Goal: Task Accomplishment & Management: Manage account settings

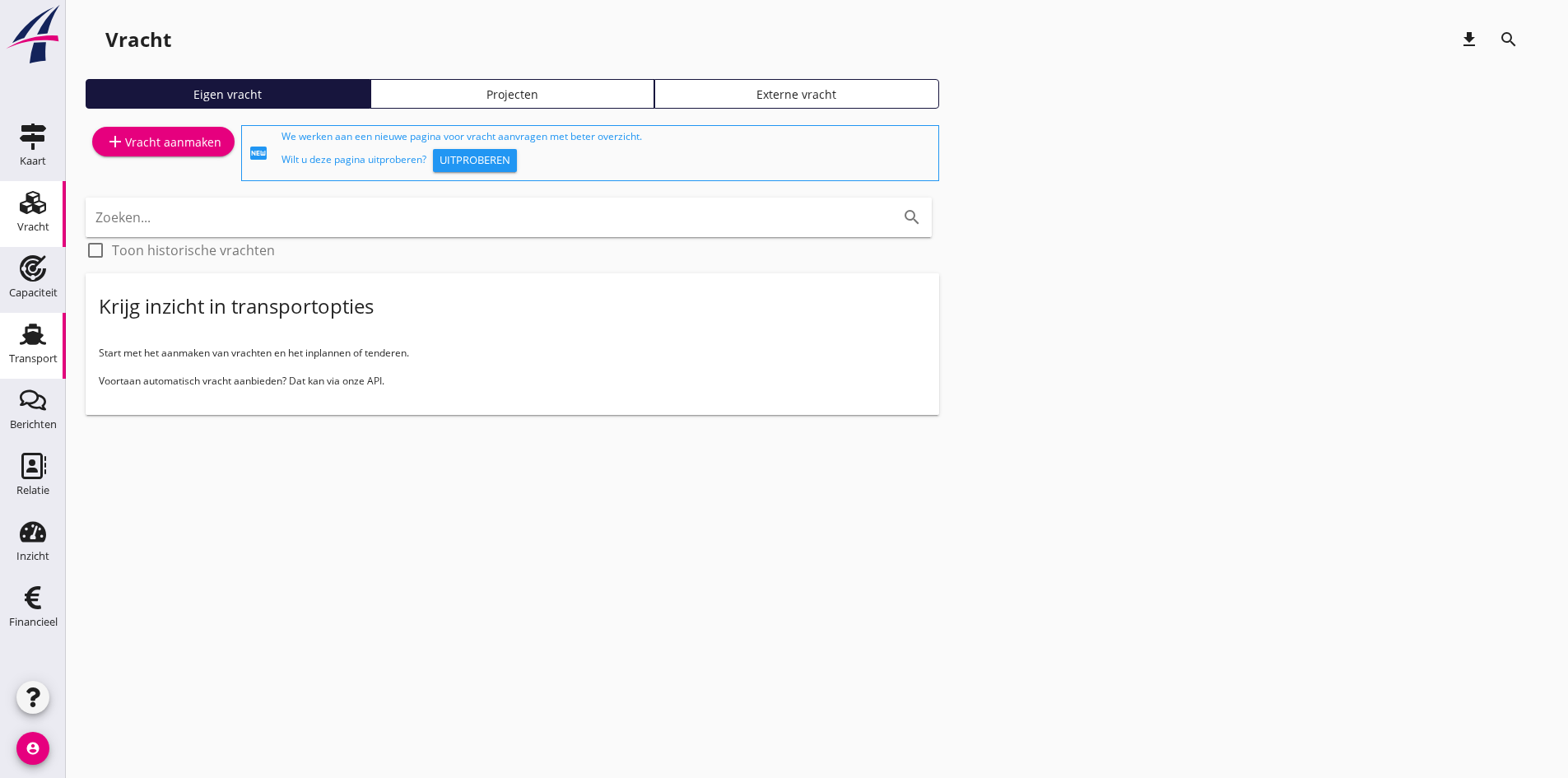
click at [27, 336] on use at bounding box center [32, 334] width 26 height 21
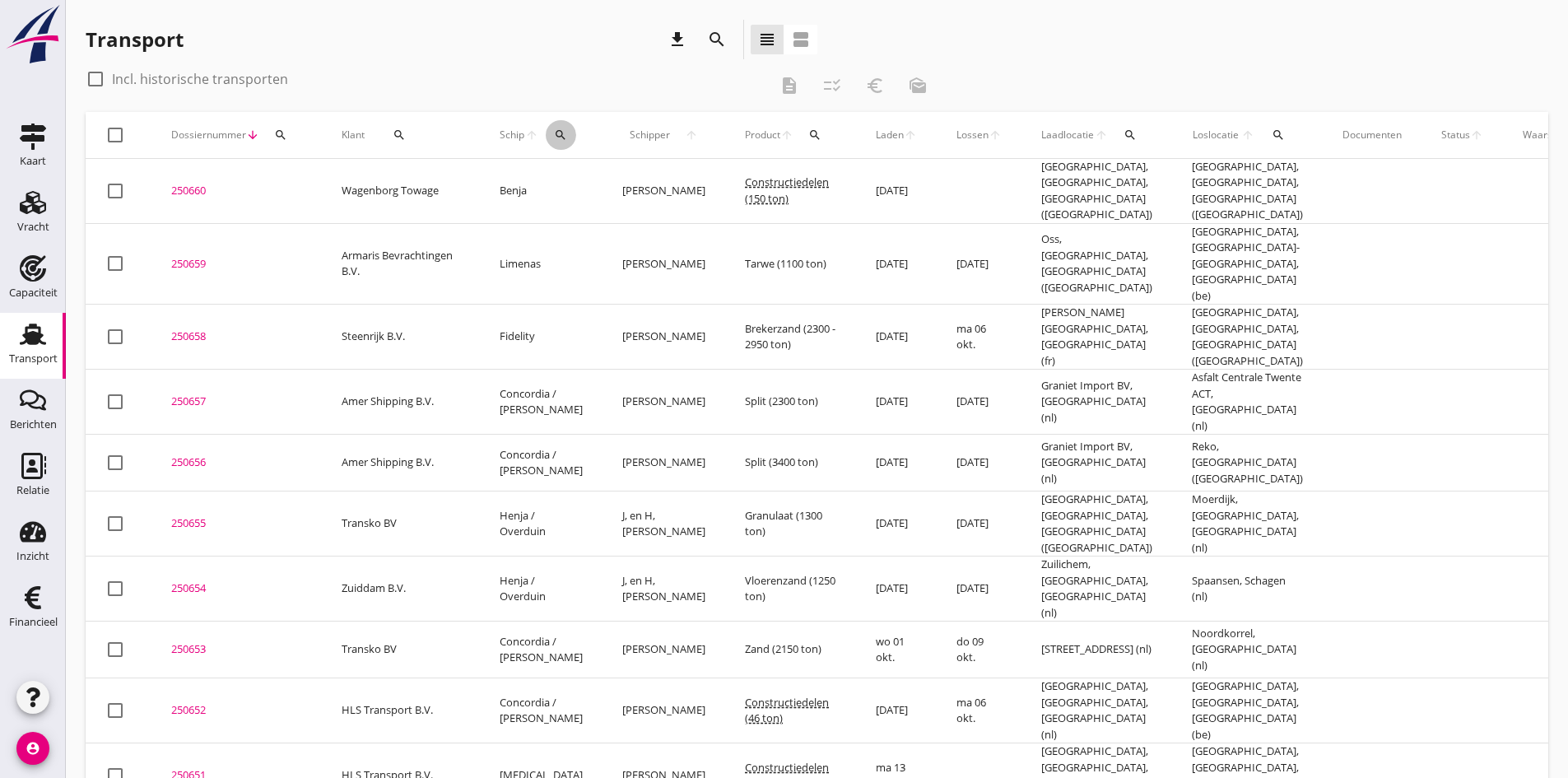
click at [561, 132] on icon "search" at bounding box center [560, 135] width 14 height 14
click at [564, 177] on input "Zoek op (scheeps)naam" at bounding box center [637, 183] width 171 height 26
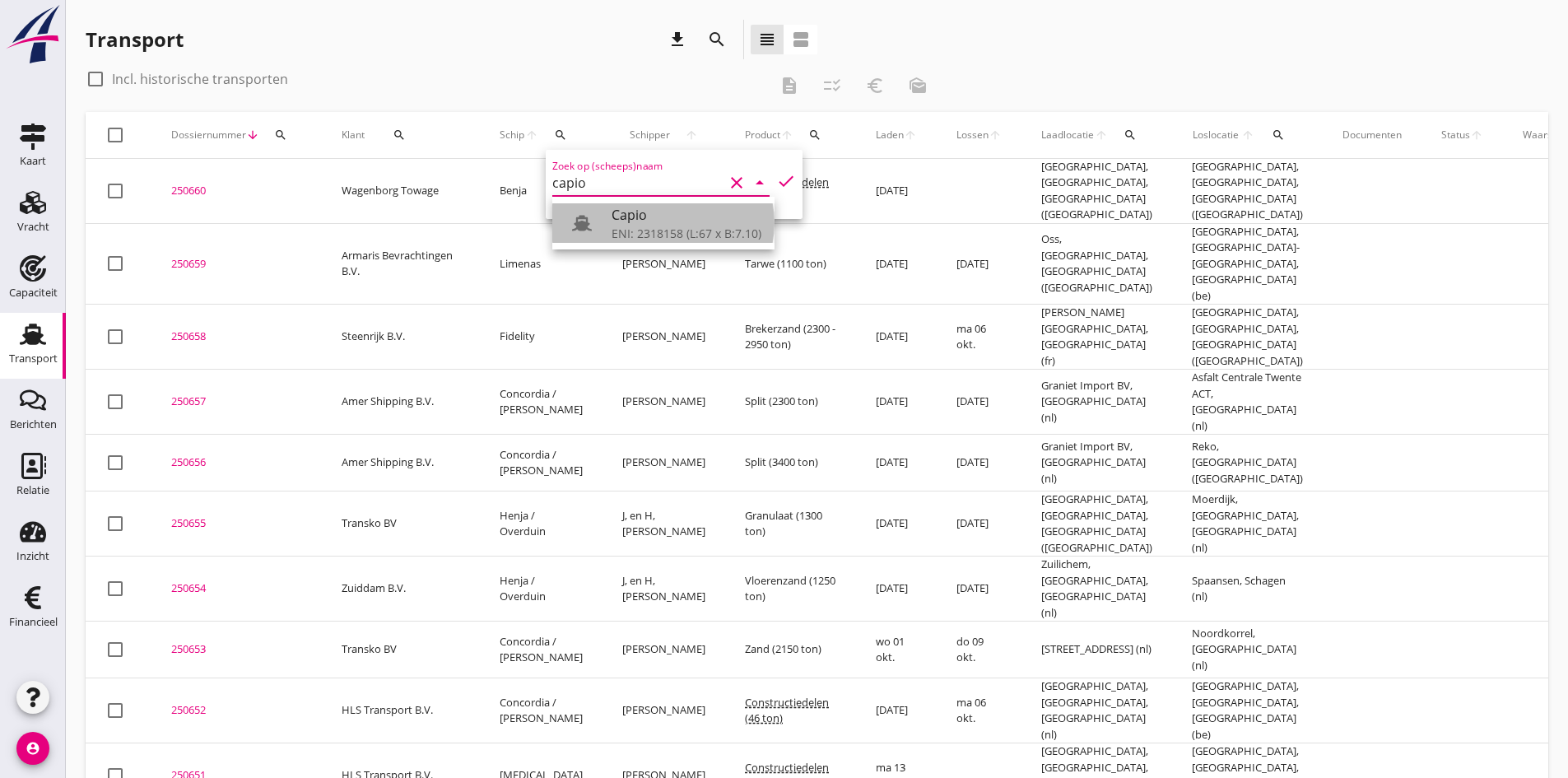
click at [646, 229] on div "ENI: 2318158 (L:67 x B:7.10)" at bounding box center [686, 233] width 150 height 17
click at [776, 178] on icon "check" at bounding box center [785, 180] width 19 height 19
type input "Capio"
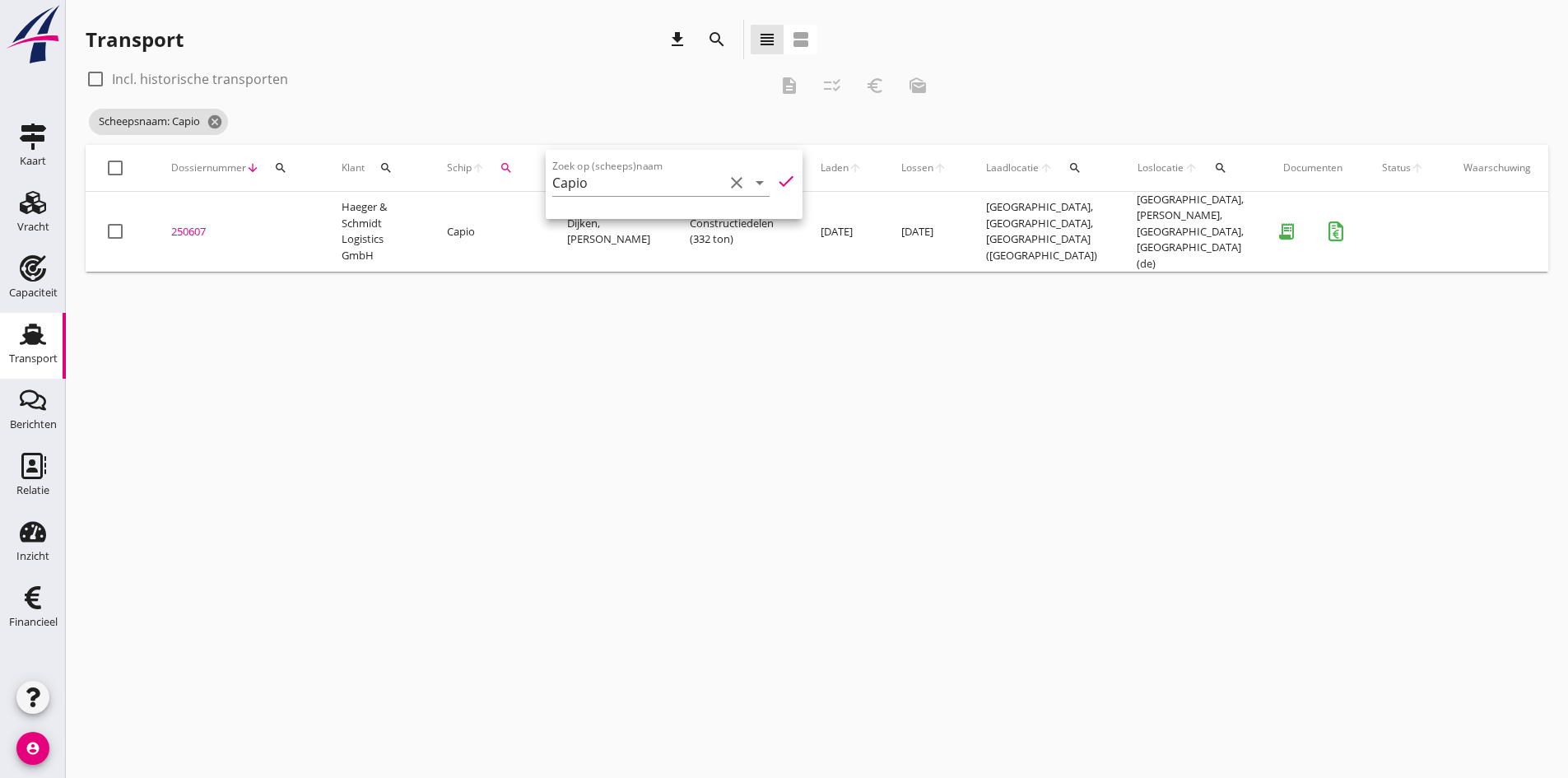
click at [466, 605] on div "cancel You are impersonating another user. Transport download search view_headl…" at bounding box center [817, 389] width 1502 height 778
click at [183, 224] on div "250607" at bounding box center [236, 232] width 131 height 16
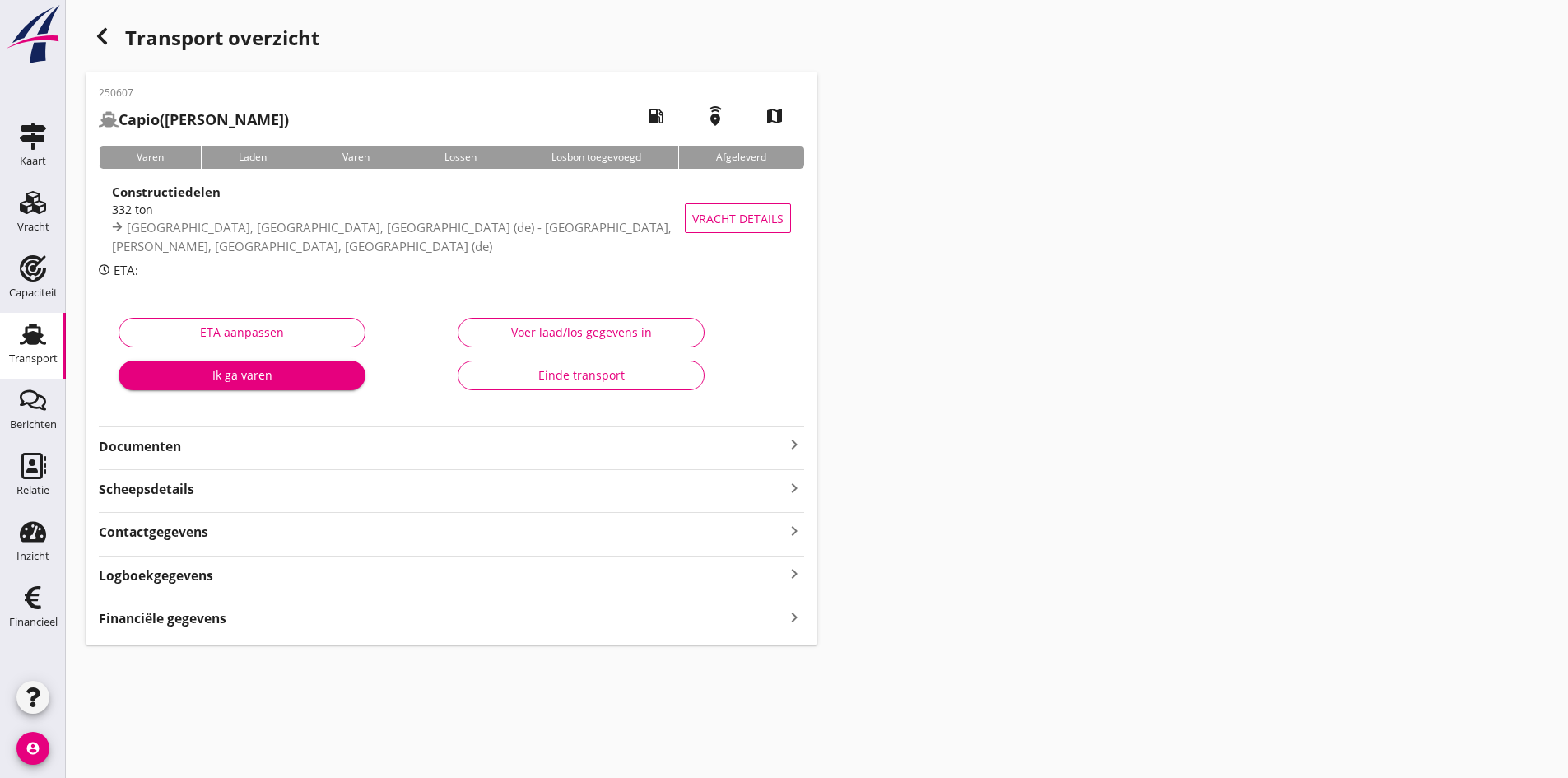
click at [768, 621] on div "Financiële gegevens keyboard_arrow_right" at bounding box center [451, 617] width 705 height 22
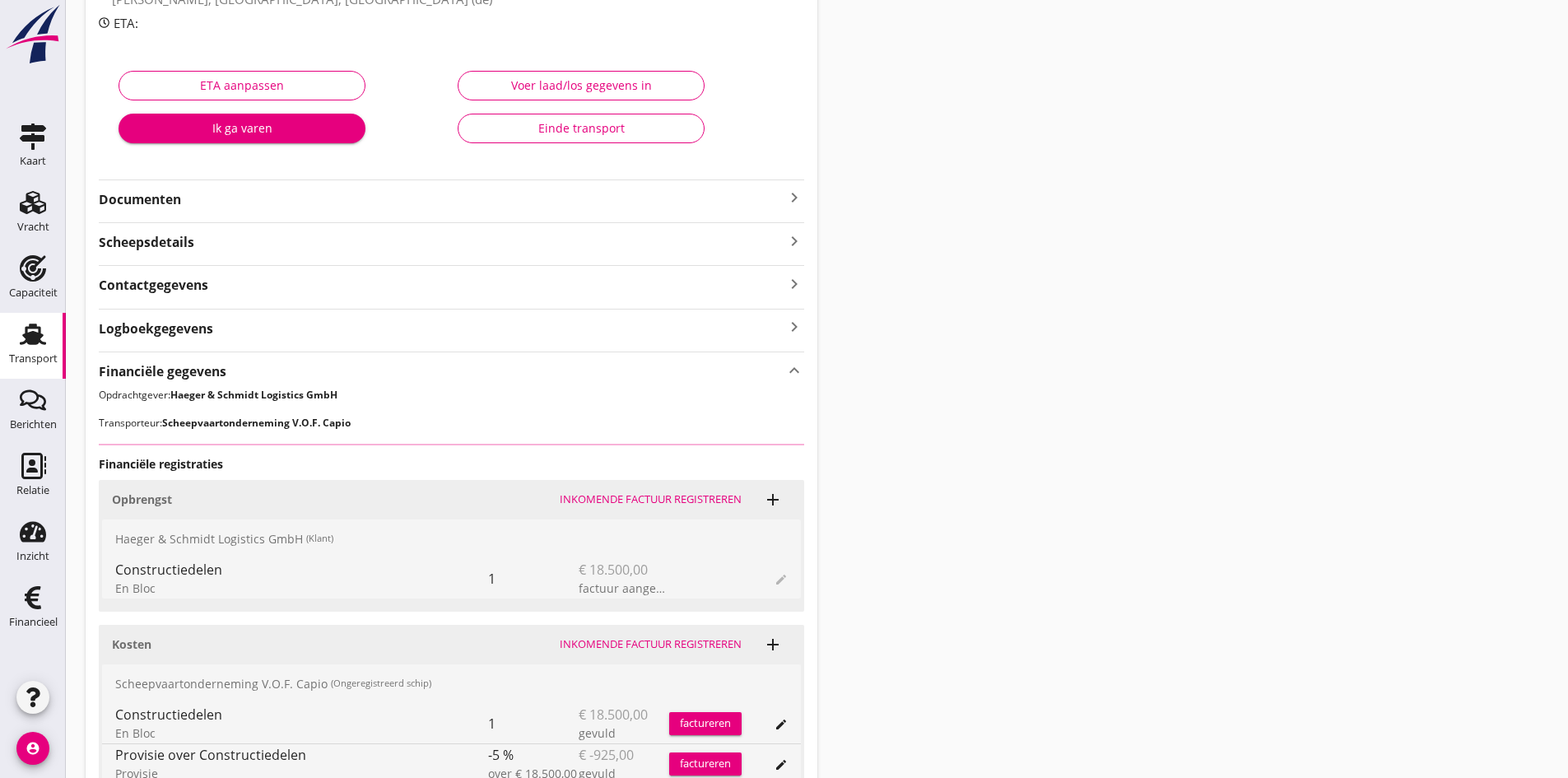
scroll to position [329, 0]
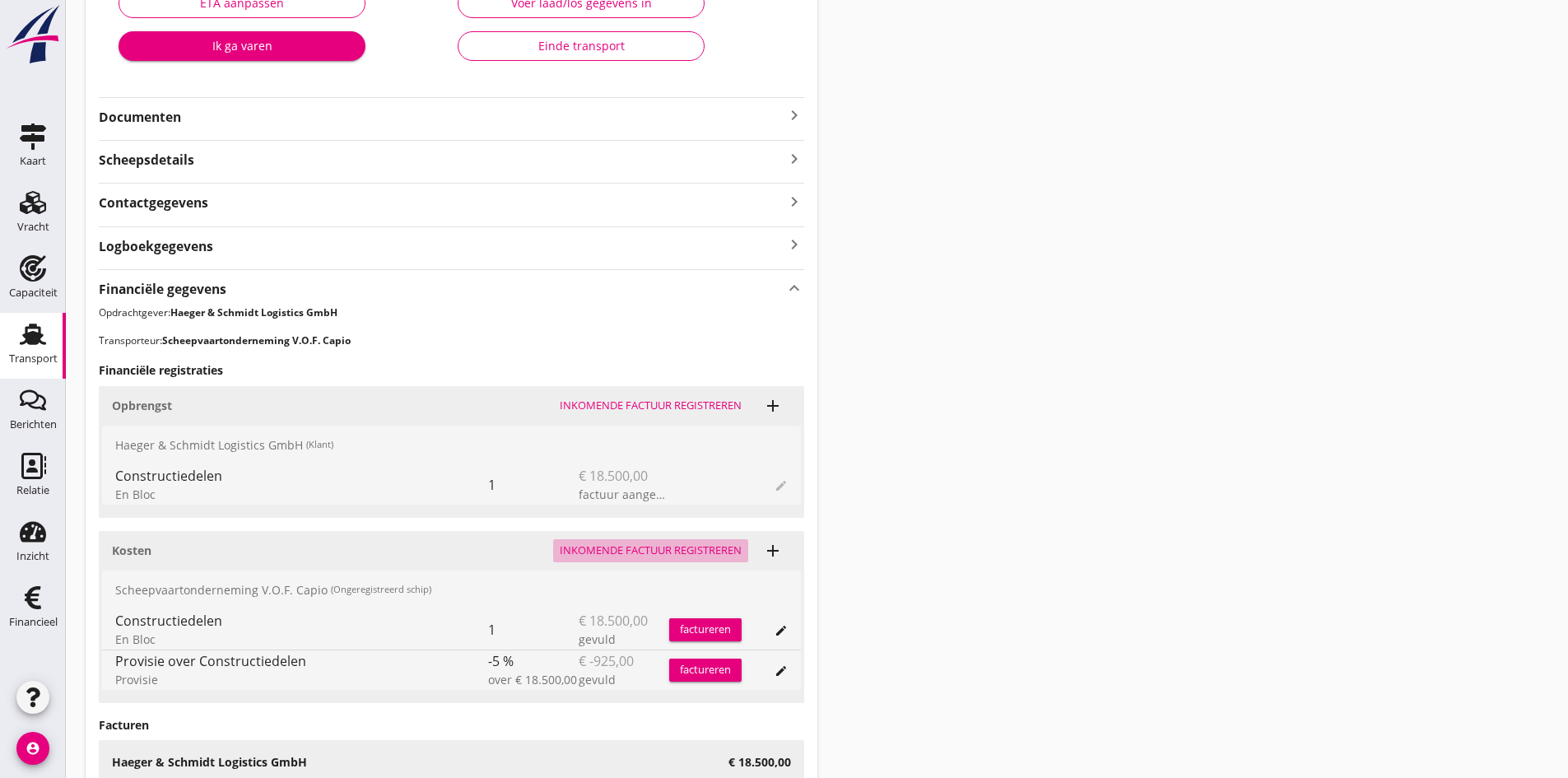
click at [642, 551] on div "Inkomende factuur registreren" at bounding box center [650, 551] width 182 height 16
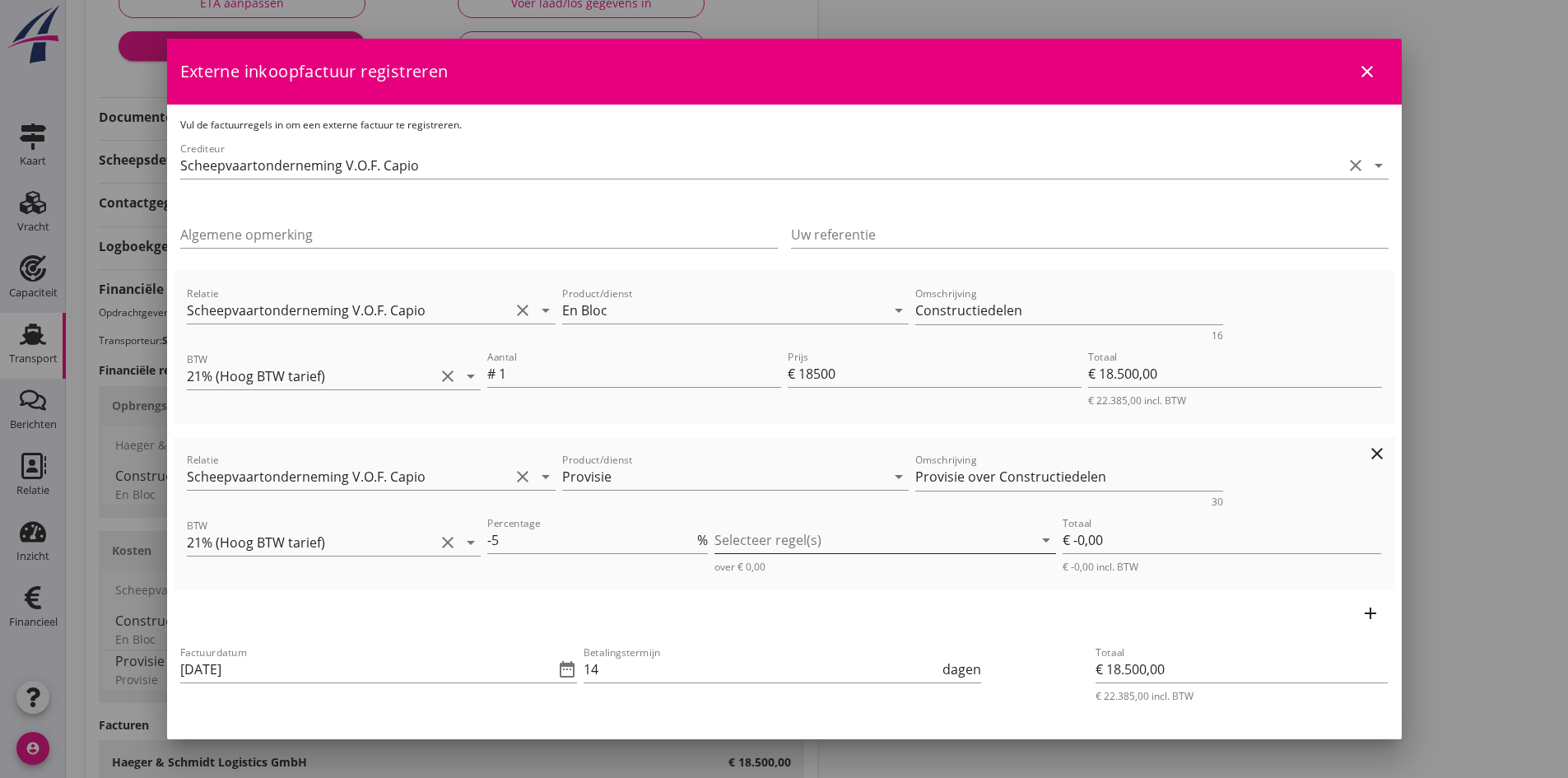
click at [742, 537] on div at bounding box center [873, 540] width 319 height 26
click at [742, 550] on icon "check_box_outline_blank" at bounding box center [746, 553] width 33 height 33
type input "€ -925,00"
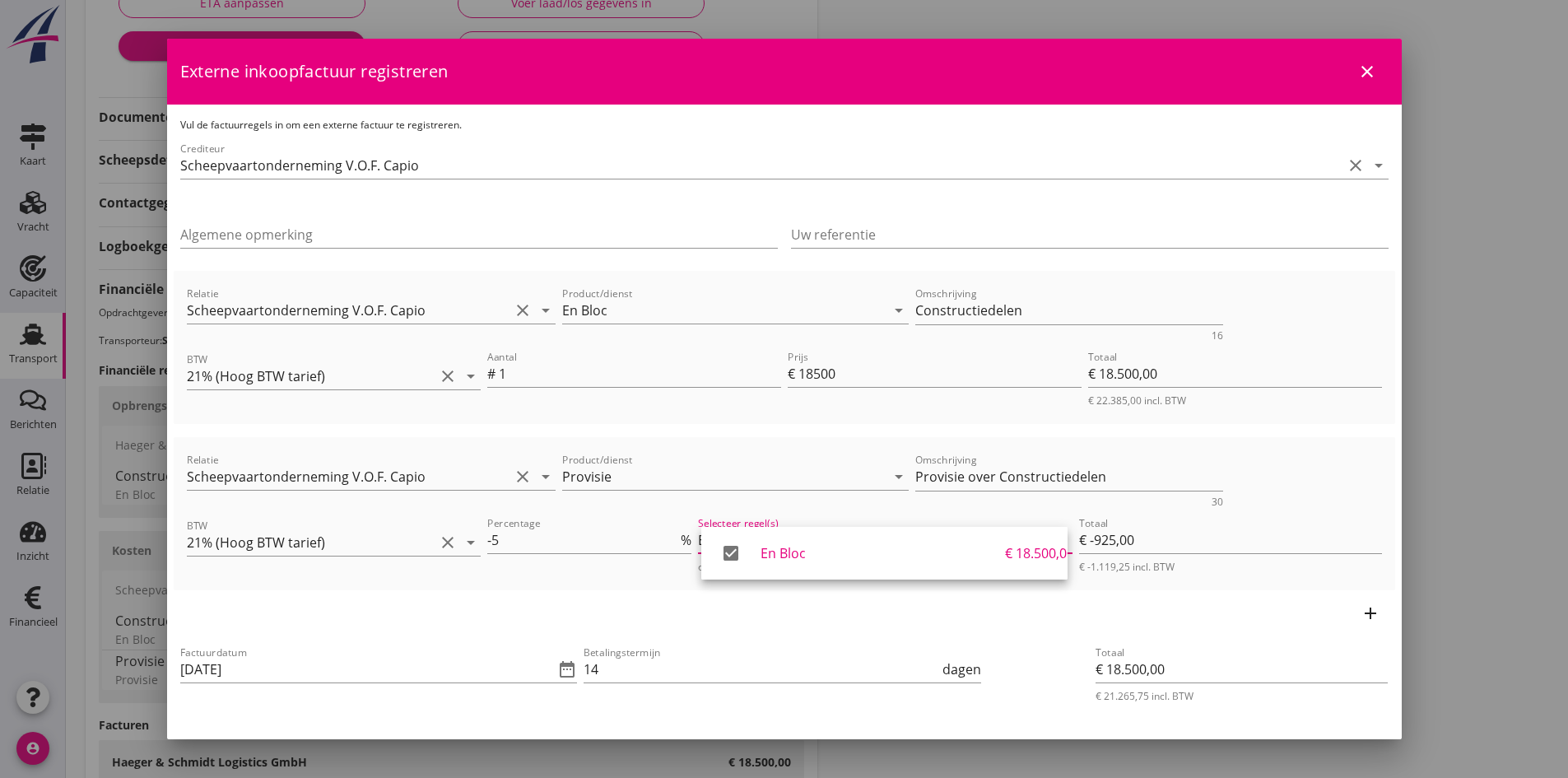
scroll to position [82, 0]
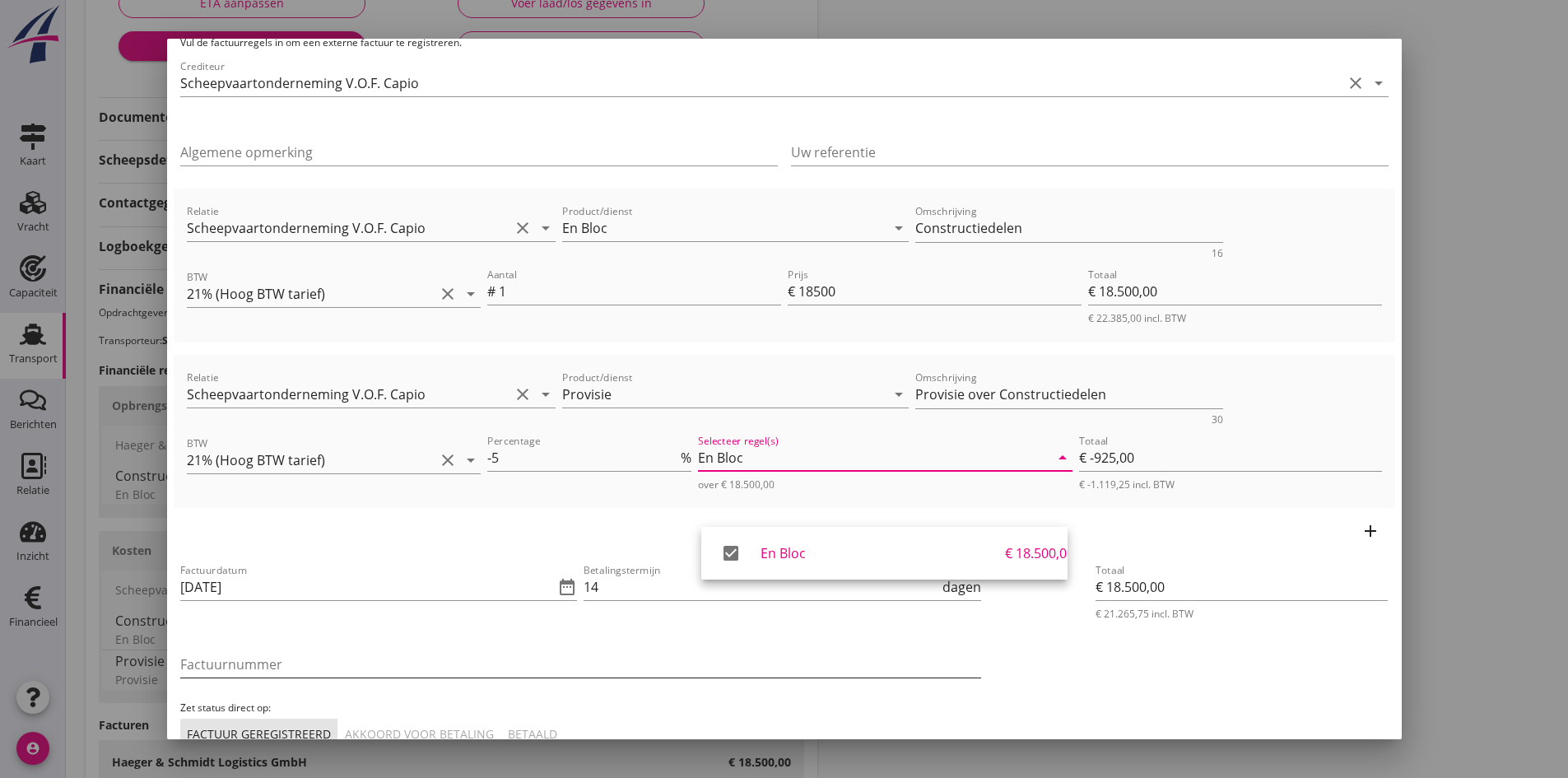
click at [357, 659] on input "Factuurnummer" at bounding box center [580, 664] width 800 height 26
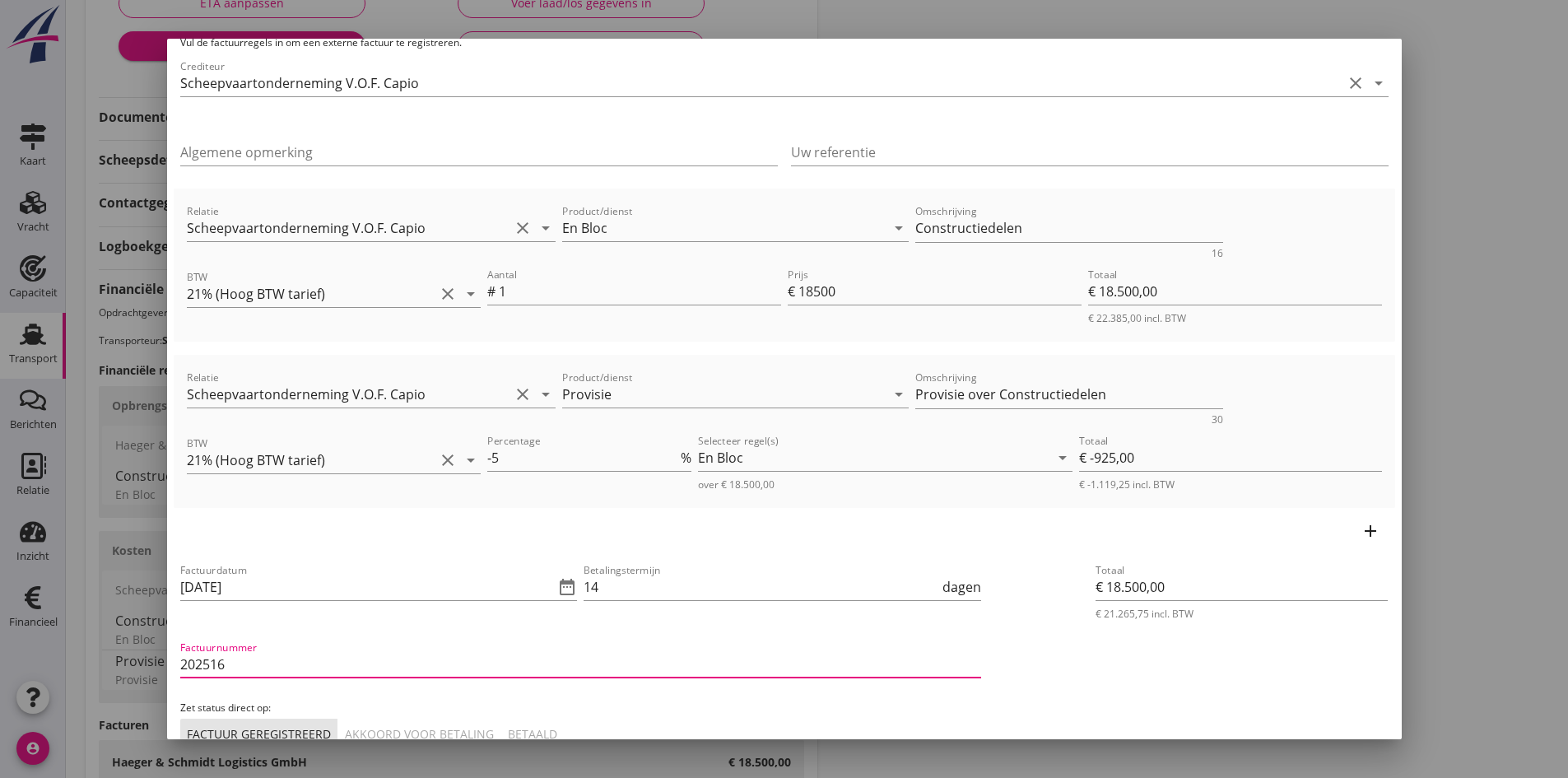
type input "202516"
click at [410, 733] on div "Akkoord voor betaling" at bounding box center [419, 734] width 149 height 17
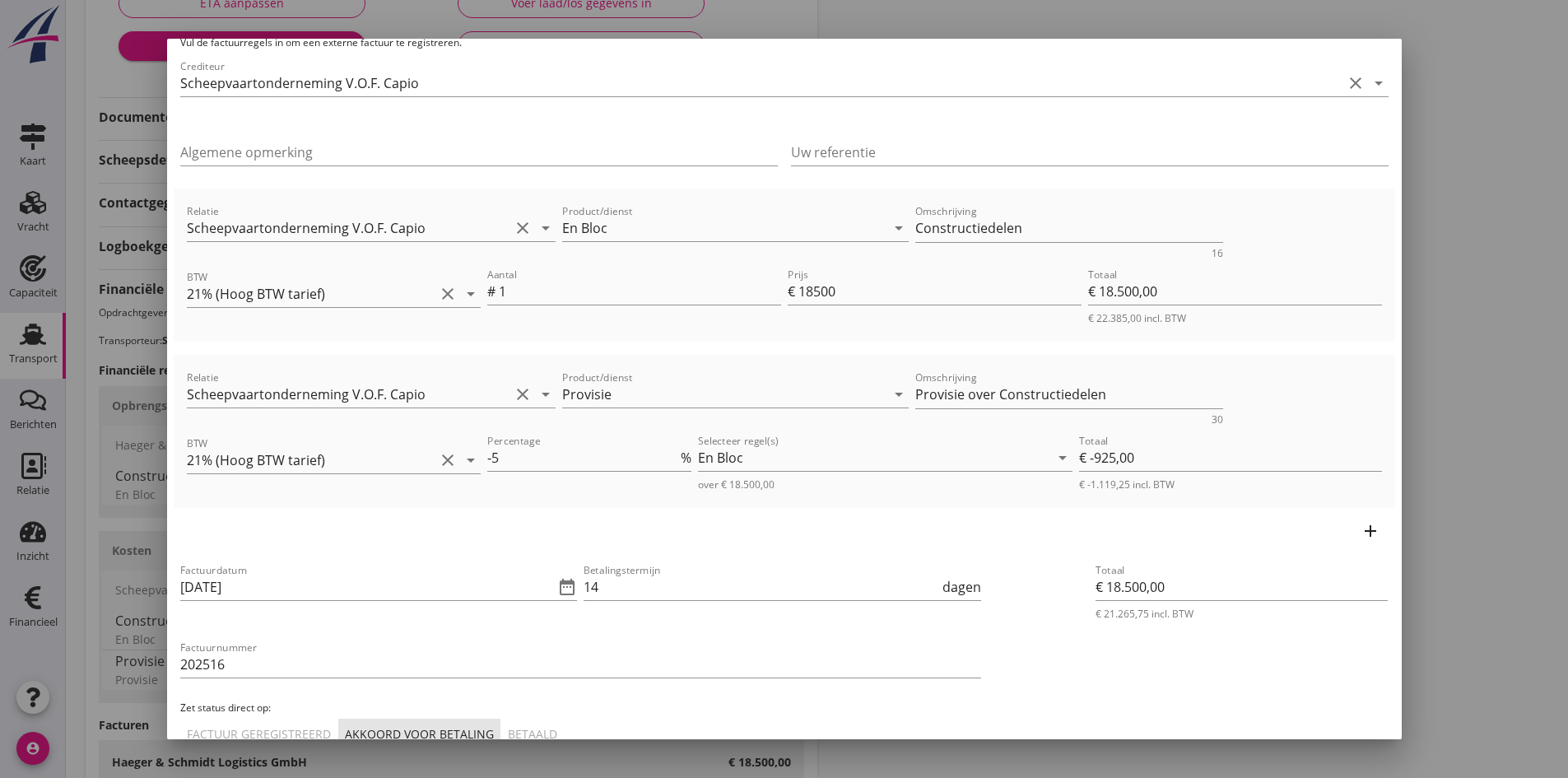
scroll to position [184, 0]
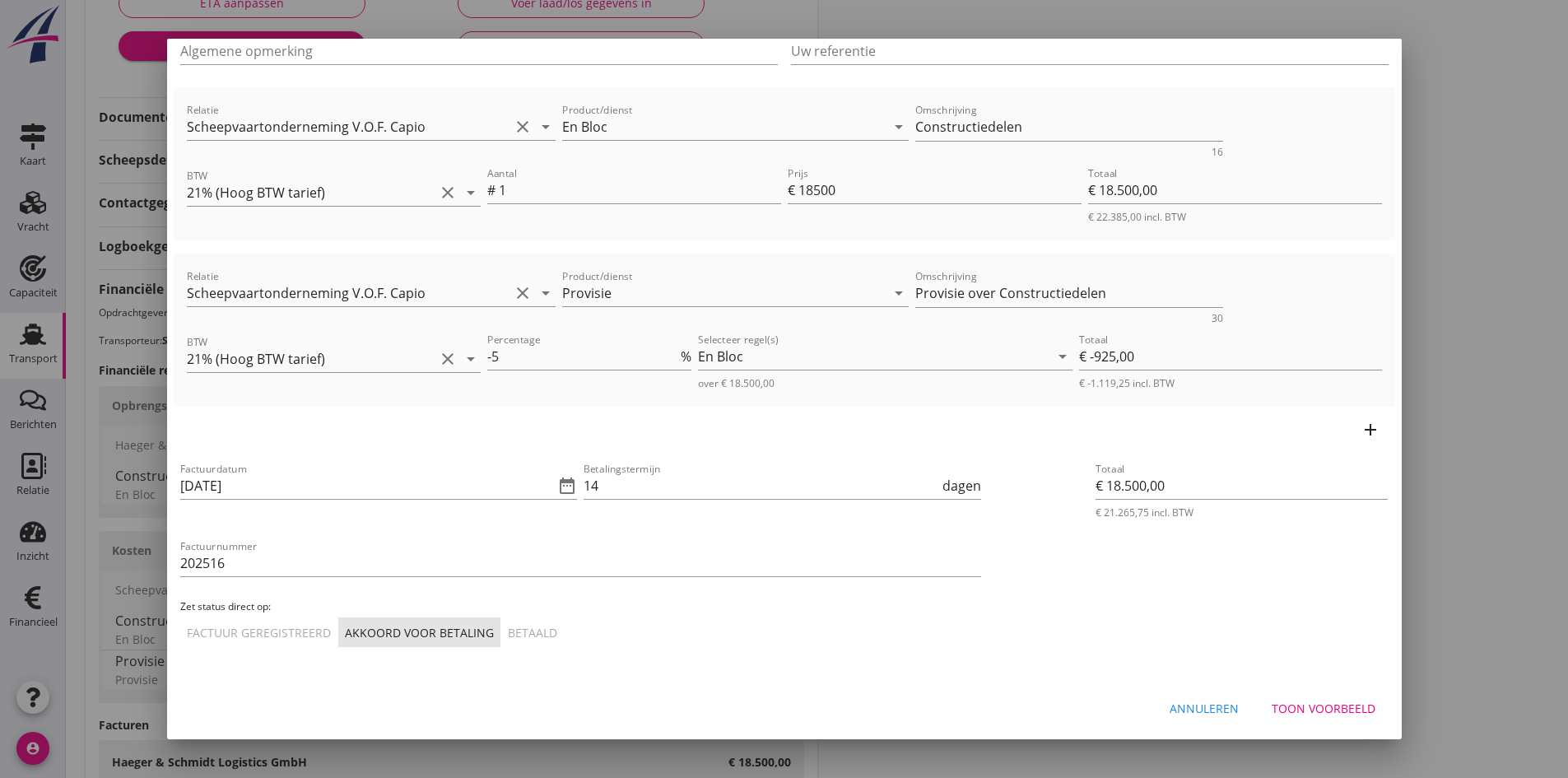
click at [1321, 709] on div "Toon voorbeeld" at bounding box center [1323, 709] width 104 height 17
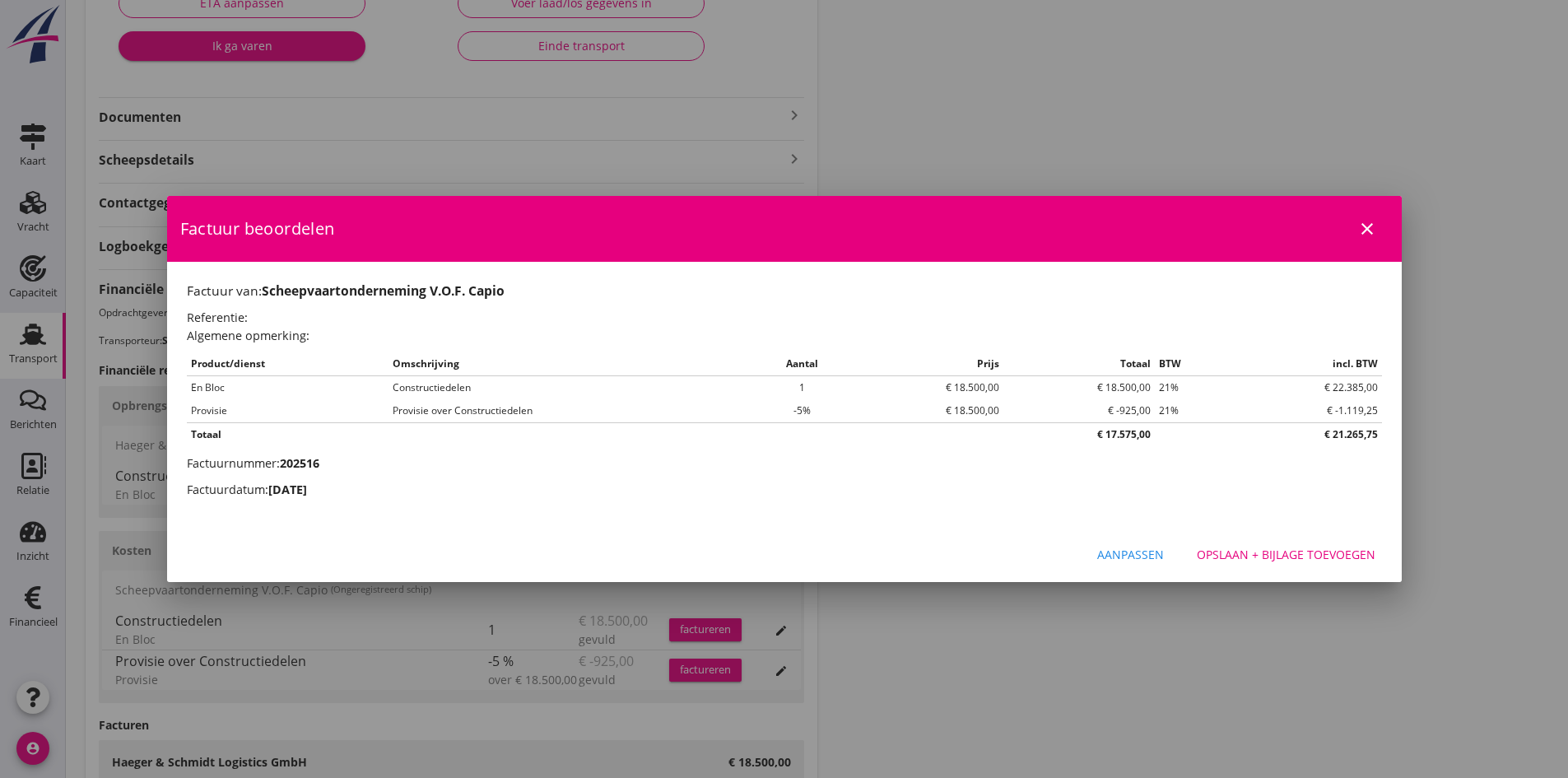
scroll to position [0, 0]
click at [1244, 553] on div "Opslaan + bijlage toevoegen" at bounding box center [1286, 554] width 178 height 17
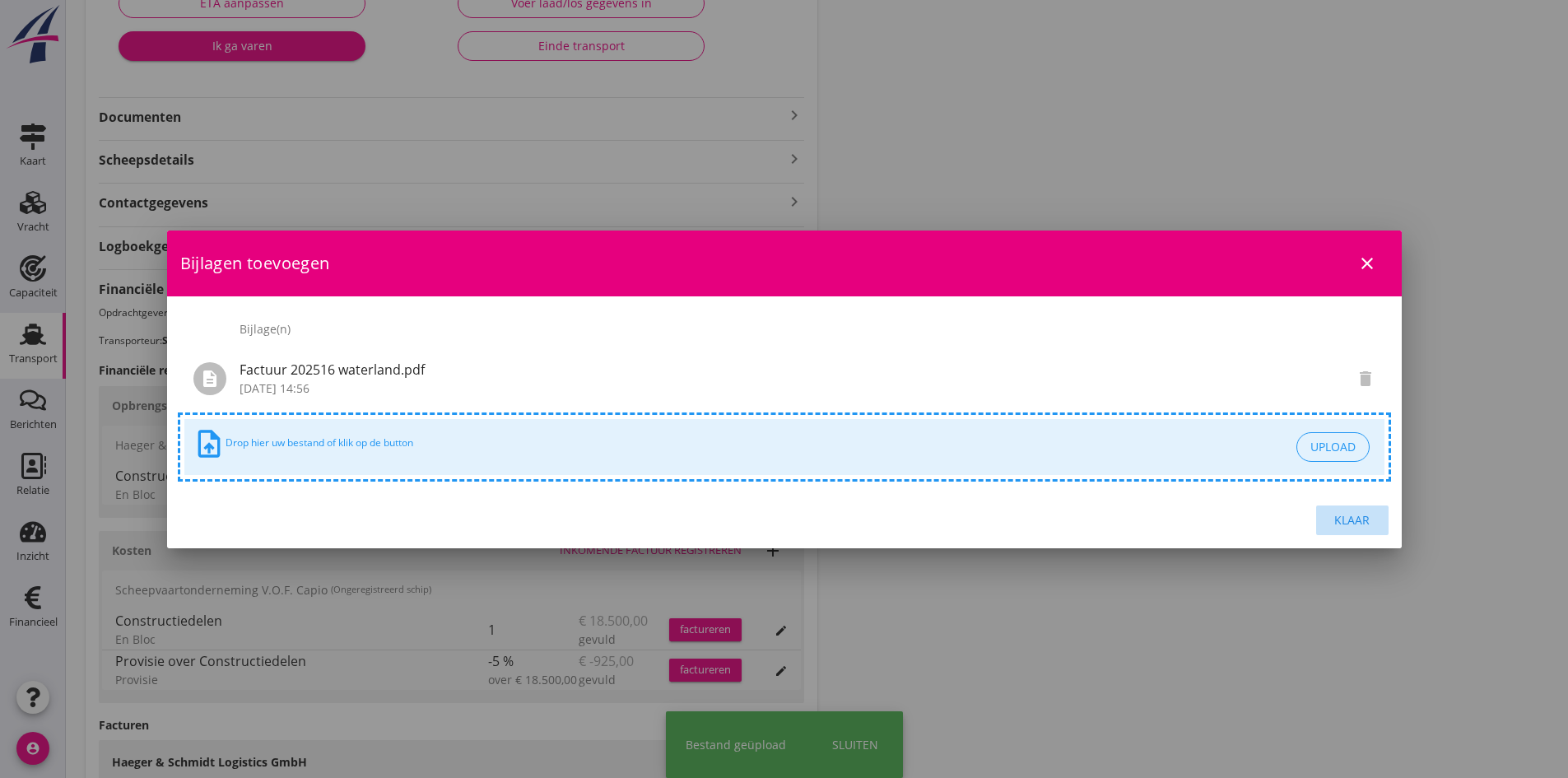
click at [1342, 519] on div "Klaar" at bounding box center [1352, 520] width 46 height 17
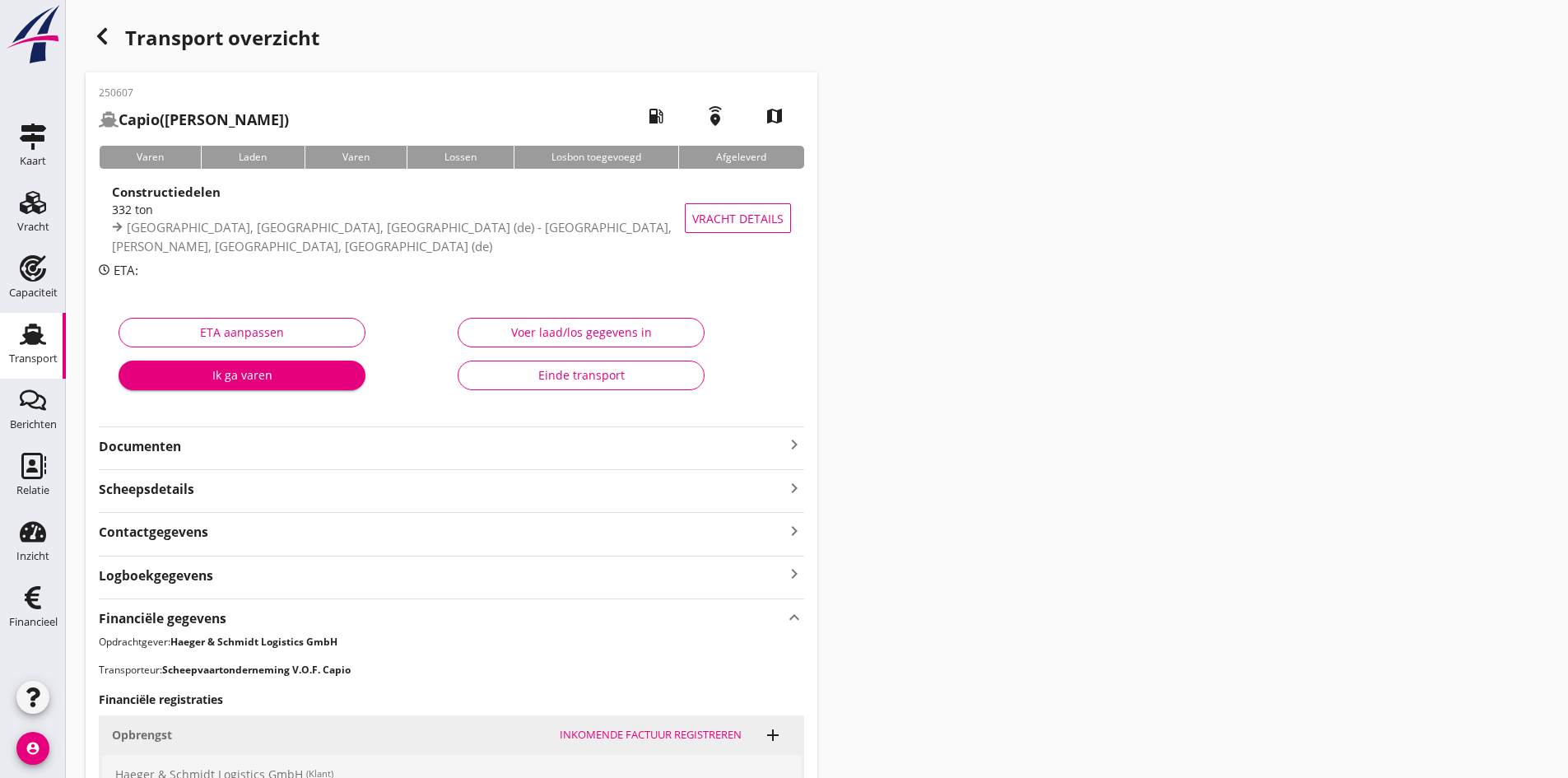
click at [545, 372] on div "Einde transport" at bounding box center [581, 375] width 219 height 17
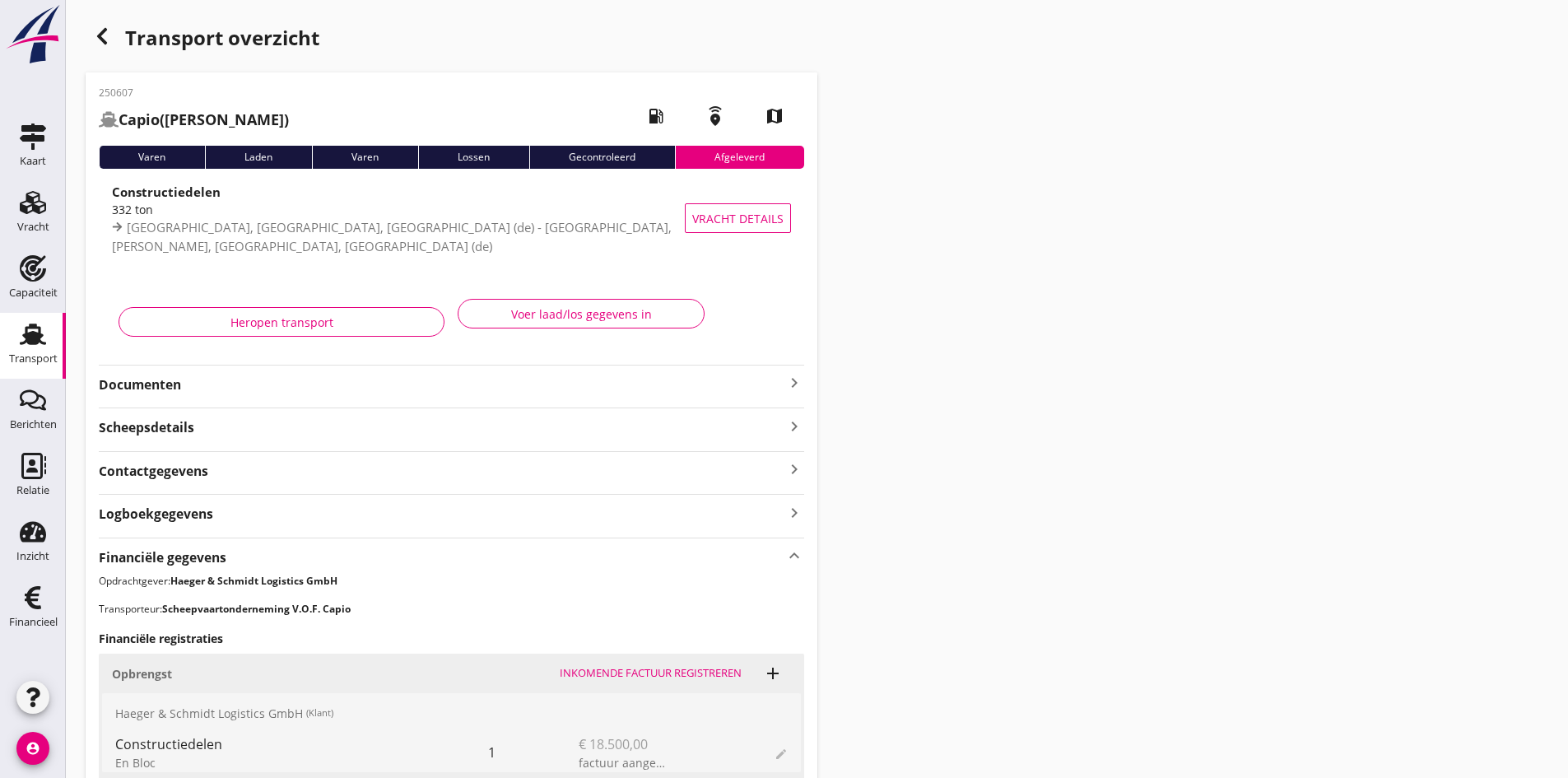
click at [39, 335] on use at bounding box center [32, 334] width 26 height 21
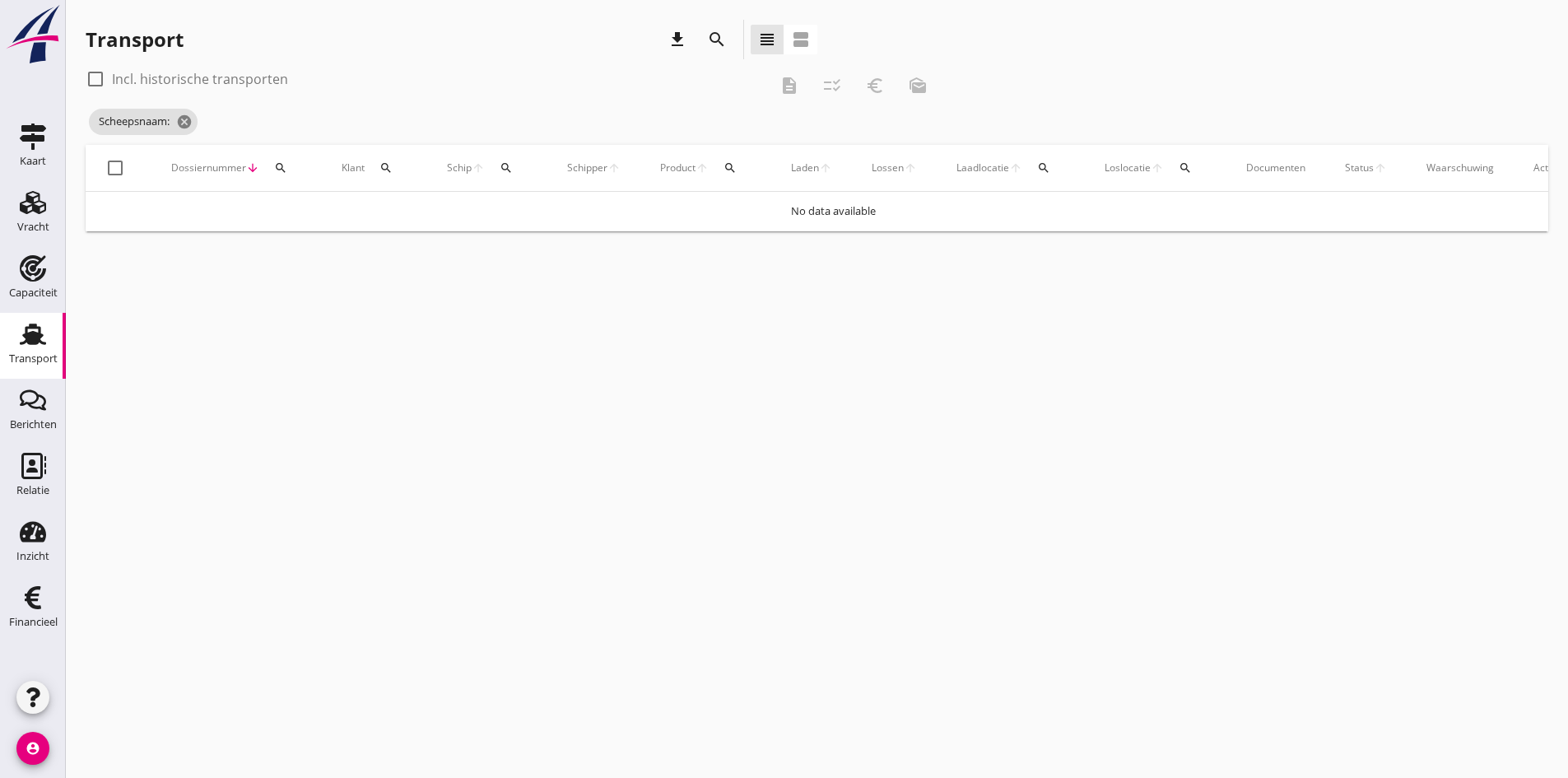
click at [502, 167] on icon "search" at bounding box center [506, 168] width 14 height 14
click at [491, 153] on button "search" at bounding box center [505, 167] width 30 height 30
click at [501, 163] on icon "search" at bounding box center [506, 168] width 14 height 14
click at [533, 210] on input "Zoek op (scheeps)naam" at bounding box center [584, 215] width 171 height 26
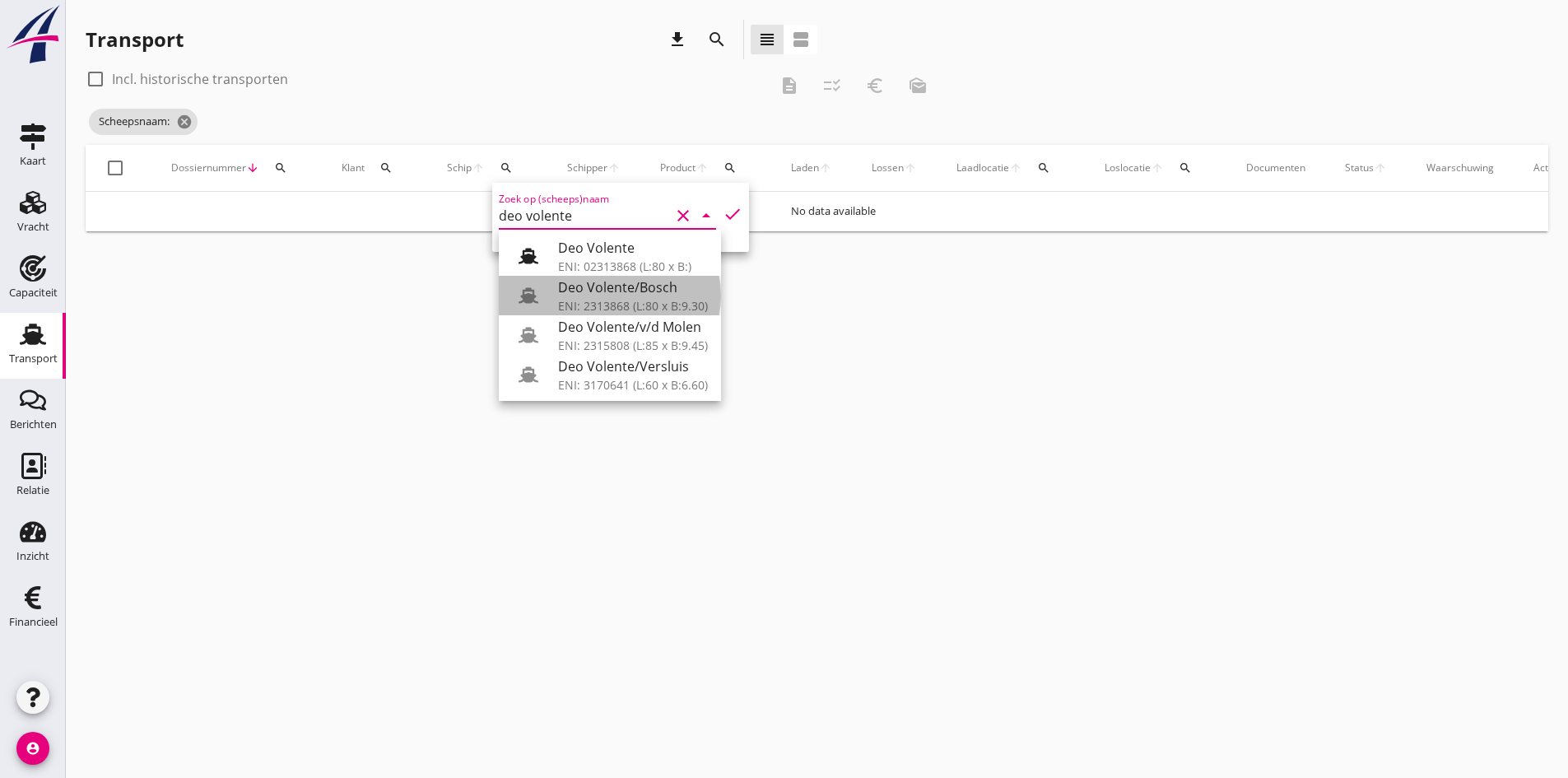
click at [598, 288] on div "Deo Volente/Bosch" at bounding box center [632, 287] width 150 height 19
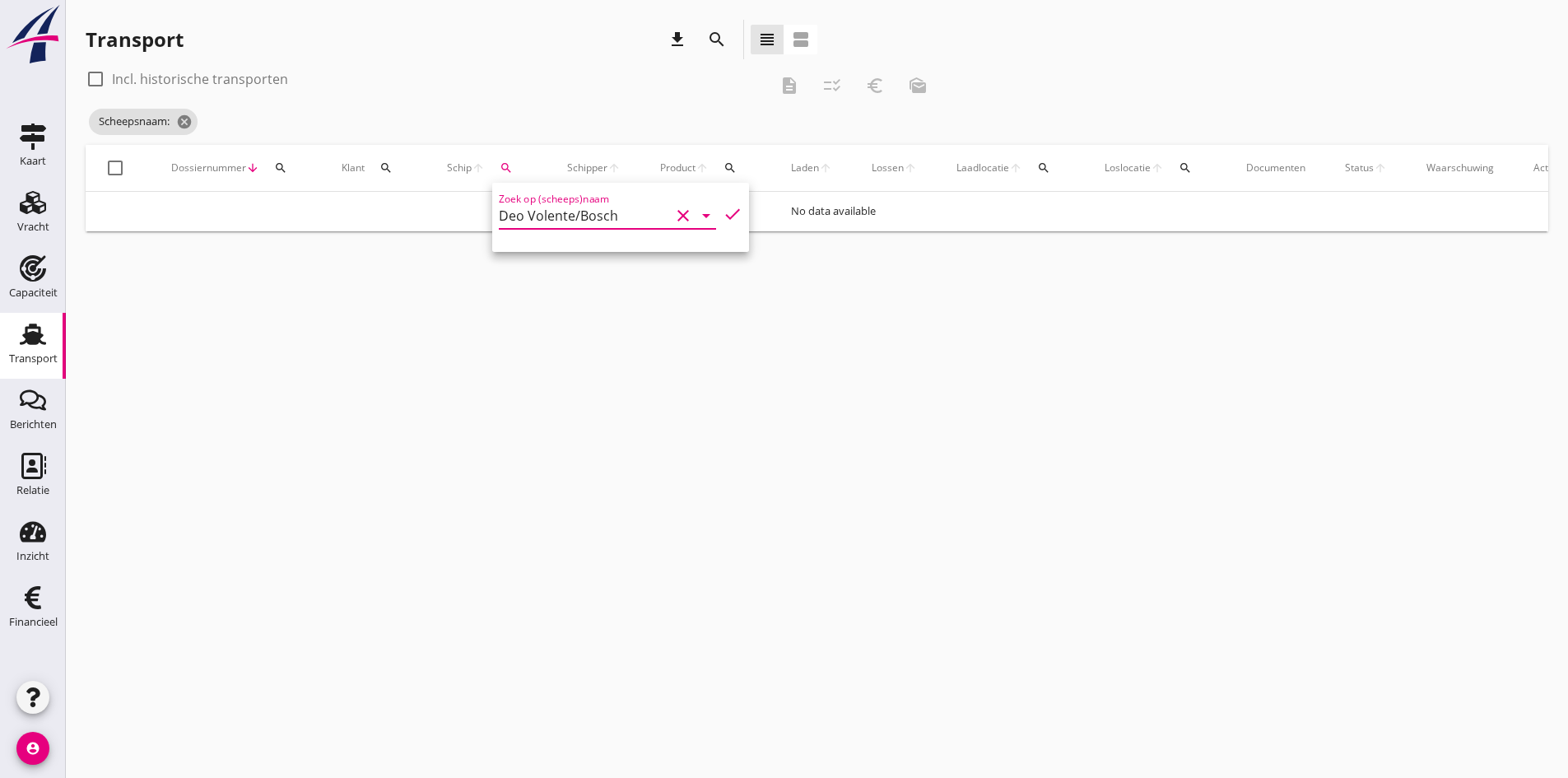
click at [723, 213] on icon "check" at bounding box center [732, 213] width 19 height 19
type input "Deo Volente/Bosch"
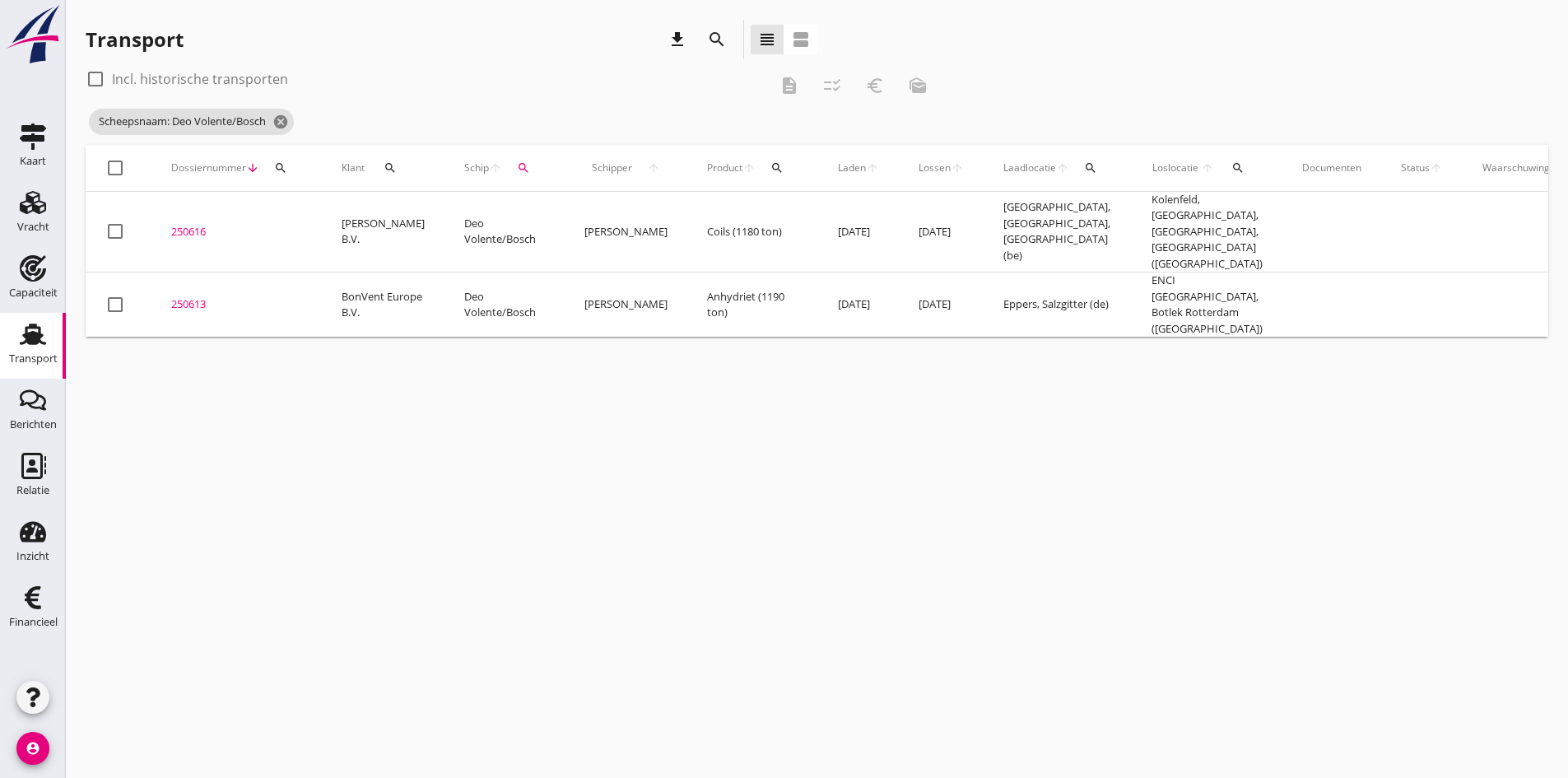
click at [348, 583] on div "cancel You are impersonating another user. Transport download search view_headl…" at bounding box center [817, 389] width 1502 height 778
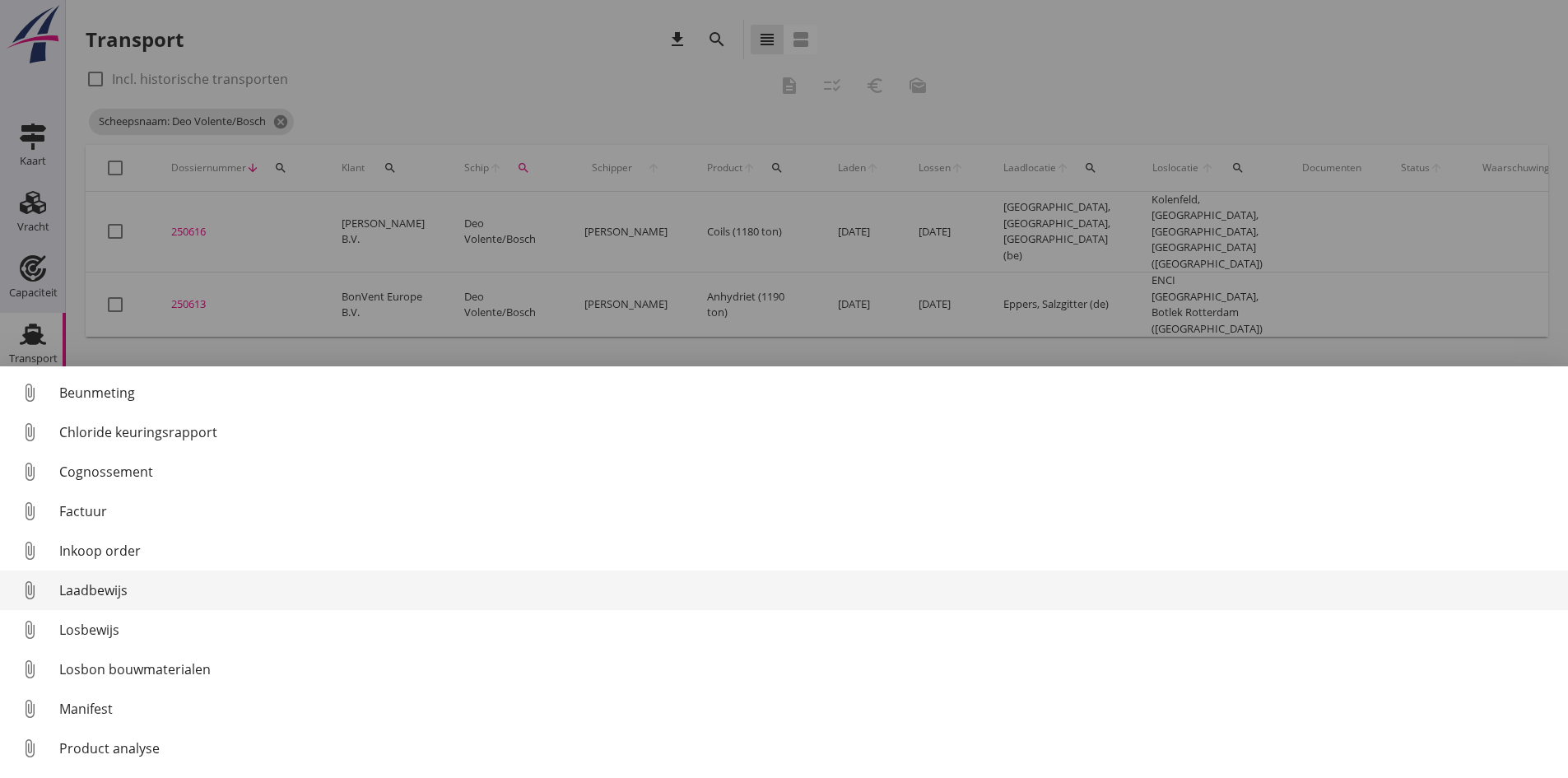
click at [90, 585] on div "Laadbewijs" at bounding box center [806, 589] width 1495 height 19
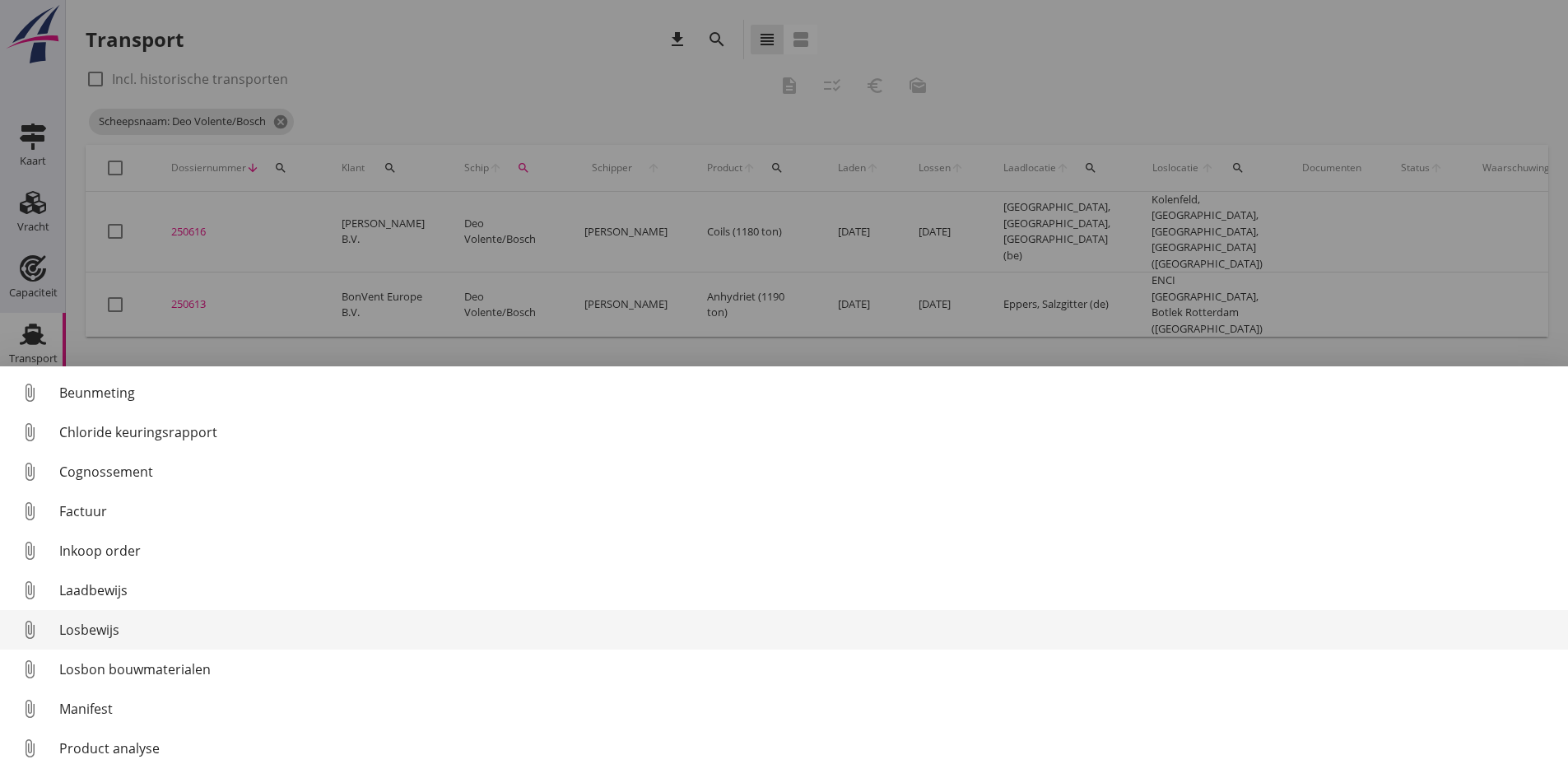
click at [106, 628] on div "Losbewijs" at bounding box center [806, 629] width 1495 height 19
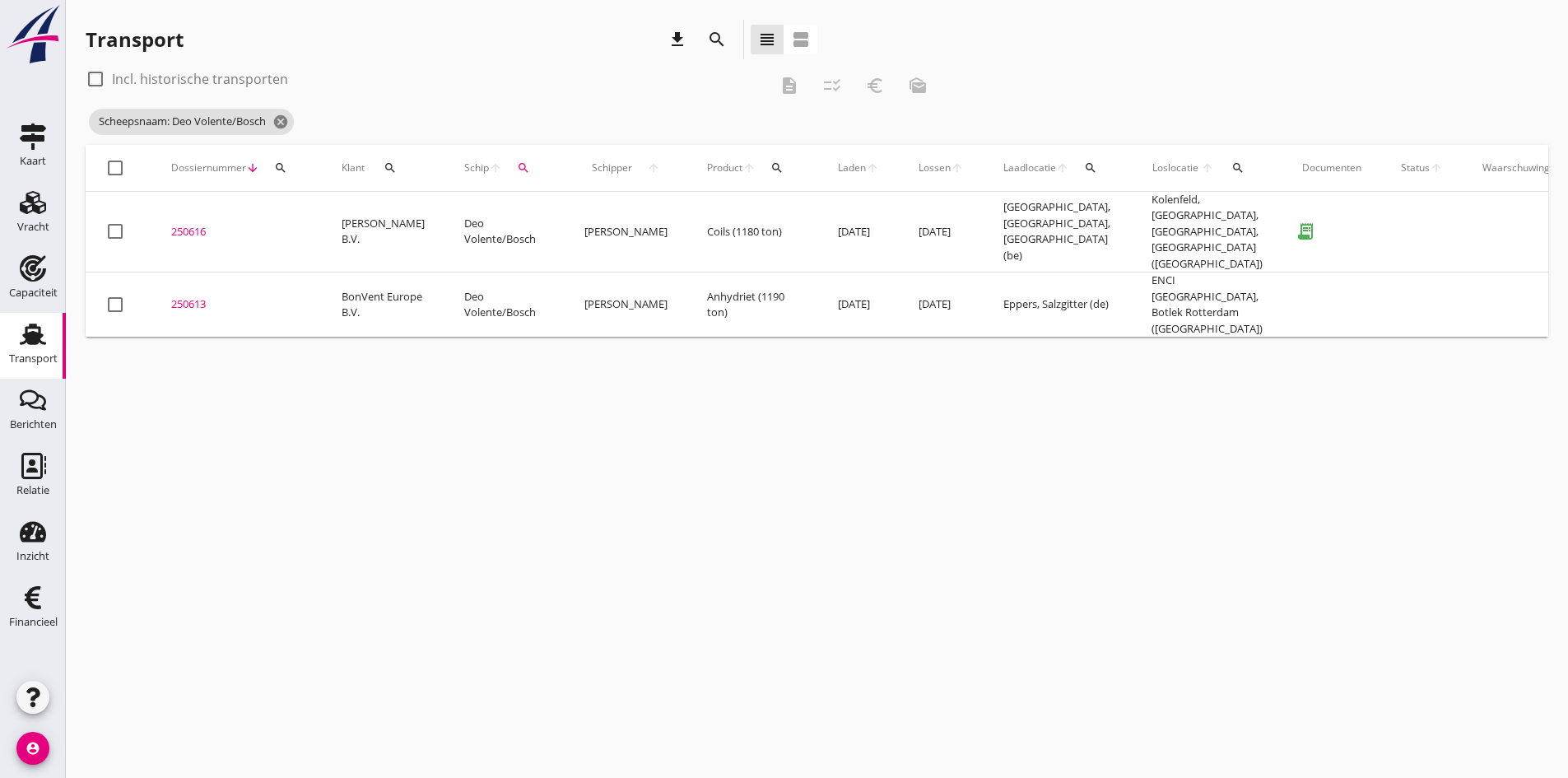
click at [192, 224] on div "250616" at bounding box center [236, 232] width 131 height 16
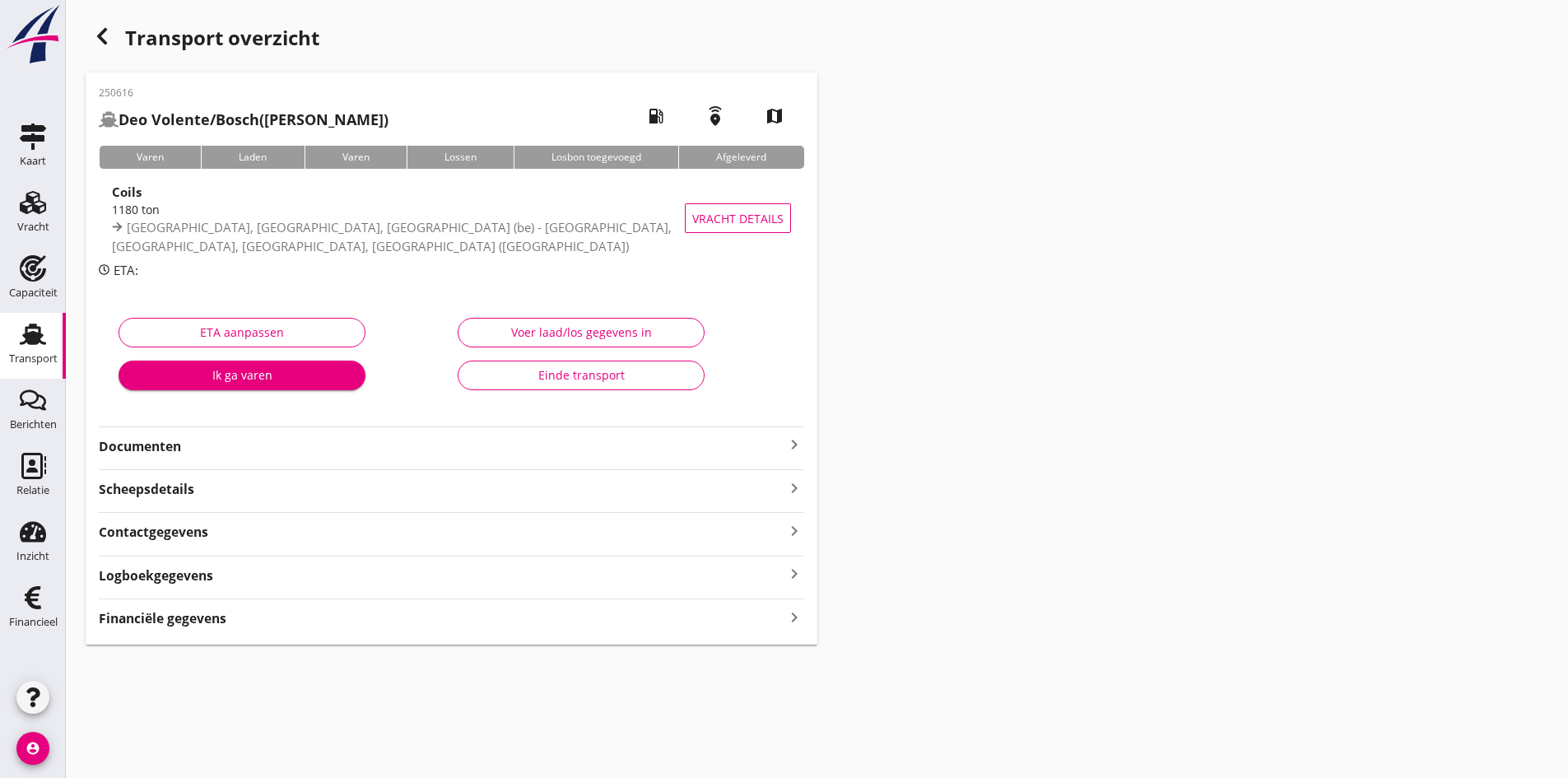
click at [518, 330] on div "Voer laad/los gegevens in" at bounding box center [581, 332] width 219 height 17
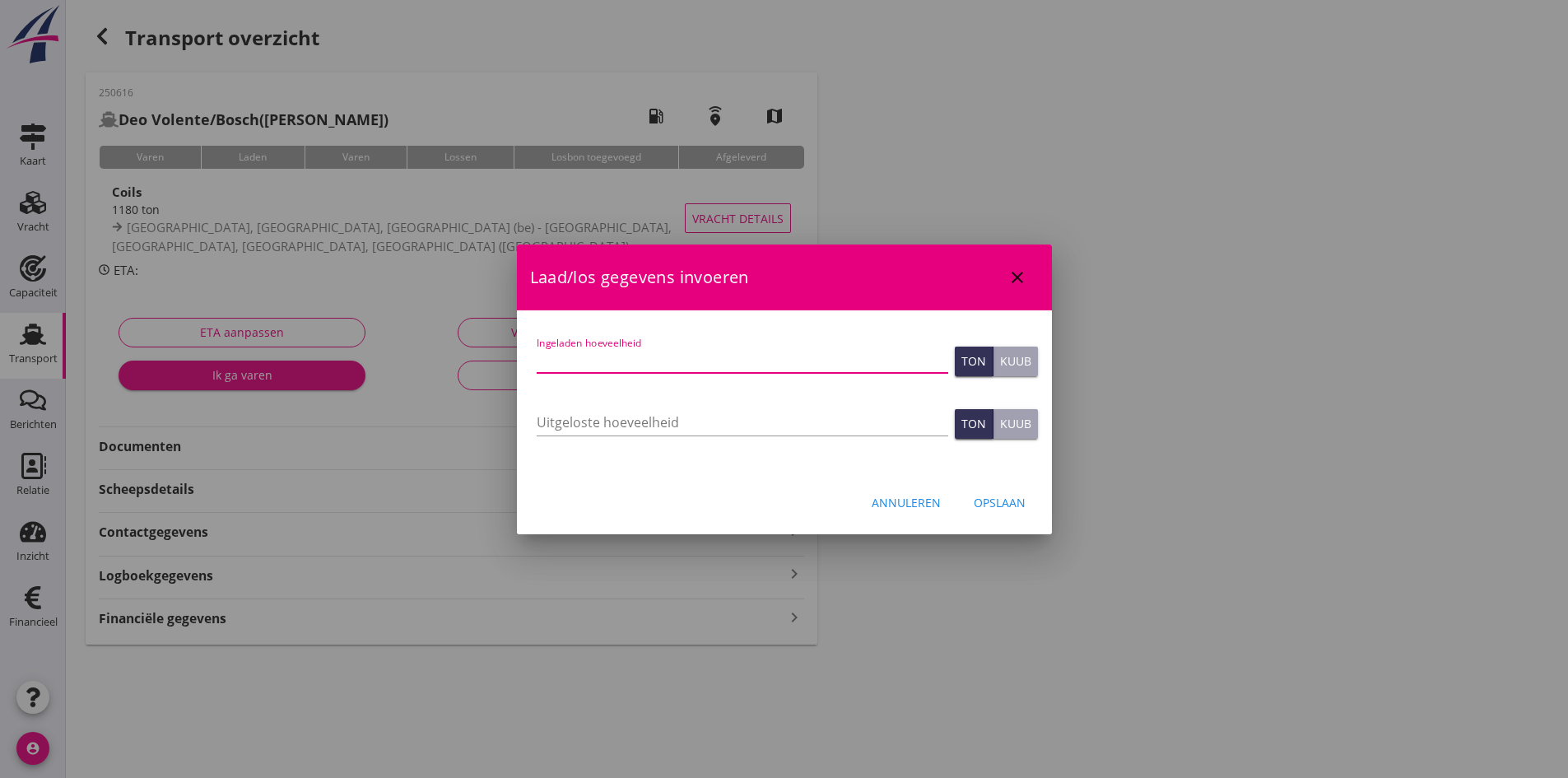
click at [552, 358] on input "Ingeladen hoeveelheid" at bounding box center [742, 359] width 412 height 26
type input "1165"
type input "1165.129"
click at [991, 498] on div "Opslaan" at bounding box center [999, 502] width 52 height 17
type input "0"
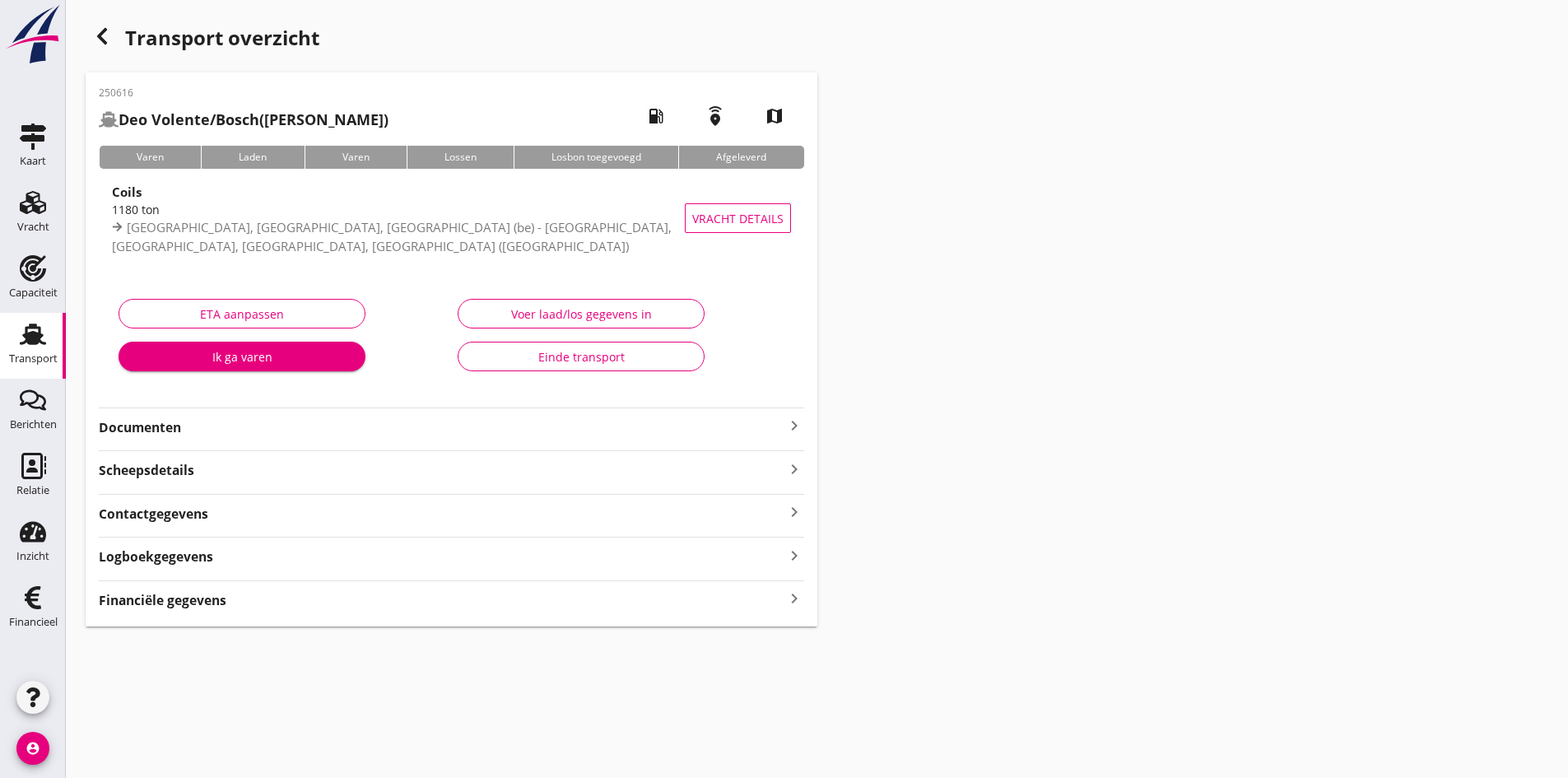
click at [790, 601] on icon "keyboard_arrow_right" at bounding box center [794, 599] width 19 height 22
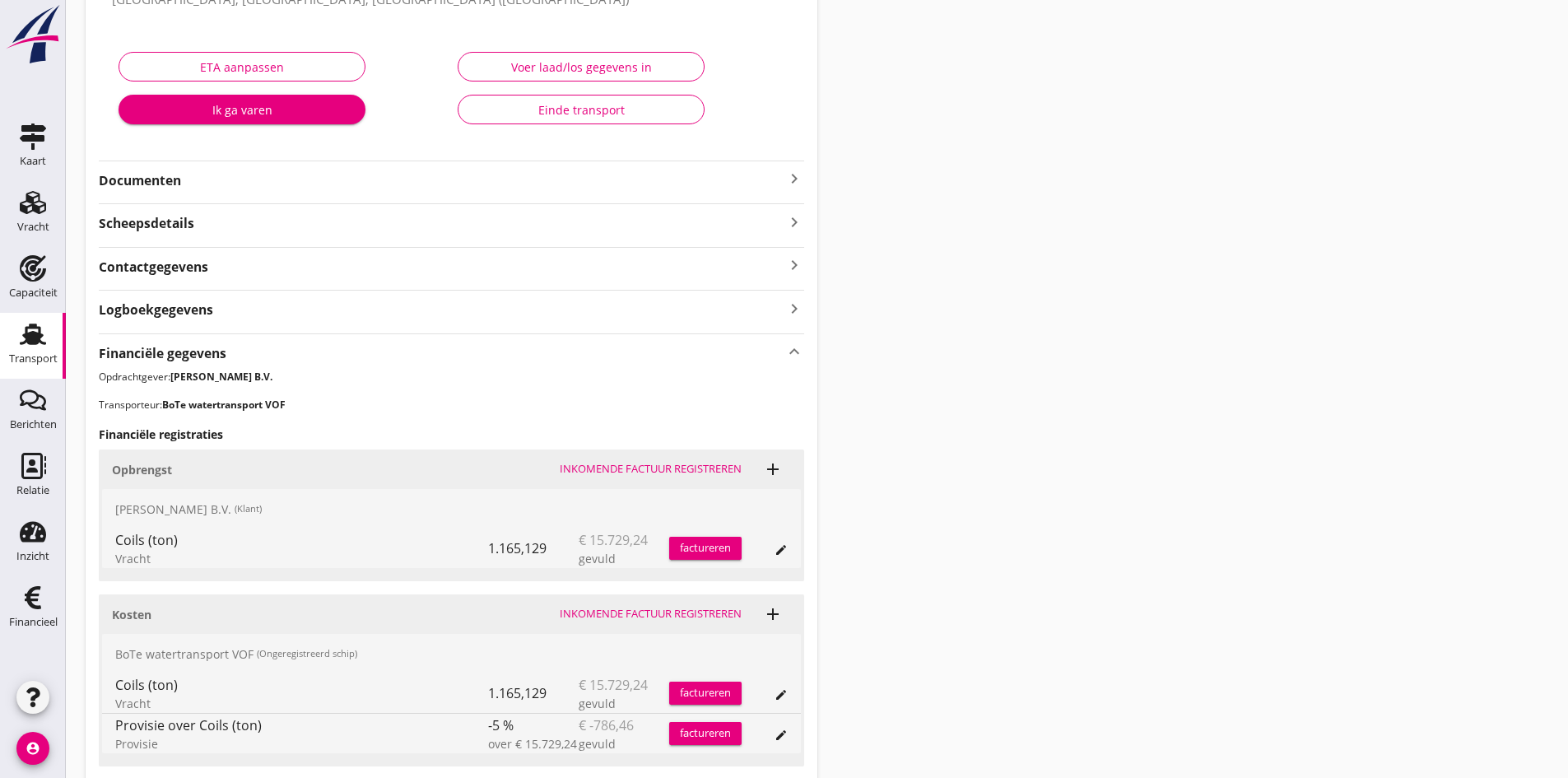
scroll to position [372, 0]
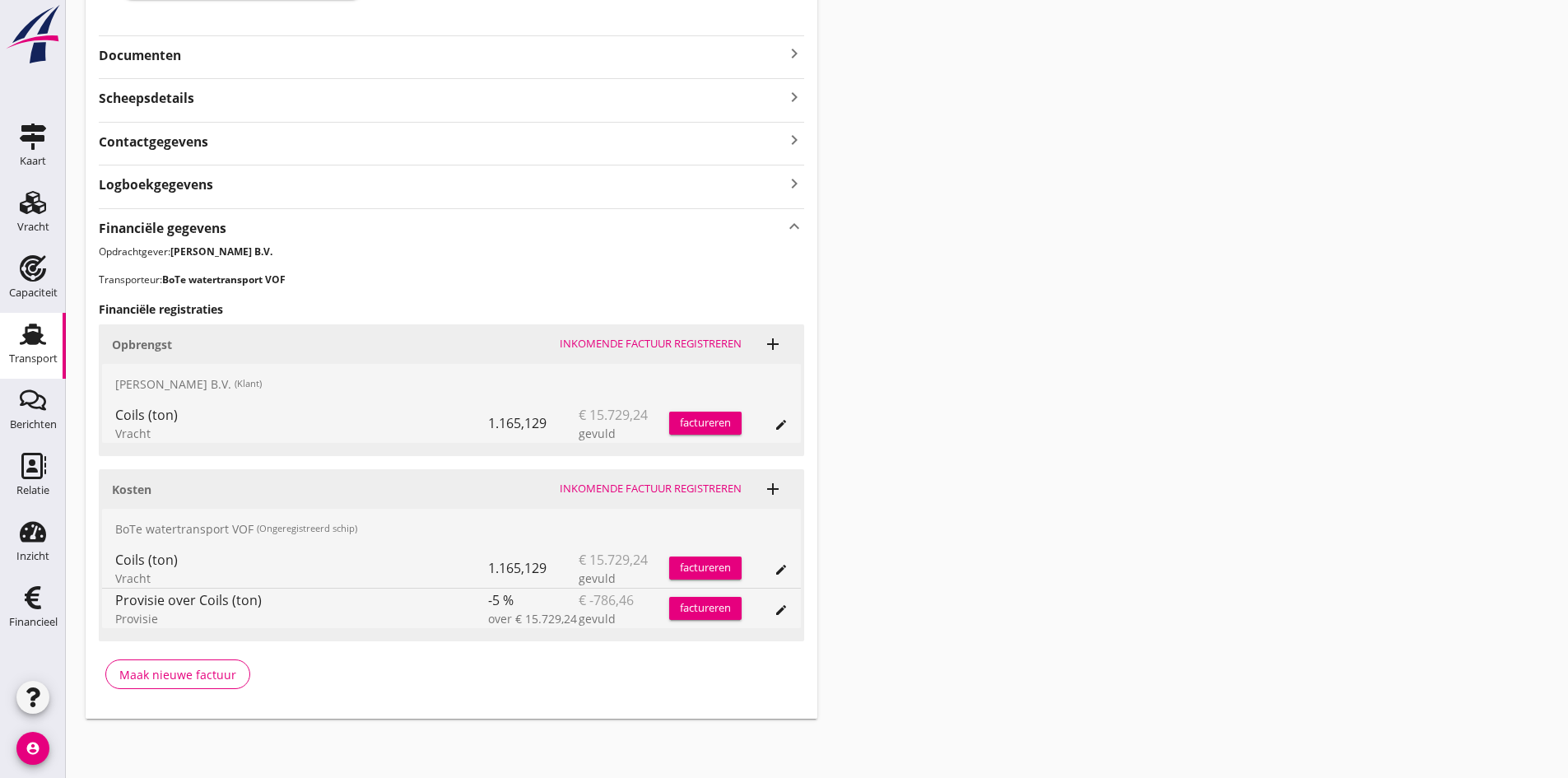
click at [661, 490] on div "Inkomende factuur registreren" at bounding box center [650, 489] width 182 height 16
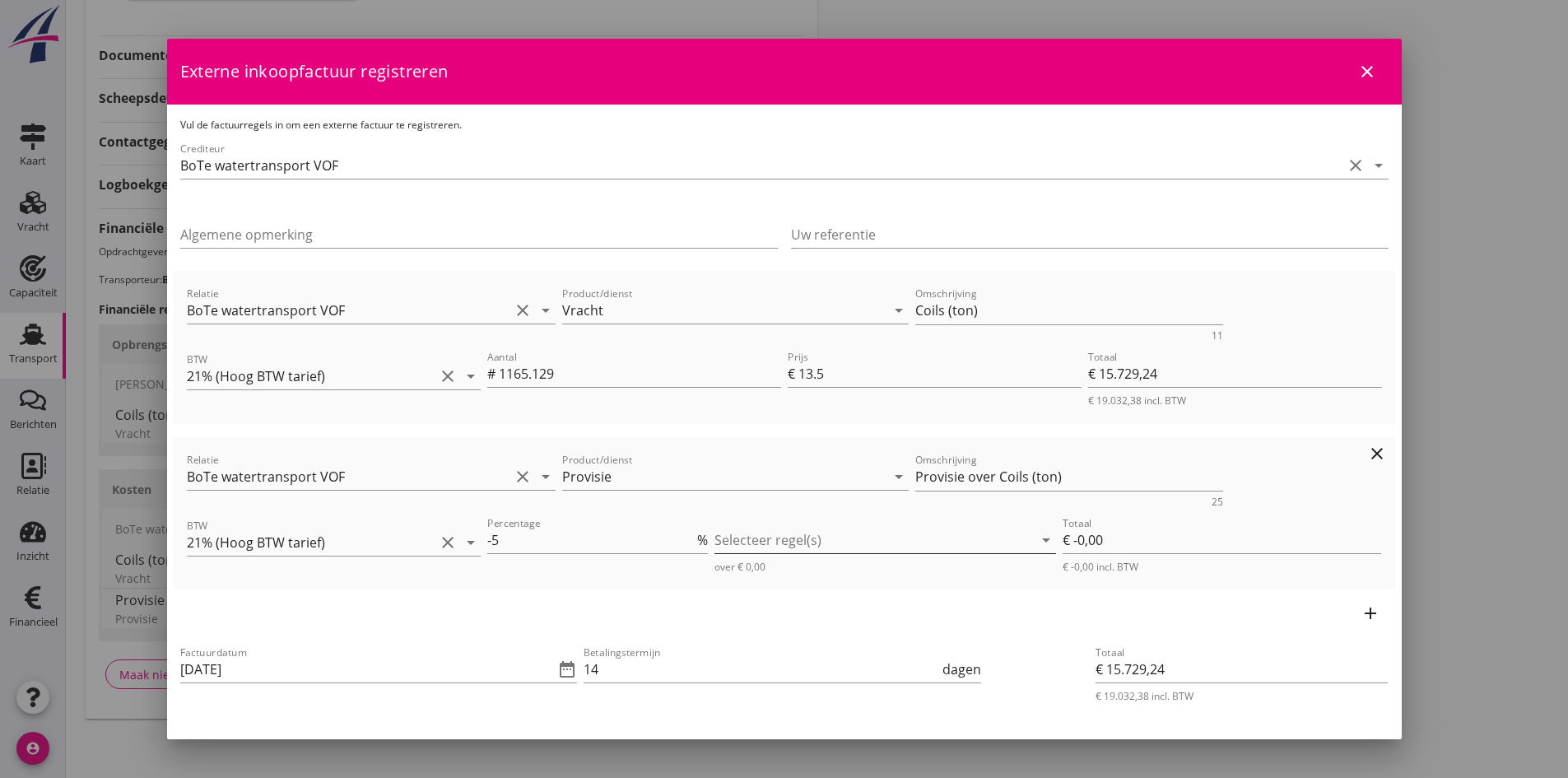
click at [727, 534] on div at bounding box center [873, 540] width 319 height 26
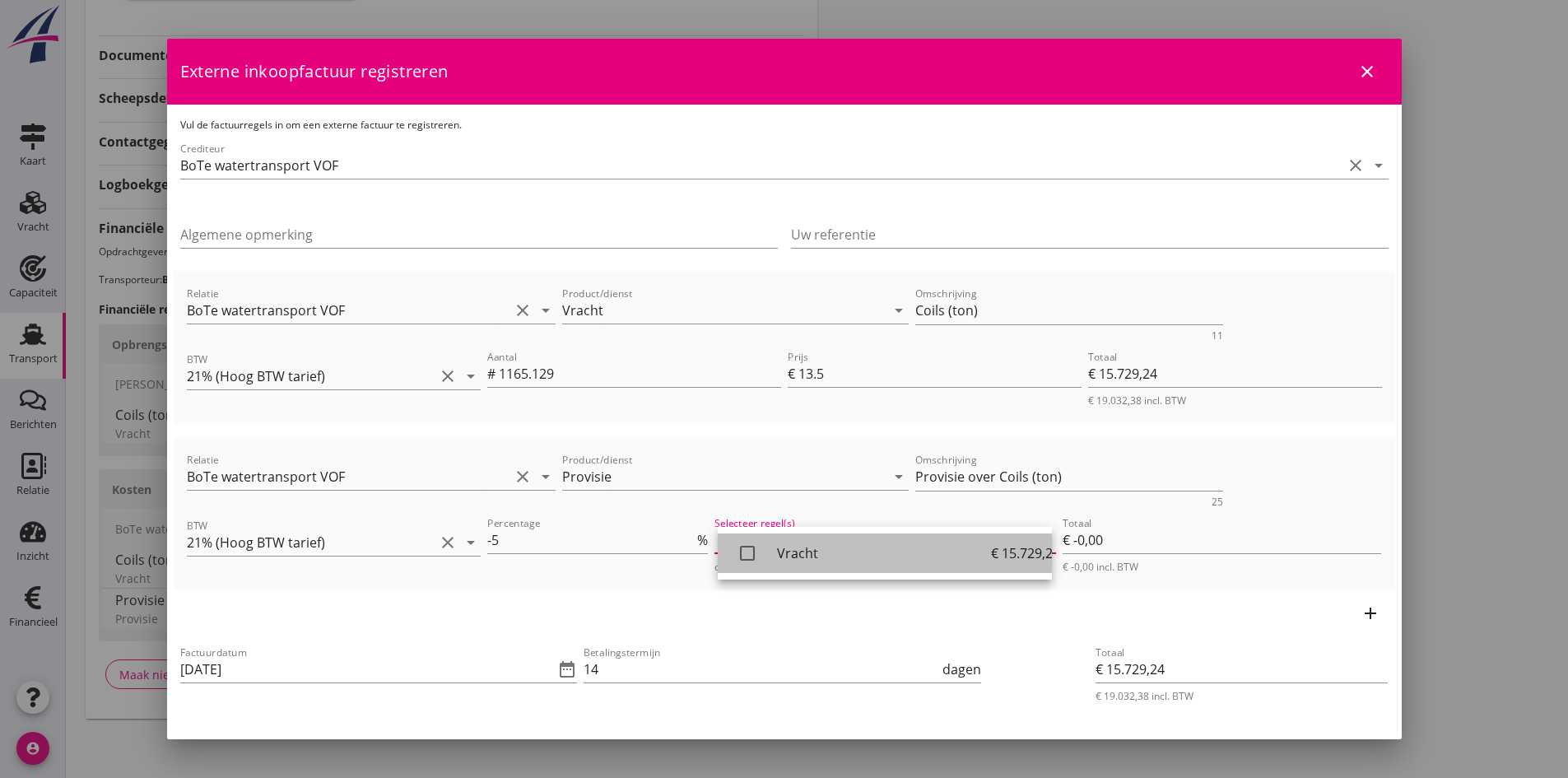
click at [744, 552] on icon "check_box_outline_blank" at bounding box center [746, 553] width 33 height 33
type input "€ -786,46"
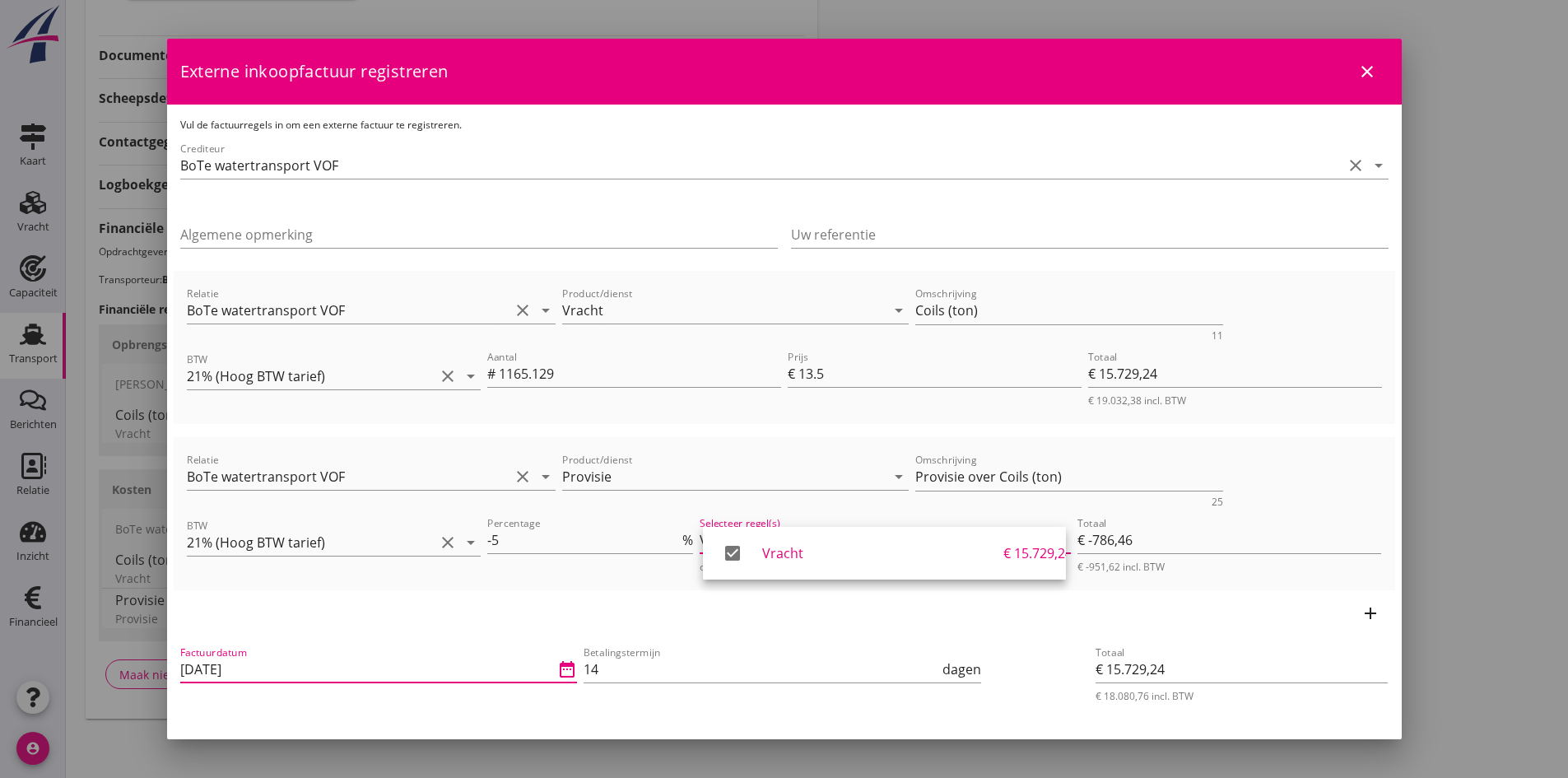
click at [272, 668] on input "[DATE]" at bounding box center [367, 669] width 374 height 26
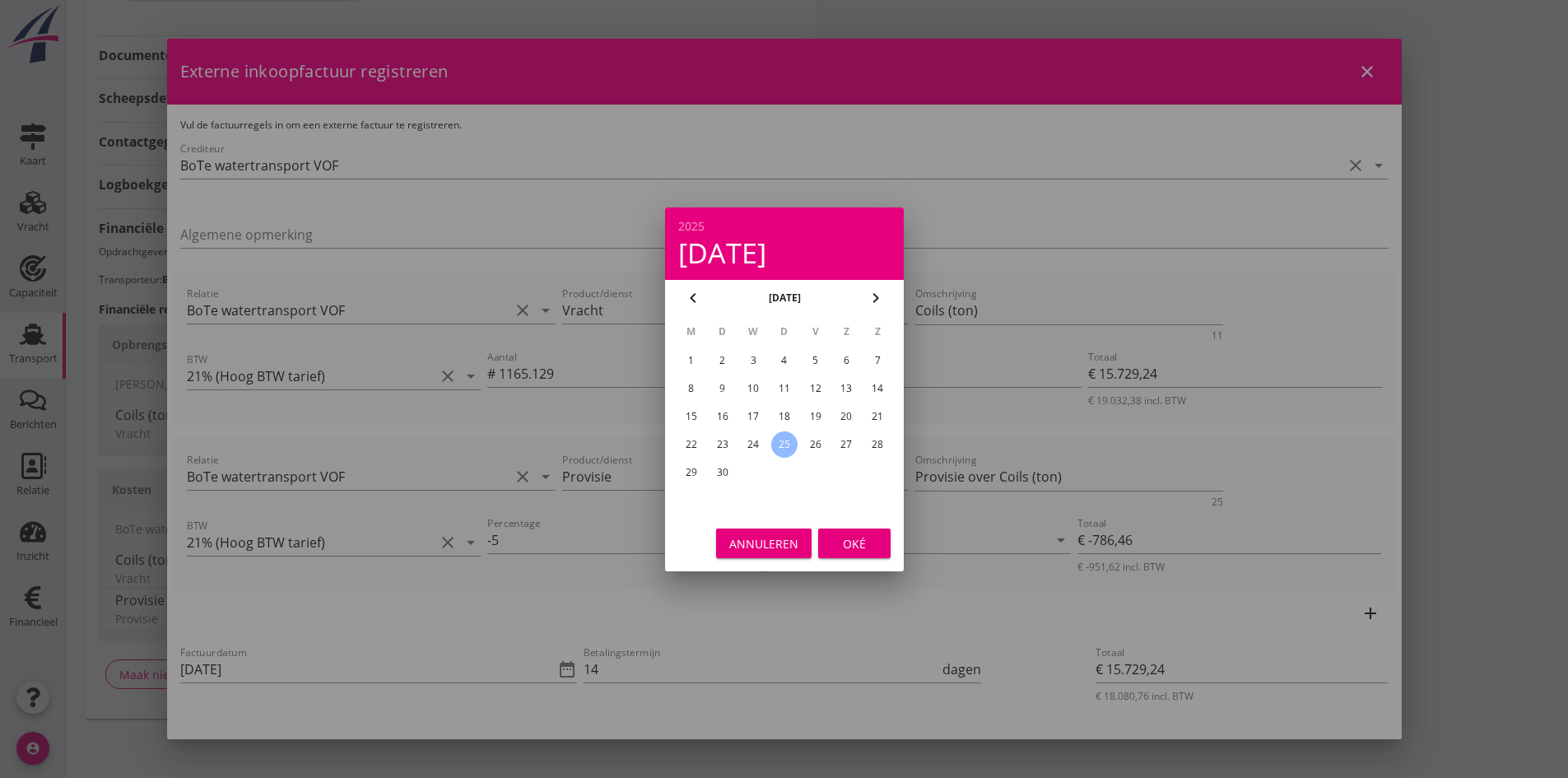
click at [682, 442] on div "22" at bounding box center [690, 444] width 26 height 26
type input "[DATE]"
click at [850, 540] on div "Oké" at bounding box center [854, 543] width 46 height 17
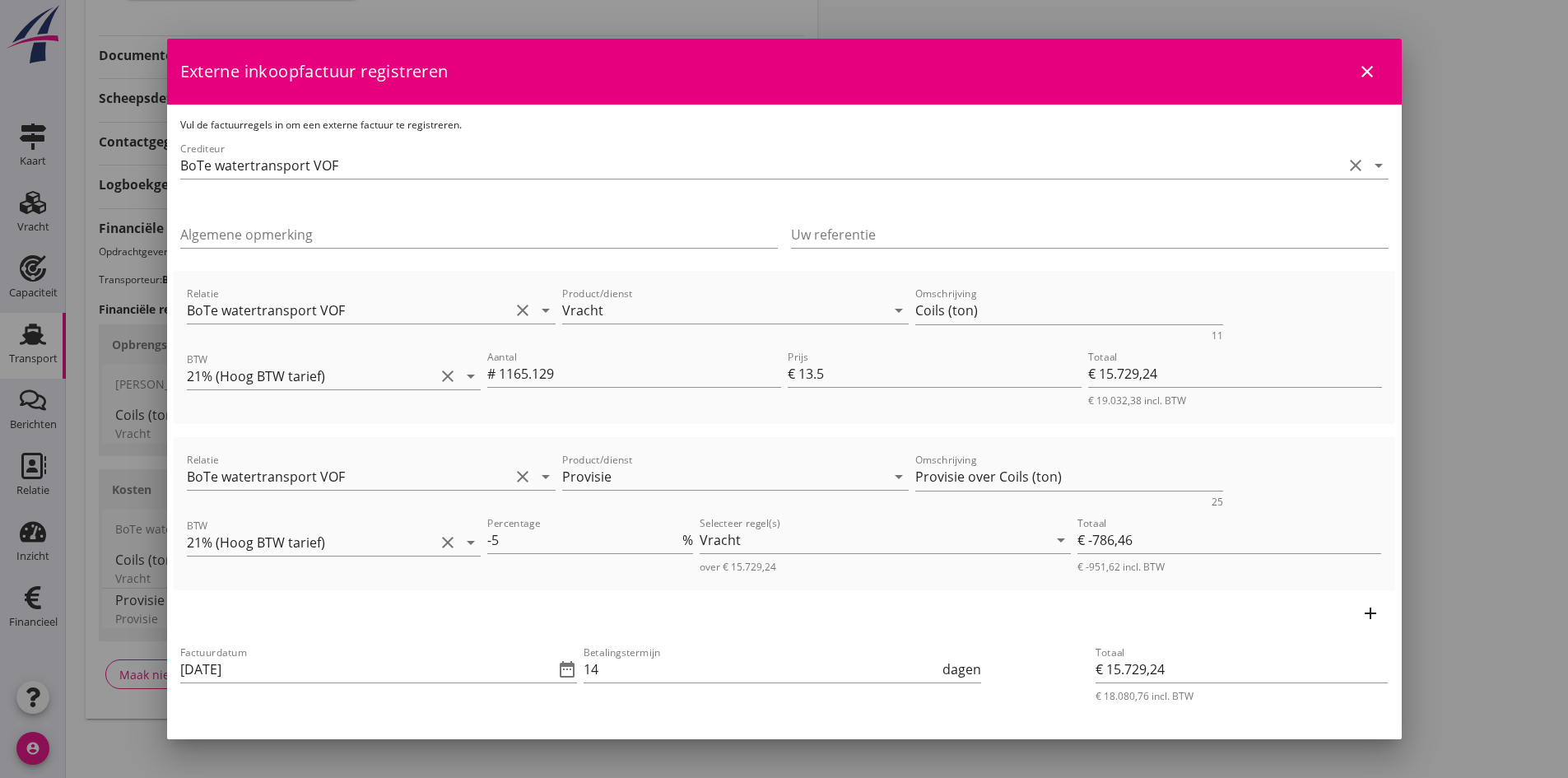
scroll to position [82, 0]
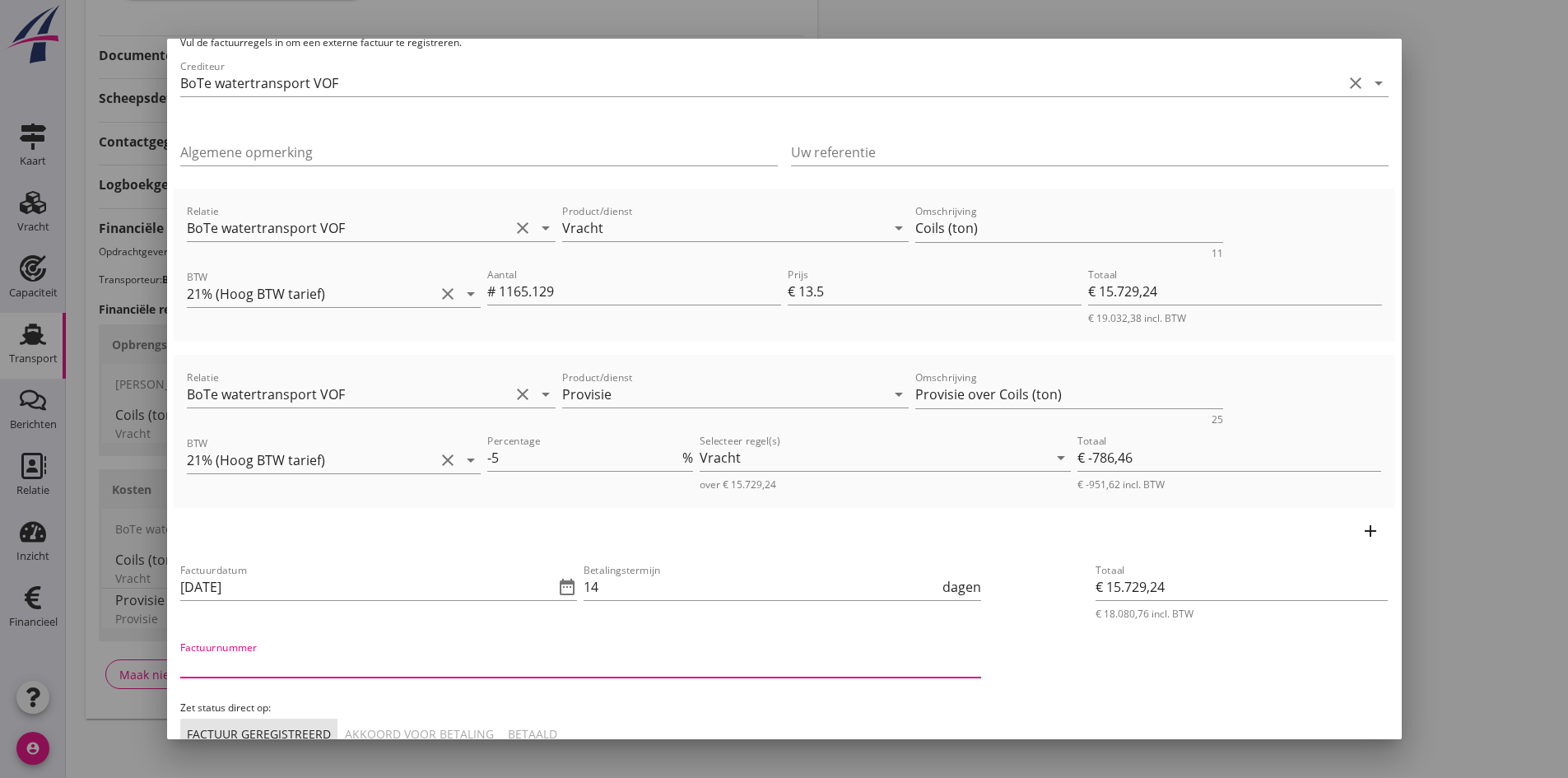
click at [345, 665] on input "Factuurnummer" at bounding box center [580, 664] width 800 height 26
type input "2025-25"
click at [460, 731] on div "Akkoord voor betaling" at bounding box center [419, 734] width 149 height 17
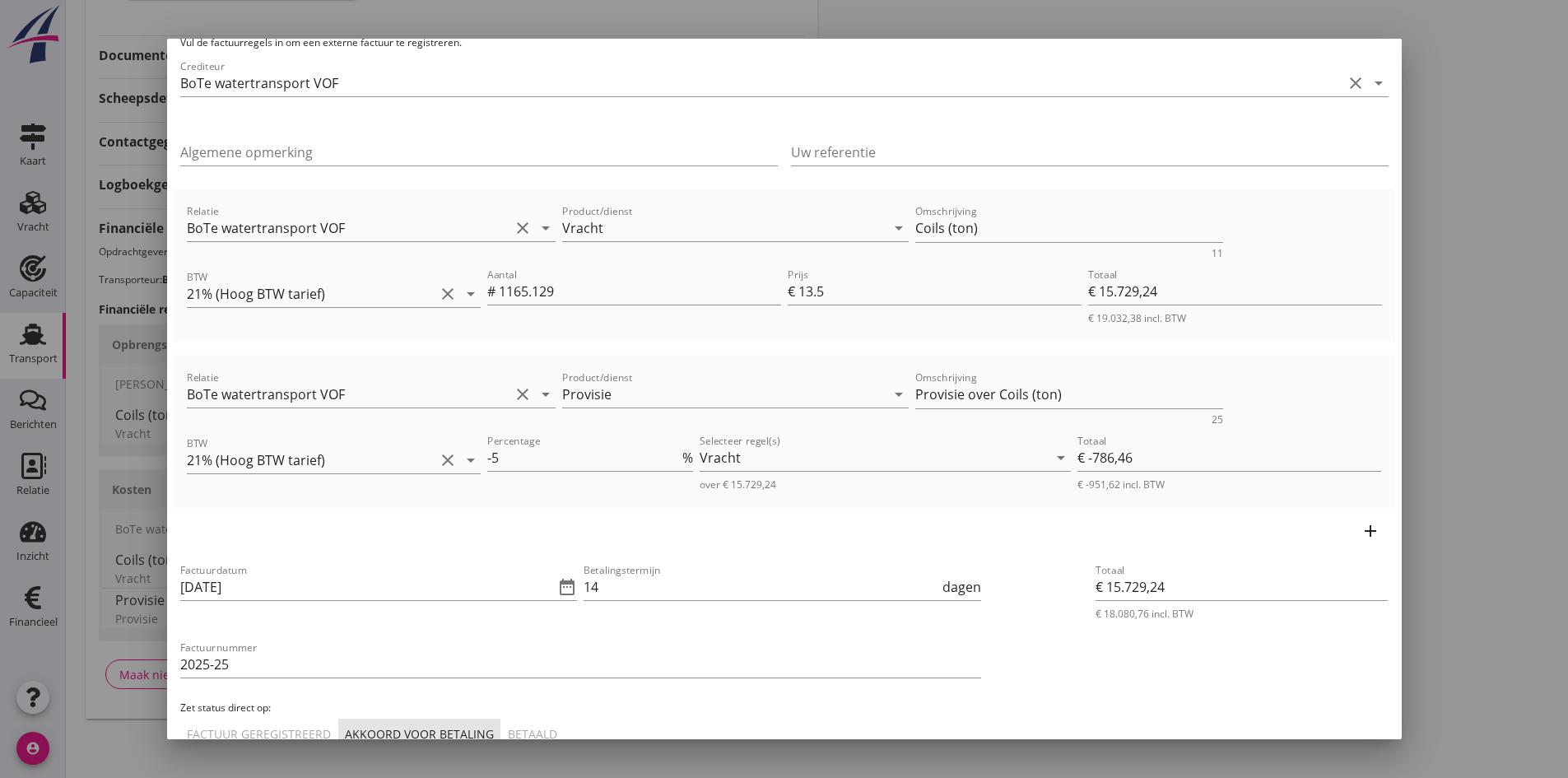
scroll to position [165, 0]
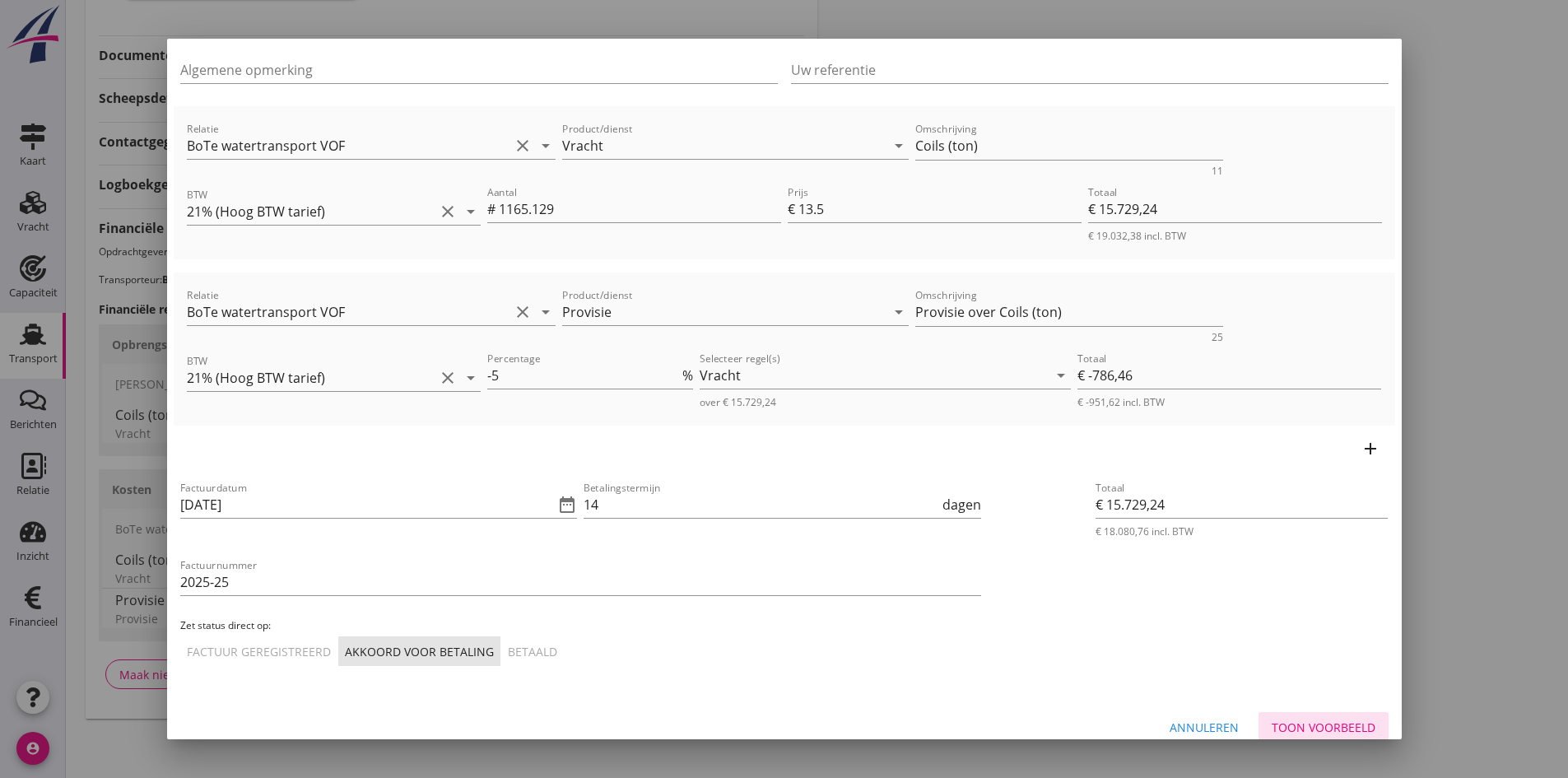
click at [1292, 726] on div "Toon voorbeeld" at bounding box center [1323, 727] width 104 height 17
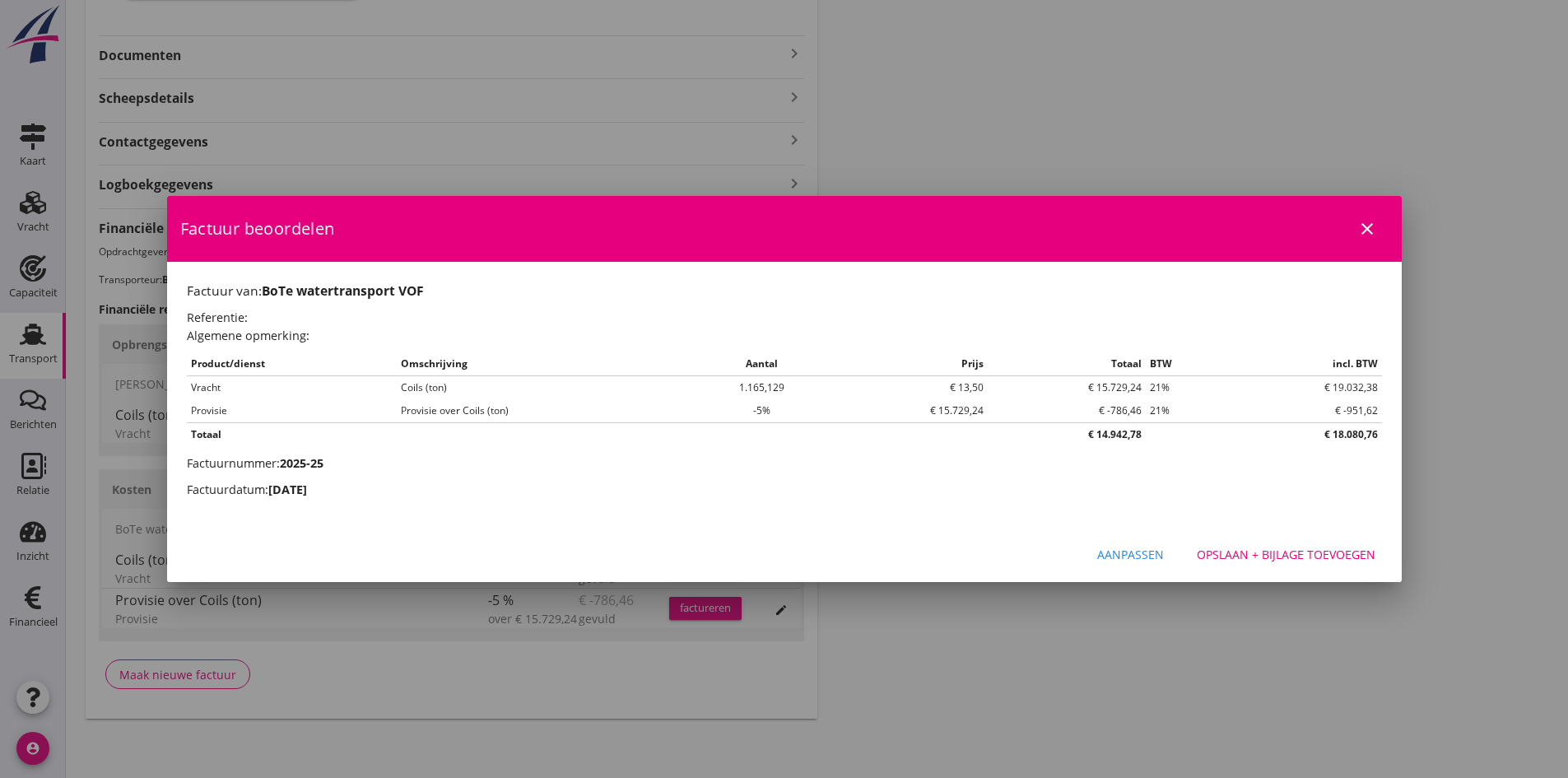
scroll to position [0, 0]
click at [1240, 549] on div "Opslaan + bijlage toevoegen" at bounding box center [1286, 554] width 178 height 17
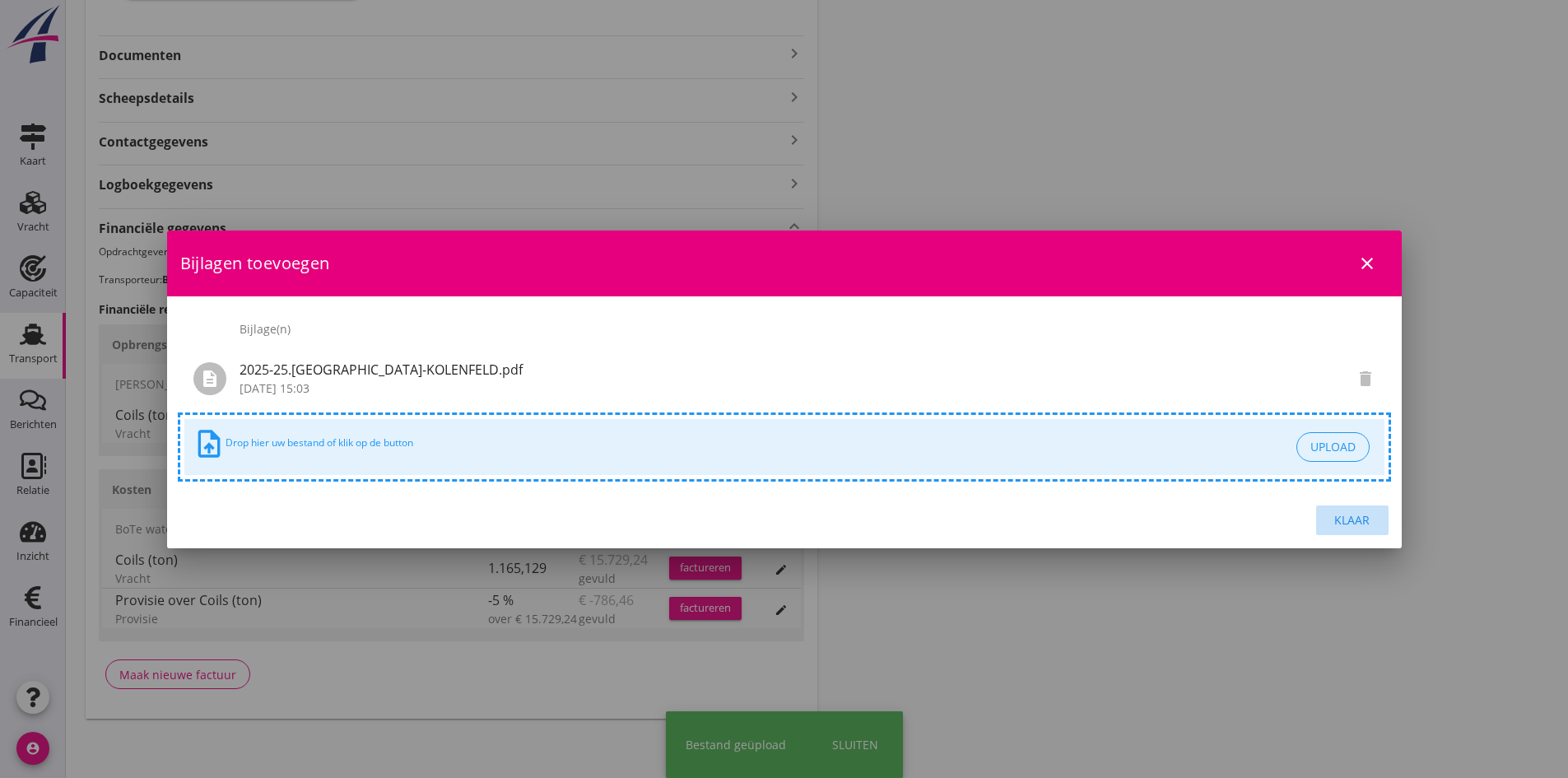
click at [1350, 516] on div "Klaar" at bounding box center [1352, 520] width 46 height 17
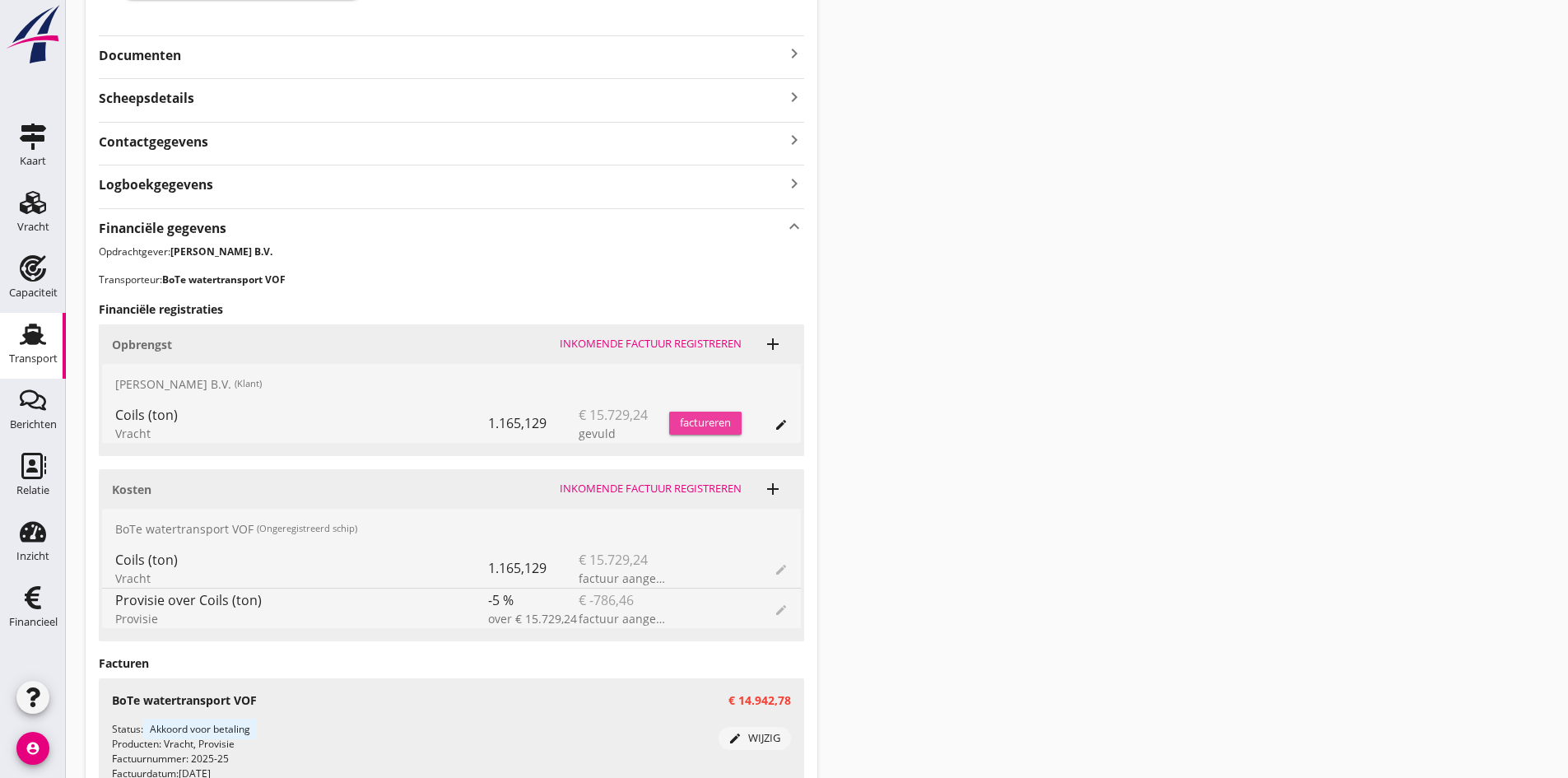
click at [695, 420] on div "factureren" at bounding box center [705, 423] width 73 height 16
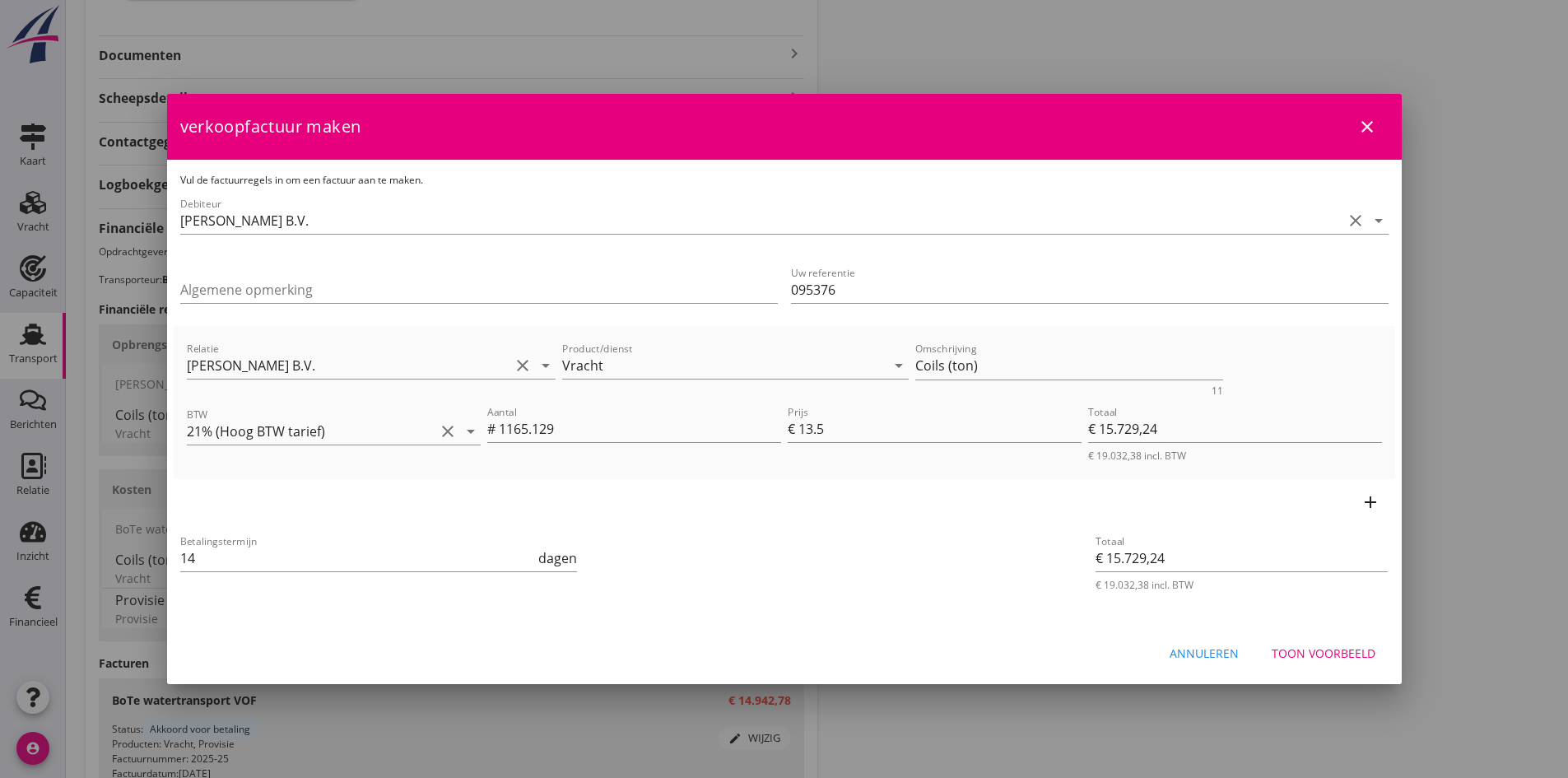
click at [1342, 658] on div "Toon voorbeeld" at bounding box center [1323, 653] width 104 height 17
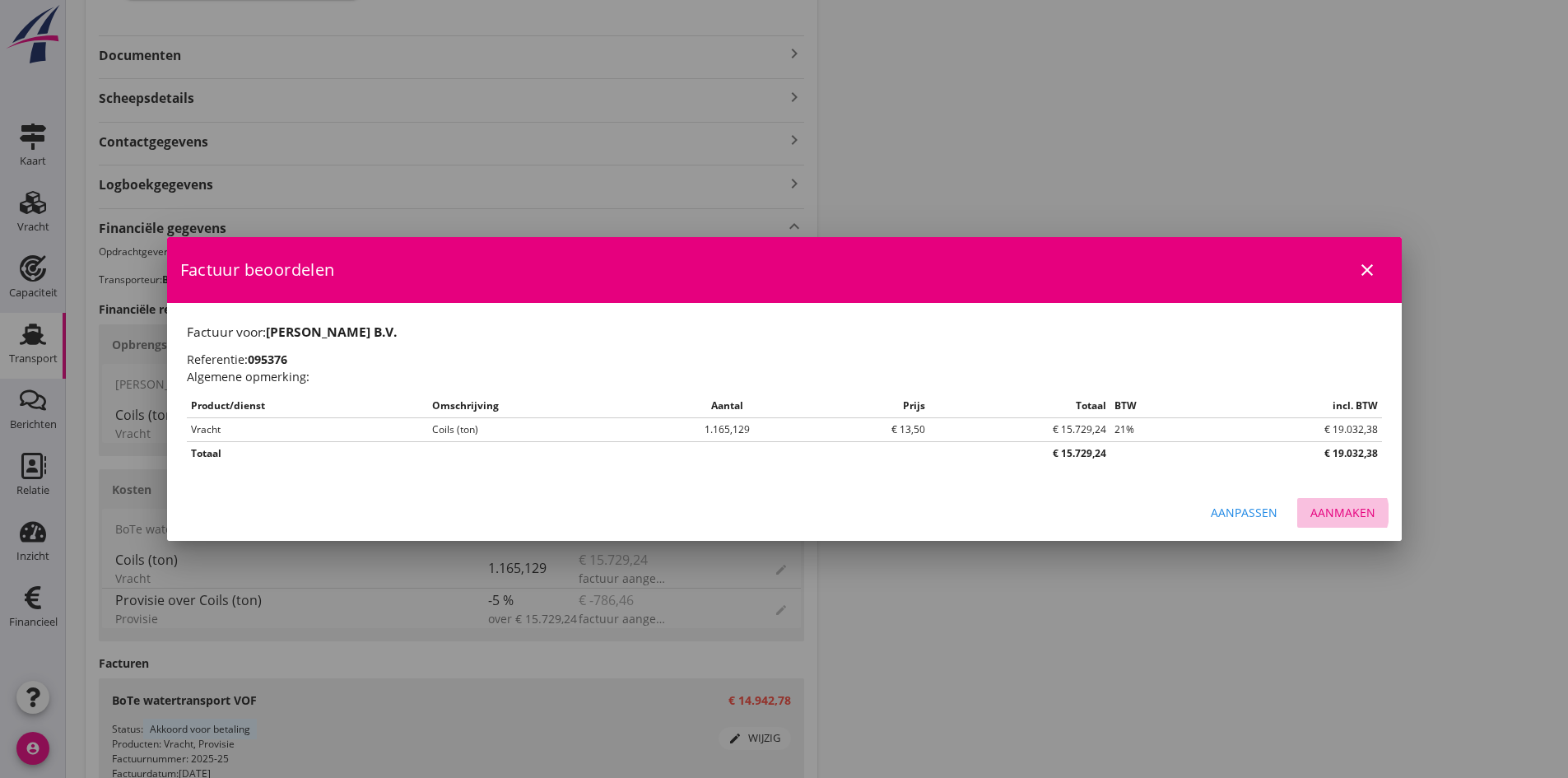
click at [1345, 512] on div "Aanmaken" at bounding box center [1342, 512] width 65 height 17
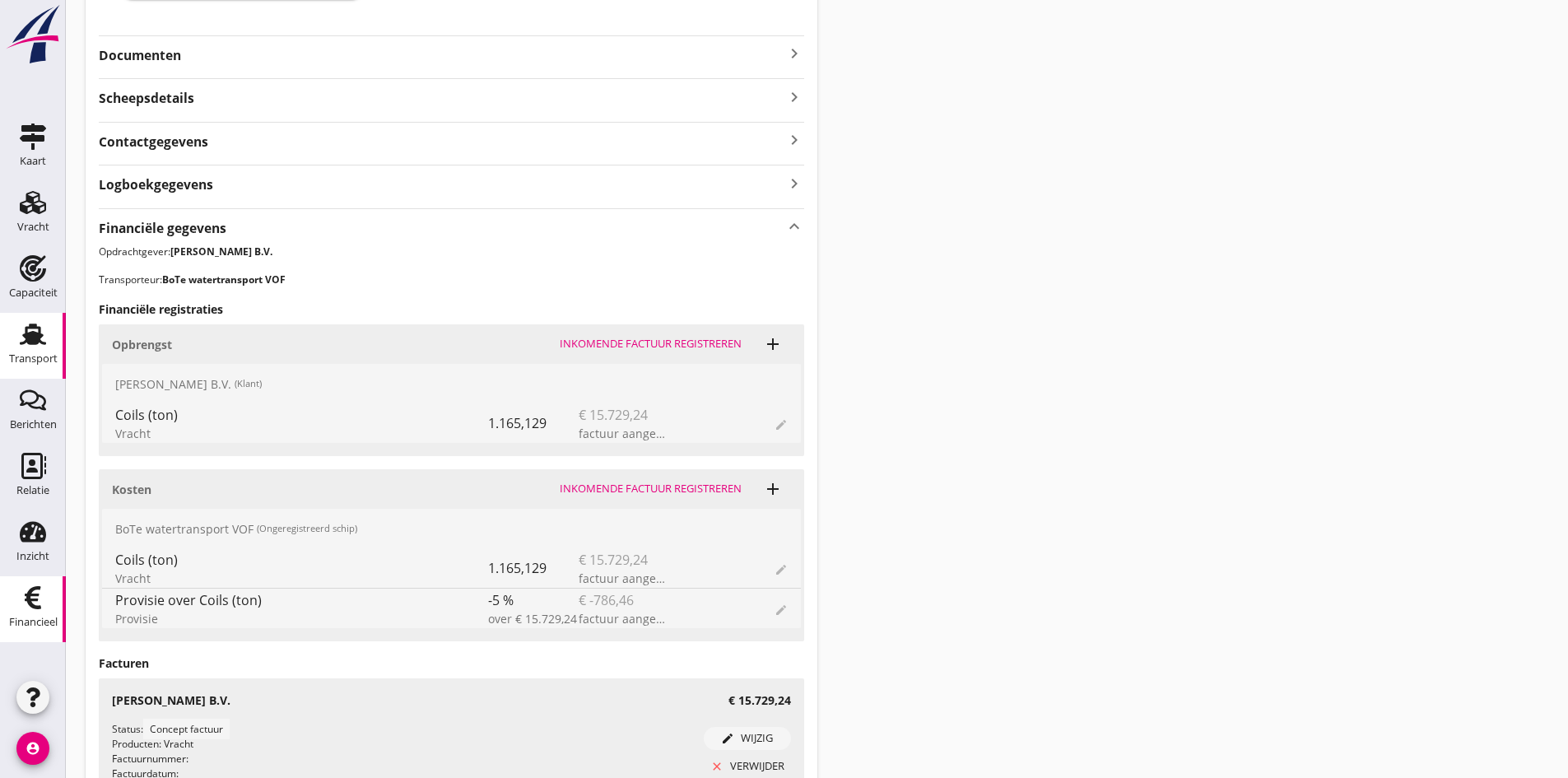
click at [43, 601] on icon "Financieel" at bounding box center [32, 597] width 26 height 26
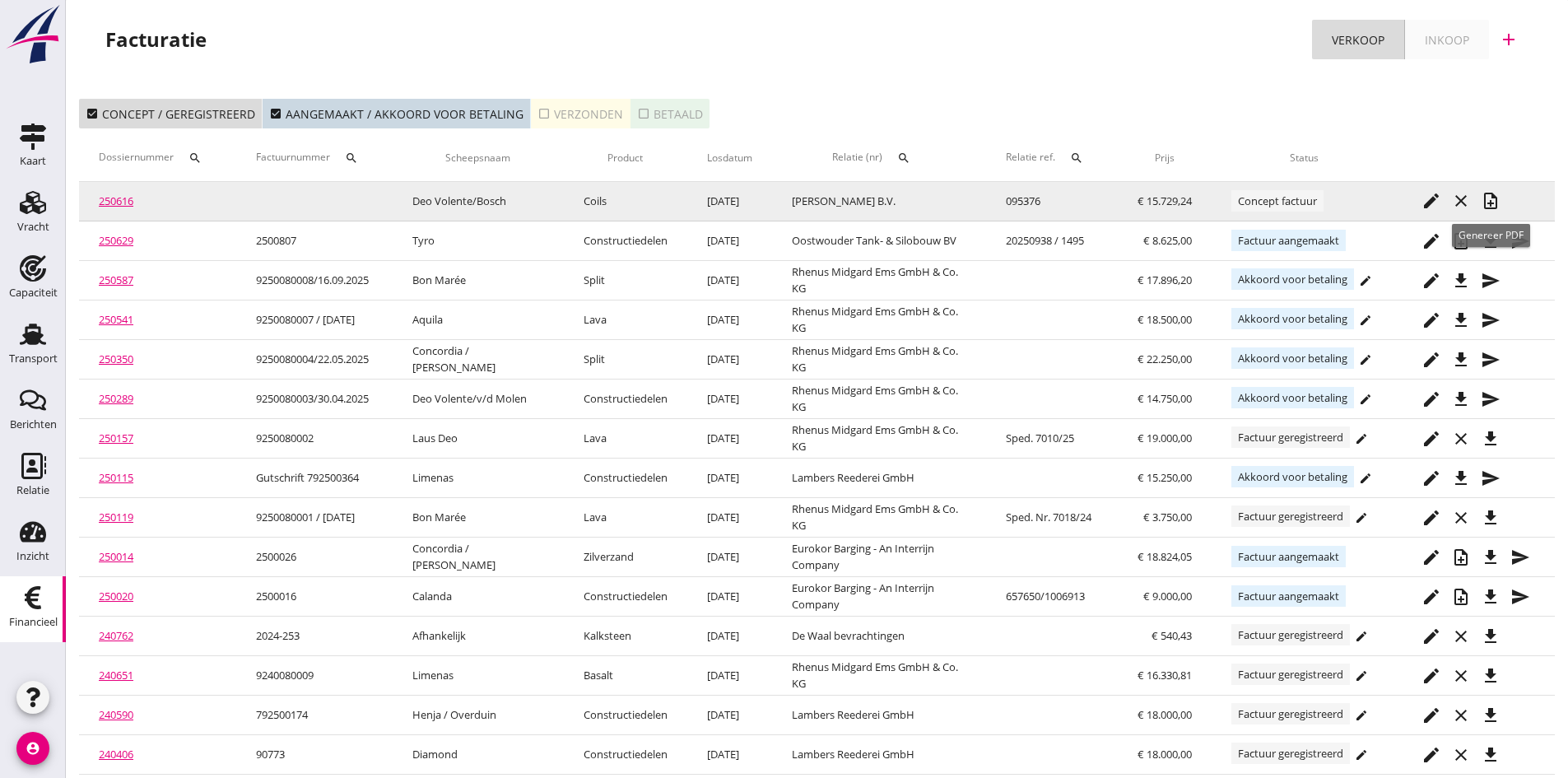
click at [1487, 194] on icon "note_add" at bounding box center [1489, 200] width 19 height 19
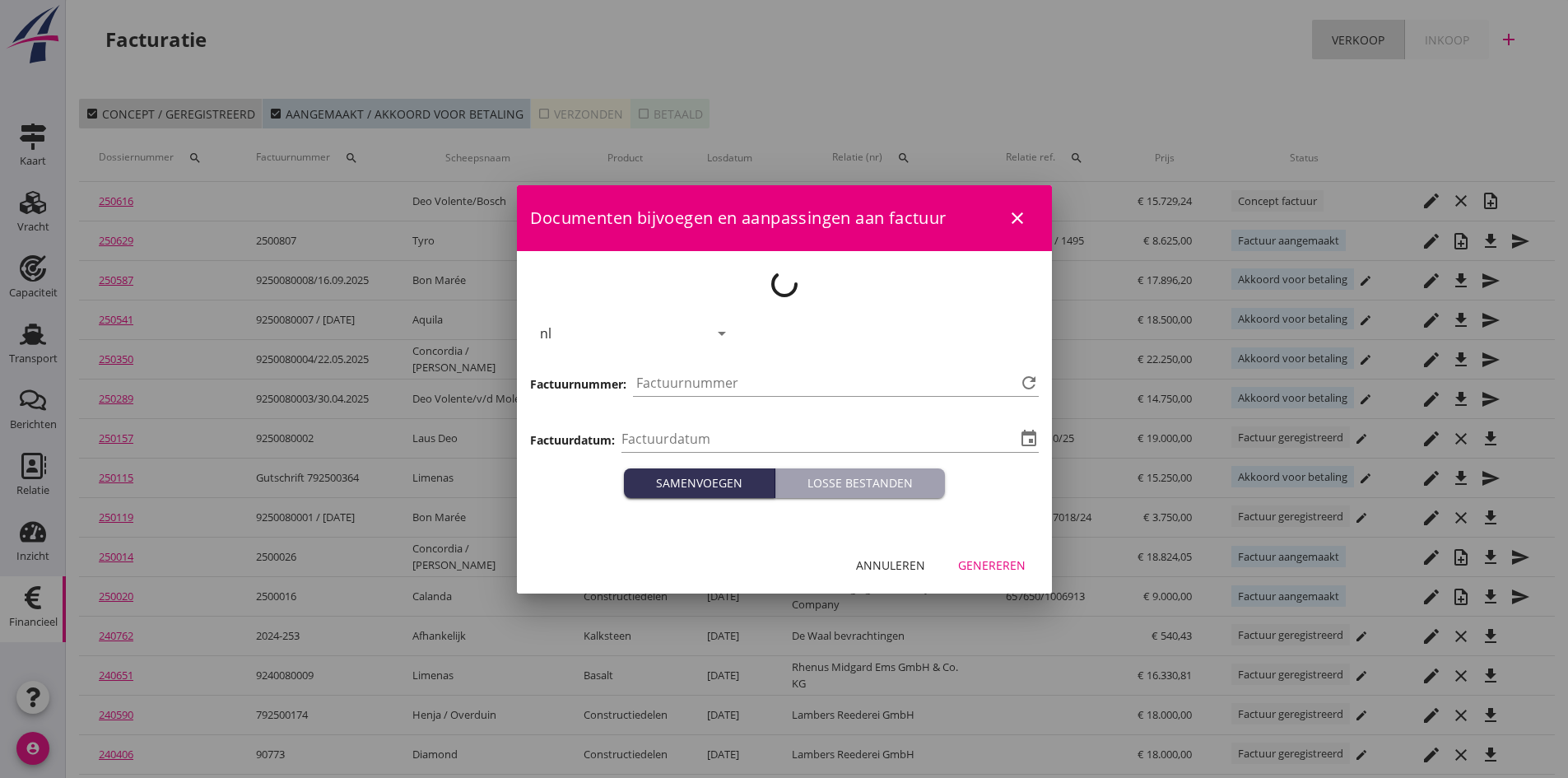
type input "[DATE]"
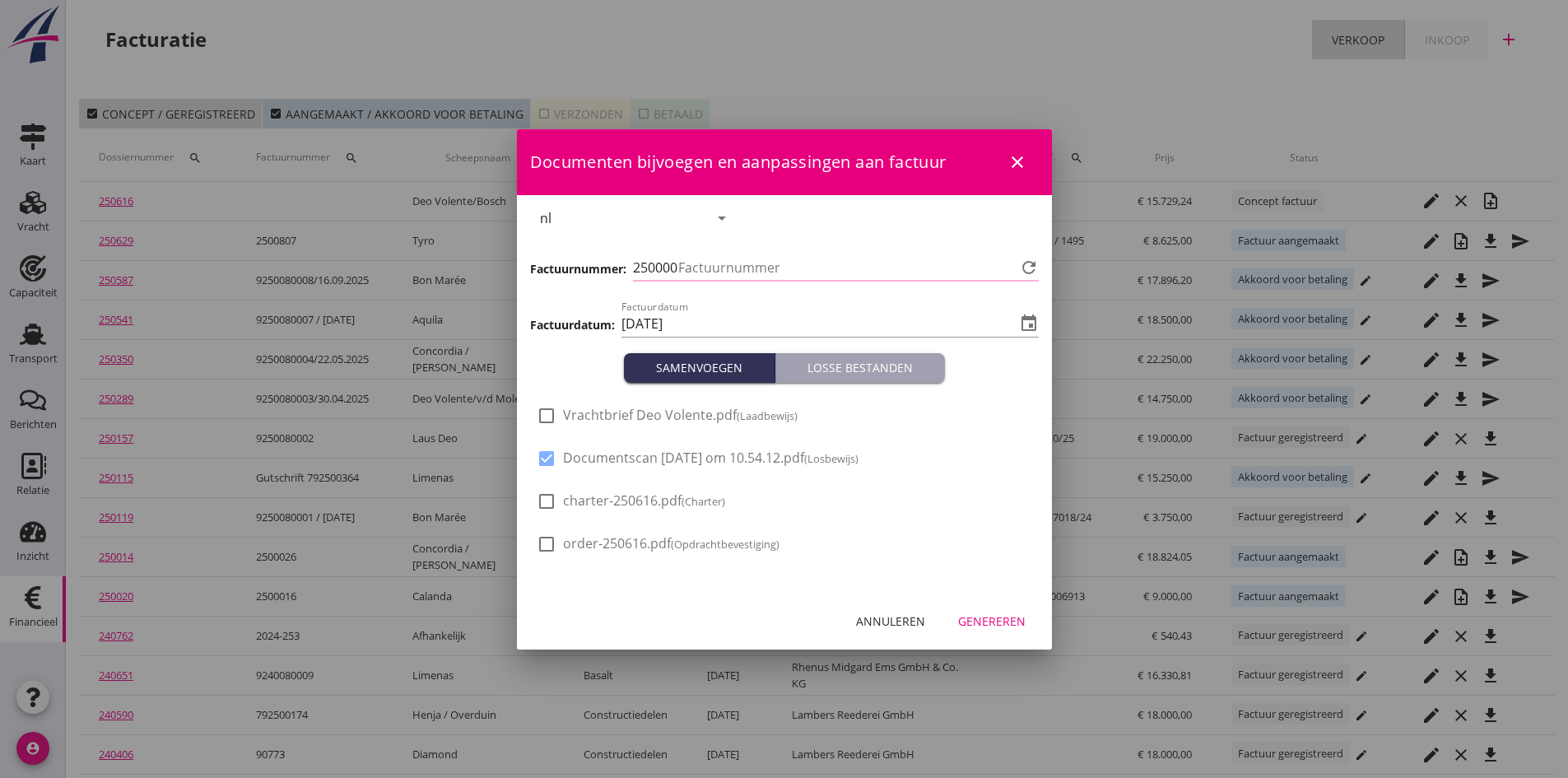
type input "808"
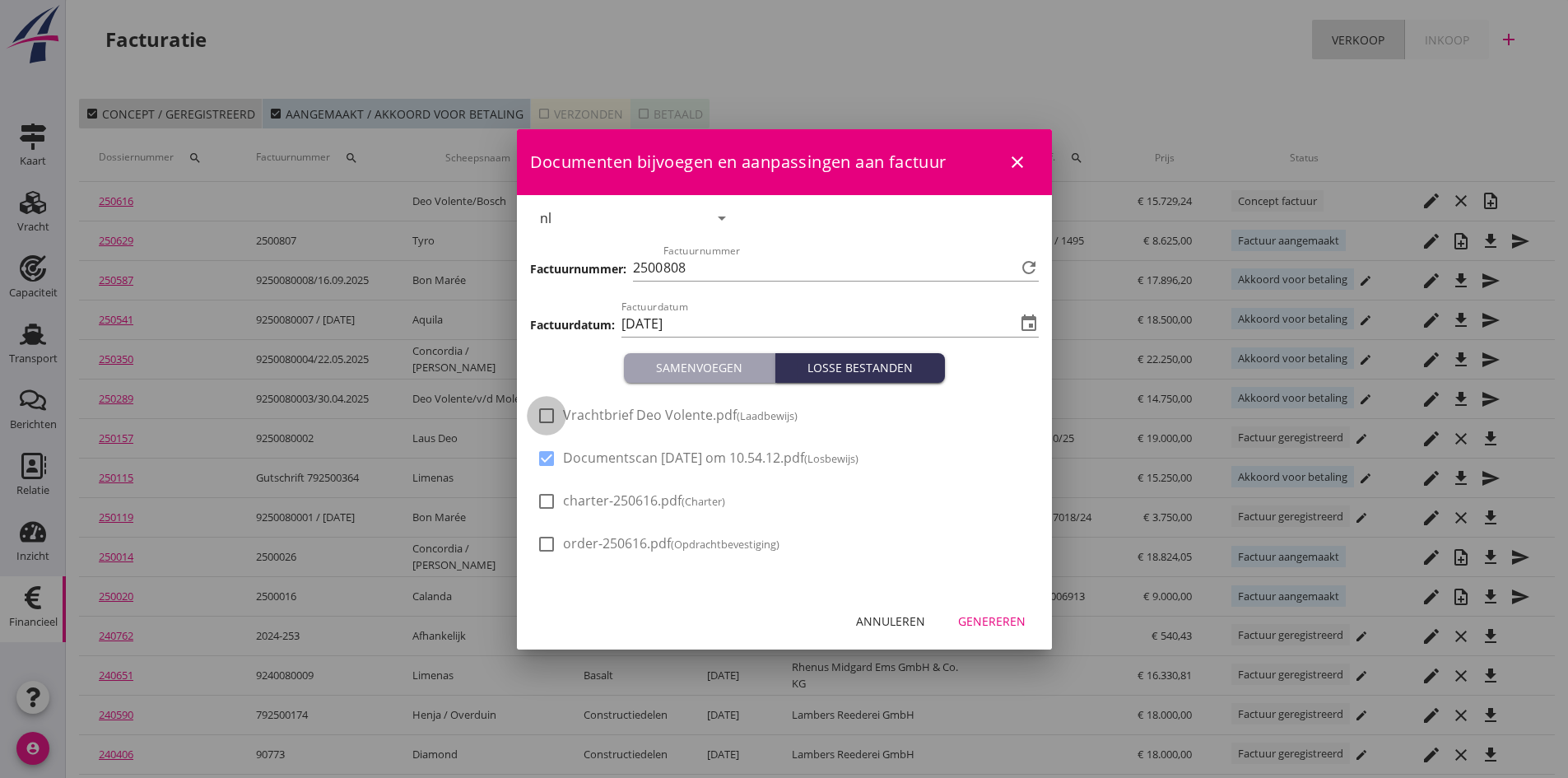
drag, startPoint x: 544, startPoint y: 416, endPoint x: 650, endPoint y: 479, distance: 123.3
click at [544, 418] on div at bounding box center [546, 415] width 28 height 28
checkbox input "true"
click at [1001, 620] on div "Genereren" at bounding box center [992, 621] width 68 height 17
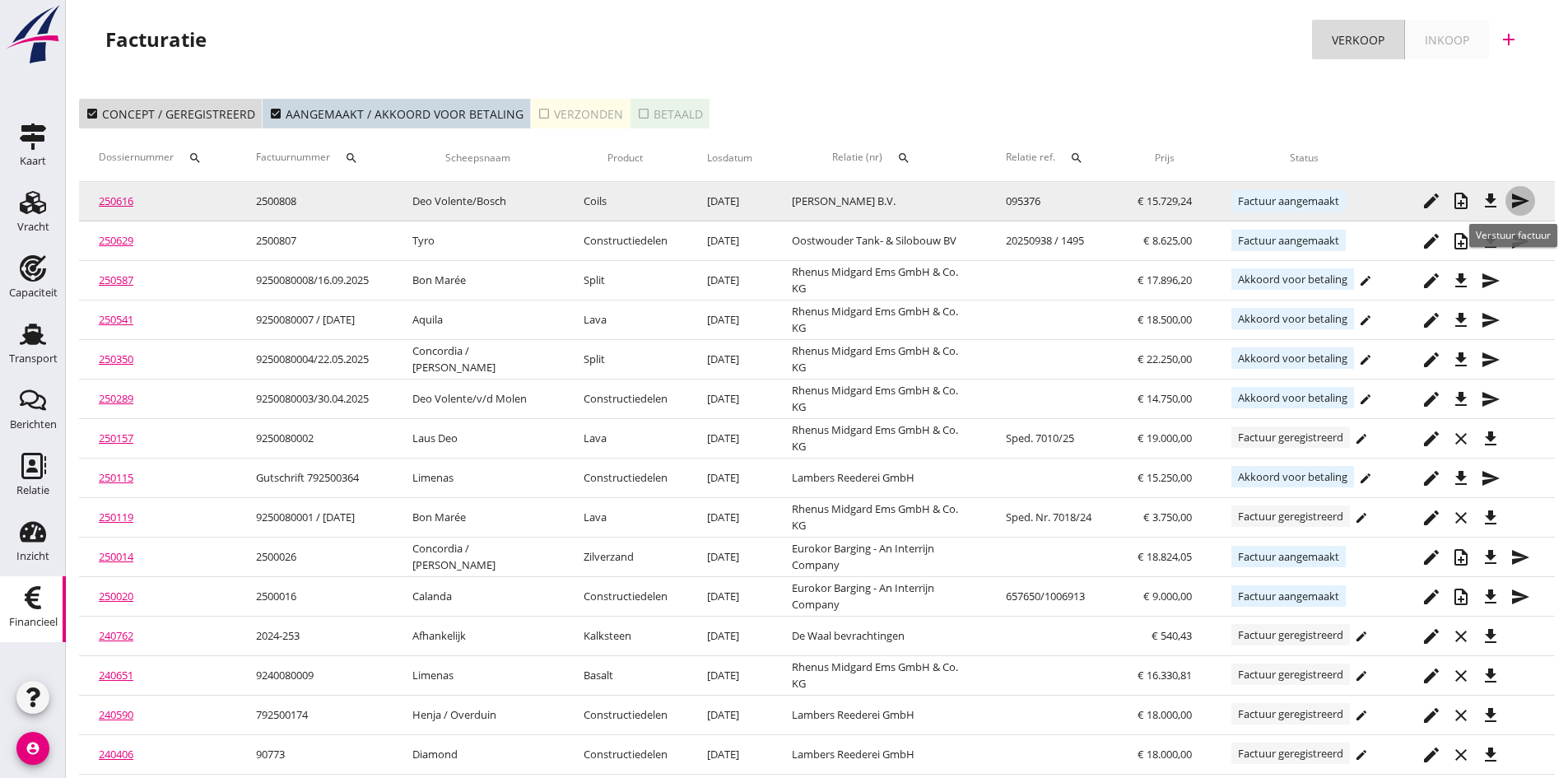
click at [1516, 199] on icon "send" at bounding box center [1519, 200] width 19 height 19
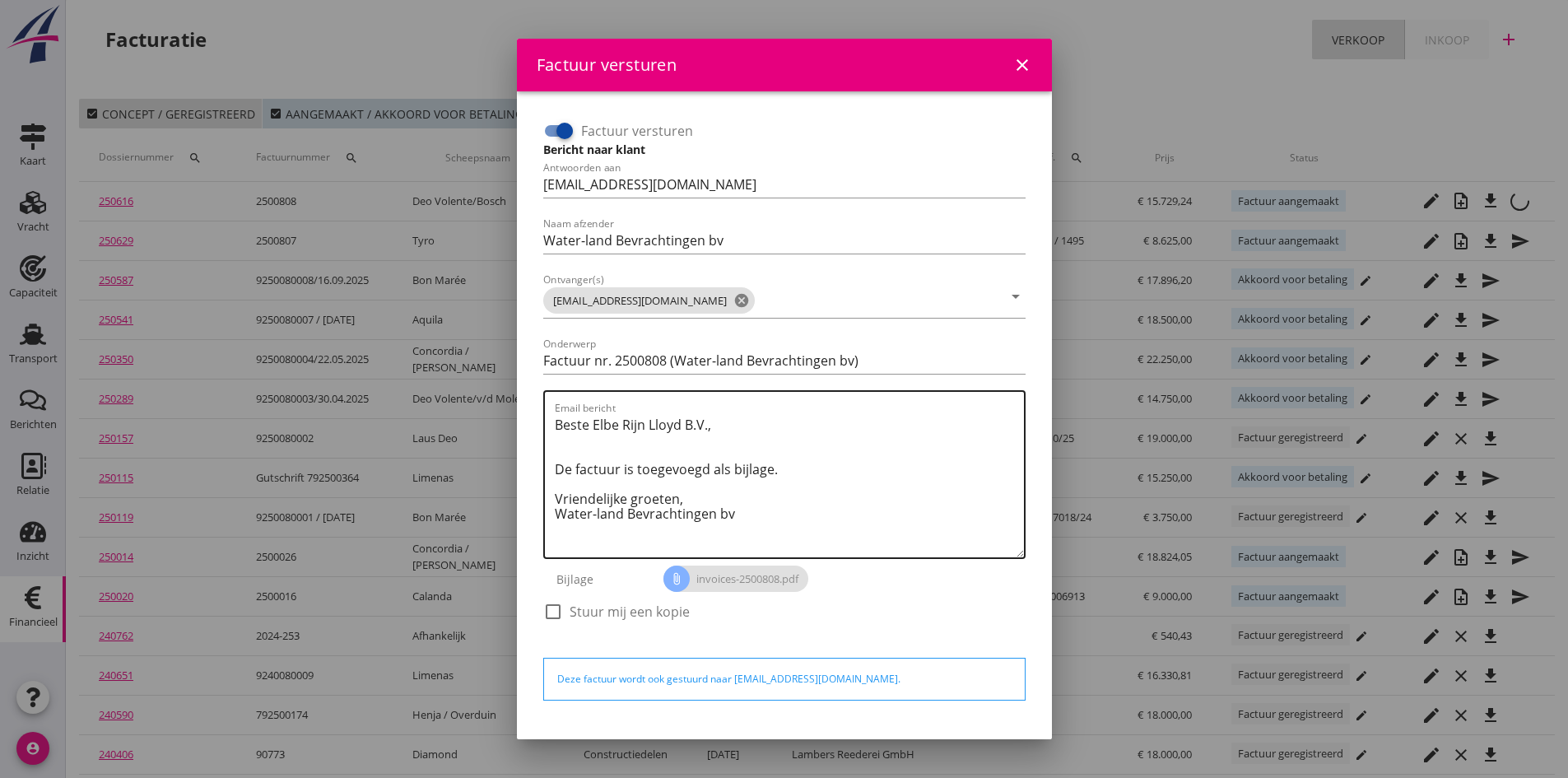
scroll to position [47, 0]
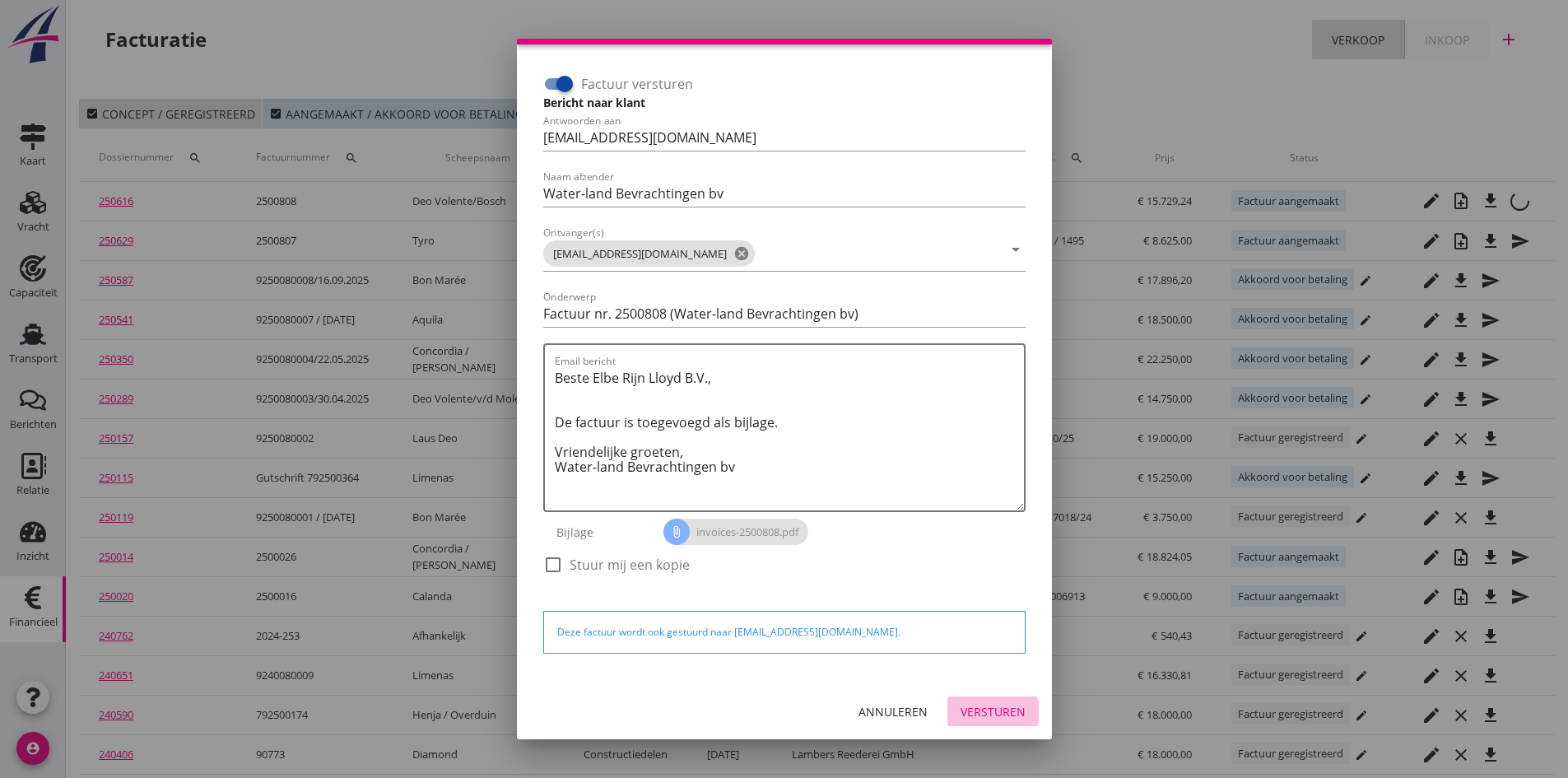
click at [997, 708] on div "Versturen" at bounding box center [992, 711] width 65 height 17
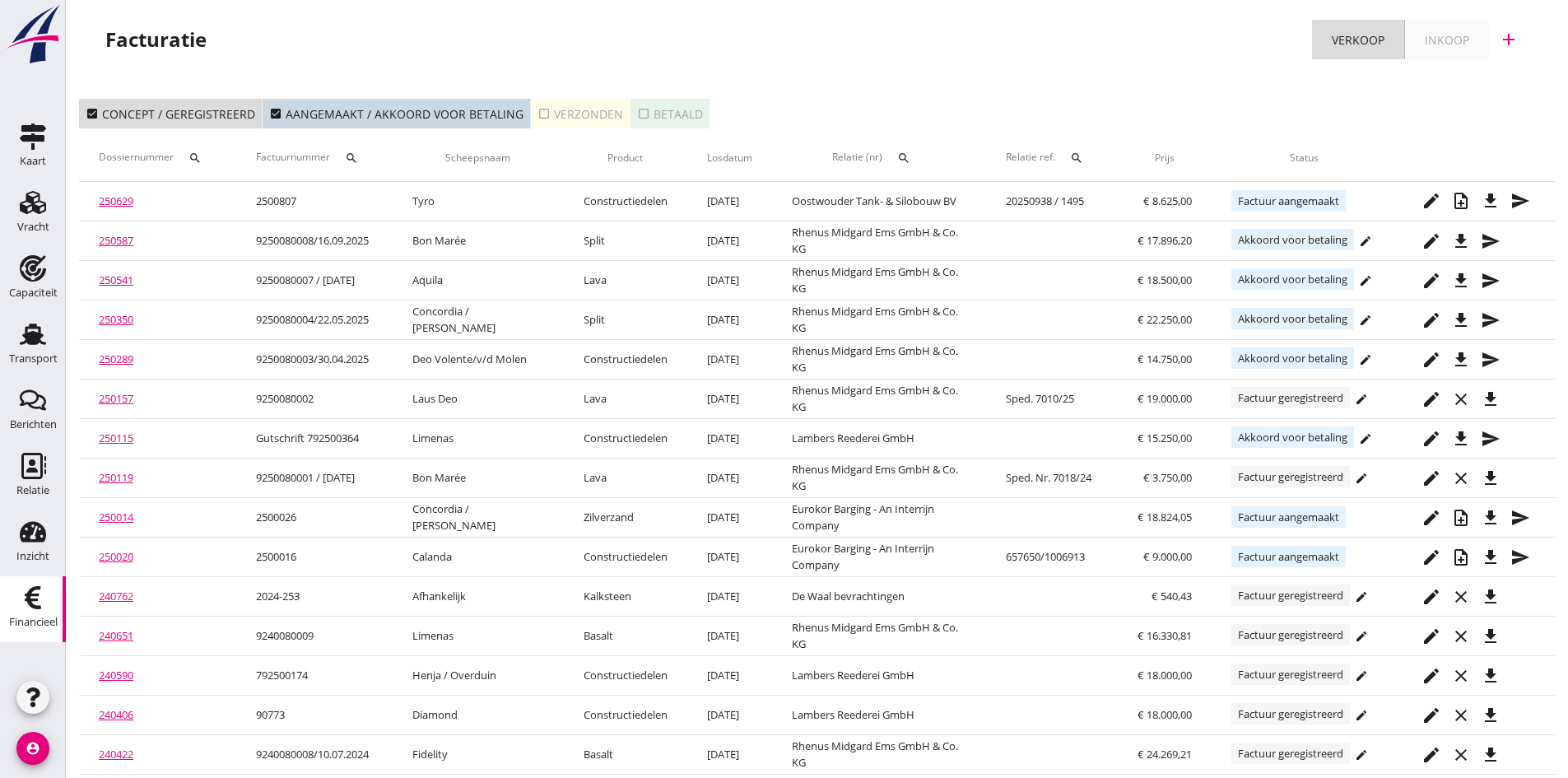
click at [582, 111] on div "check_box_outline_blank Verzonden" at bounding box center [580, 114] width 85 height 17
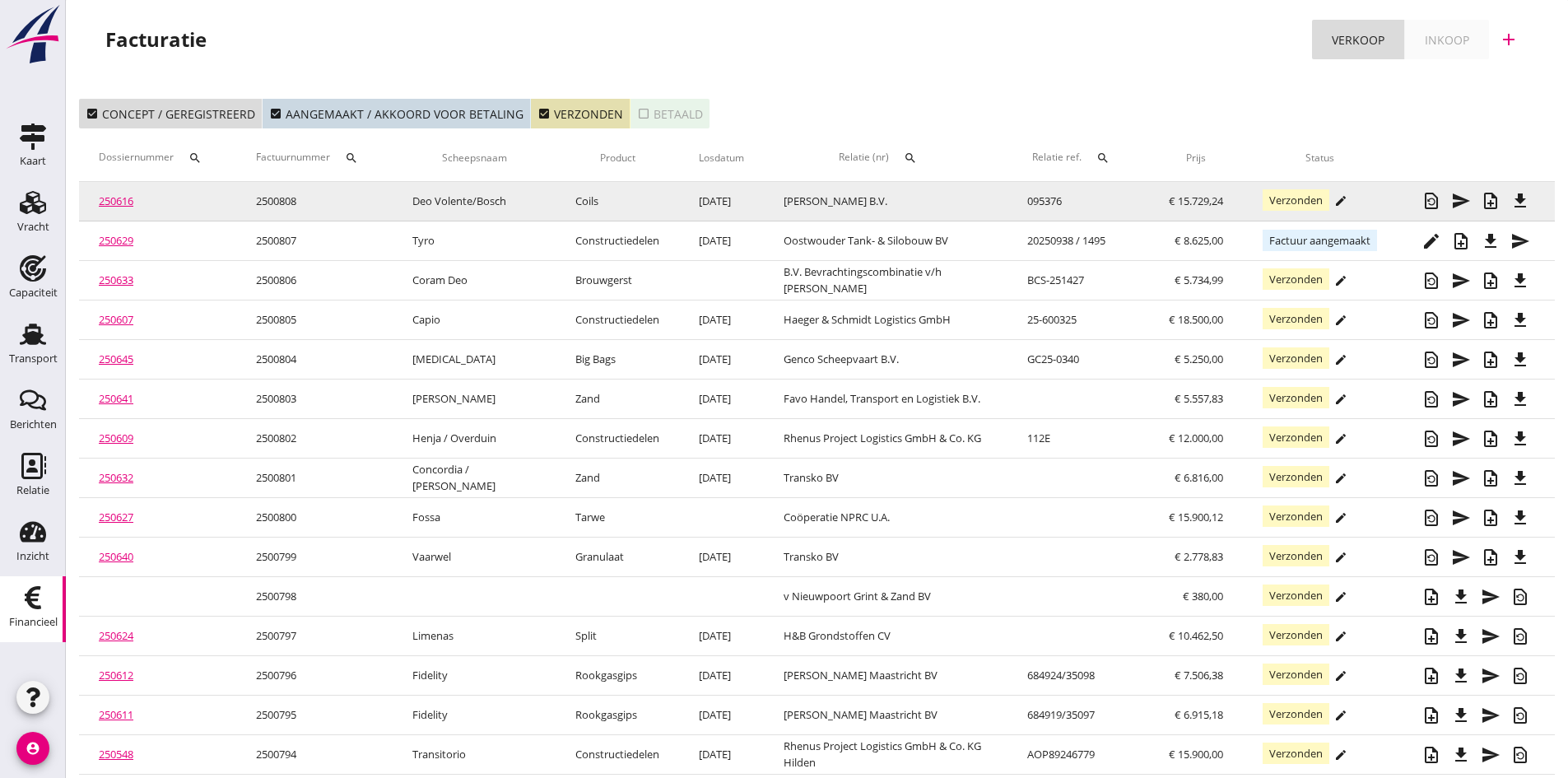
click at [119, 202] on link "250616" at bounding box center [116, 201] width 35 height 15
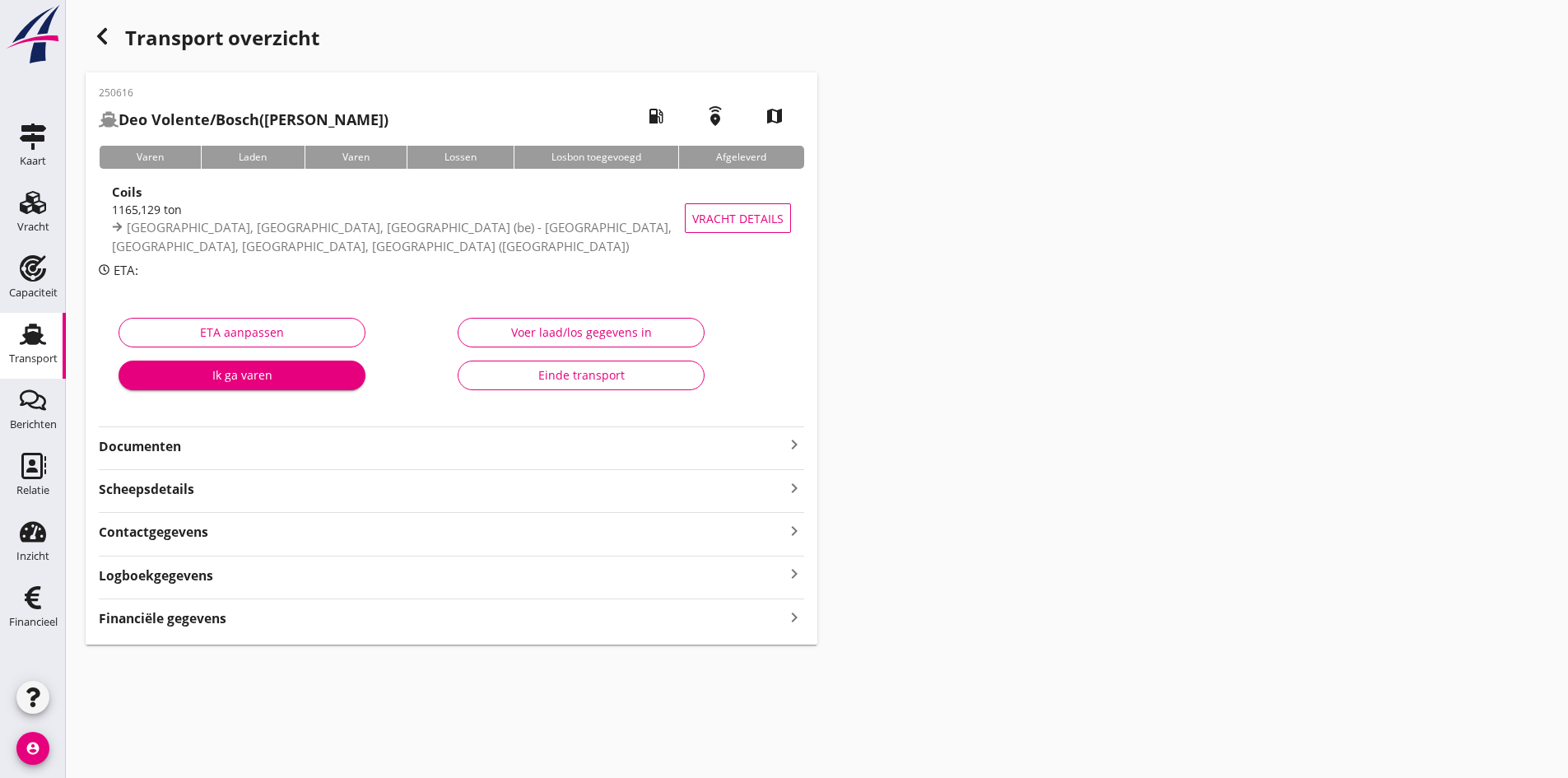
click at [120, 444] on strong "Documenten" at bounding box center [441, 447] width 686 height 19
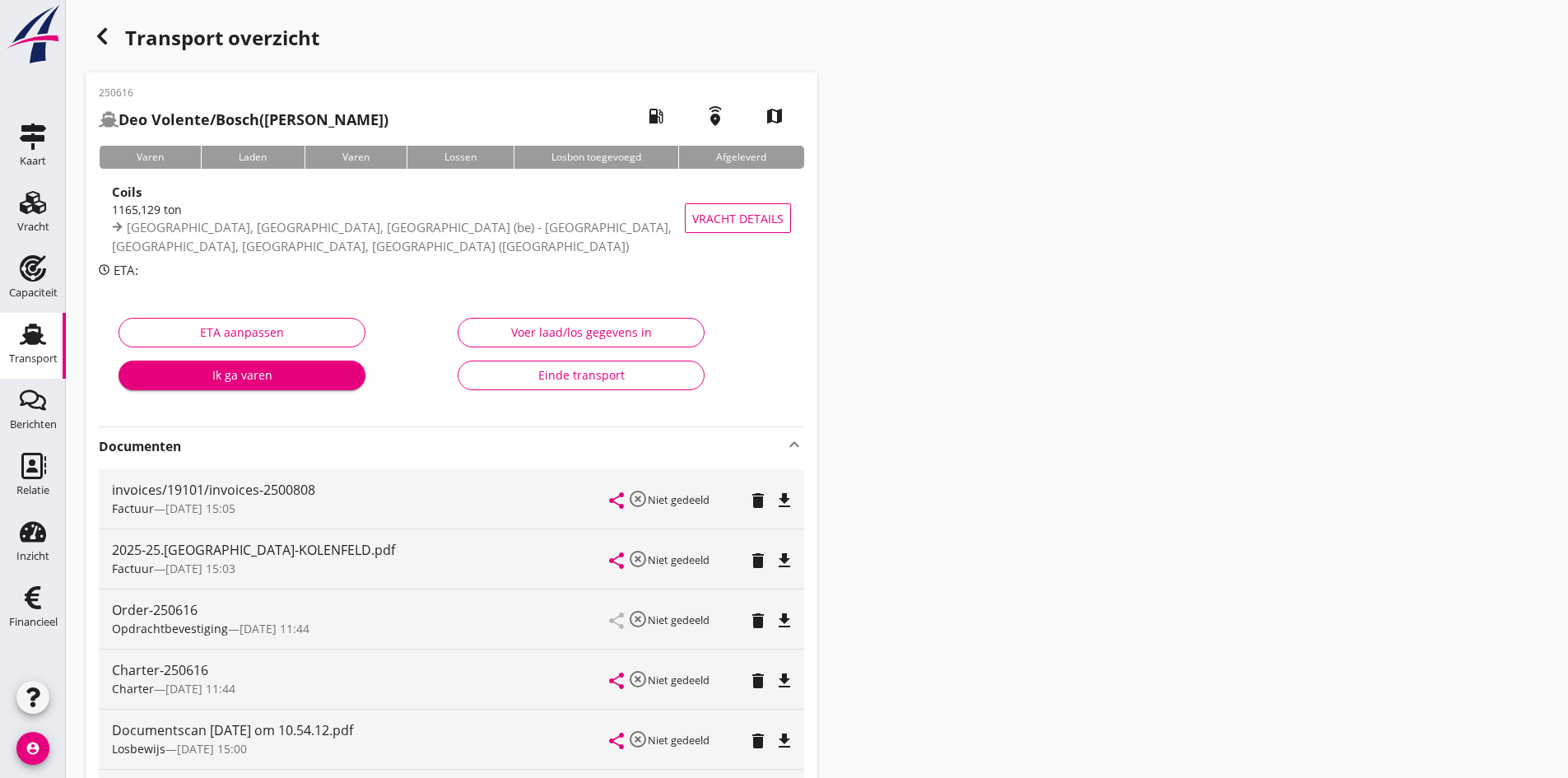
scroll to position [165, 0]
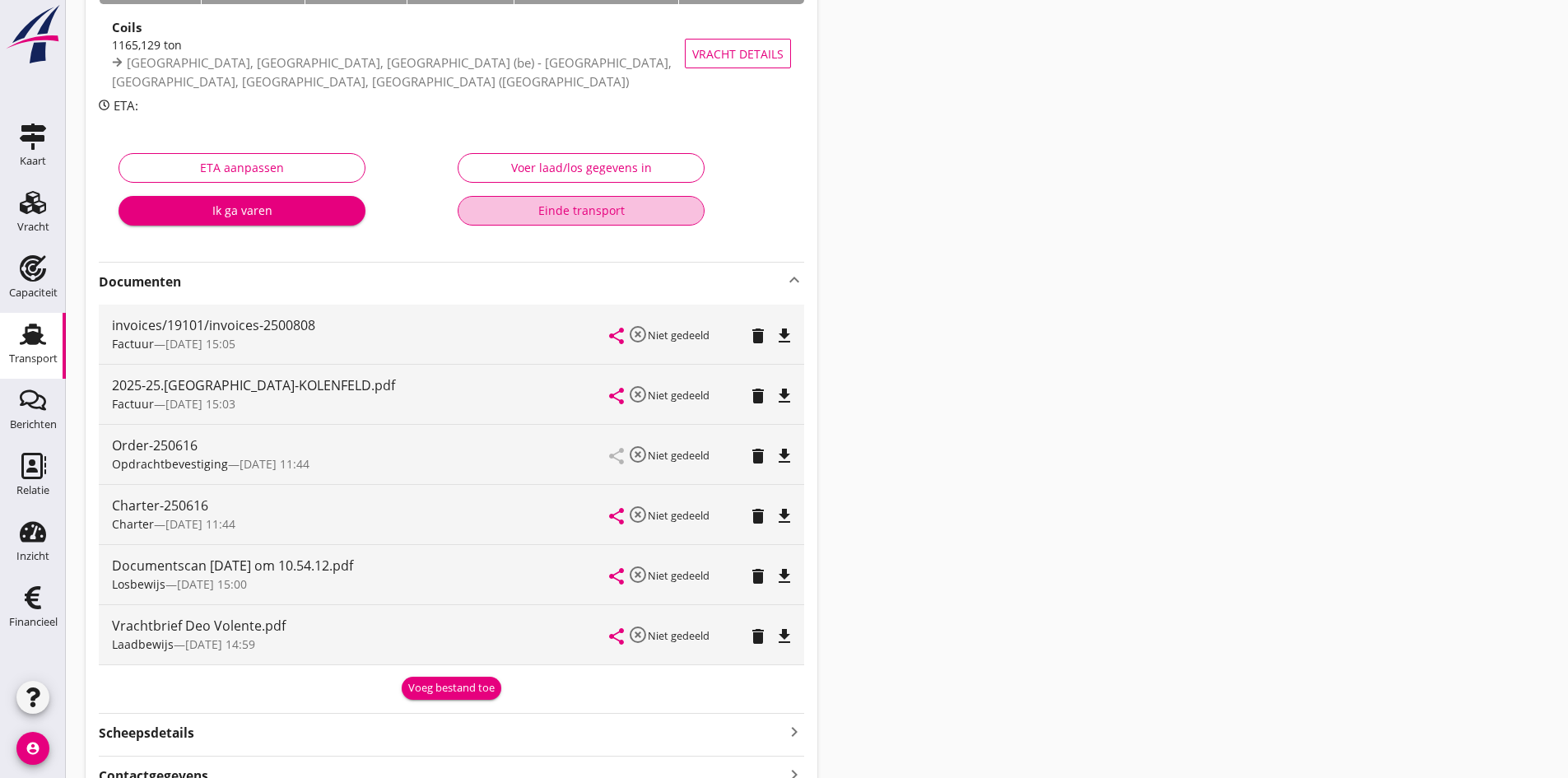
click at [581, 210] on div "Einde transport" at bounding box center [581, 211] width 219 height 17
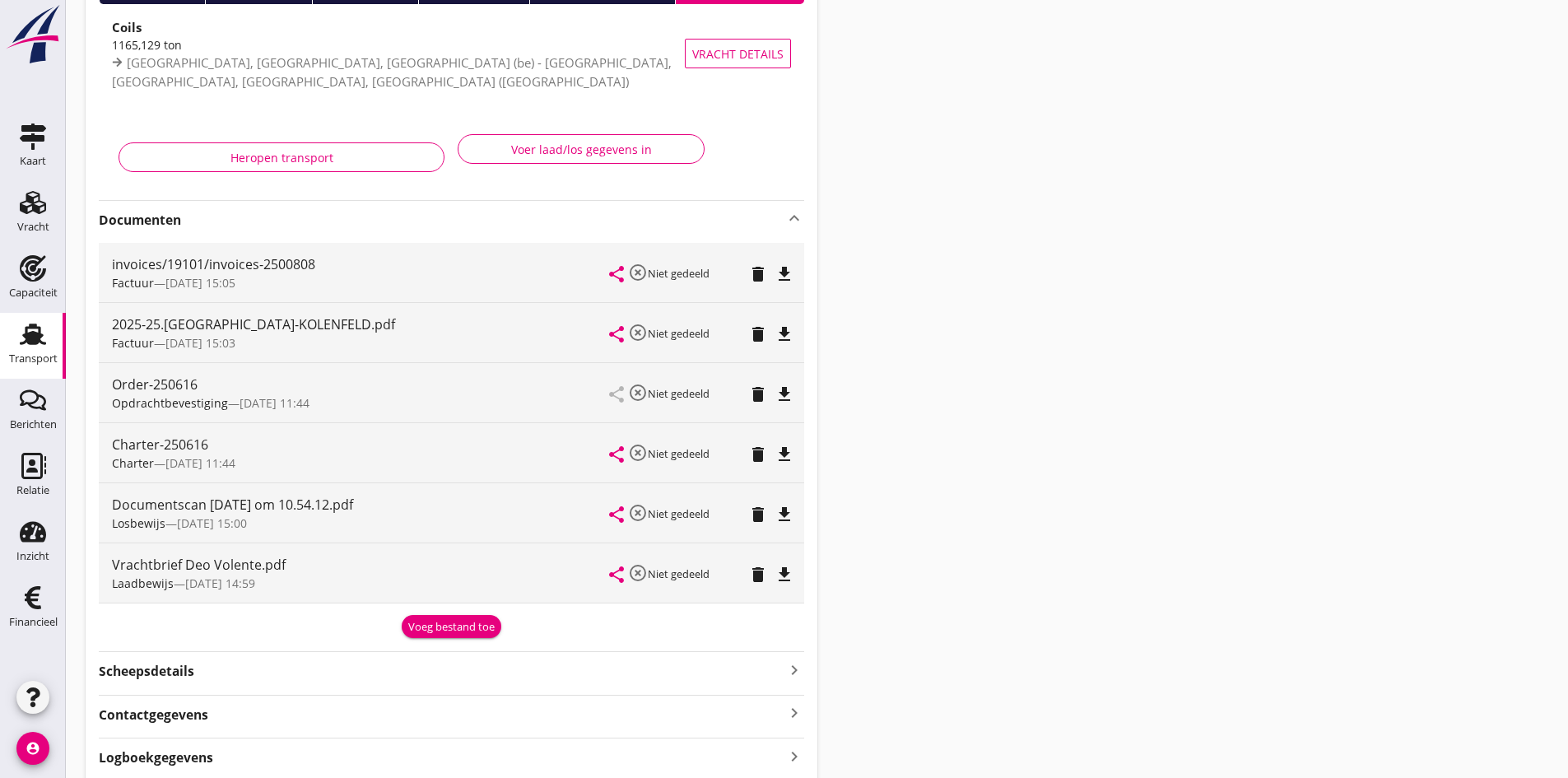
click at [36, 337] on use at bounding box center [32, 334] width 26 height 21
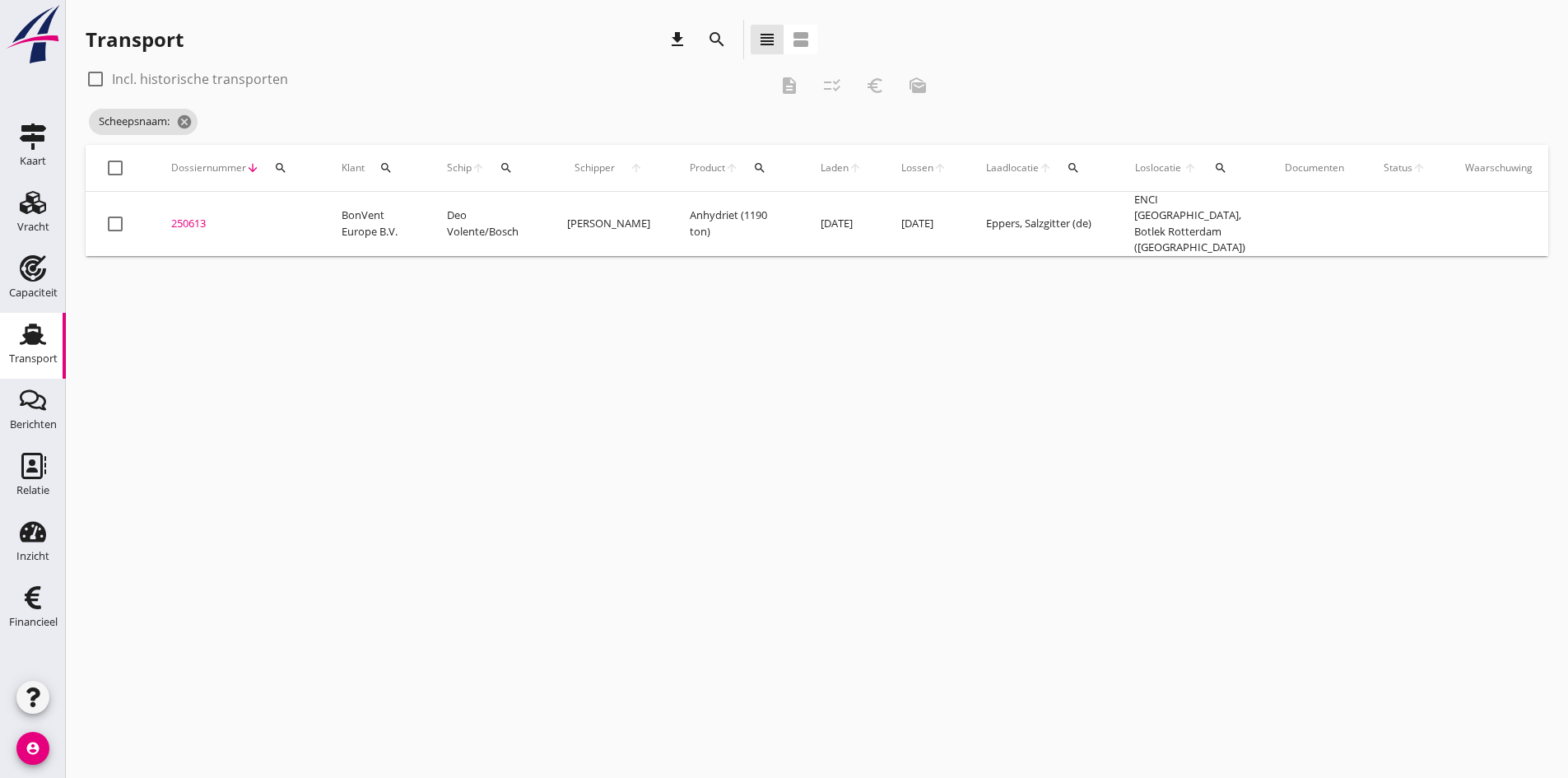
click at [386, 166] on icon "search" at bounding box center [386, 168] width 14 height 14
click at [409, 211] on input "Zoeken op opdrachtgever..." at bounding box center [463, 215] width 171 height 26
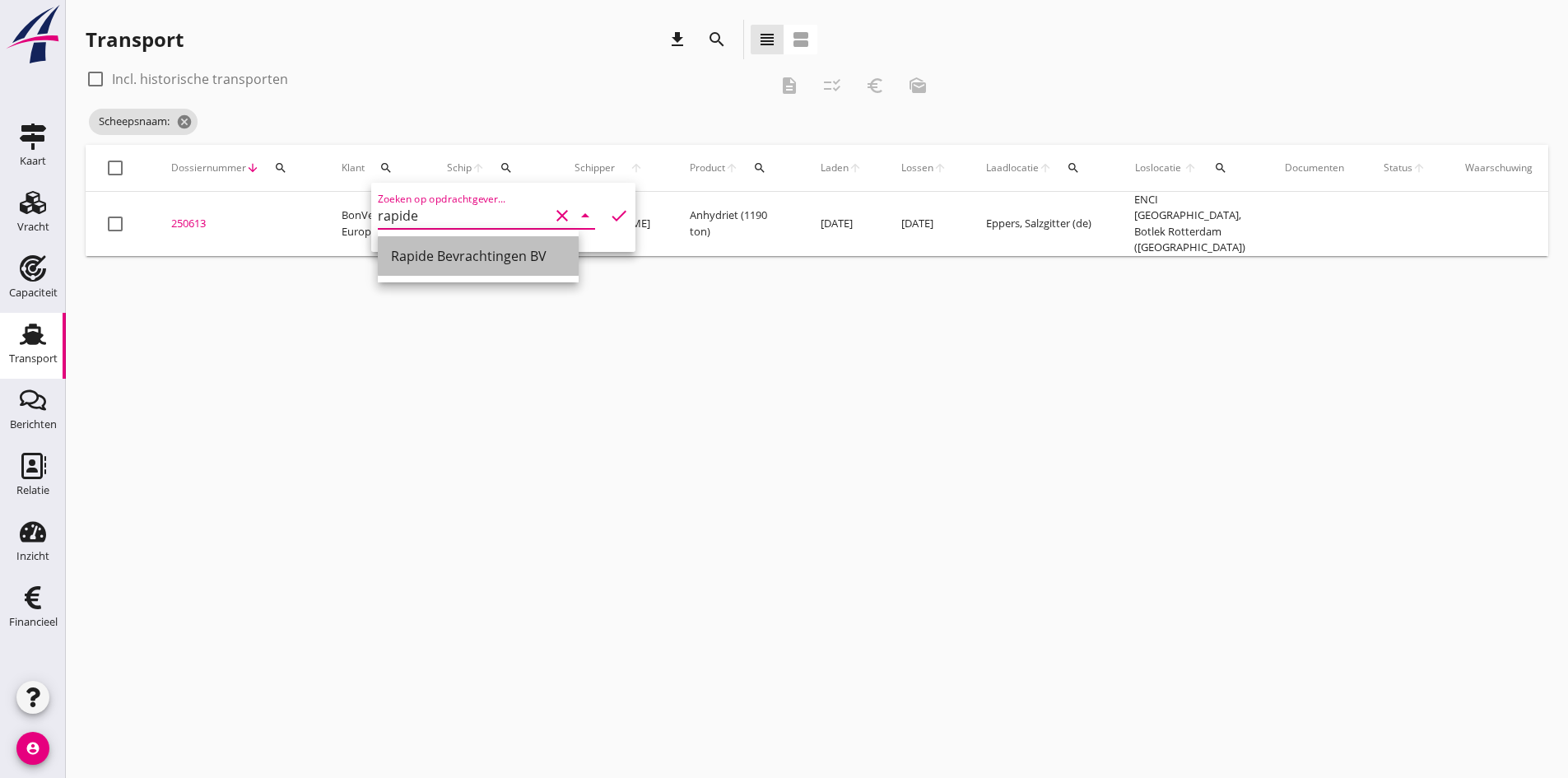
click at [433, 260] on div "Rapide Bevrachtingen BV" at bounding box center [478, 255] width 174 height 19
type input "Rapide Bevrachtingen BV"
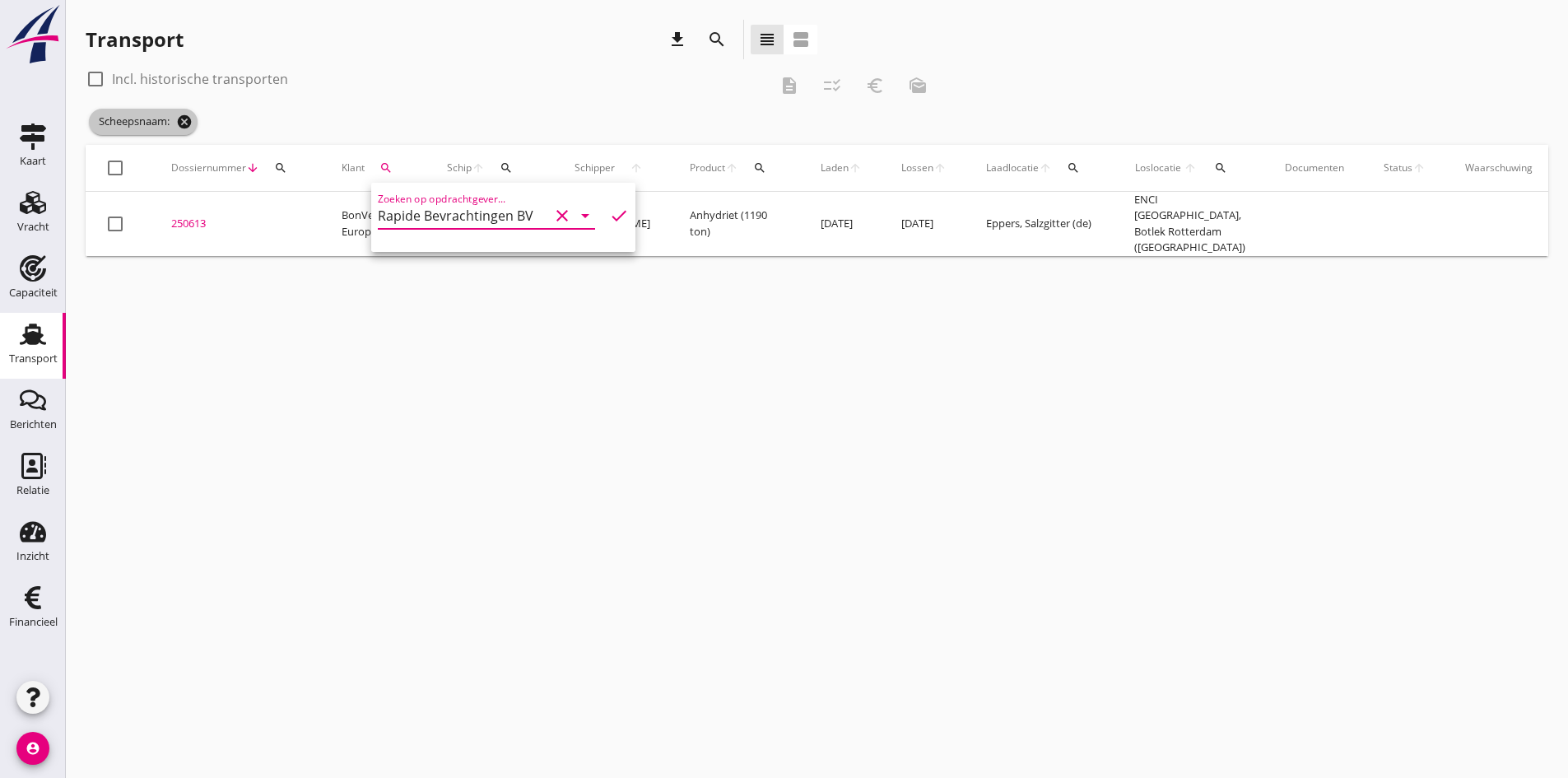
click at [182, 121] on icon "cancel" at bounding box center [183, 121] width 16 height 16
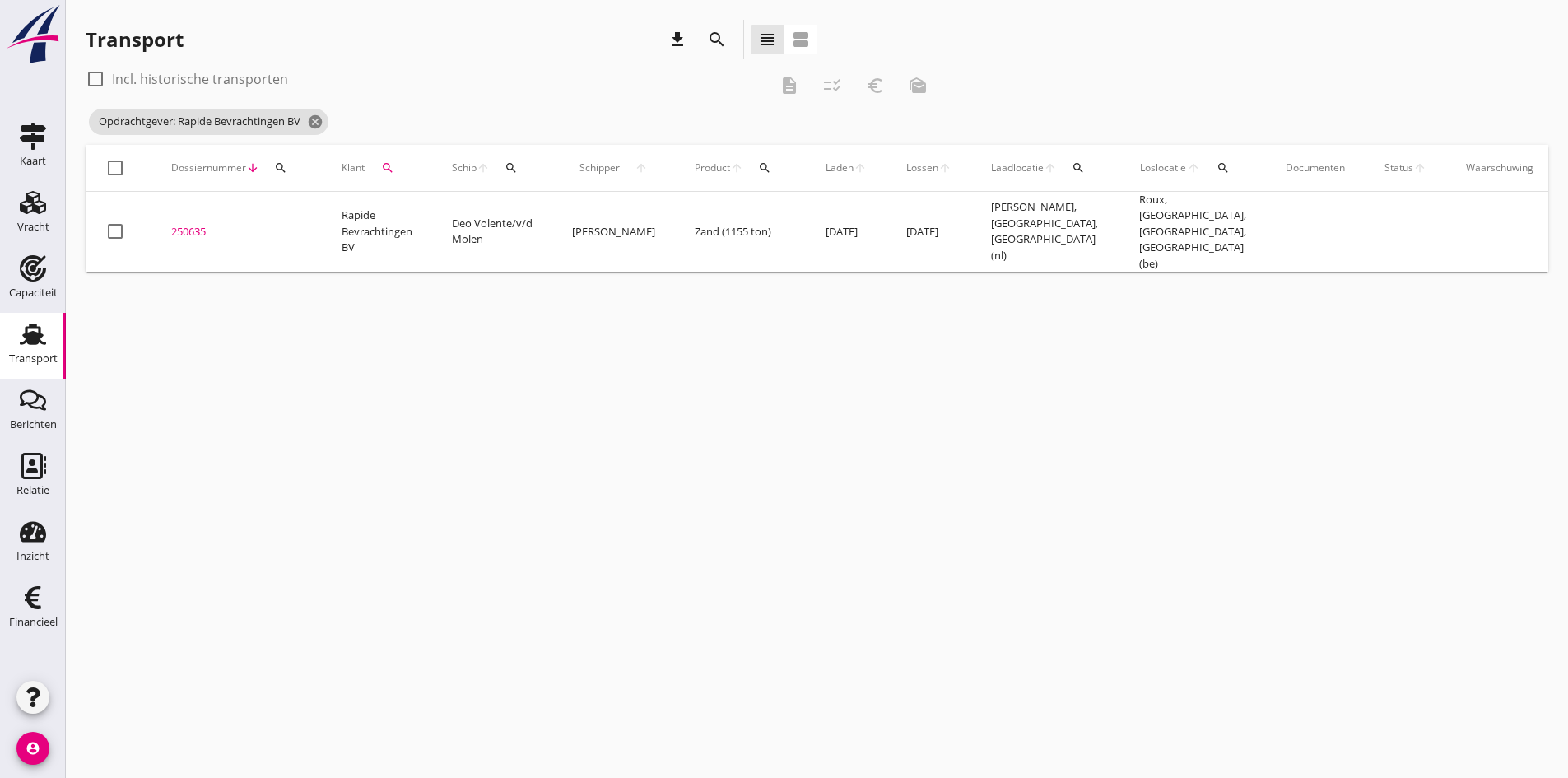
click at [26, 332] on use at bounding box center [32, 334] width 26 height 21
click at [320, 116] on icon "cancel" at bounding box center [314, 121] width 16 height 16
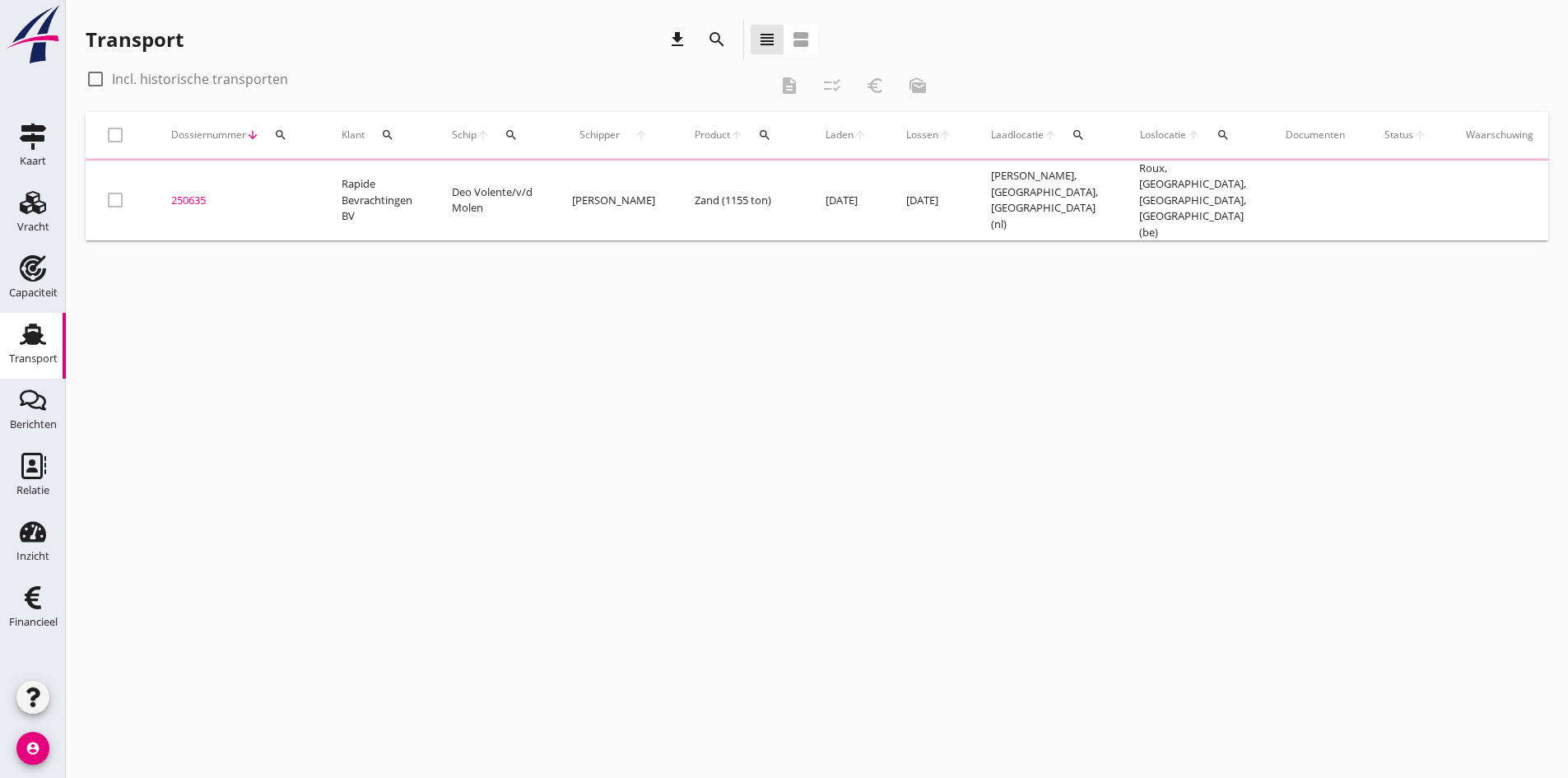
click at [34, 332] on use at bounding box center [32, 334] width 26 height 21
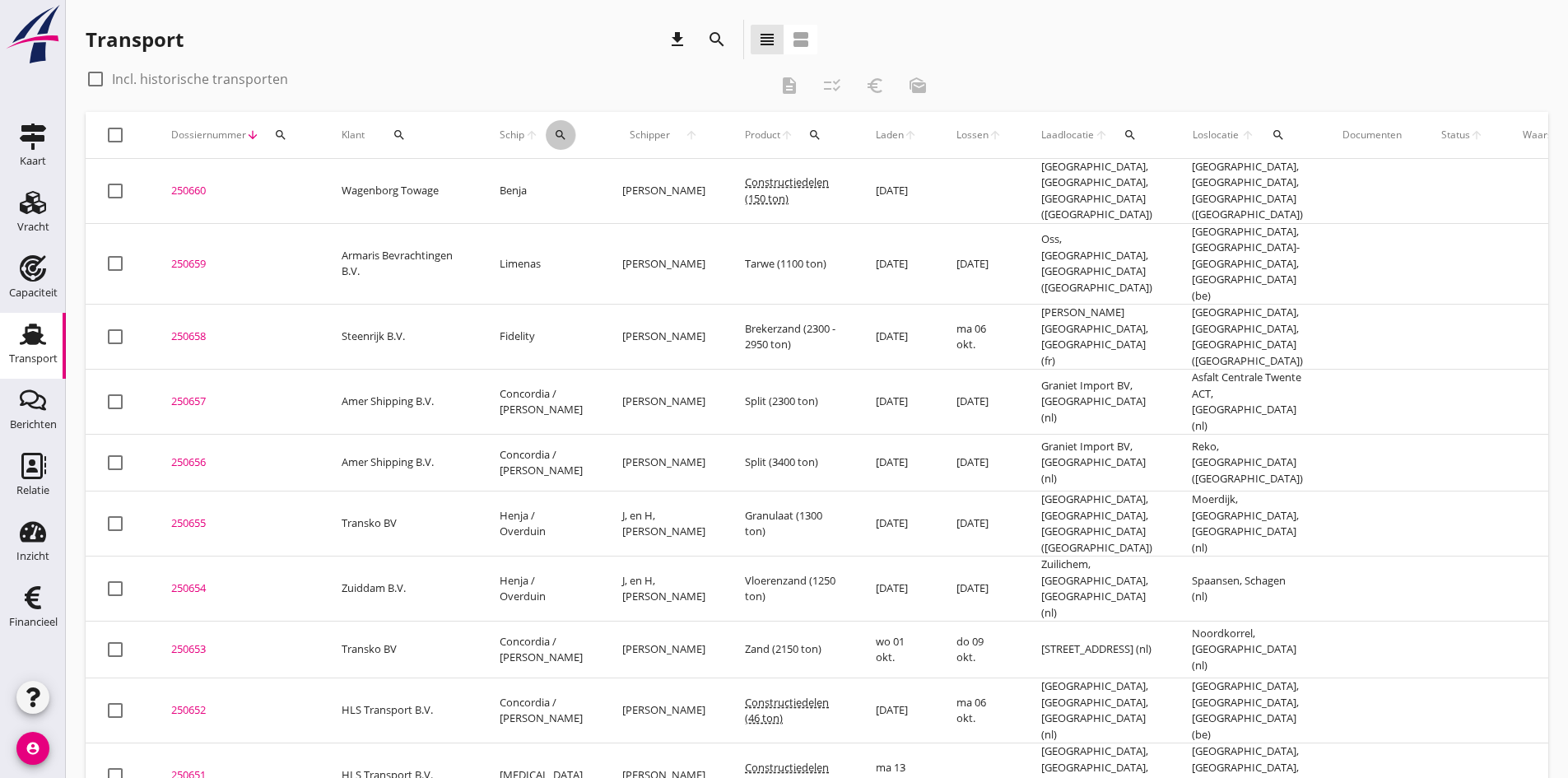
click at [560, 134] on icon "search" at bounding box center [560, 135] width 14 height 14
click at [576, 184] on input "Zoek op (scheeps)naam" at bounding box center [637, 183] width 171 height 26
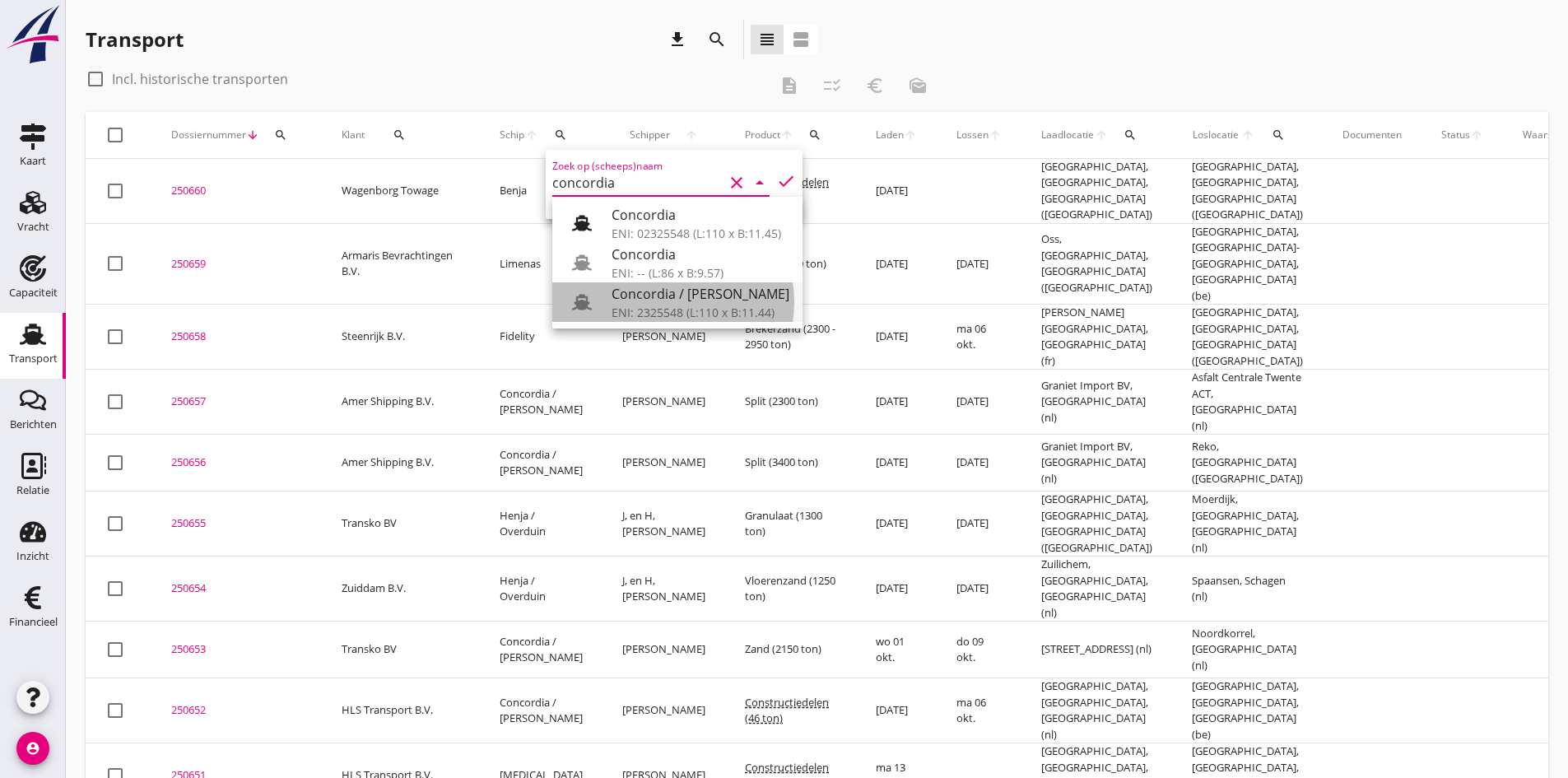
click at [664, 302] on div "Concordia / [PERSON_NAME]" at bounding box center [700, 293] width 178 height 19
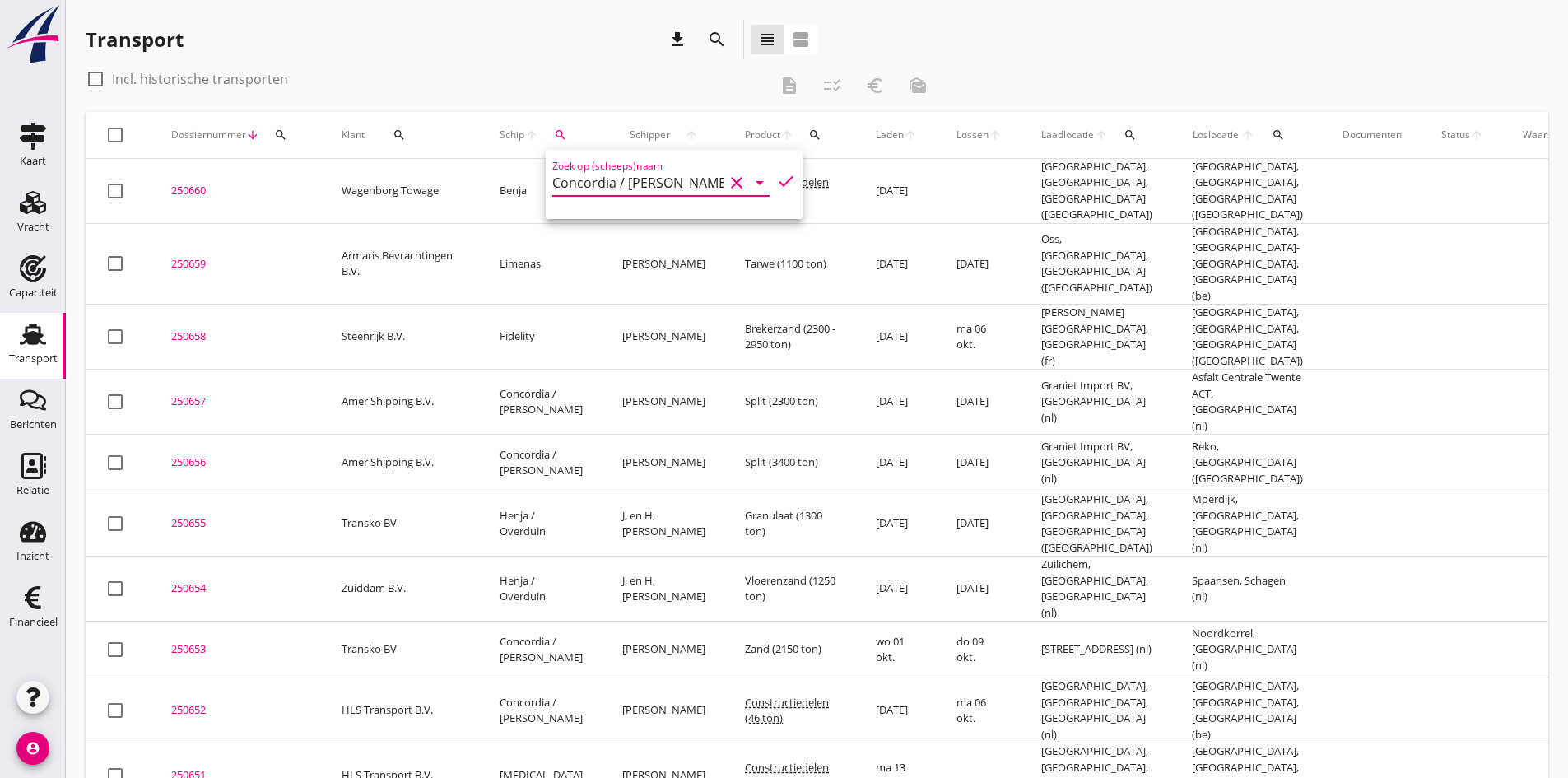
click at [776, 179] on icon "check" at bounding box center [785, 180] width 19 height 19
type input "Concordia / [PERSON_NAME]"
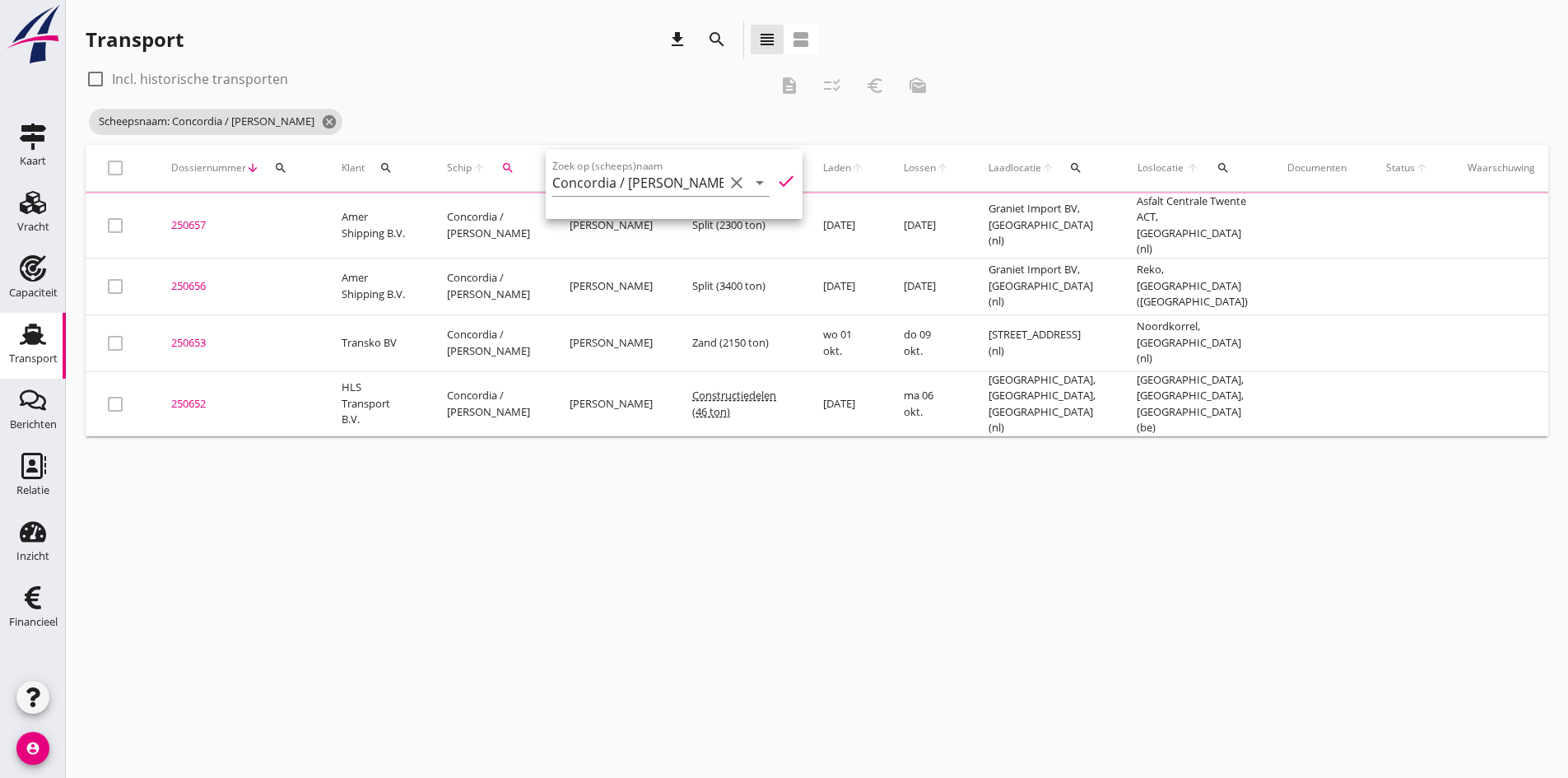
click at [234, 603] on div "cancel You are impersonating another user. Transport download search view_headl…" at bounding box center [817, 389] width 1502 height 778
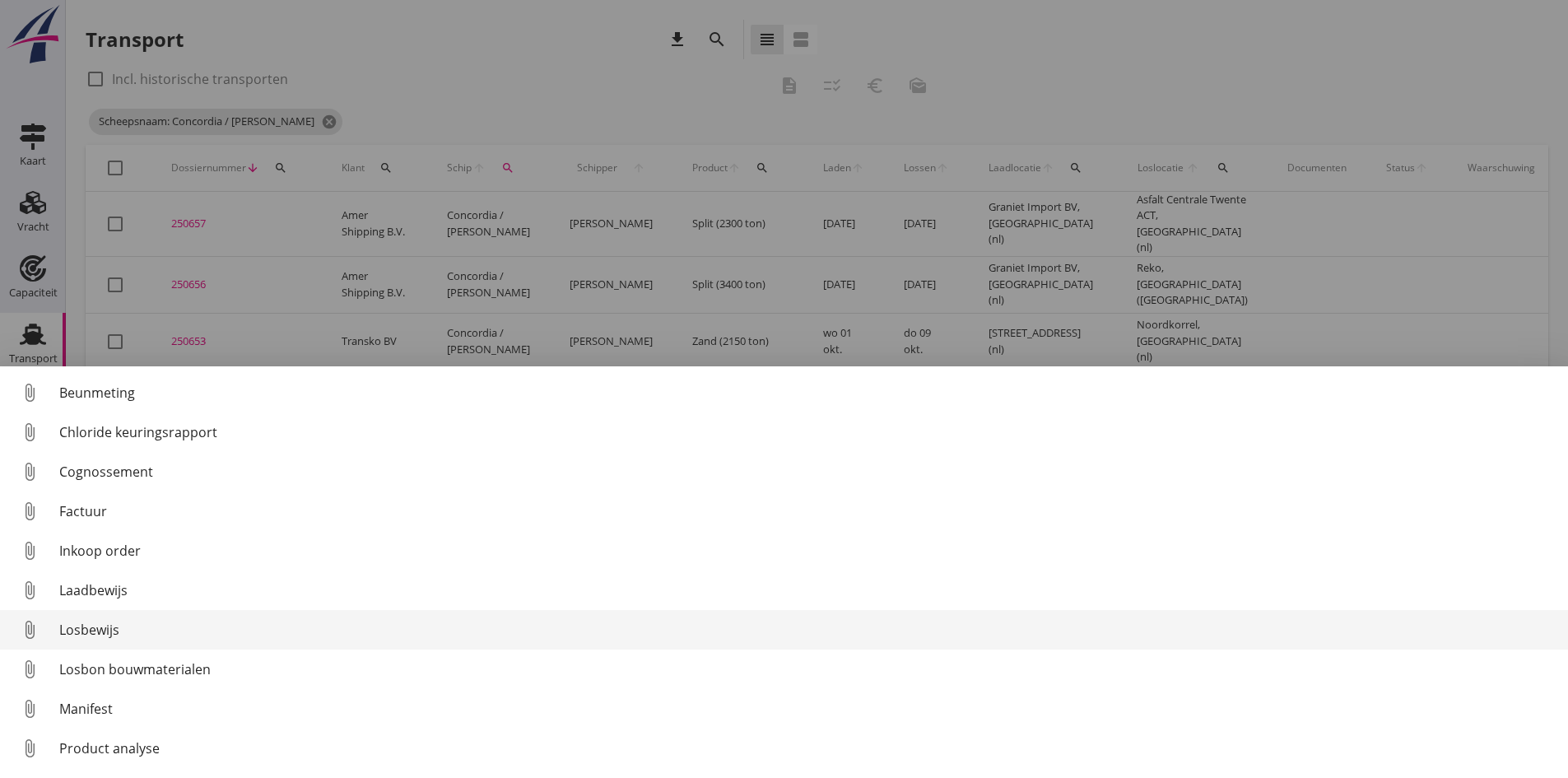
click at [94, 628] on div "Losbewijs" at bounding box center [806, 629] width 1495 height 19
click at [101, 627] on div "Losbewijs" at bounding box center [806, 629] width 1495 height 19
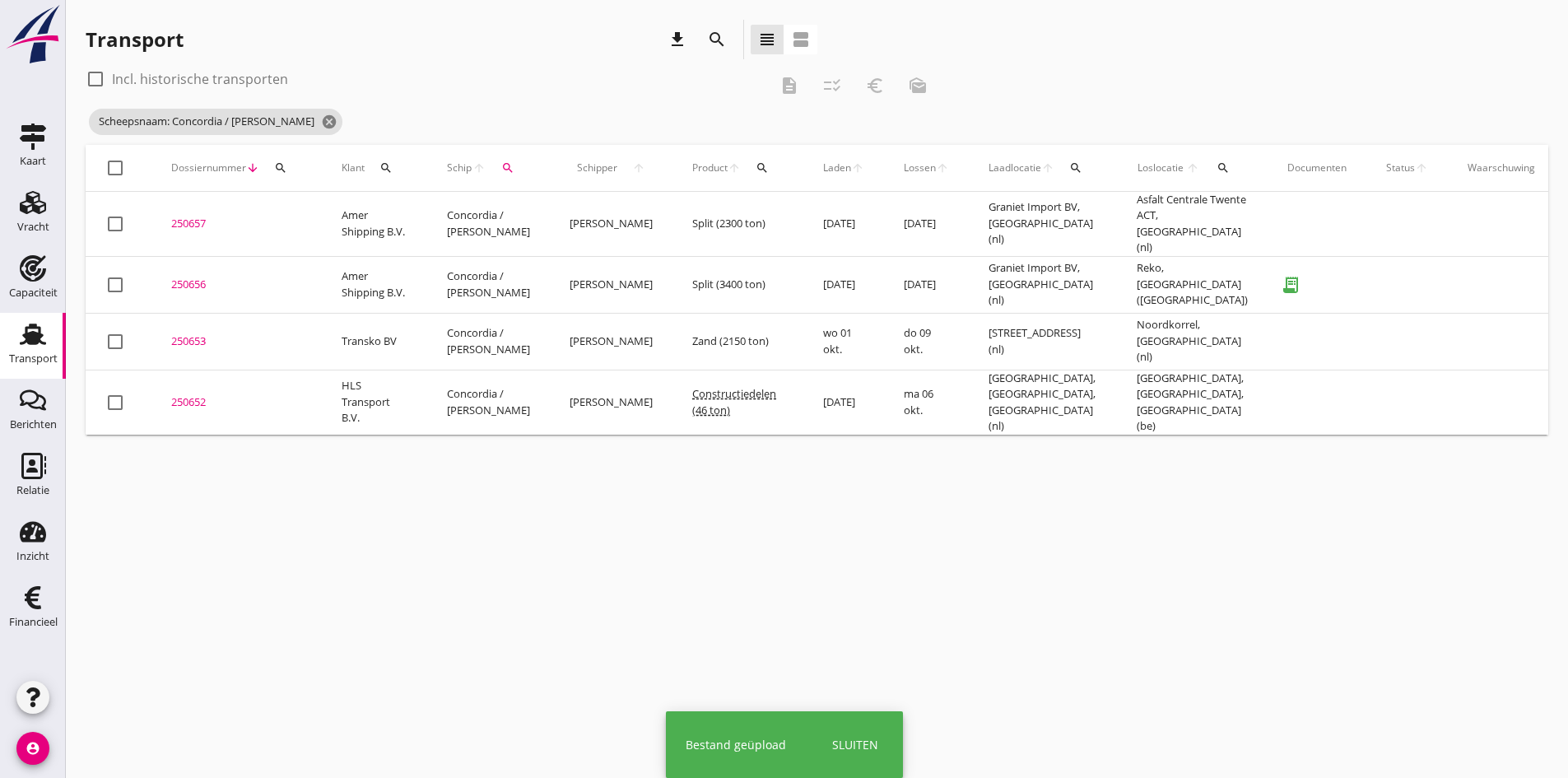
click at [196, 277] on div "250656" at bounding box center [236, 284] width 131 height 16
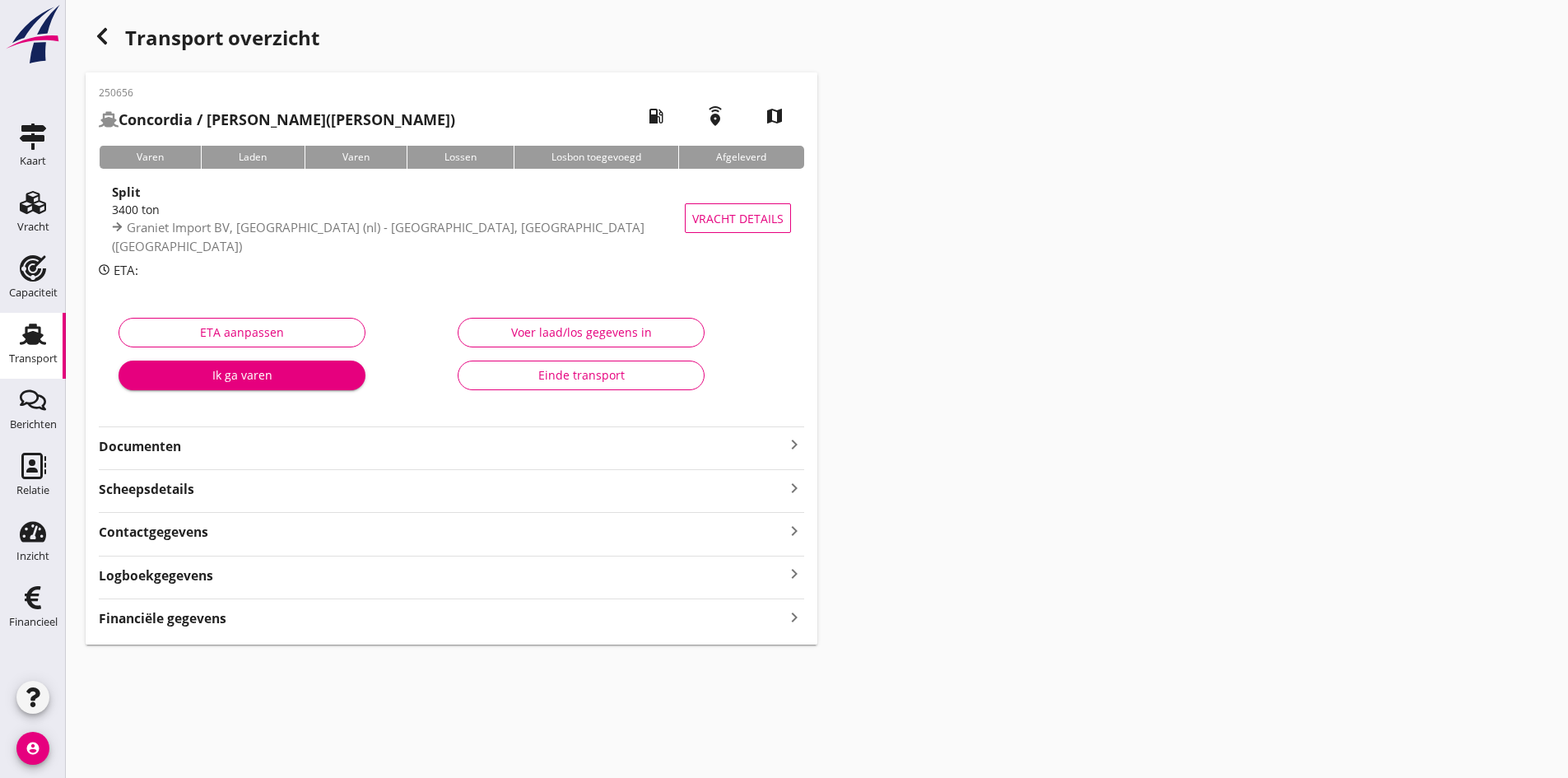
click at [540, 331] on div "Voer laad/los gegevens in" at bounding box center [581, 332] width 219 height 17
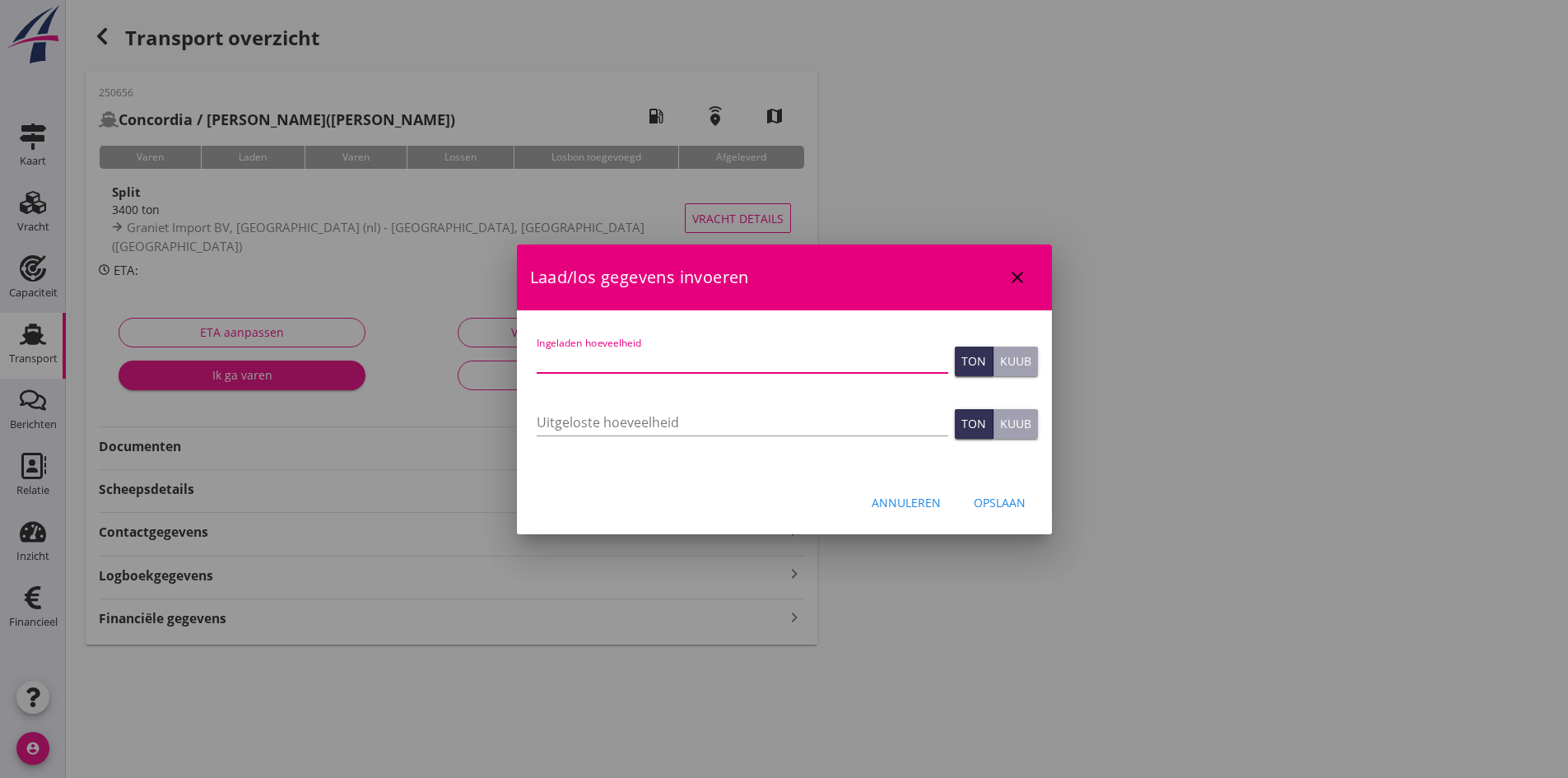
click at [581, 359] on input "Ingeladen hoeveelheid" at bounding box center [742, 359] width 412 height 26
type input "3385"
click at [560, 422] on input "Uitgeloste hoeveelheid" at bounding box center [742, 422] width 412 height 26
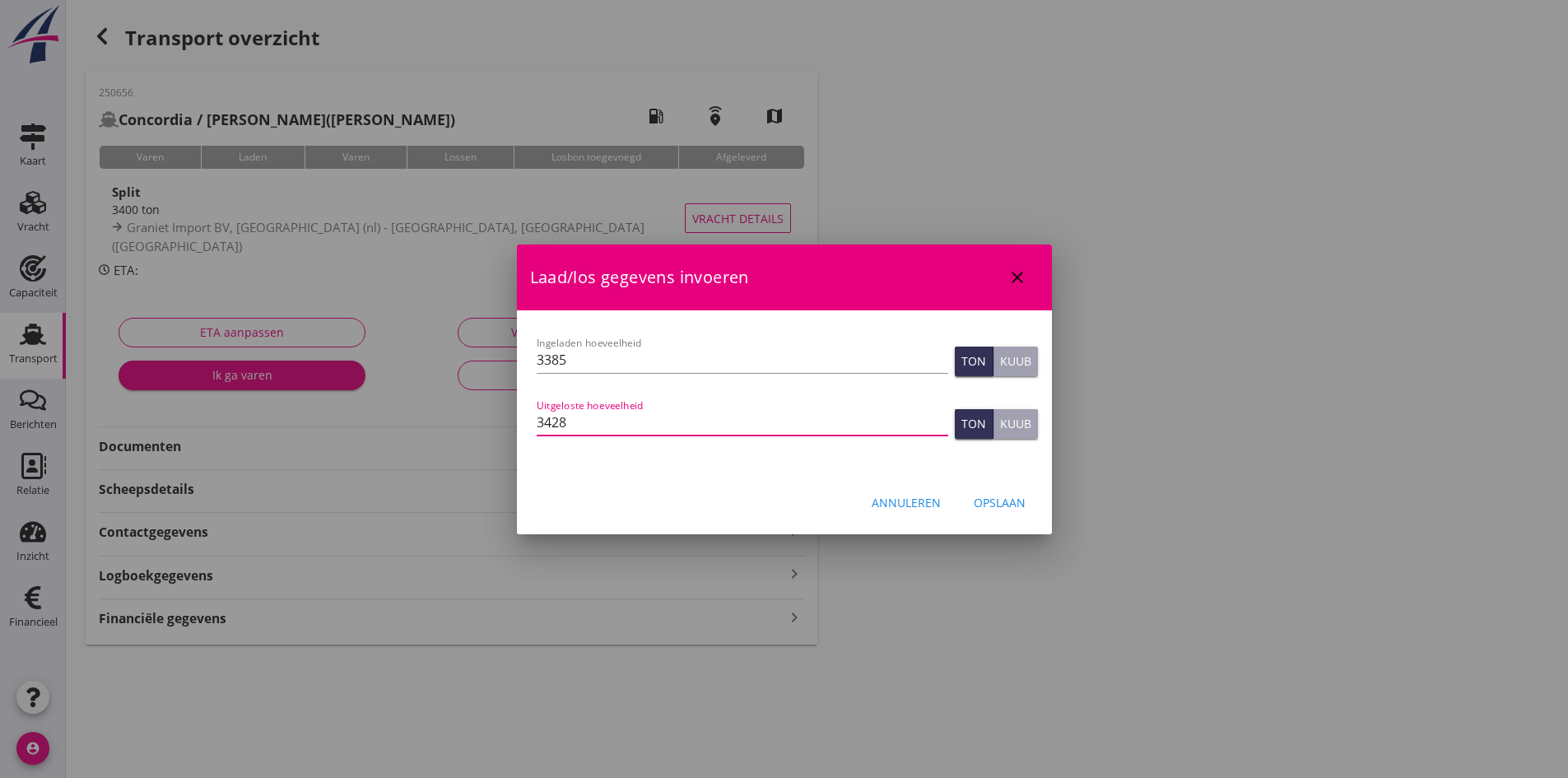
type input "3428"
click at [999, 501] on div "Opslaan" at bounding box center [999, 502] width 52 height 17
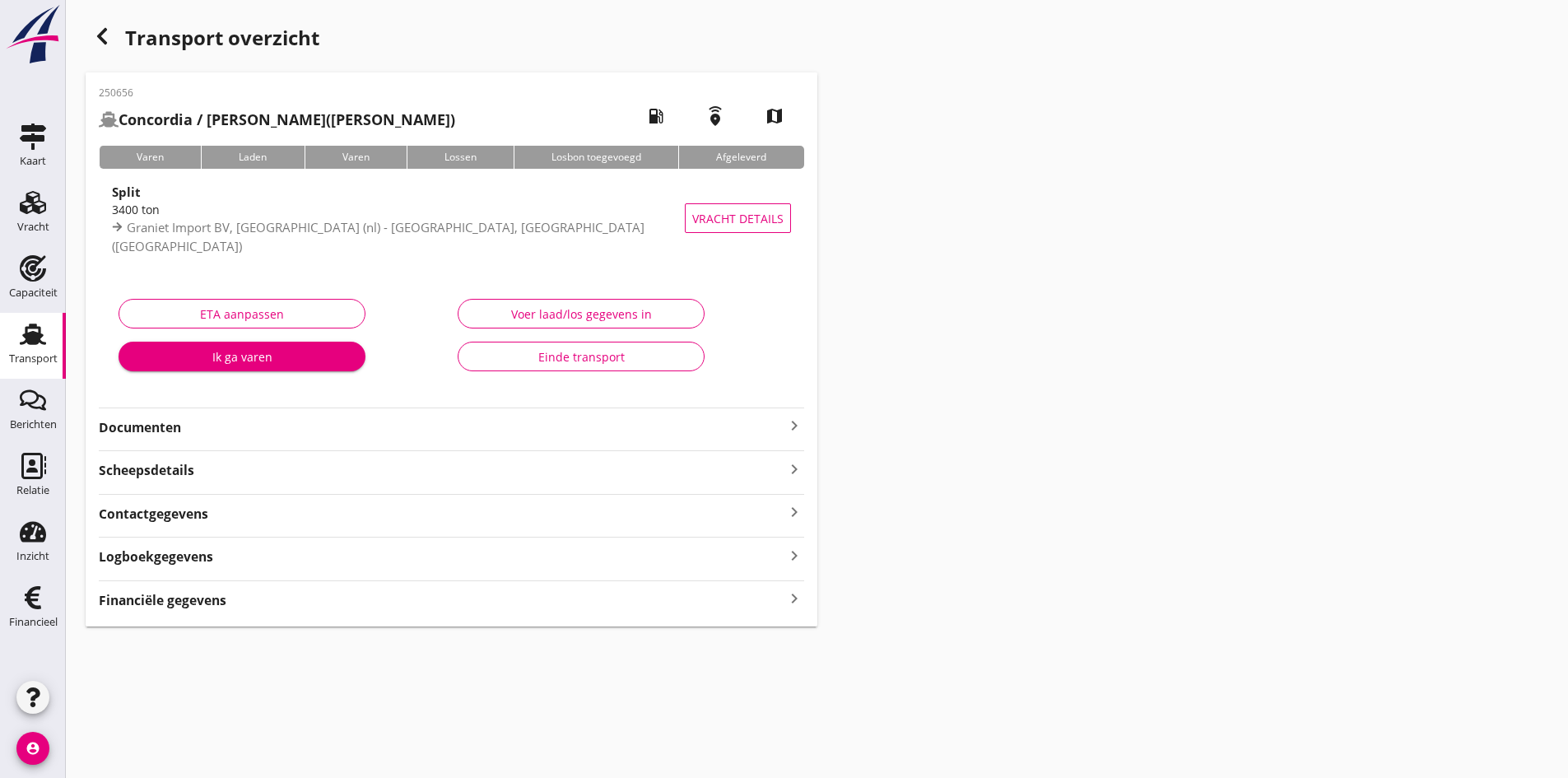
click at [791, 601] on icon "keyboard_arrow_right" at bounding box center [794, 599] width 19 height 22
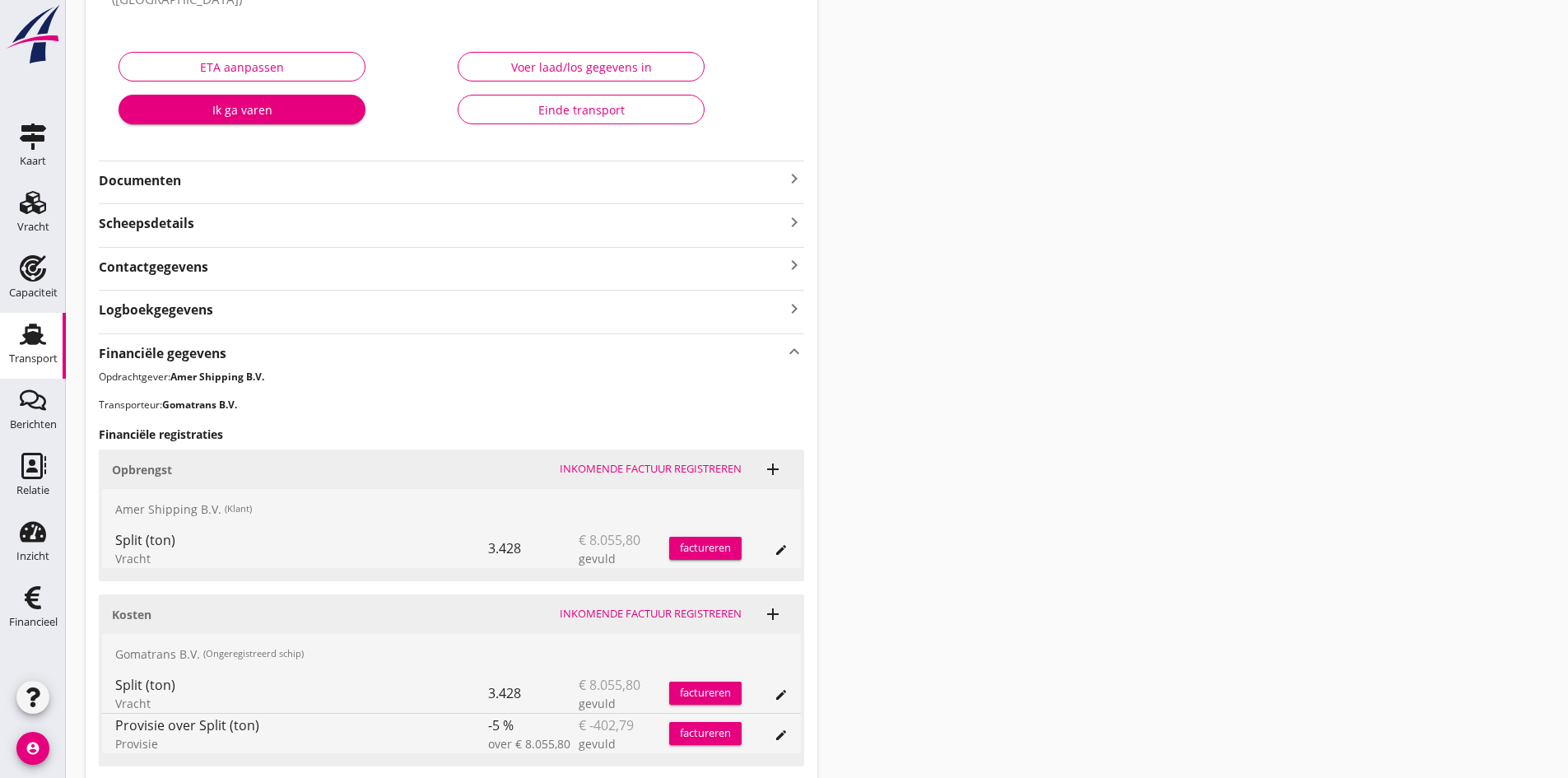
scroll to position [329, 0]
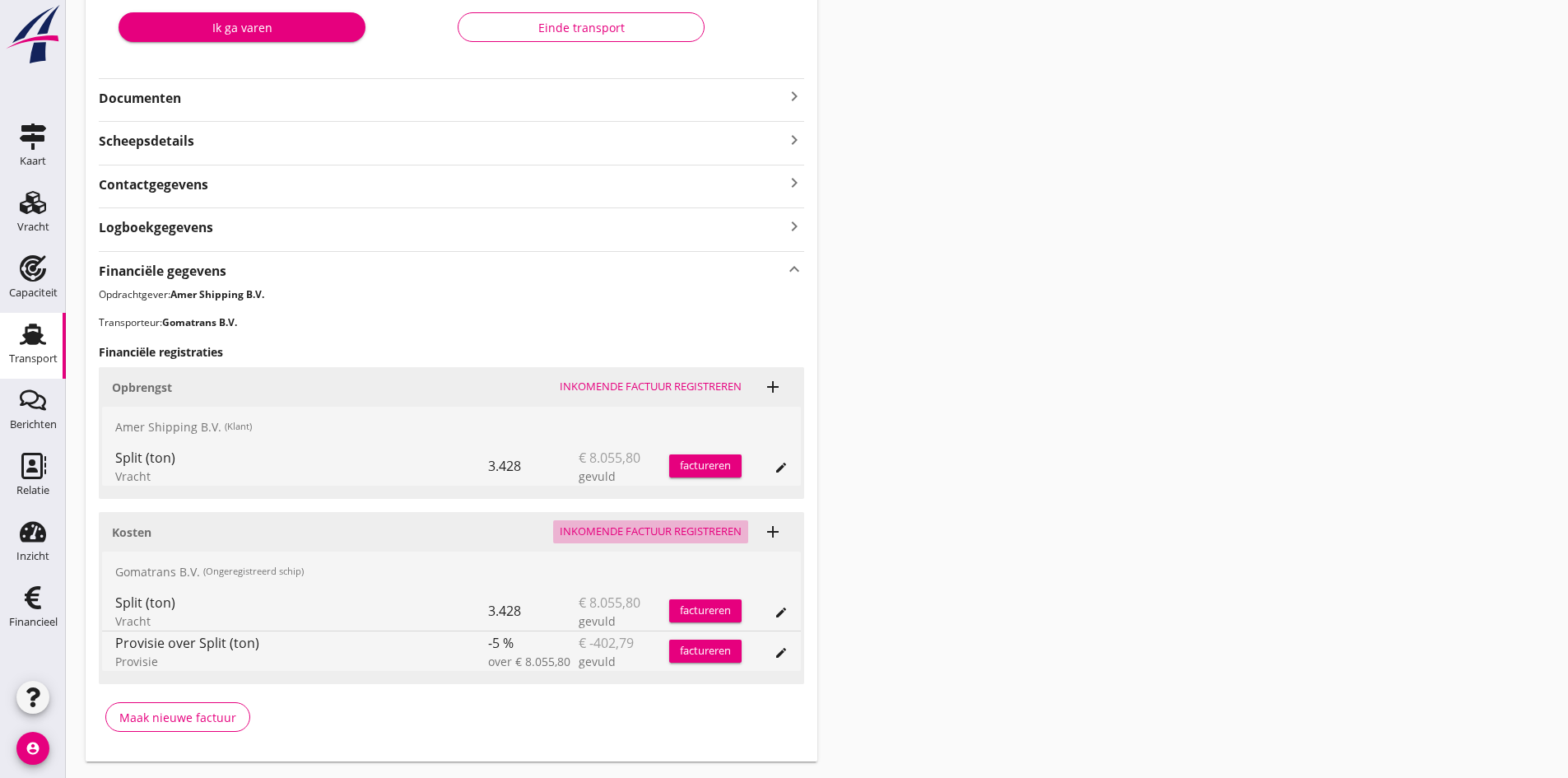
click at [613, 527] on div "Inkomende factuur registreren" at bounding box center [650, 531] width 182 height 16
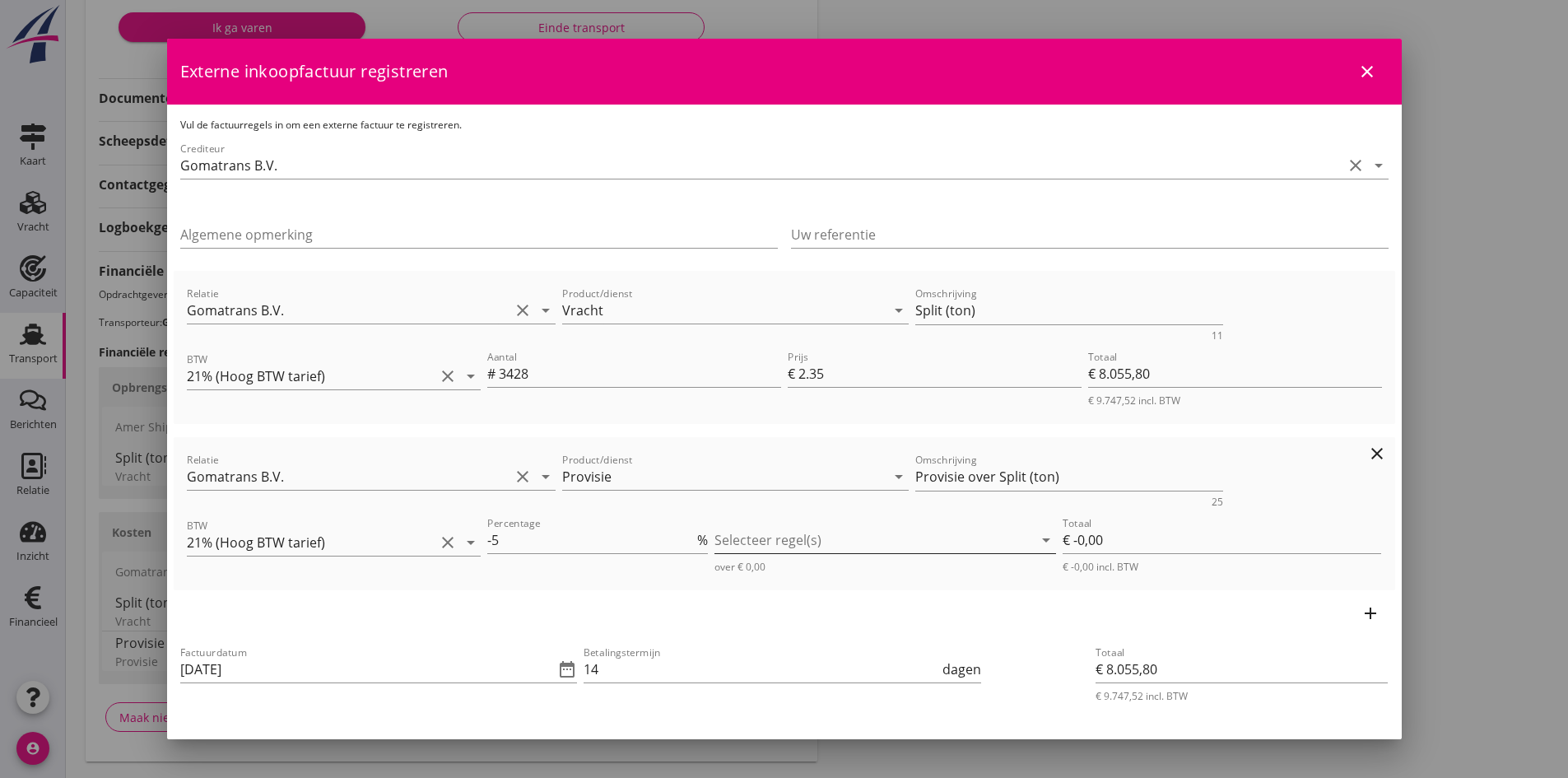
click at [754, 545] on div at bounding box center [873, 540] width 319 height 26
click at [742, 551] on icon "check_box_outline_blank" at bounding box center [746, 553] width 33 height 33
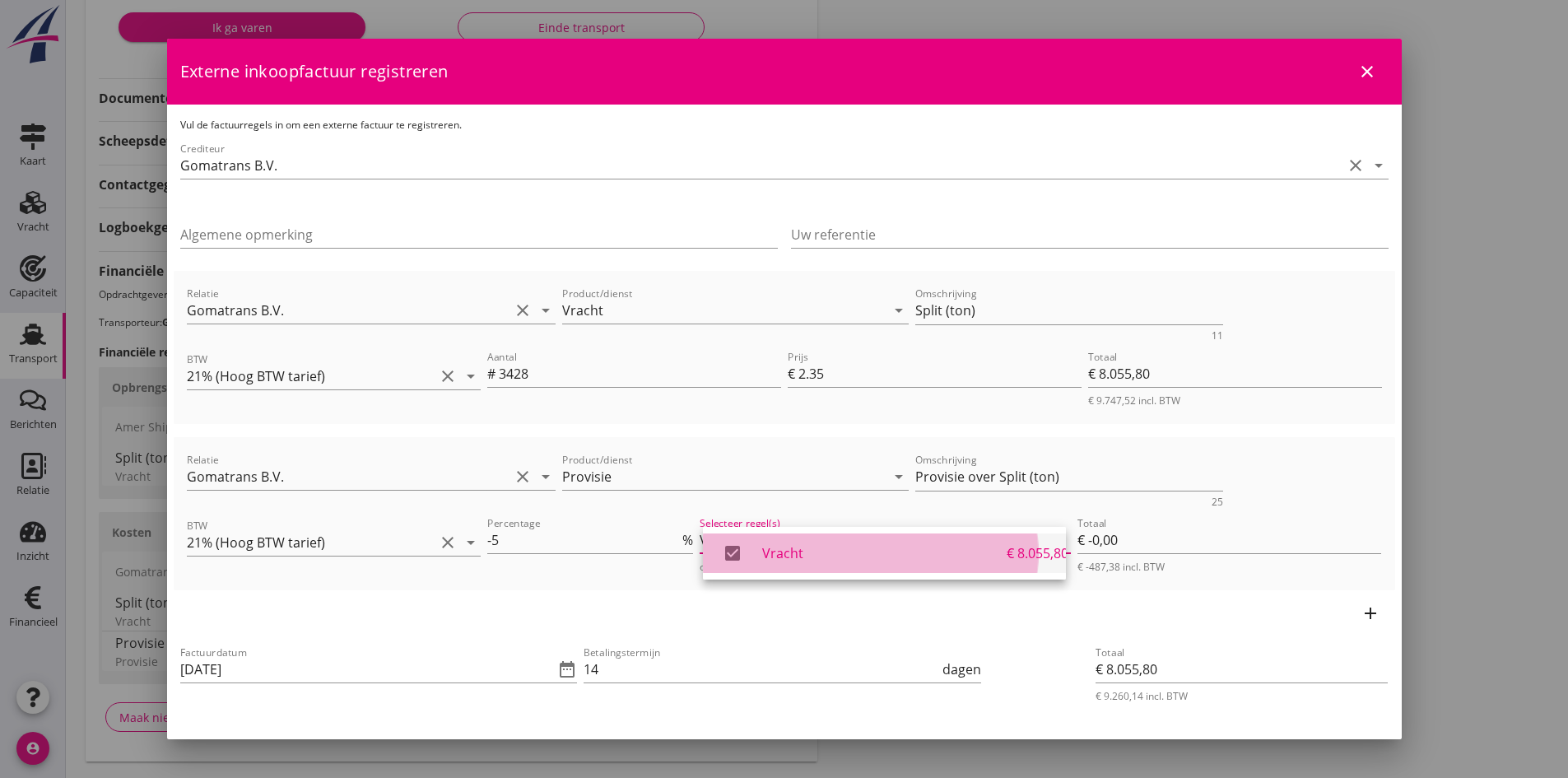
type input "€ -402,79"
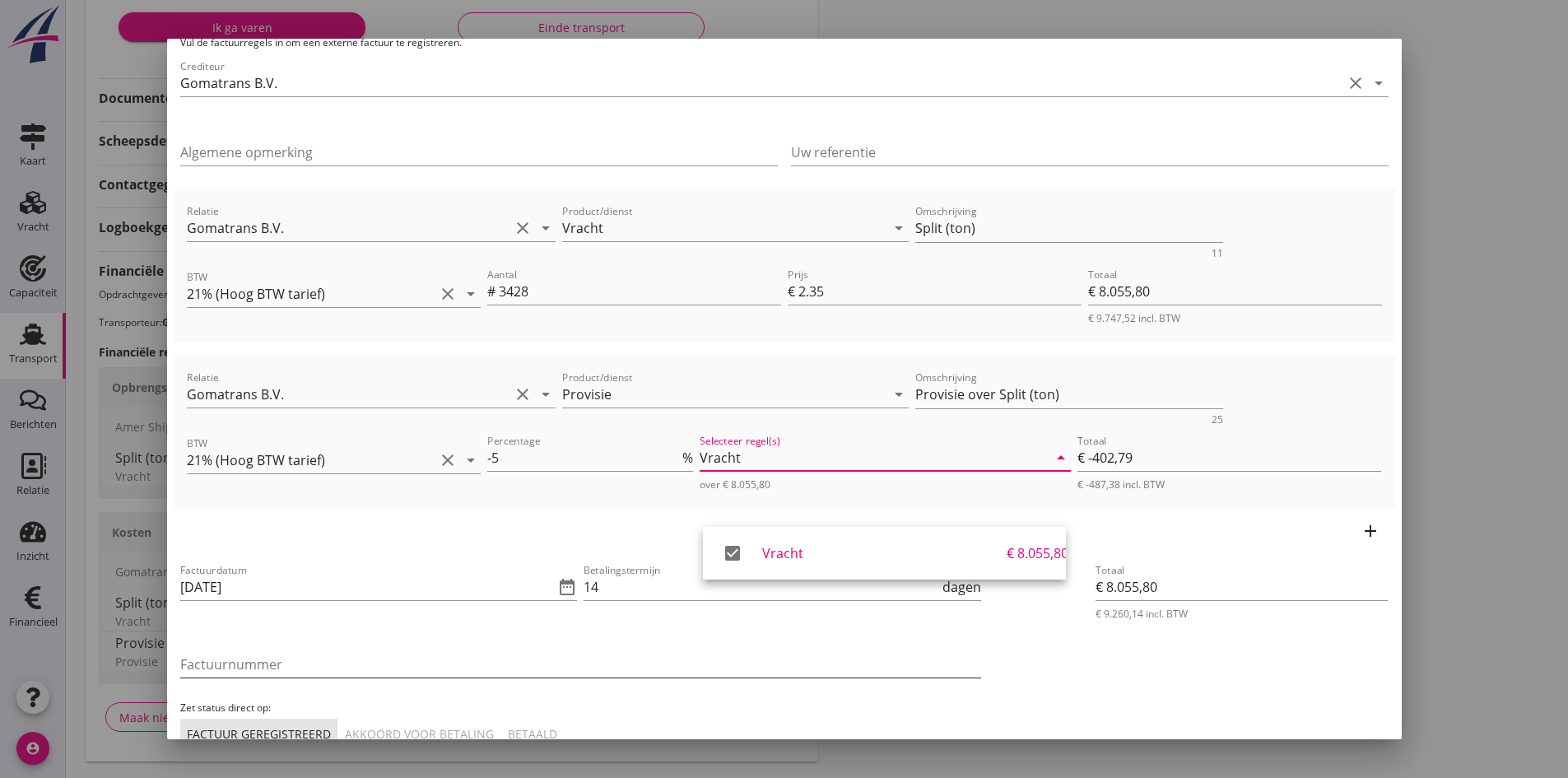
scroll to position [165, 0]
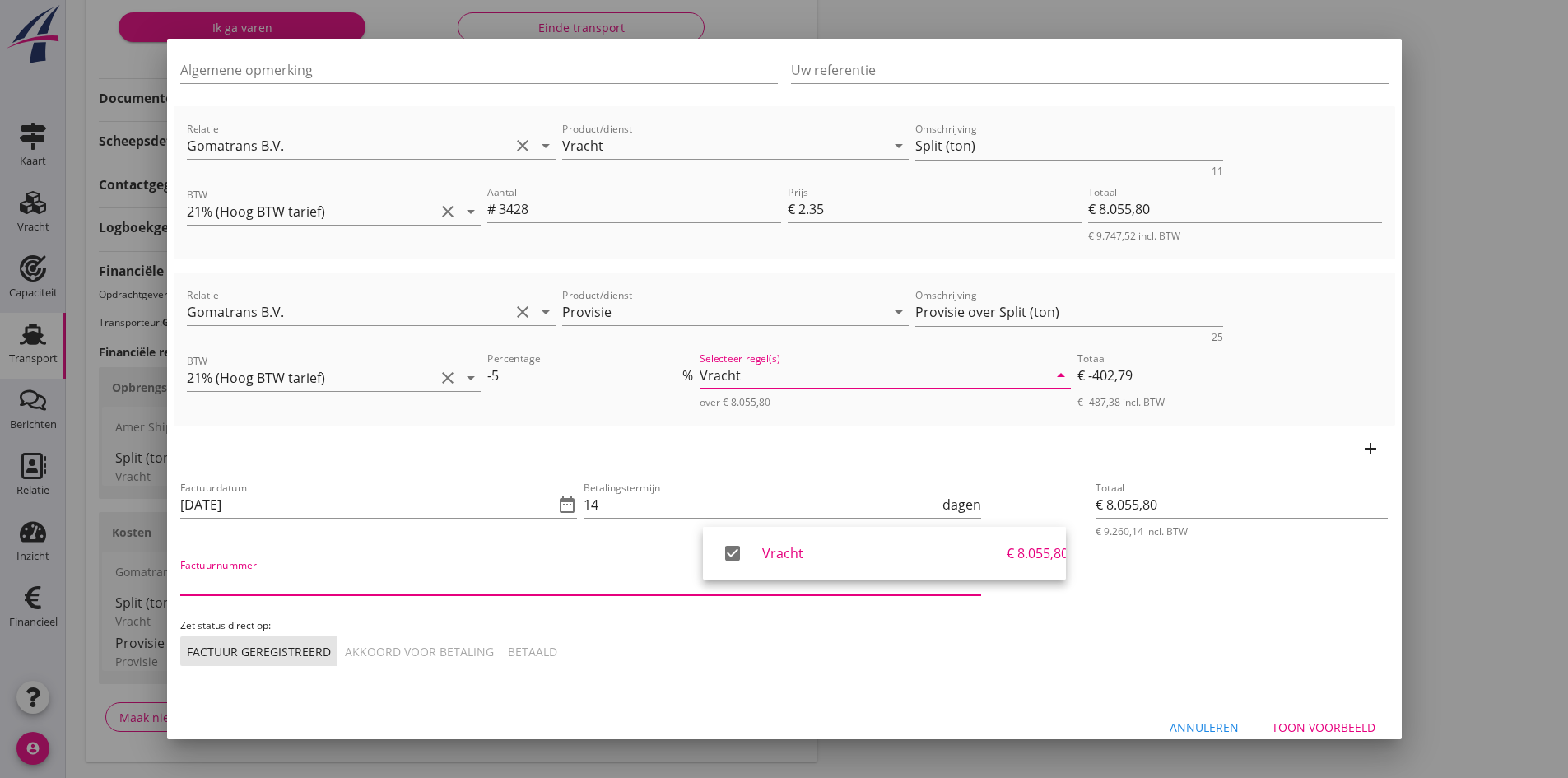
click at [370, 586] on input "Factuurnummer" at bounding box center [580, 582] width 800 height 26
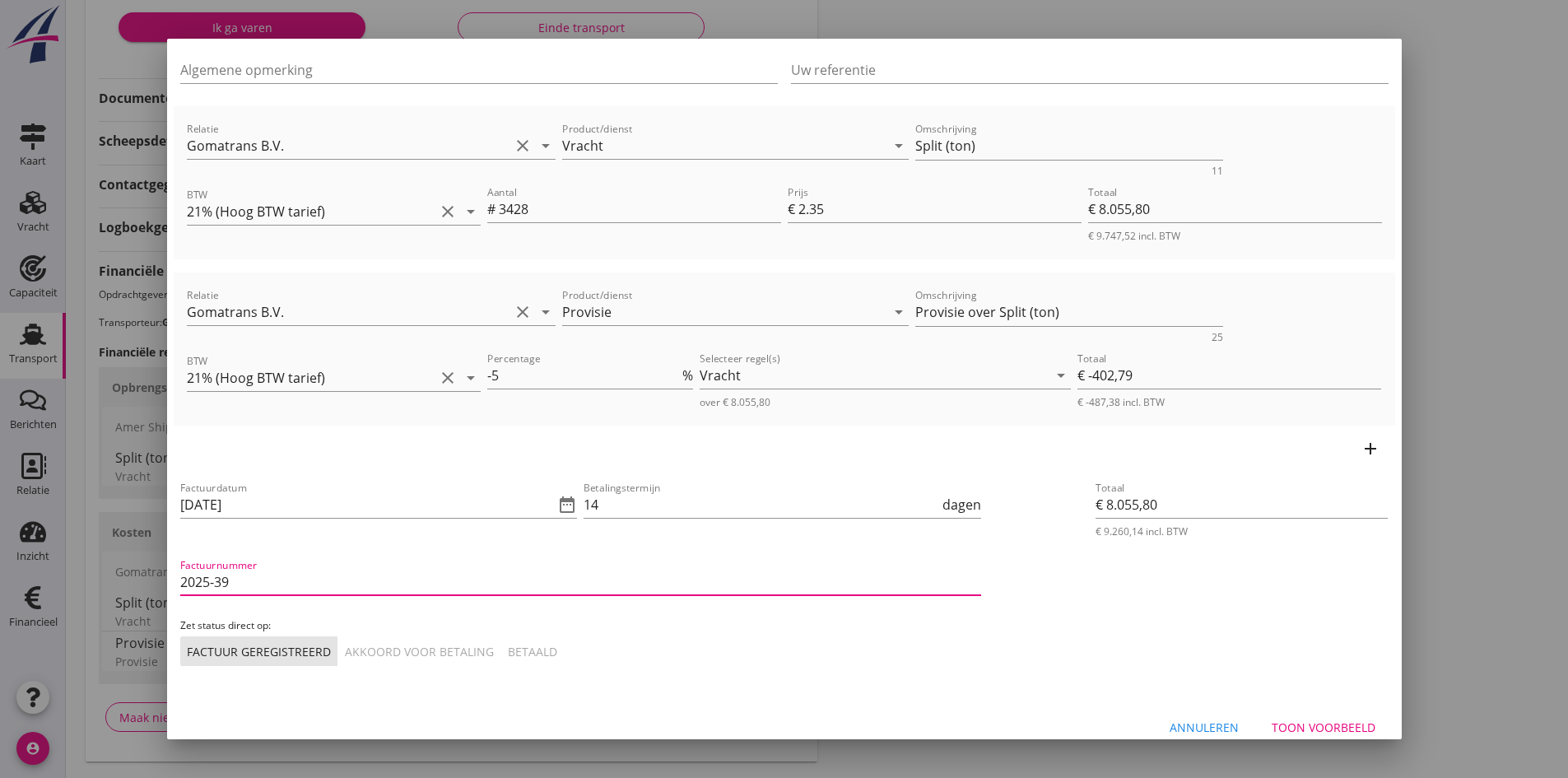
type input "2025-39"
click at [407, 655] on div "Akkoord voor betaling" at bounding box center [419, 651] width 149 height 17
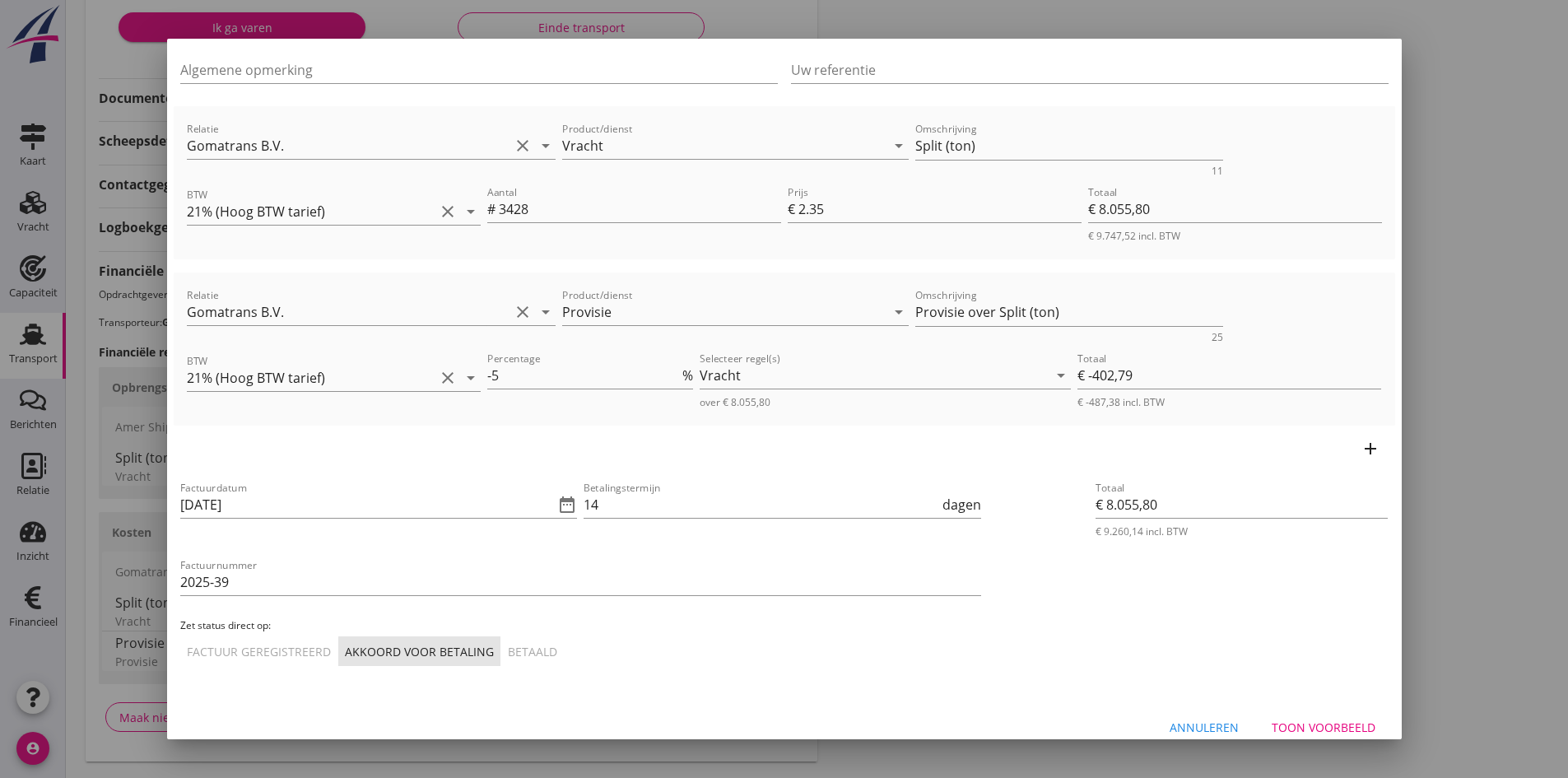
click at [1301, 721] on div "Toon voorbeeld" at bounding box center [1323, 727] width 104 height 17
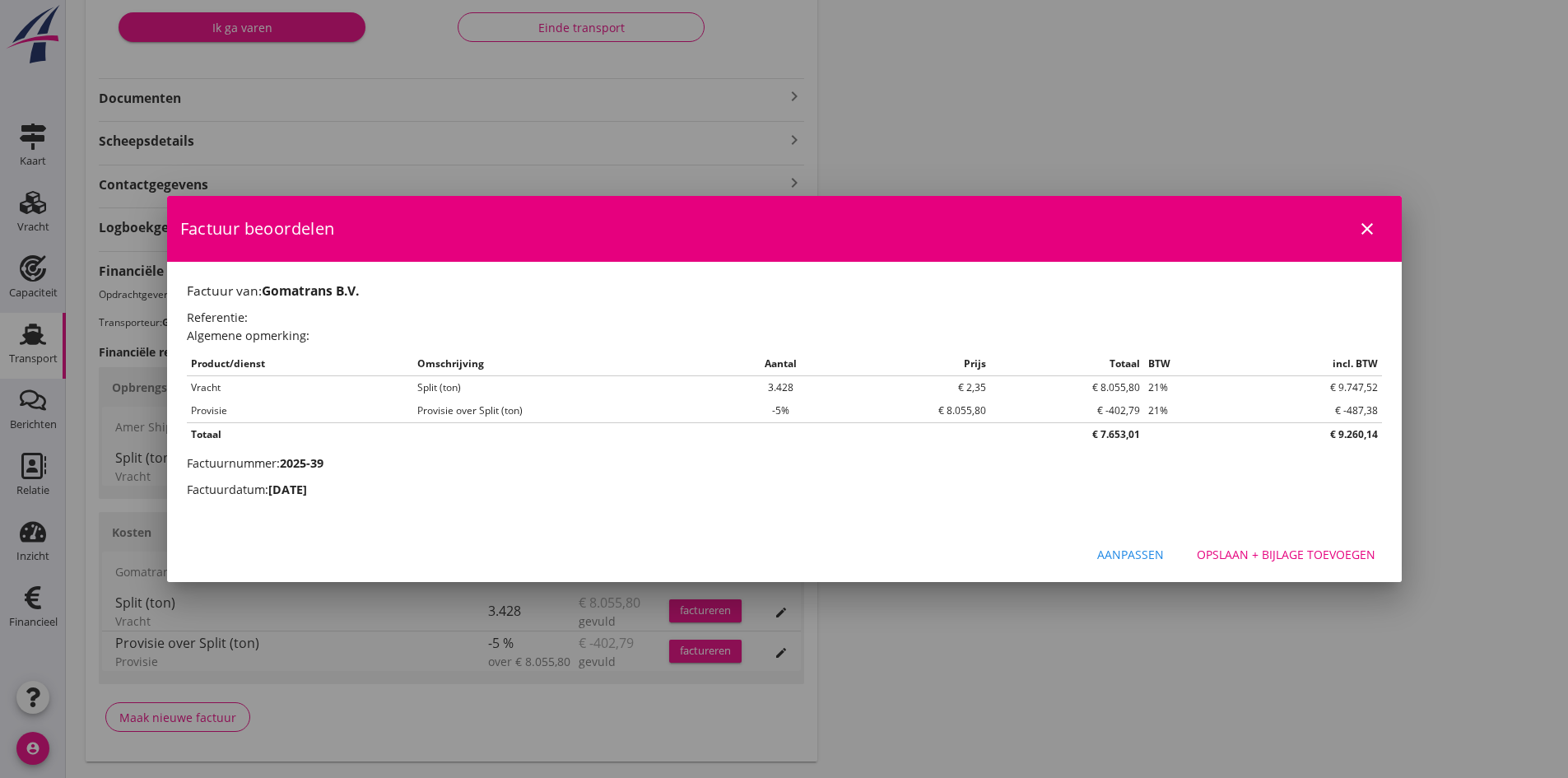
scroll to position [0, 0]
click at [1275, 551] on div "Opslaan + bijlage toevoegen" at bounding box center [1286, 554] width 178 height 17
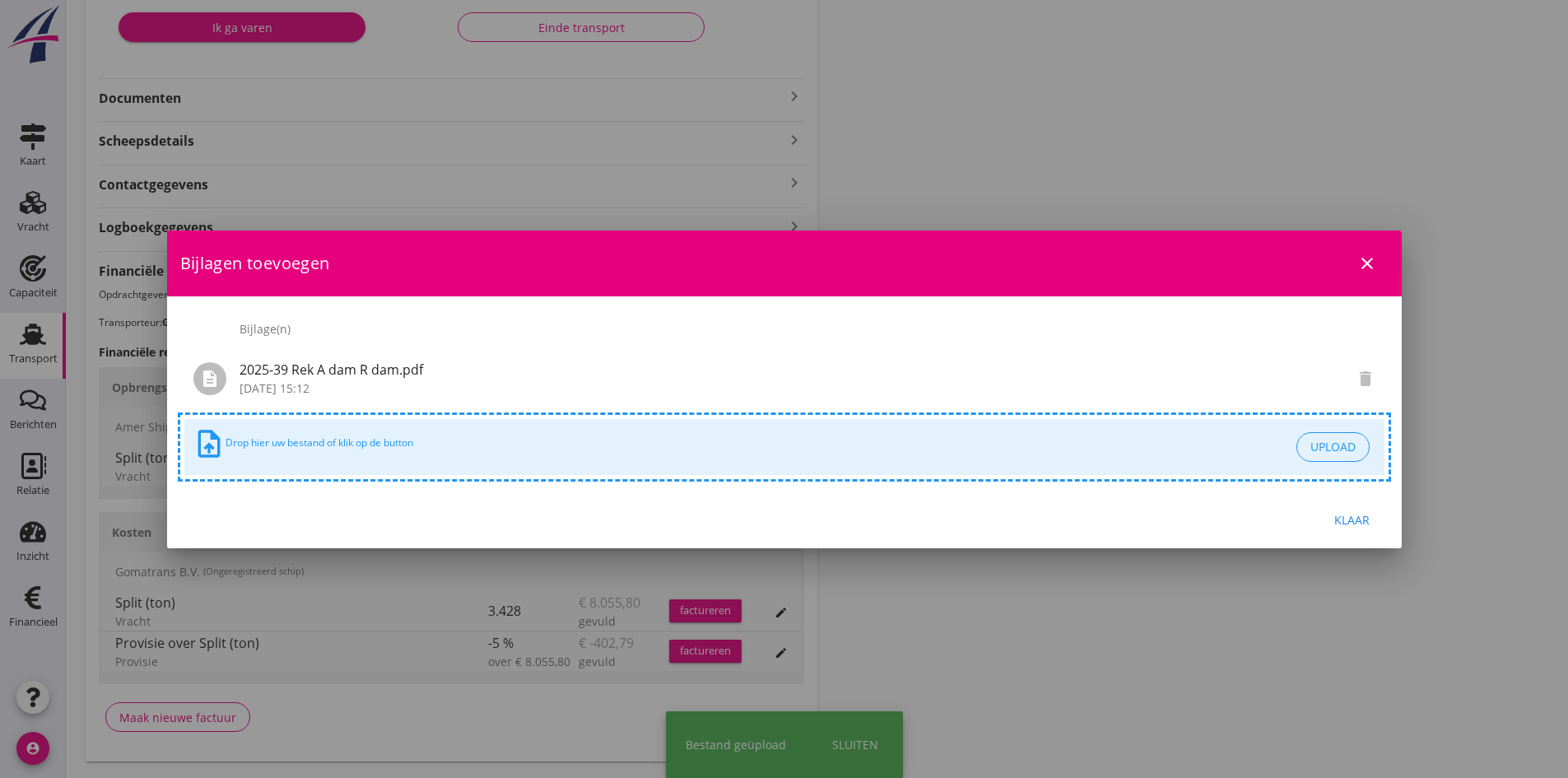
click at [1351, 512] on div "Klaar" at bounding box center [1352, 520] width 46 height 17
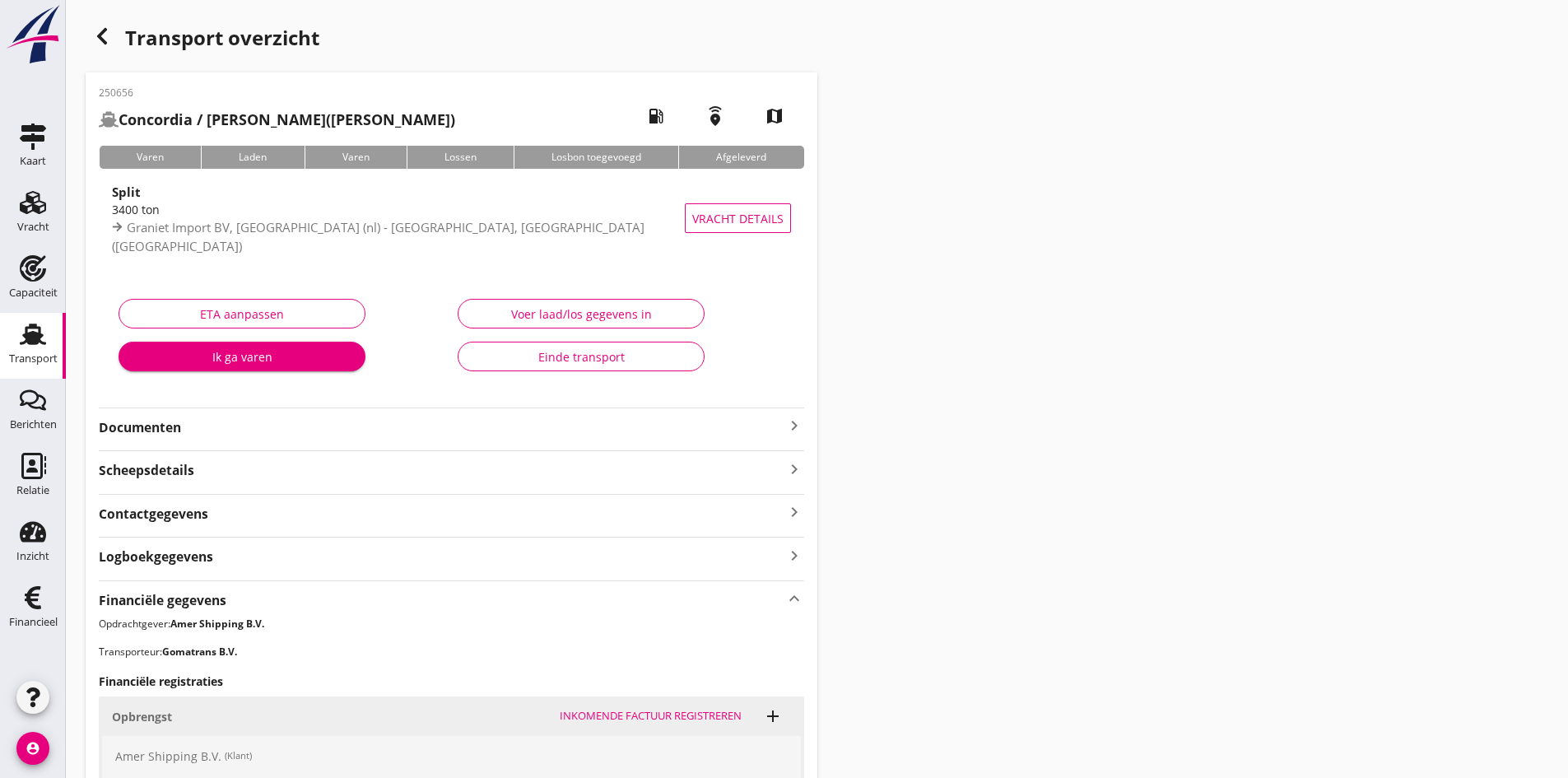
click at [200, 216] on div "3400 ton" at bounding box center [404, 210] width 585 height 17
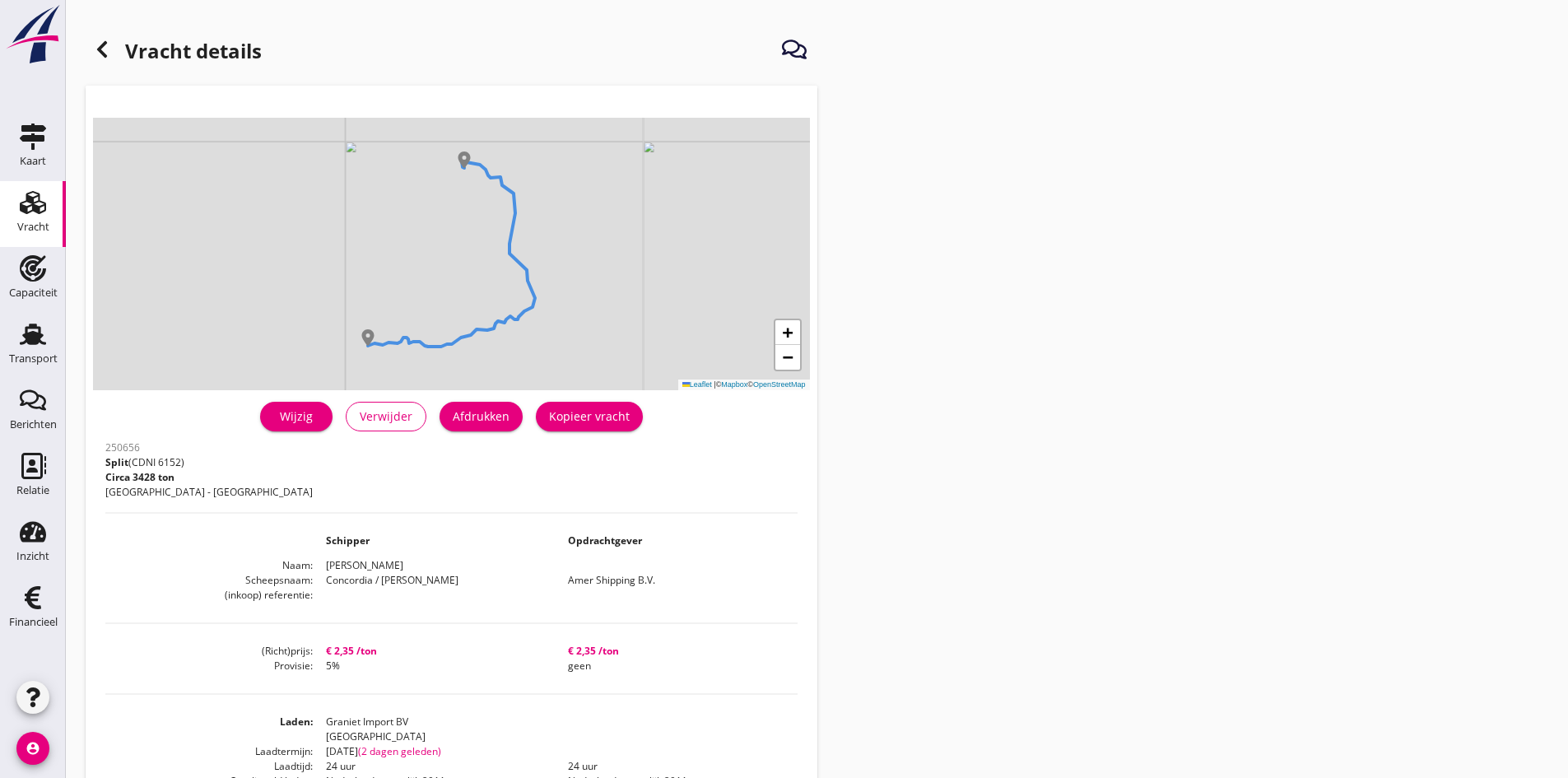
click at [107, 51] on icon at bounding box center [101, 49] width 19 height 19
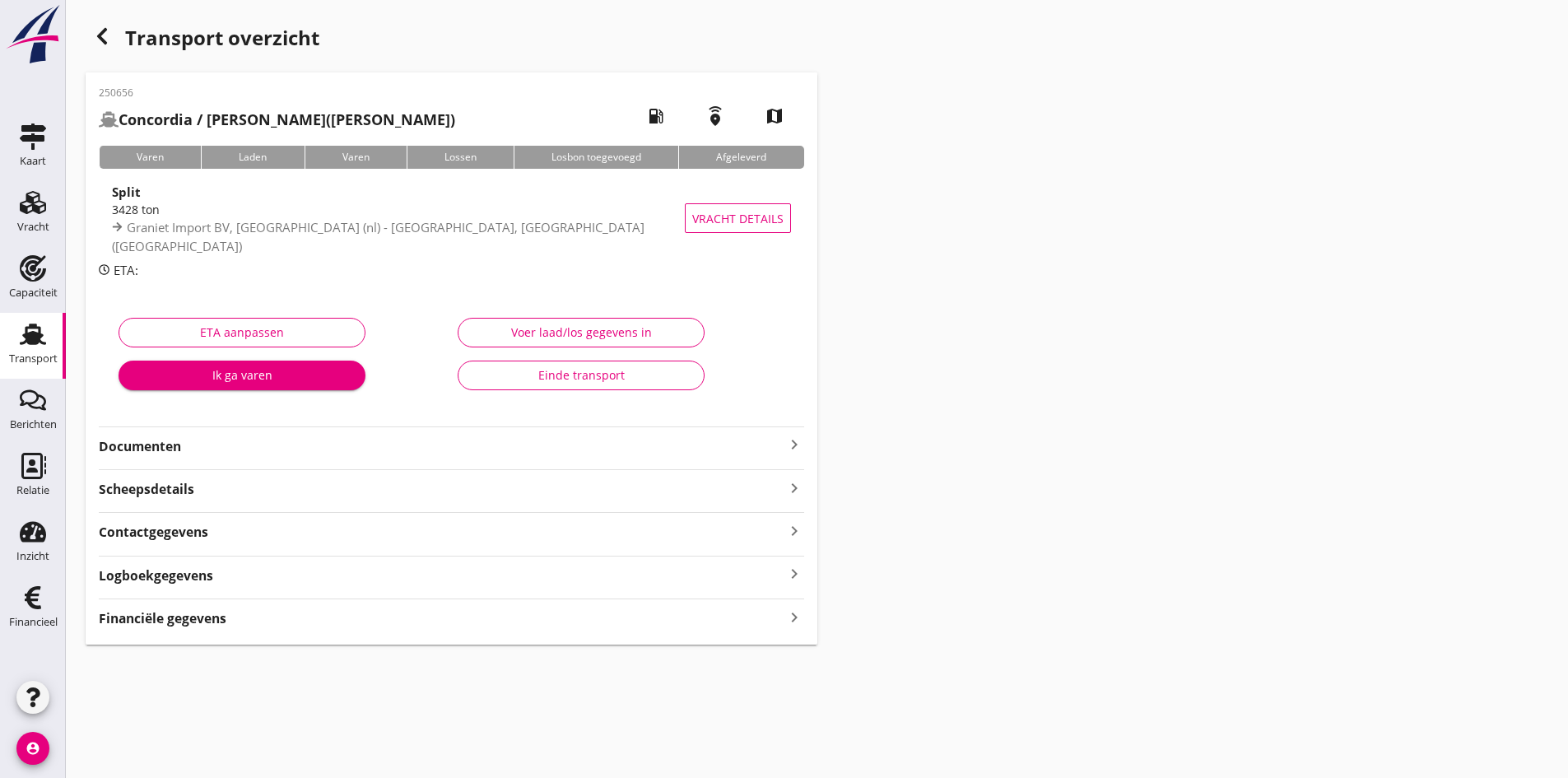
click at [756, 620] on div "Financiële gegevens keyboard_arrow_right" at bounding box center [451, 617] width 705 height 22
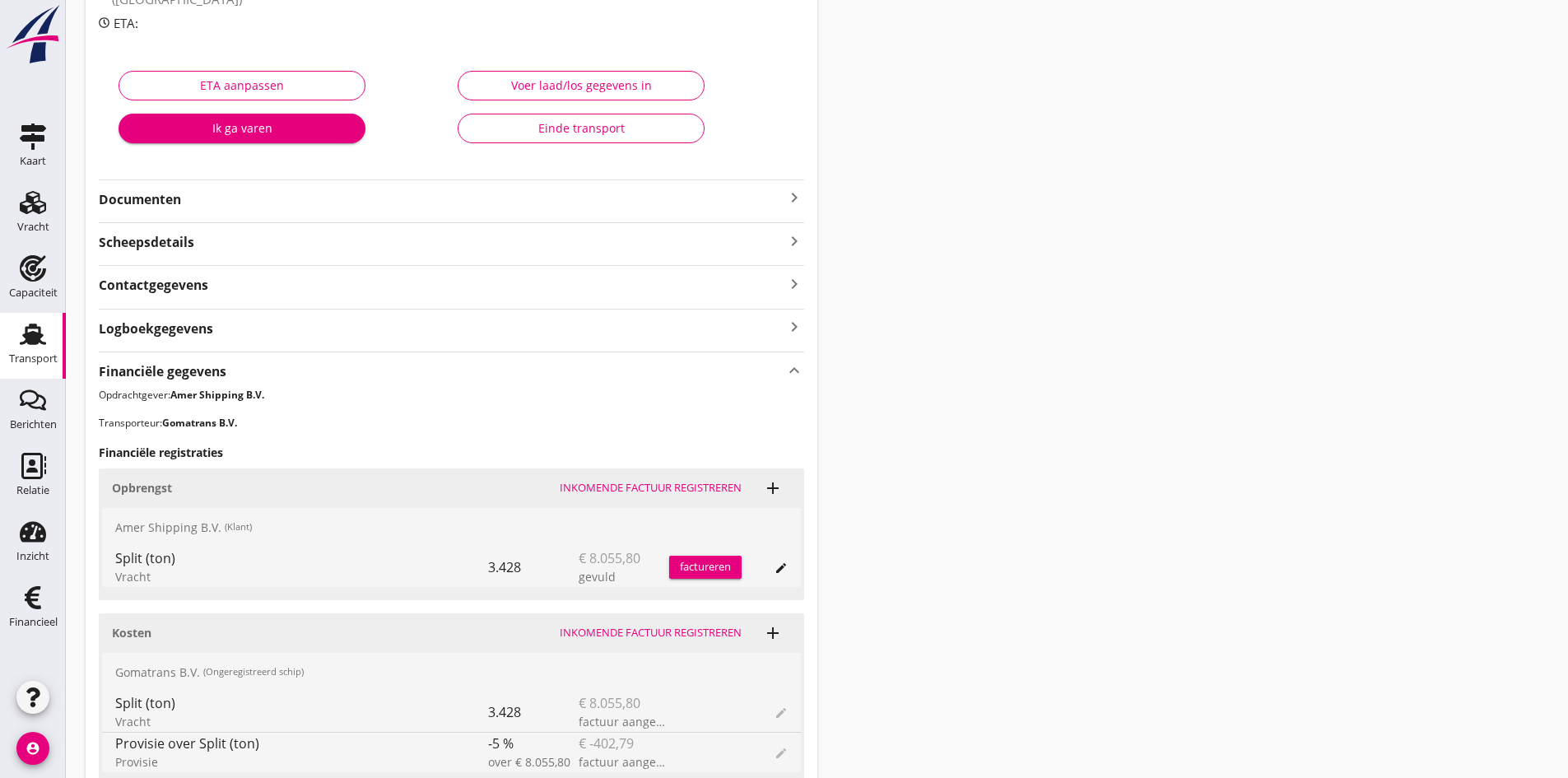
scroll to position [412, 0]
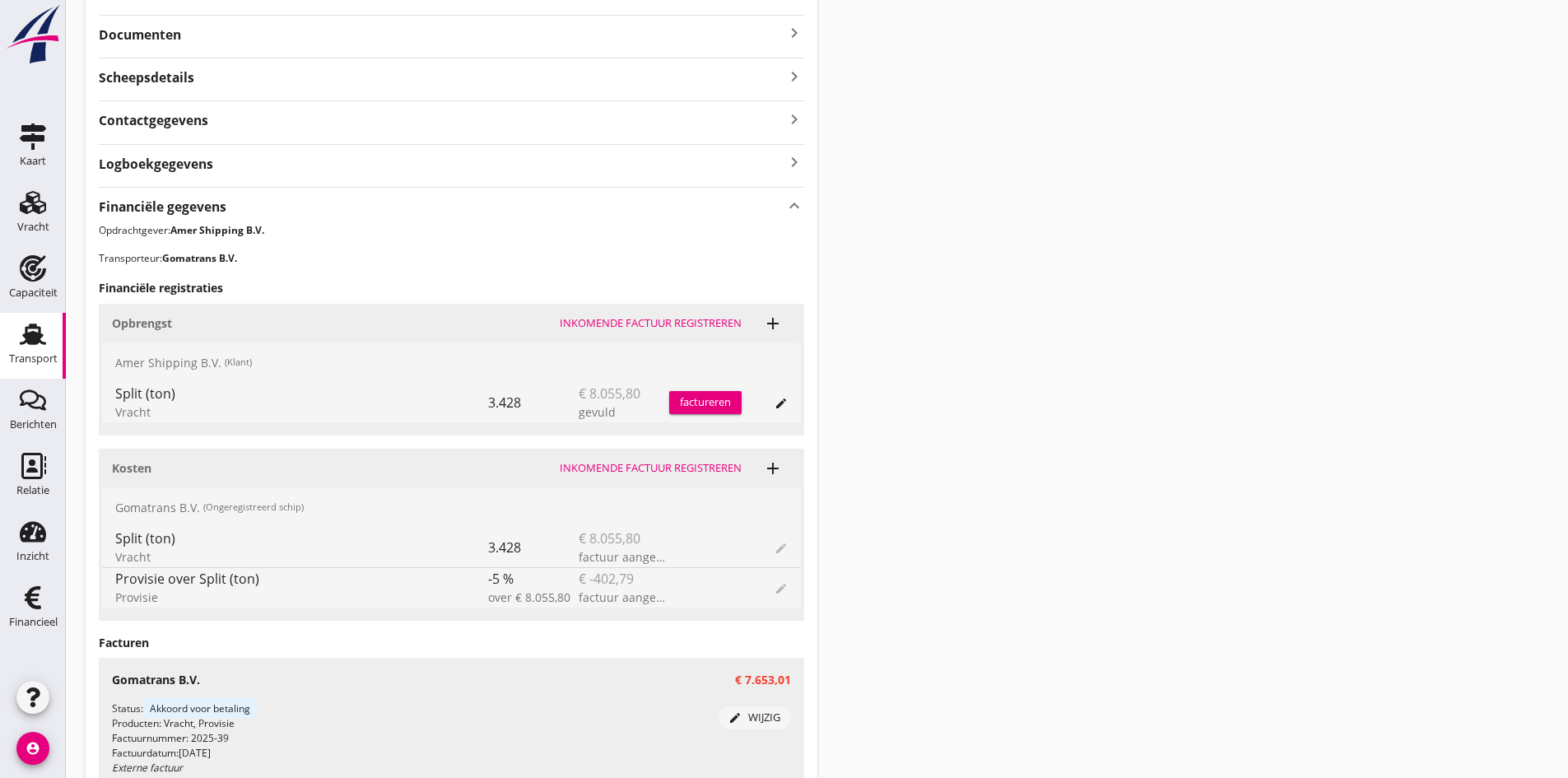
click at [697, 402] on div "factureren" at bounding box center [705, 402] width 73 height 16
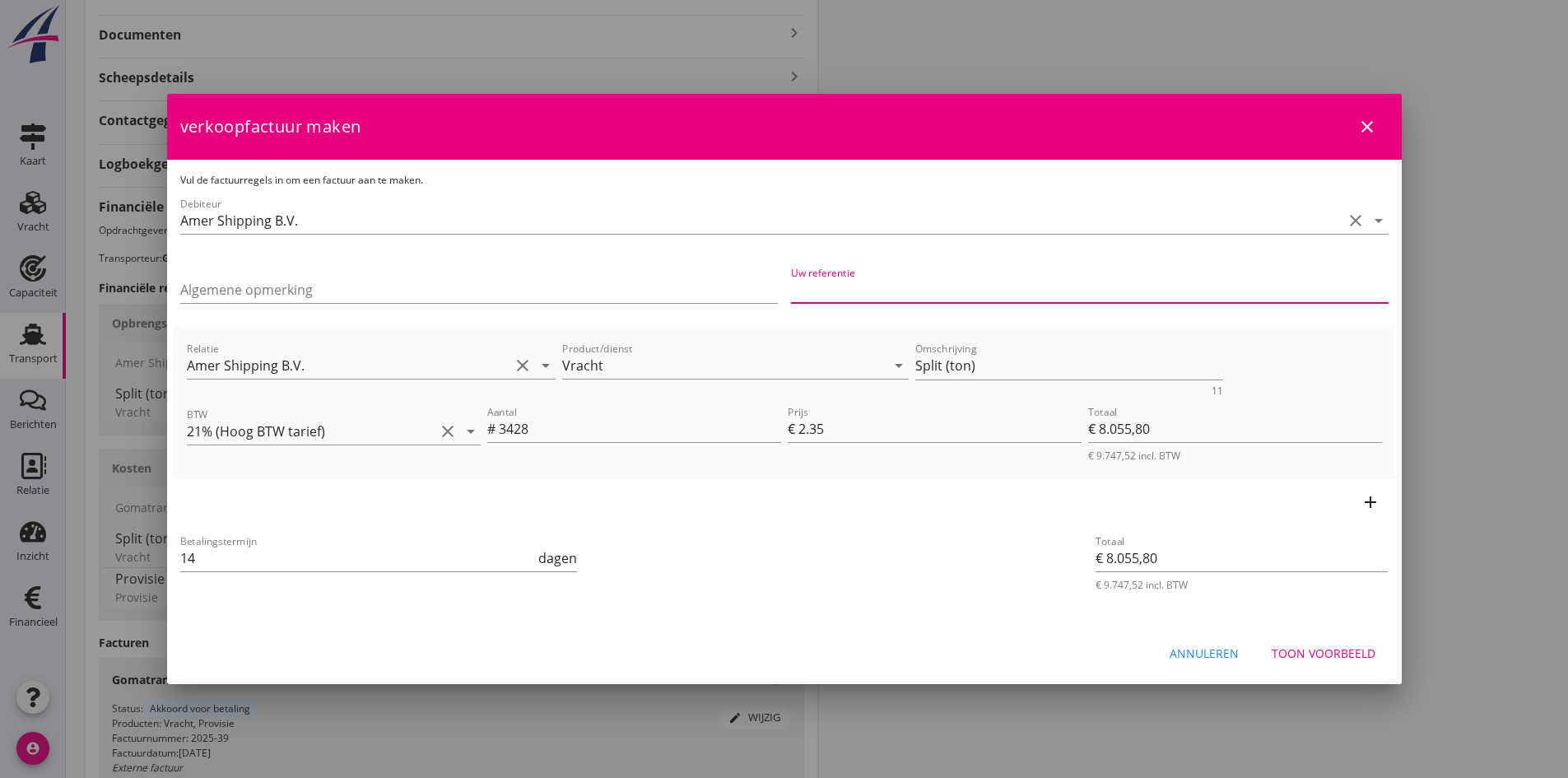
click at [828, 279] on input "Uw referentie" at bounding box center [1090, 289] width 598 height 26
type input "250922220"
click at [1295, 650] on div "Toon voorbeeld" at bounding box center [1323, 653] width 104 height 17
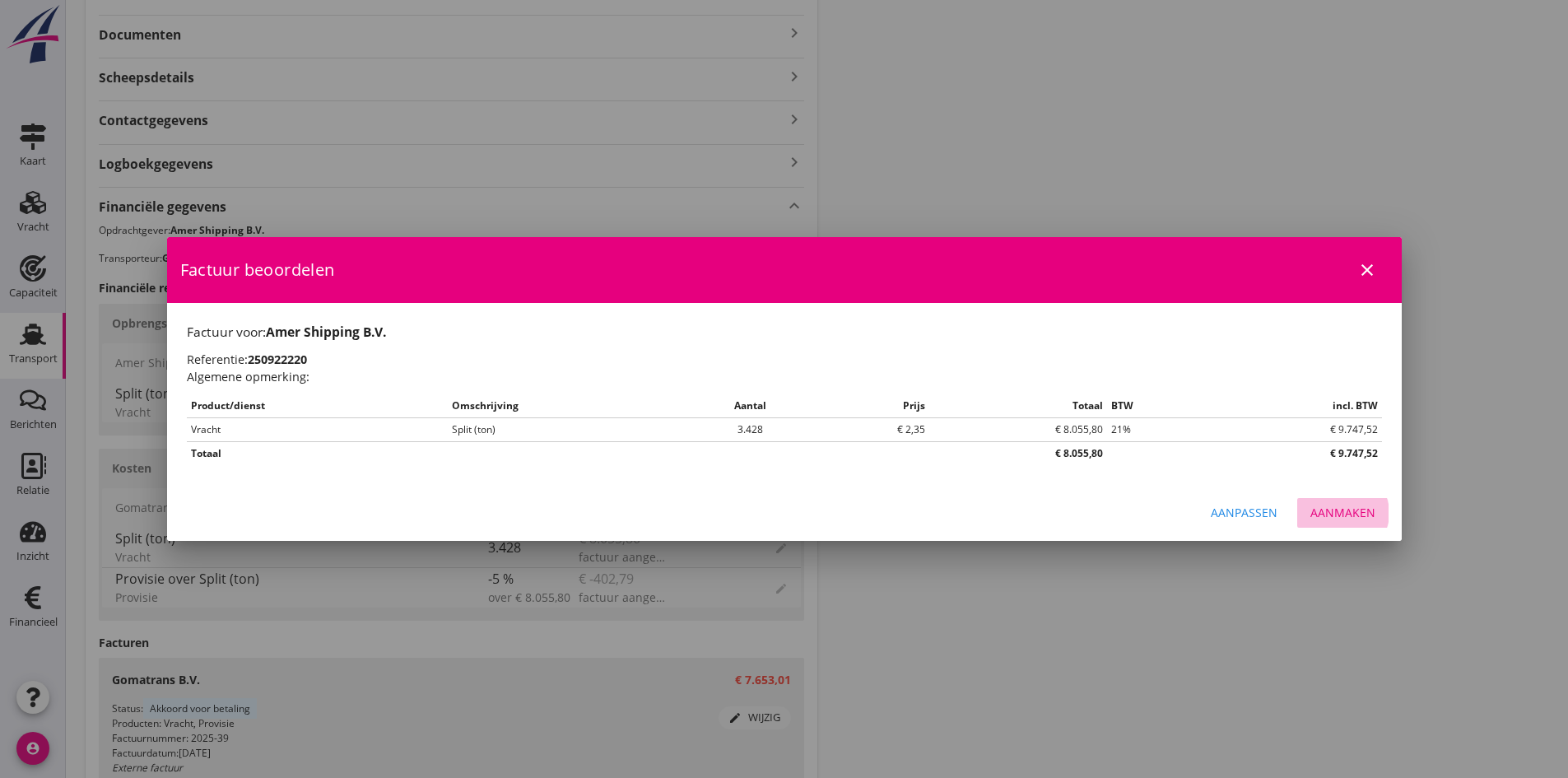
click at [1325, 509] on div "Aanmaken" at bounding box center [1342, 512] width 65 height 17
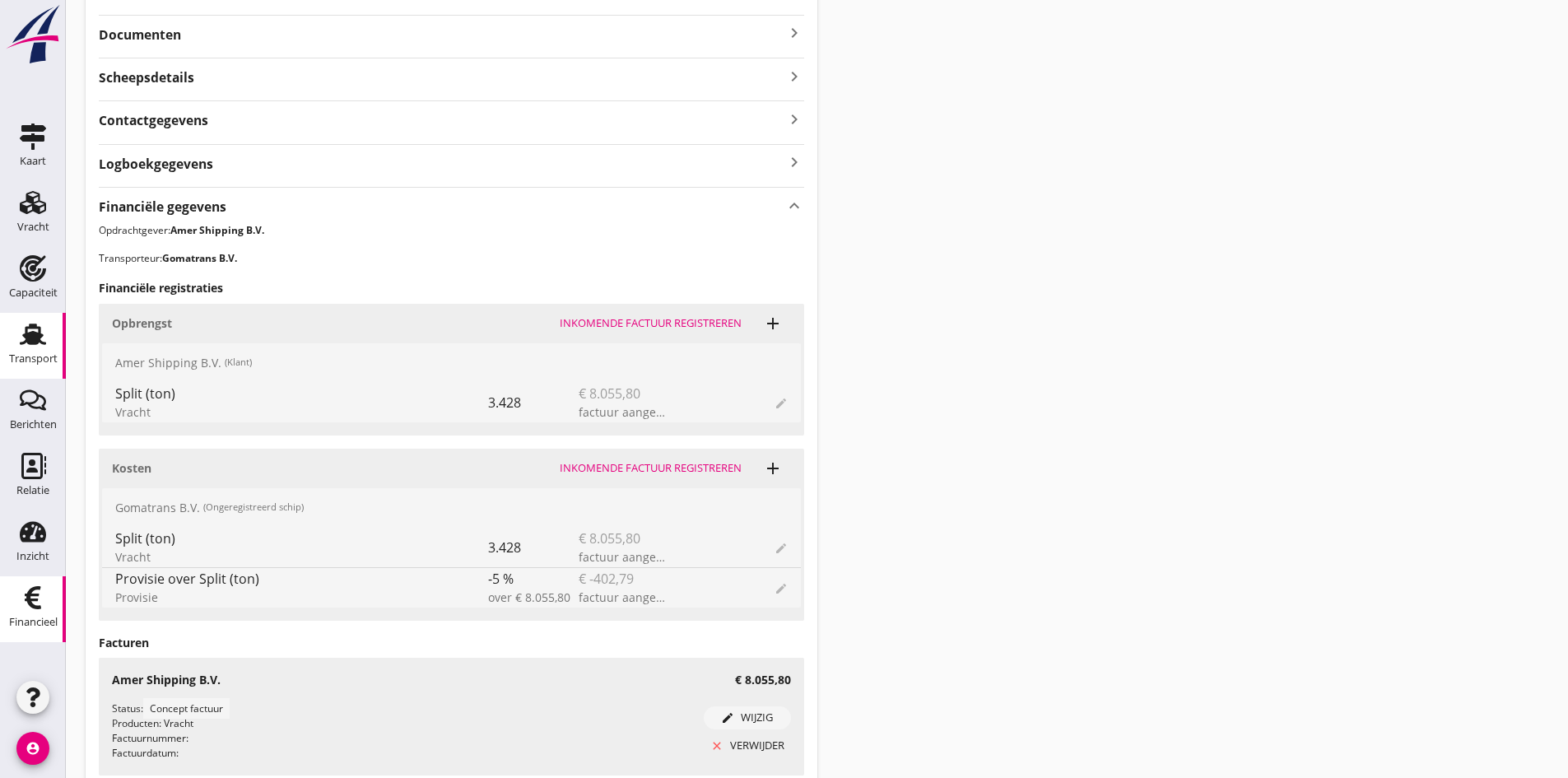
click at [33, 594] on use at bounding box center [32, 597] width 16 height 23
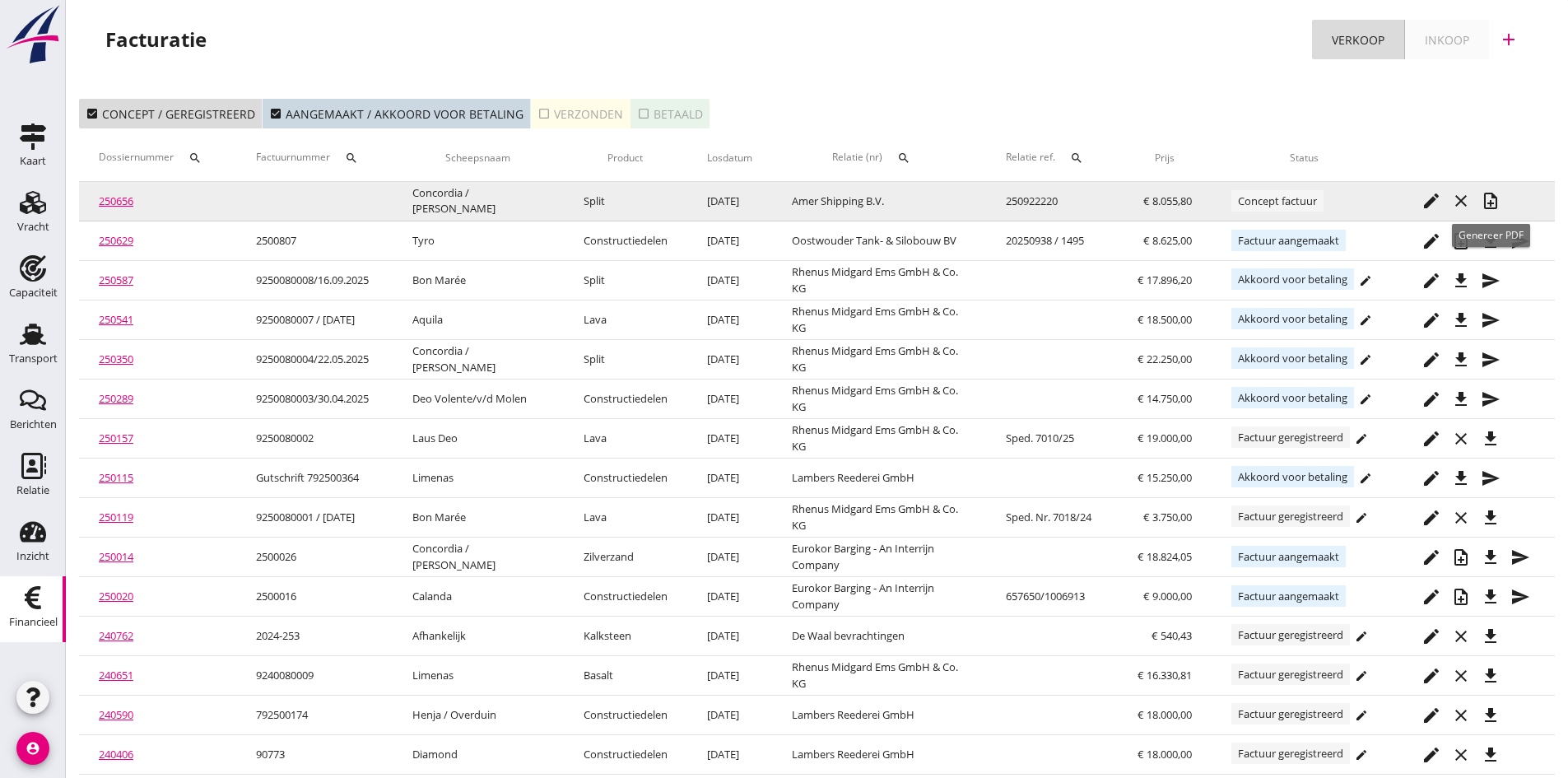
click at [1490, 197] on icon "note_add" at bounding box center [1489, 200] width 19 height 19
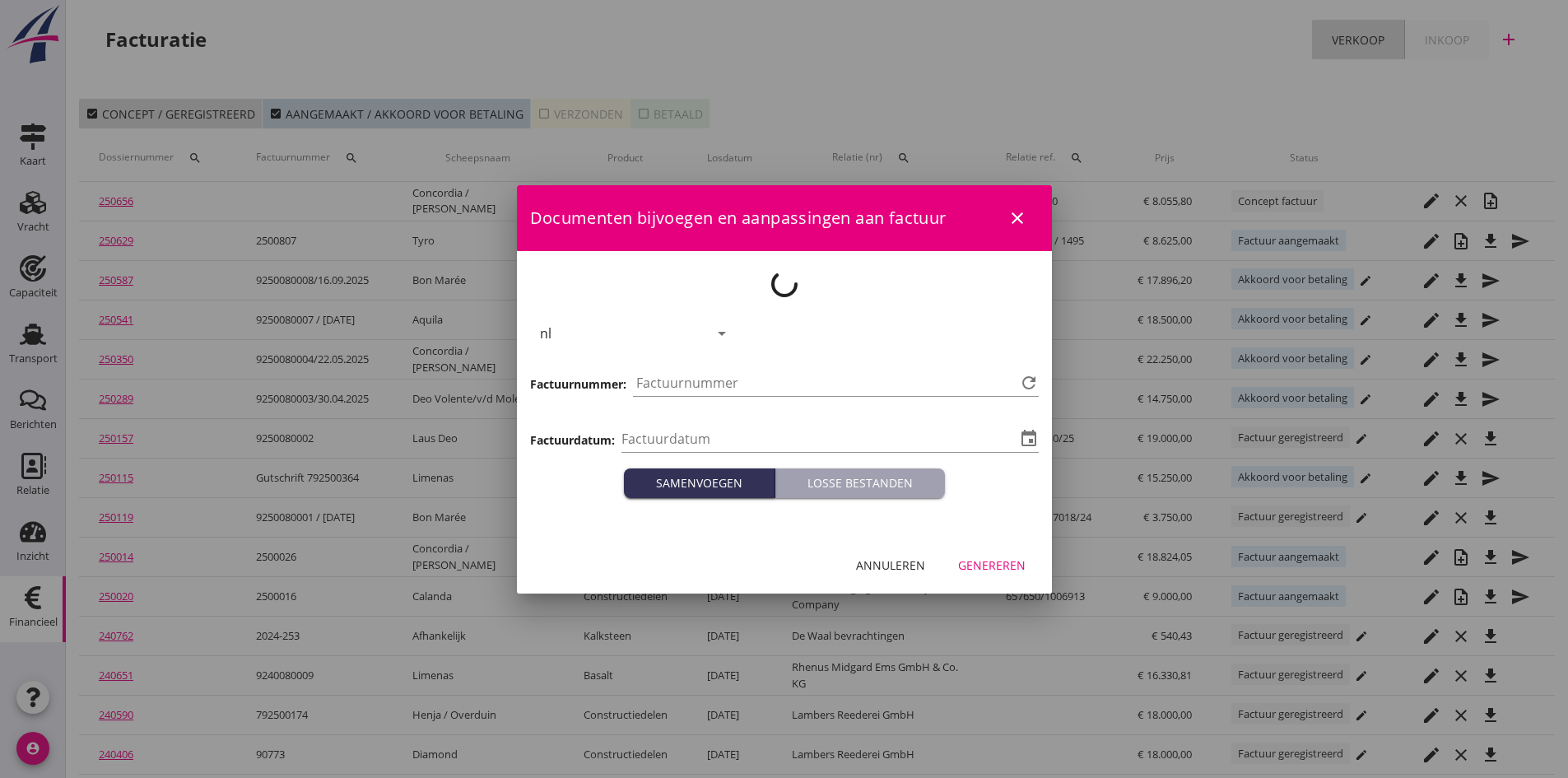
type input "[DATE]"
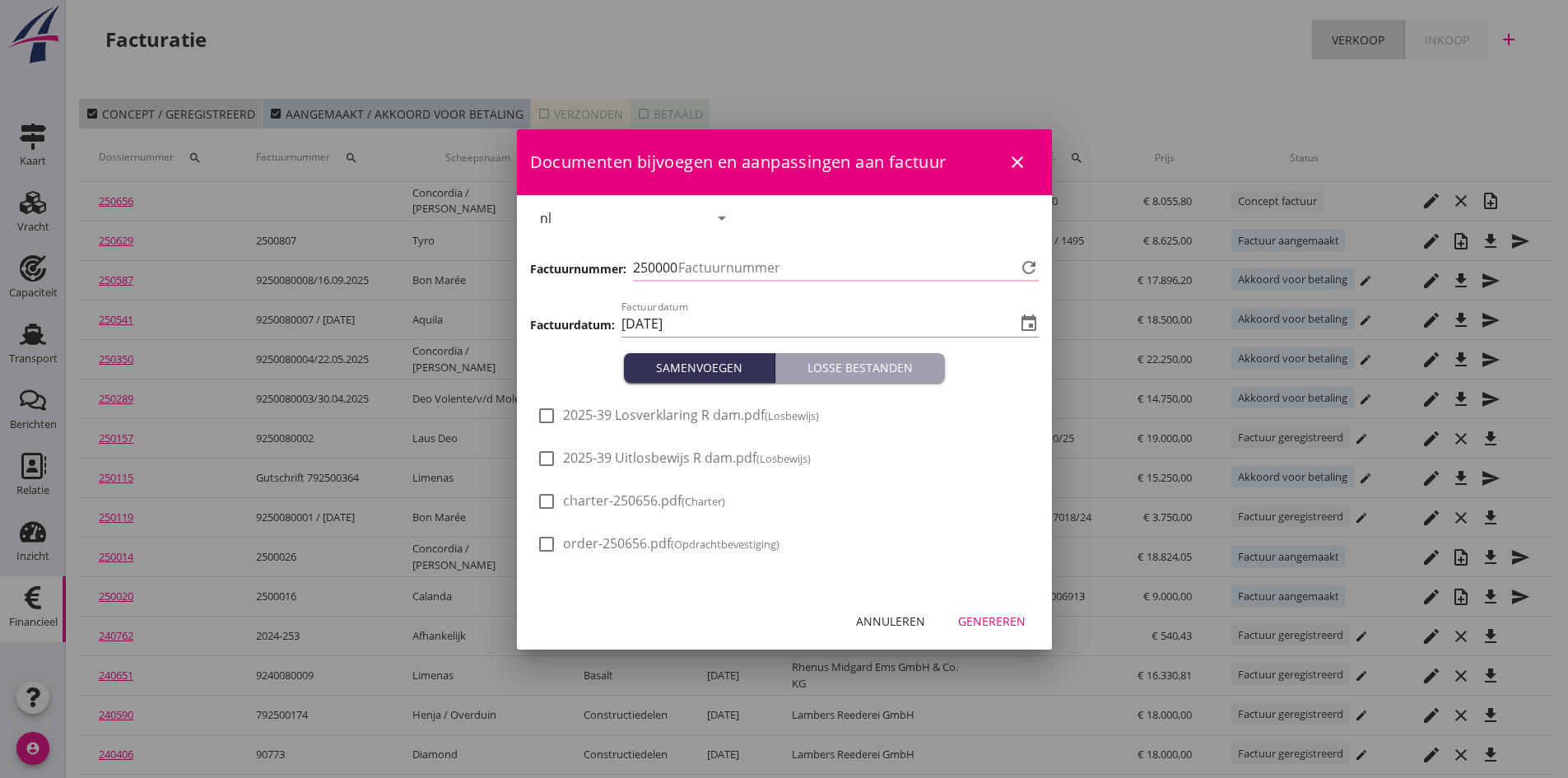
type input "809"
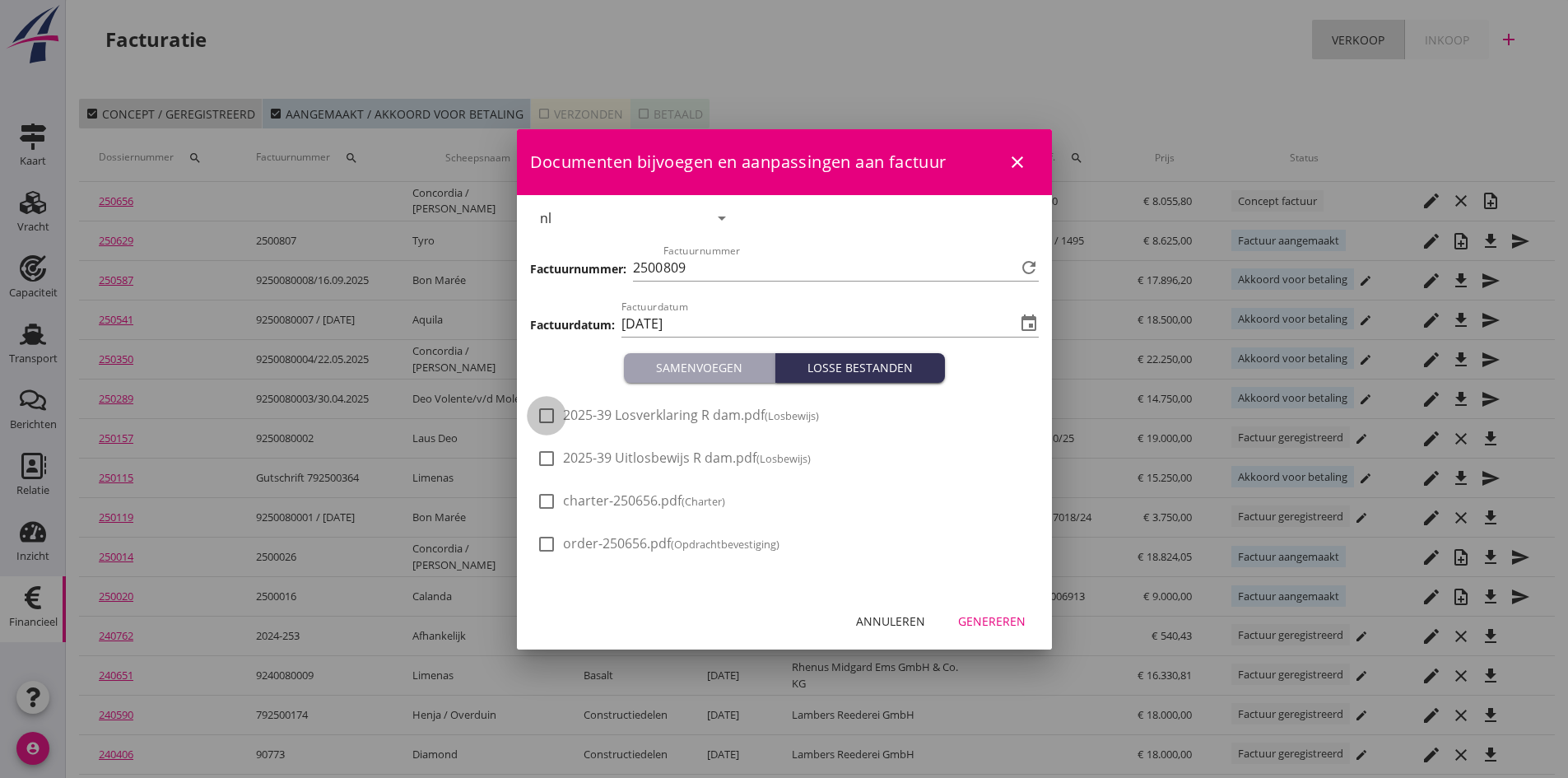
click at [549, 413] on div at bounding box center [546, 415] width 28 height 28
checkbox input "true"
click at [542, 458] on div at bounding box center [546, 458] width 28 height 28
checkbox input "true"
click at [977, 614] on div "Genereren" at bounding box center [992, 621] width 68 height 17
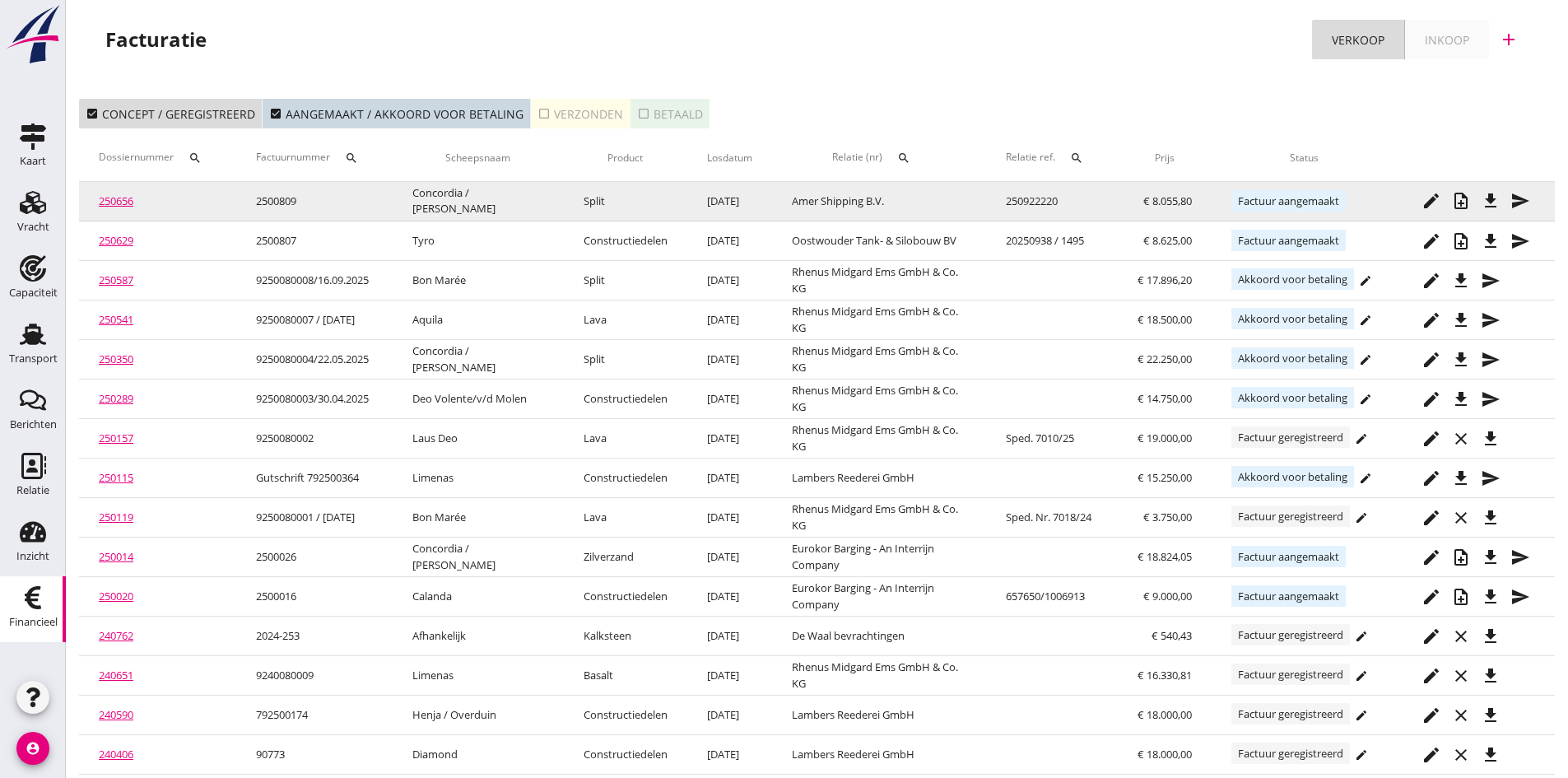
click at [1488, 196] on icon "file_download" at bounding box center [1489, 200] width 19 height 19
click at [1515, 196] on icon "send" at bounding box center [1519, 200] width 19 height 19
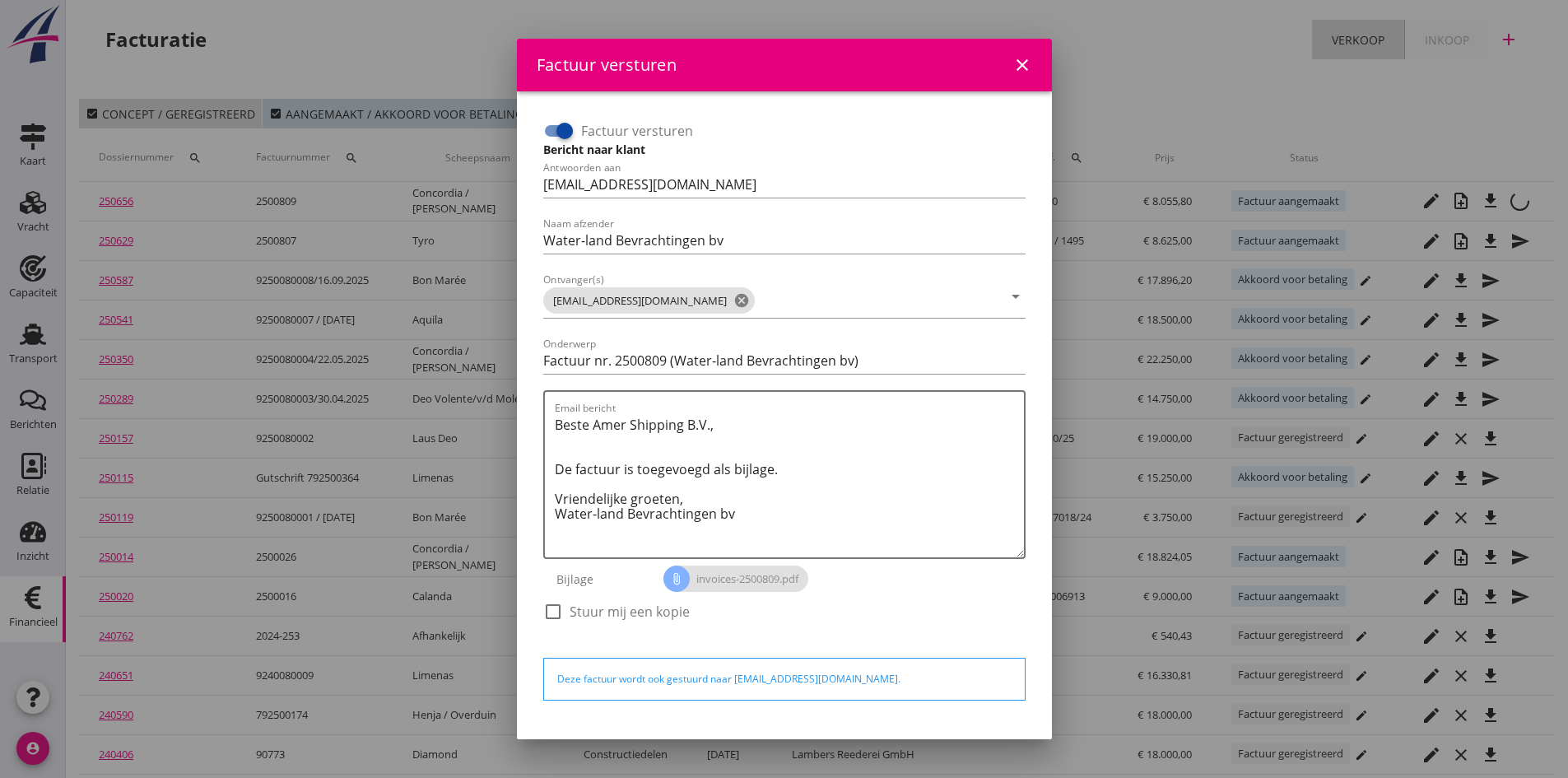
scroll to position [47, 0]
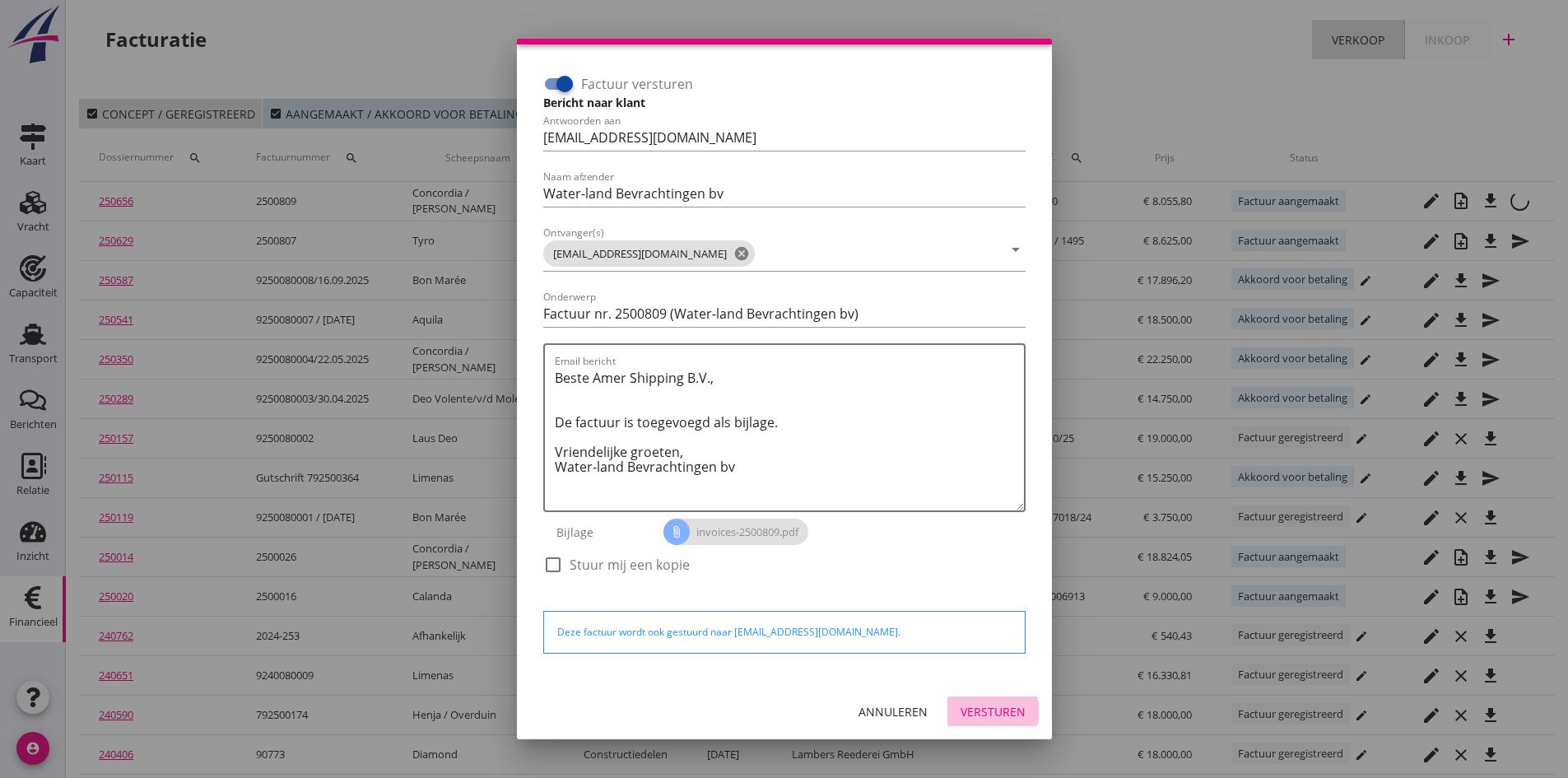
click at [975, 704] on div "Versturen" at bounding box center [992, 711] width 65 height 17
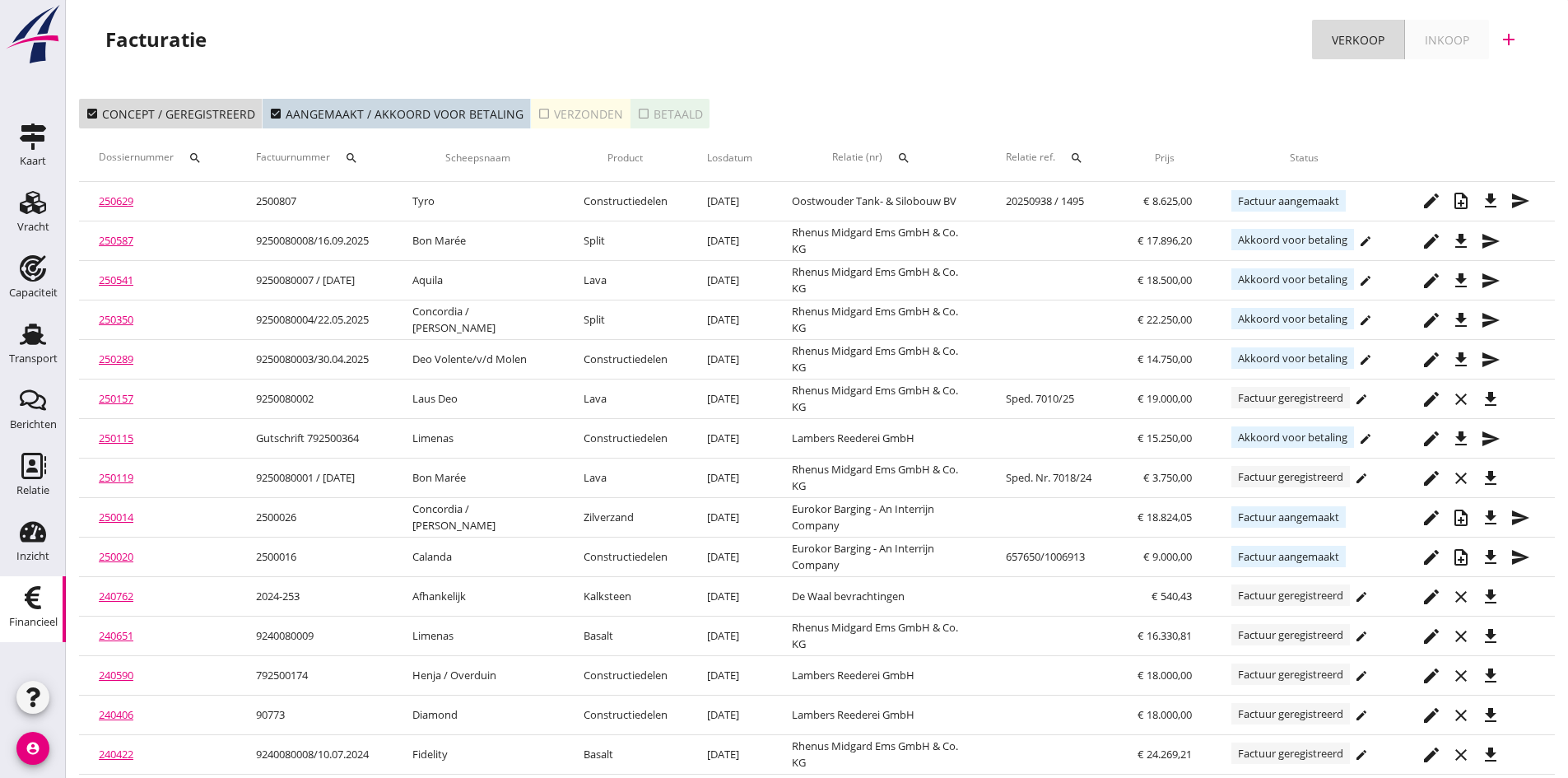
click at [578, 110] on div "check_box_outline_blank Verzonden" at bounding box center [580, 114] width 85 height 17
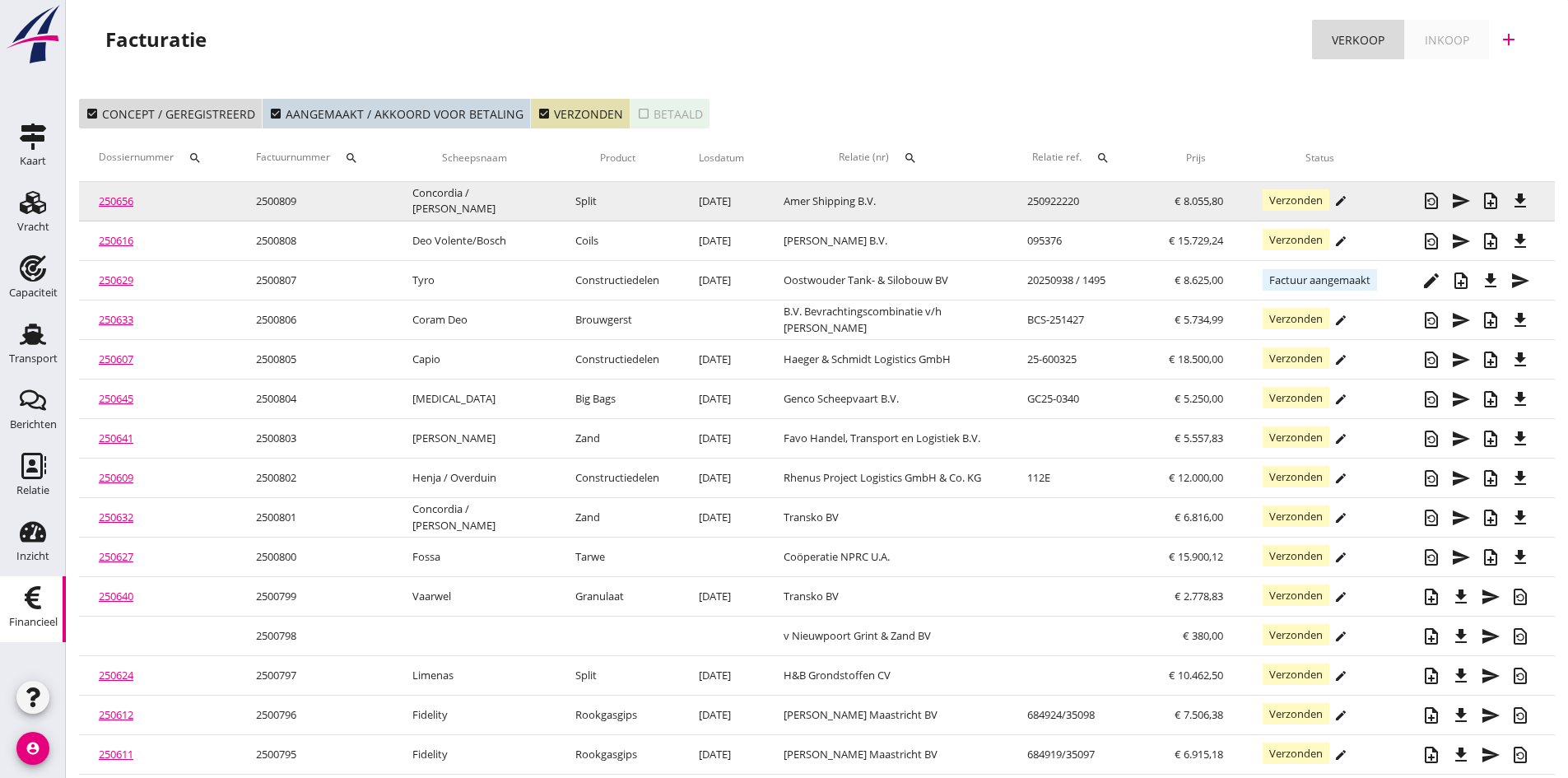
click at [121, 200] on link "250656" at bounding box center [116, 201] width 35 height 15
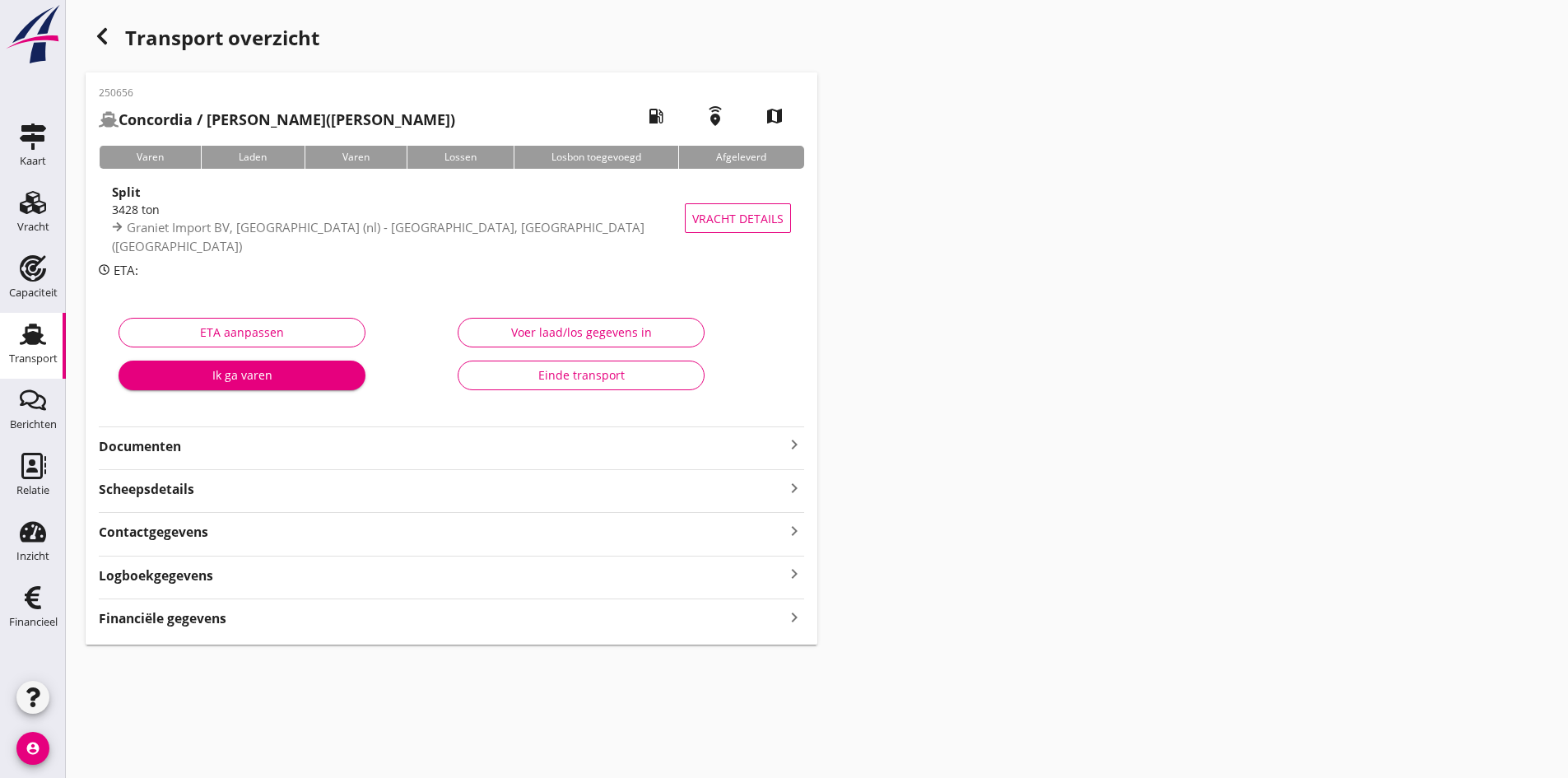
click at [182, 446] on strong "Documenten" at bounding box center [441, 447] width 686 height 19
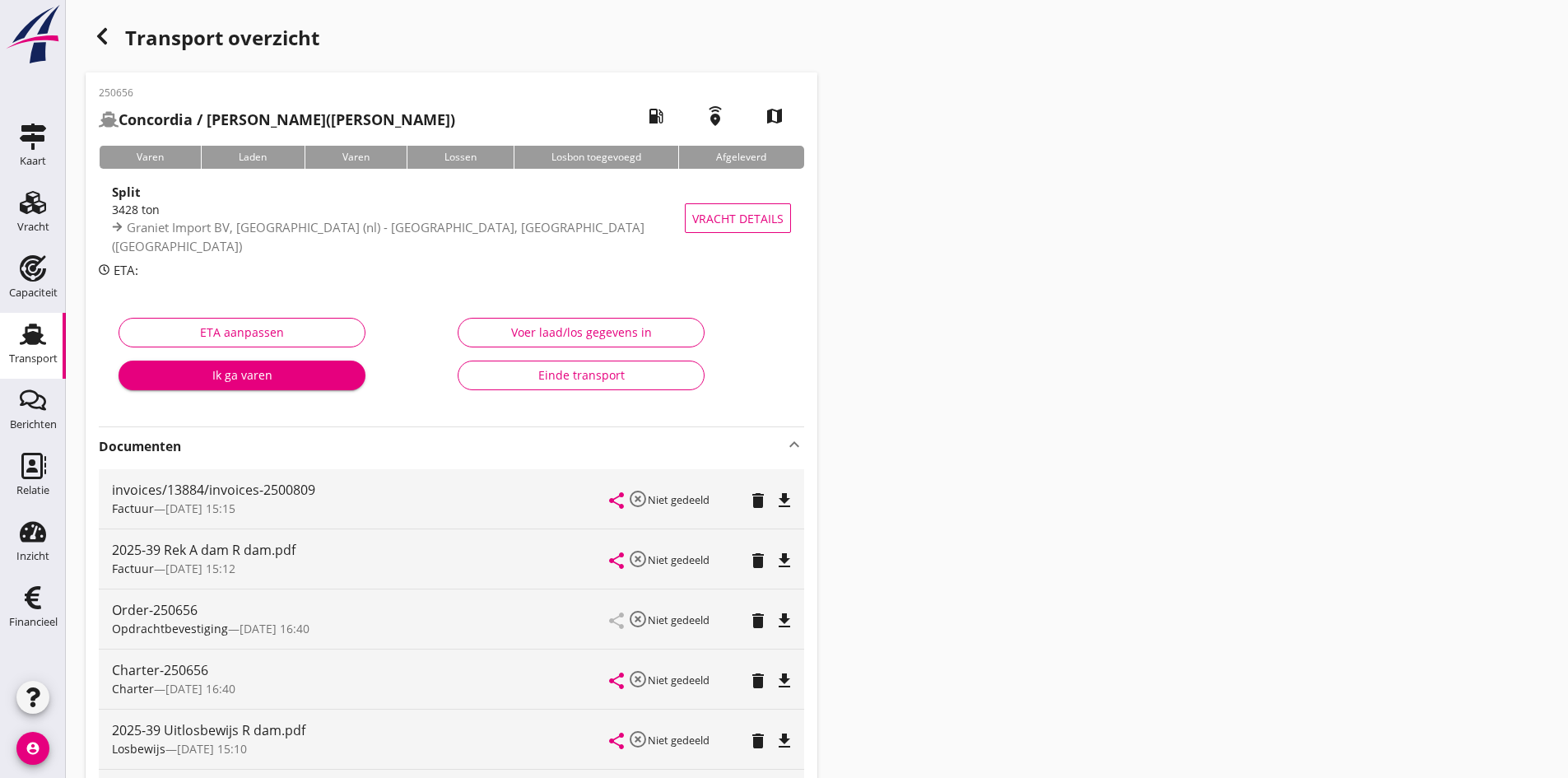
click at [581, 373] on div "Einde transport" at bounding box center [581, 375] width 219 height 17
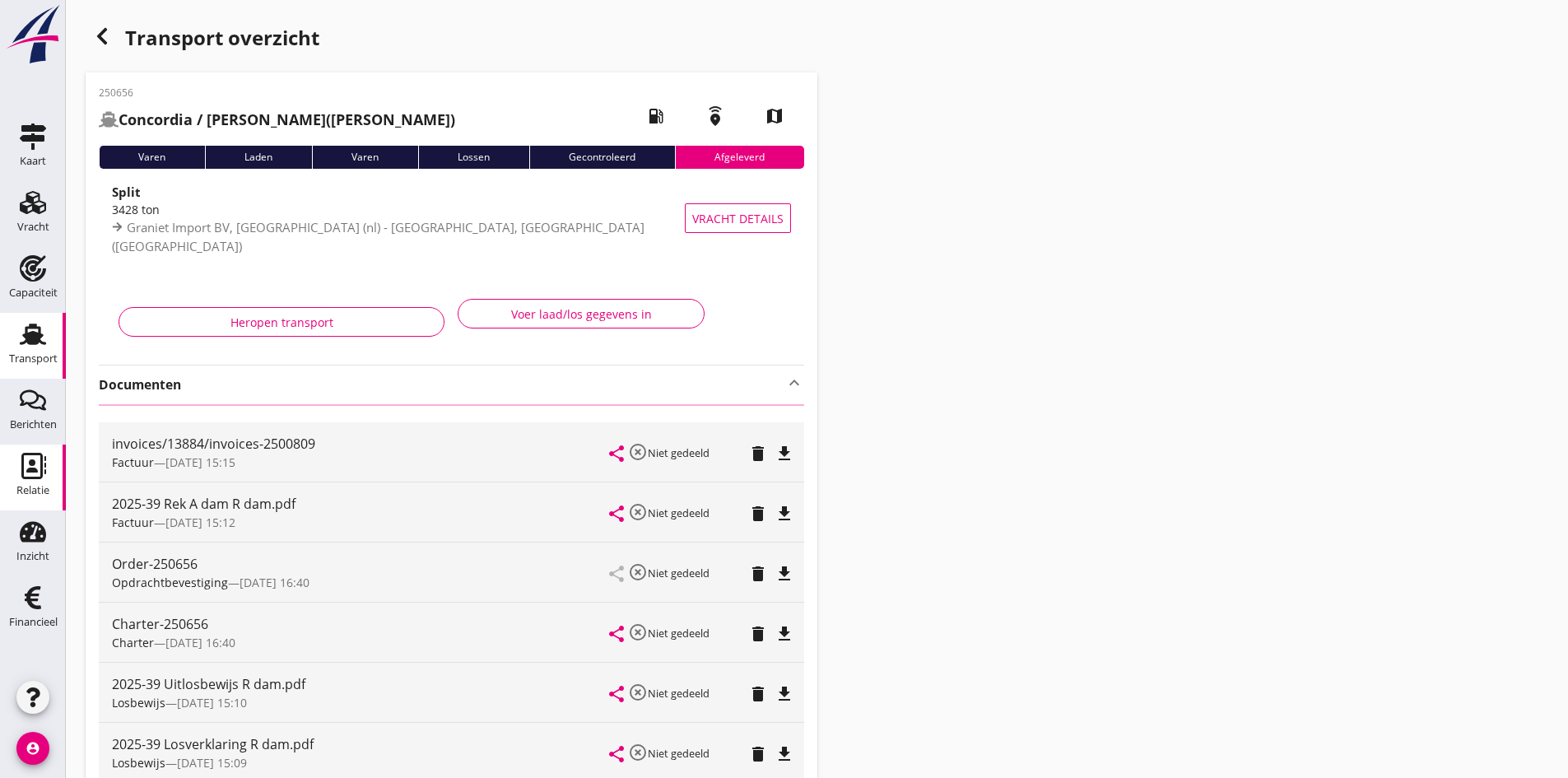
click at [35, 471] on use at bounding box center [33, 465] width 25 height 26
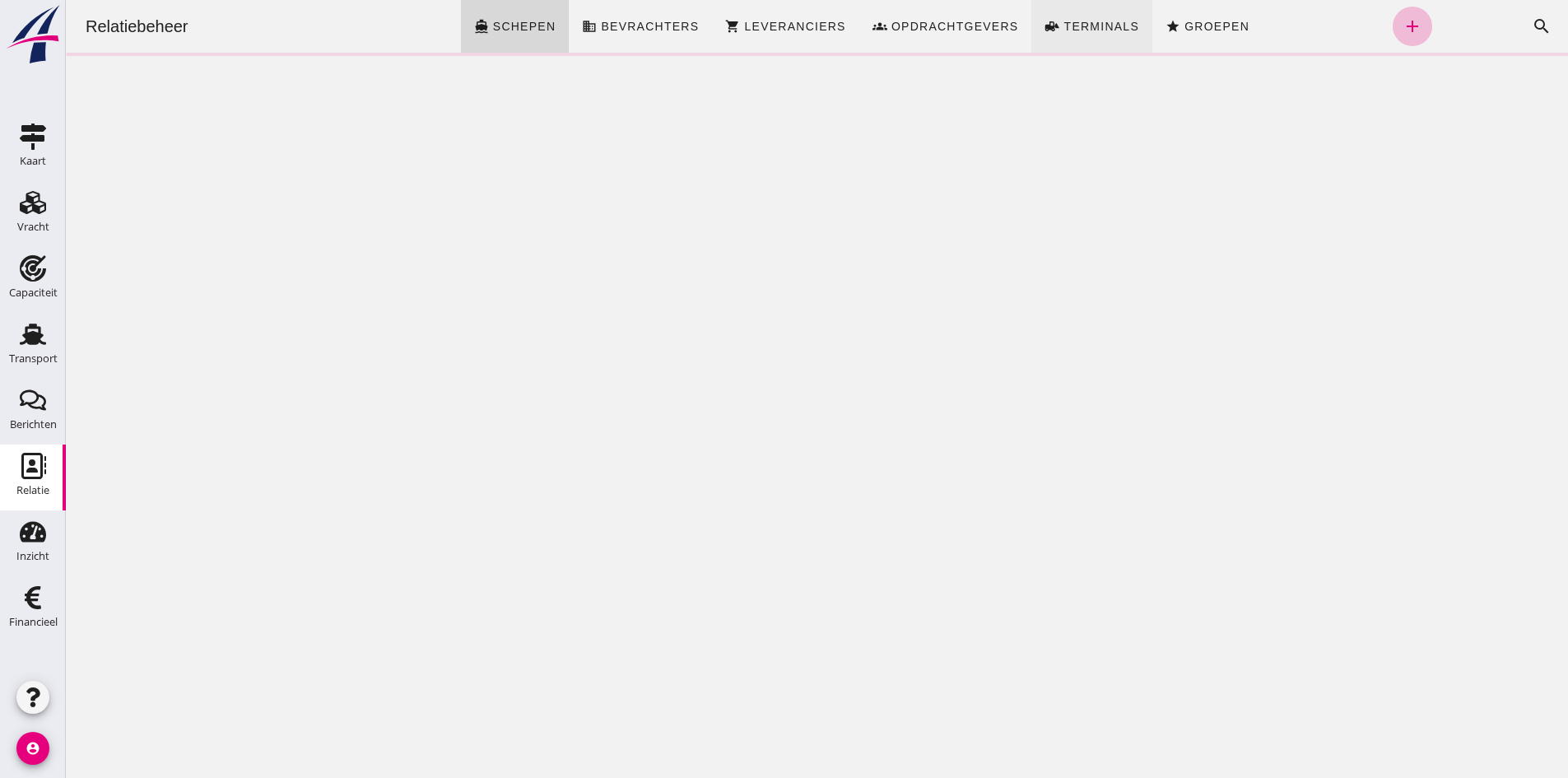
click at [915, 29] on span "Opdrachtgevers" at bounding box center [954, 26] width 128 height 14
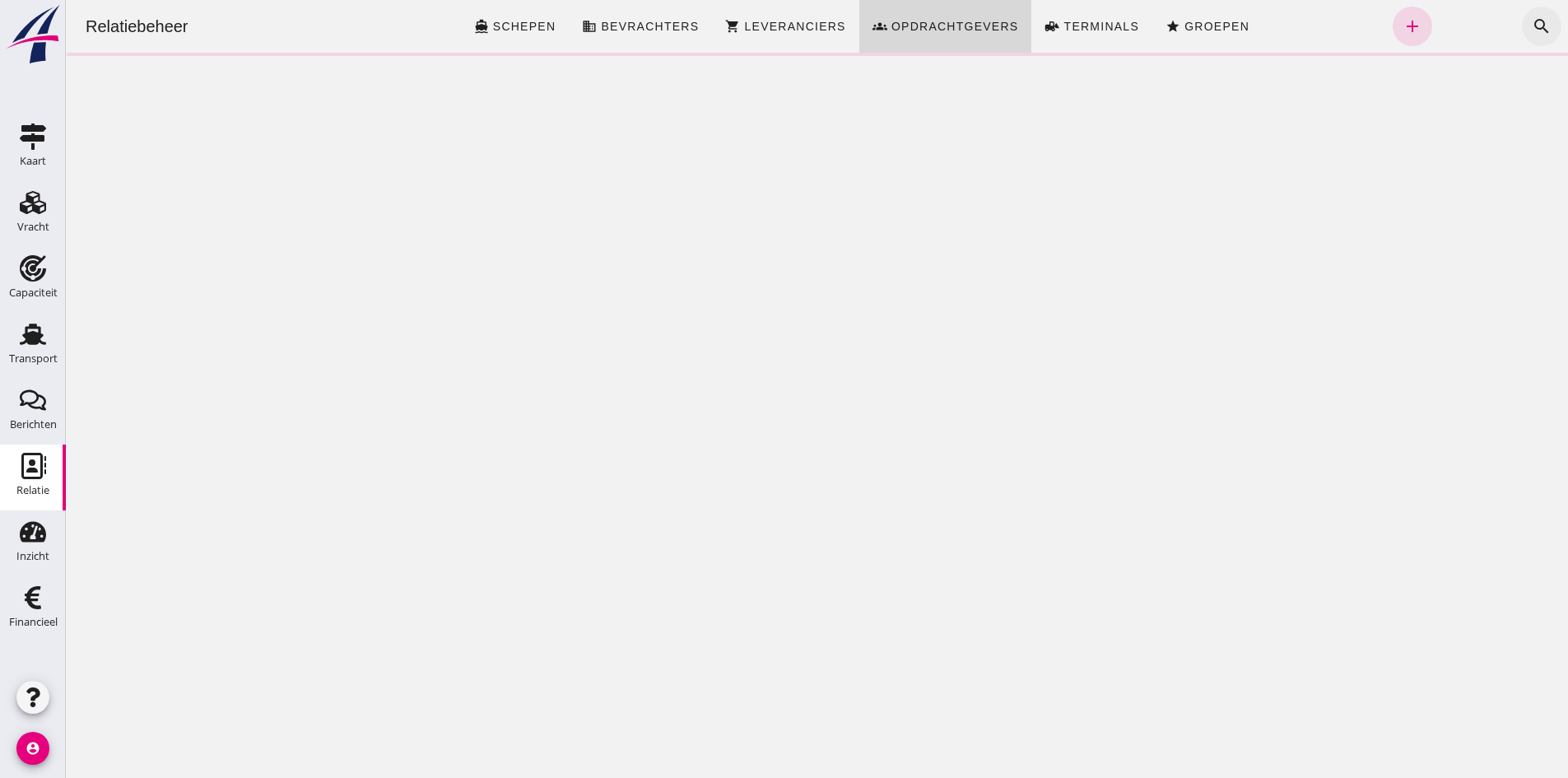
click at [1532, 25] on icon "search" at bounding box center [1541, 25] width 19 height 19
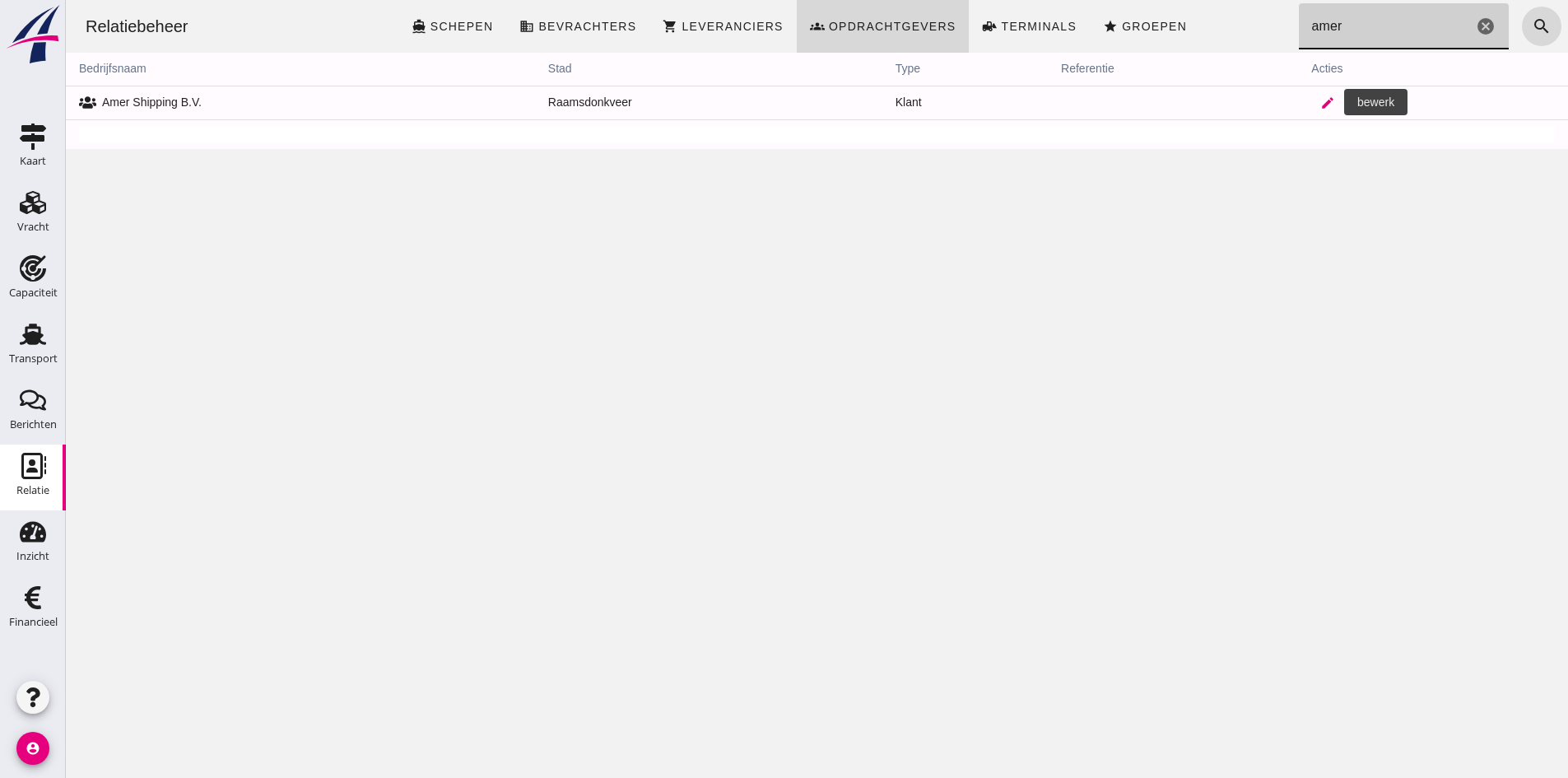
type input "amer"
click at [1320, 100] on icon "edit" at bounding box center [1328, 103] width 15 height 15
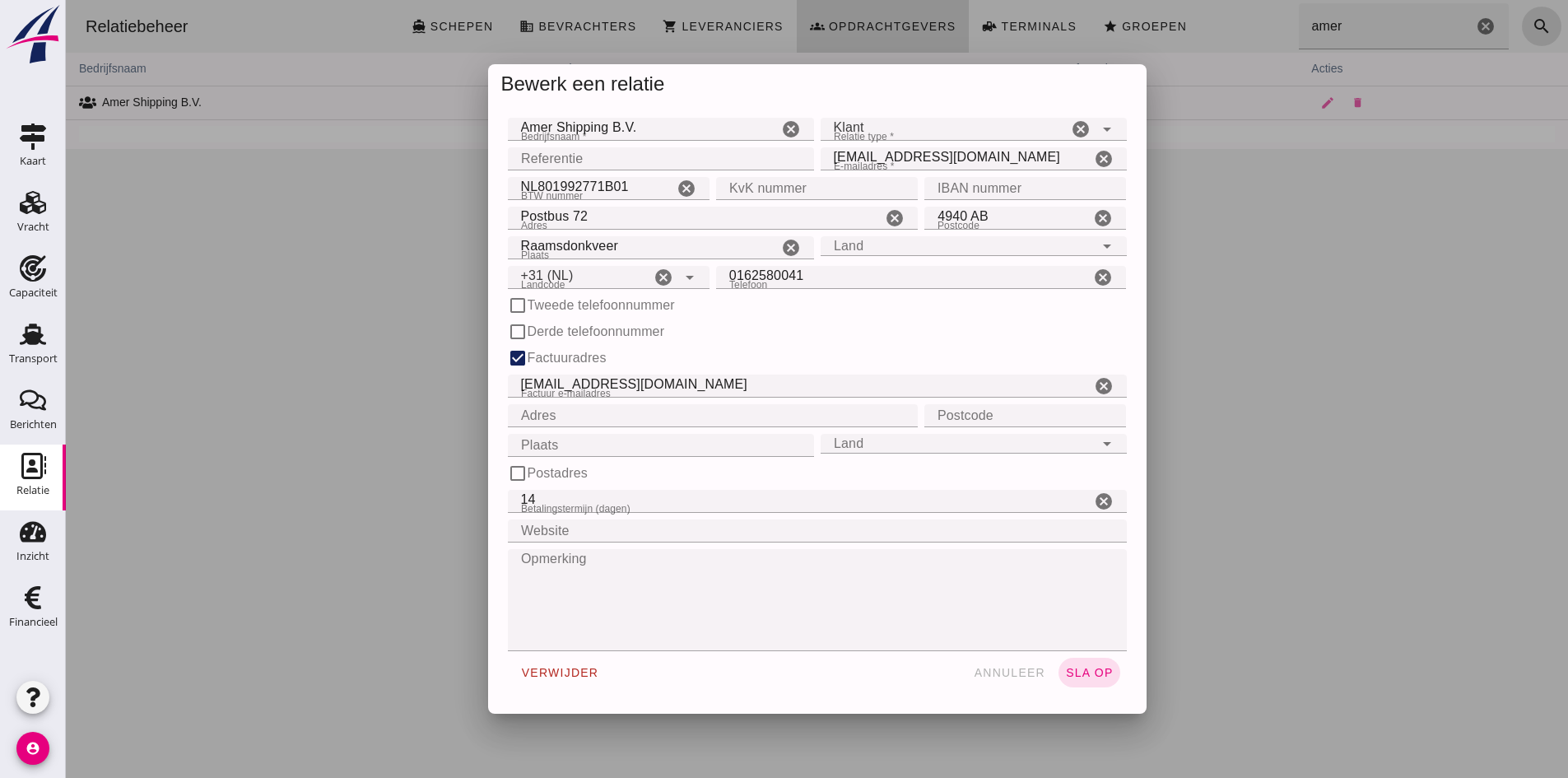
type input "+31 (NL)"
click at [598, 218] on input "Postbus 72" at bounding box center [695, 217] width 374 height 23
type input "P"
type input "Keizersveer 1b"
click at [986, 215] on input "4940 AB" at bounding box center [1007, 217] width 166 height 23
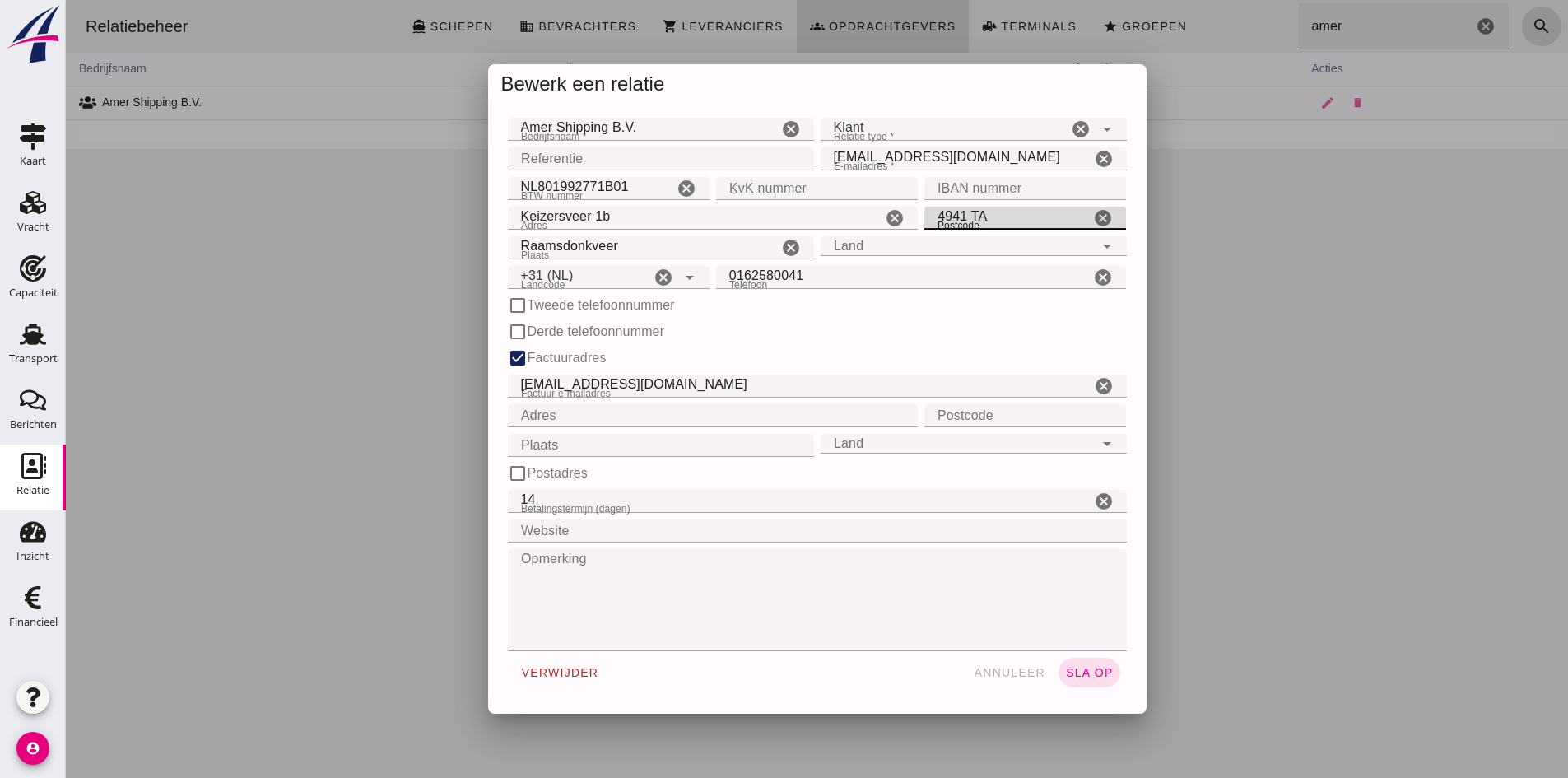
type input "4941 TA"
click at [749, 190] on input "KvK nummer" at bounding box center [811, 188] width 192 height 23
type input "18044862"
click at [949, 191] on input "IBAN nummer" at bounding box center [1019, 188] width 192 height 23
type input "[FINANCIAL_ID]"
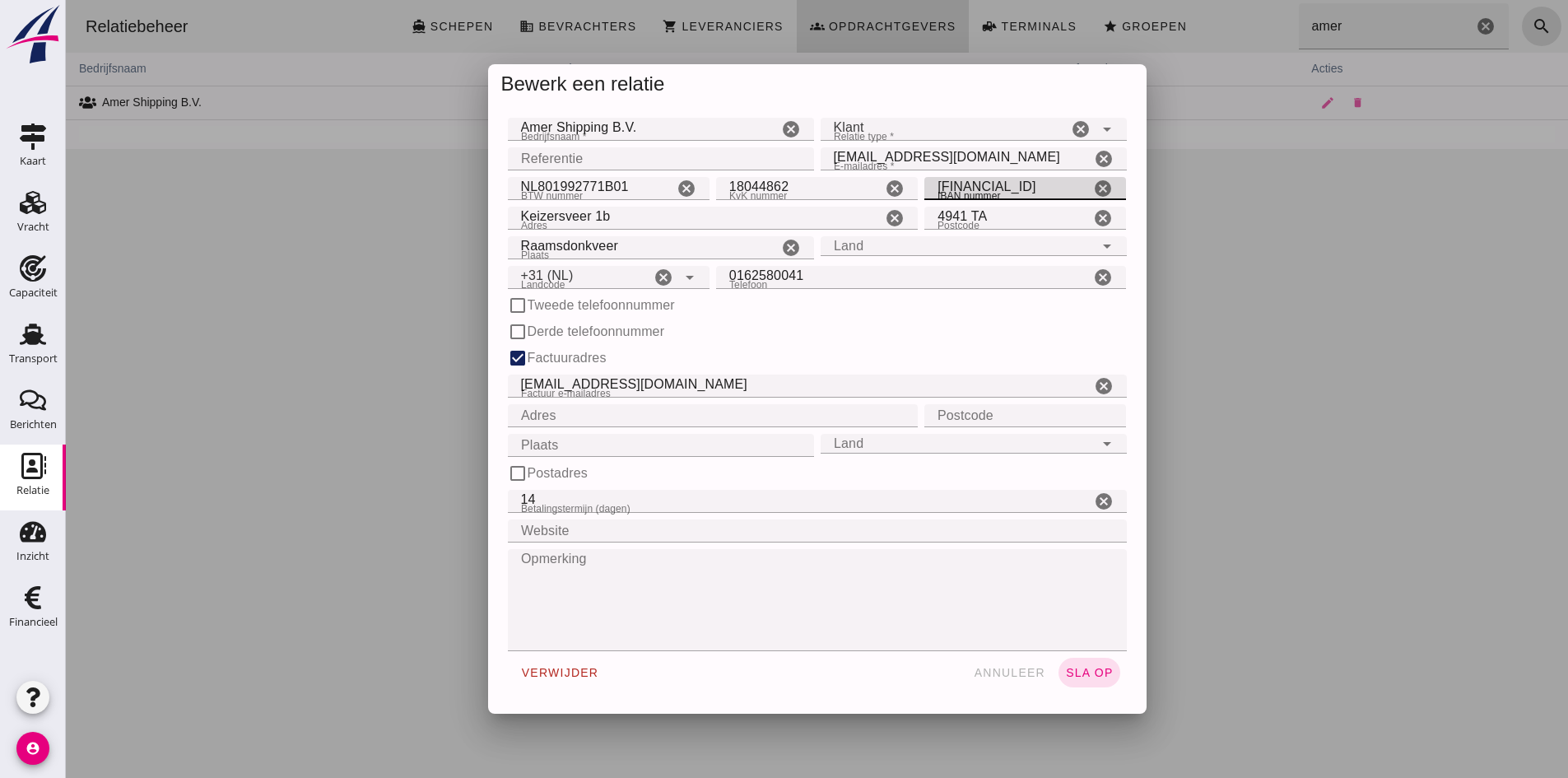
click at [964, 247] on div "Land Land" at bounding box center [957, 245] width 273 height 19
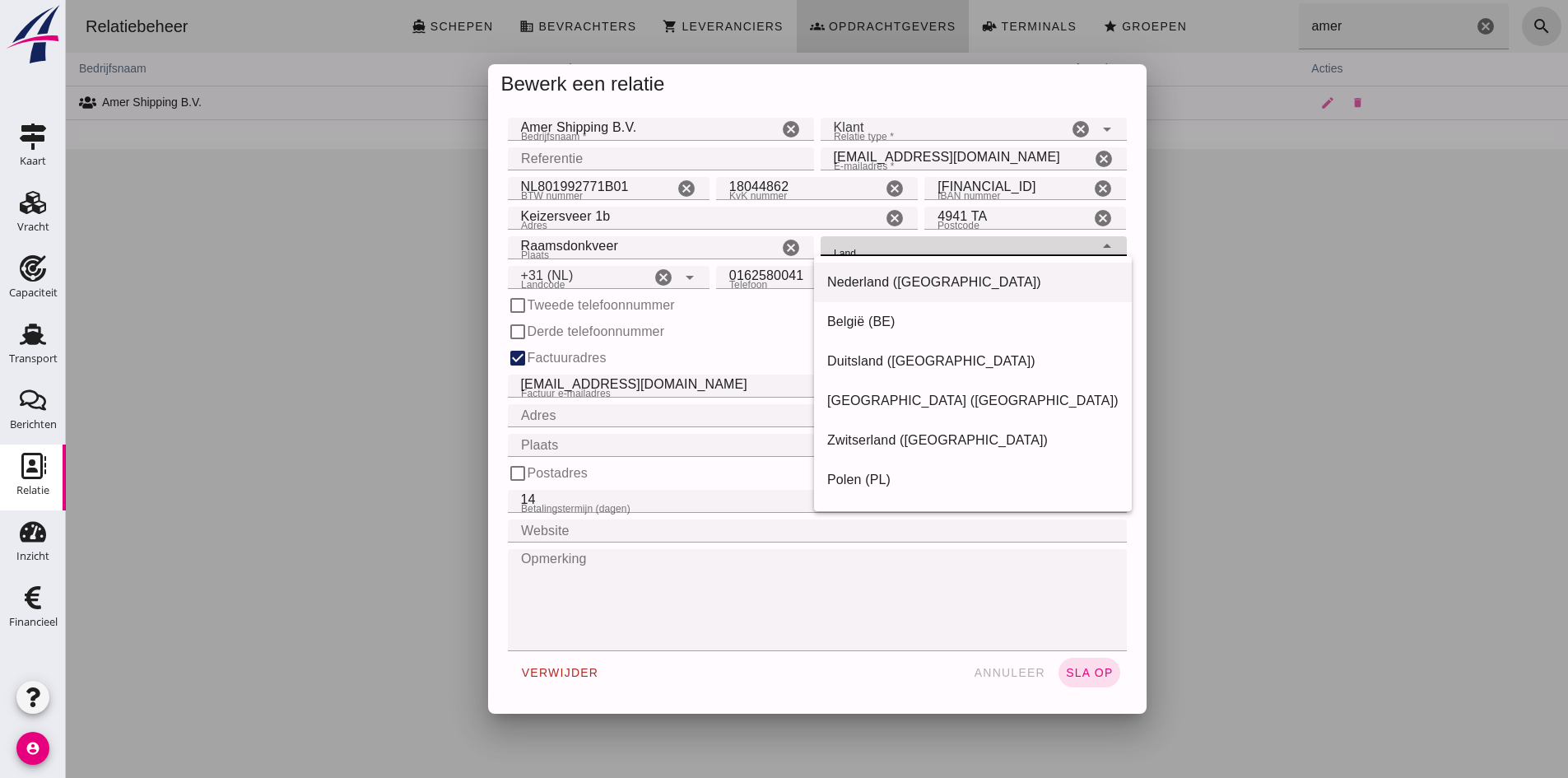
click at [898, 287] on div "Nederland ([GEOGRAPHIC_DATA])" at bounding box center [972, 282] width 292 height 19
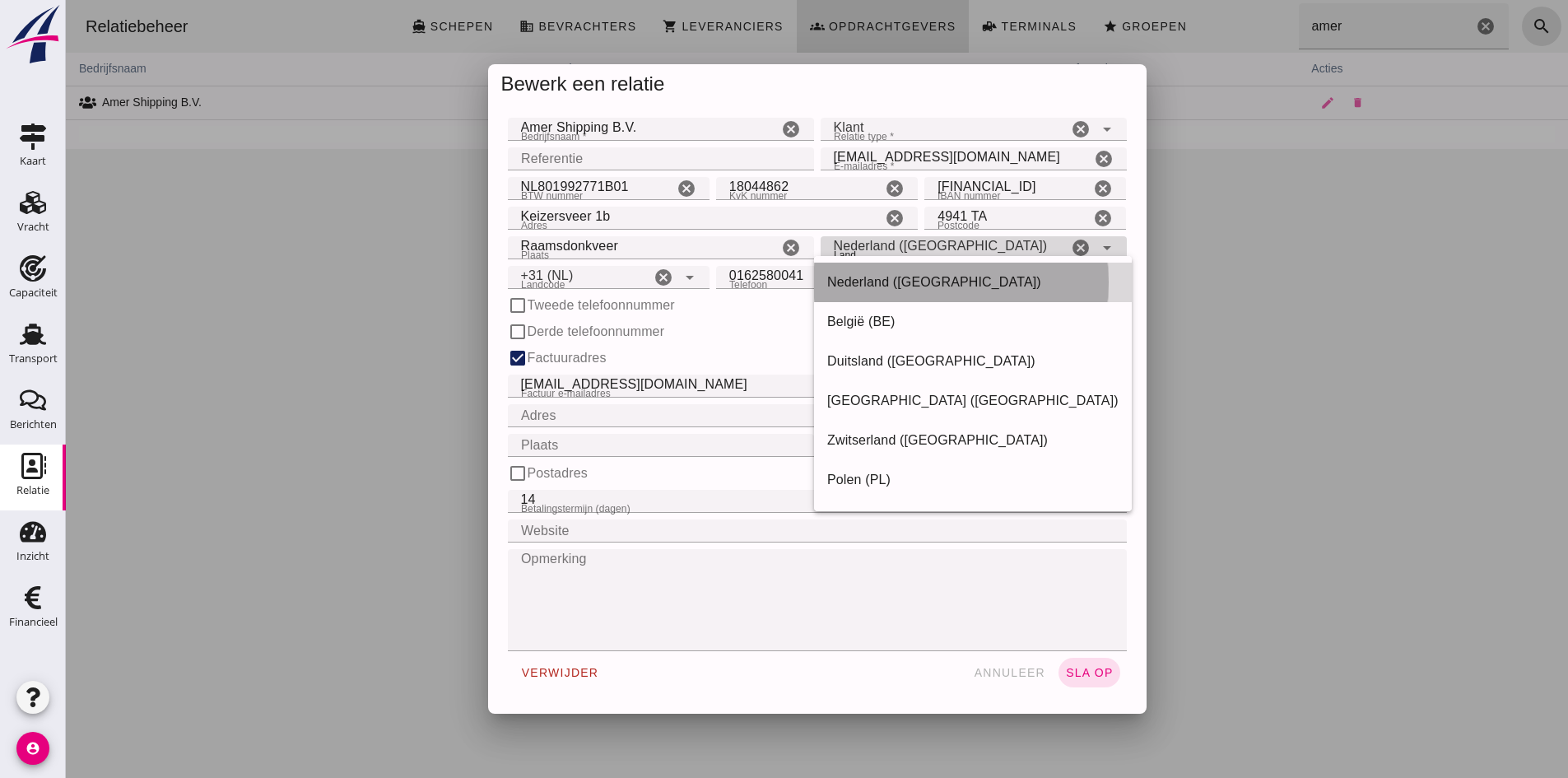
type input "Nederland ([GEOGRAPHIC_DATA])"
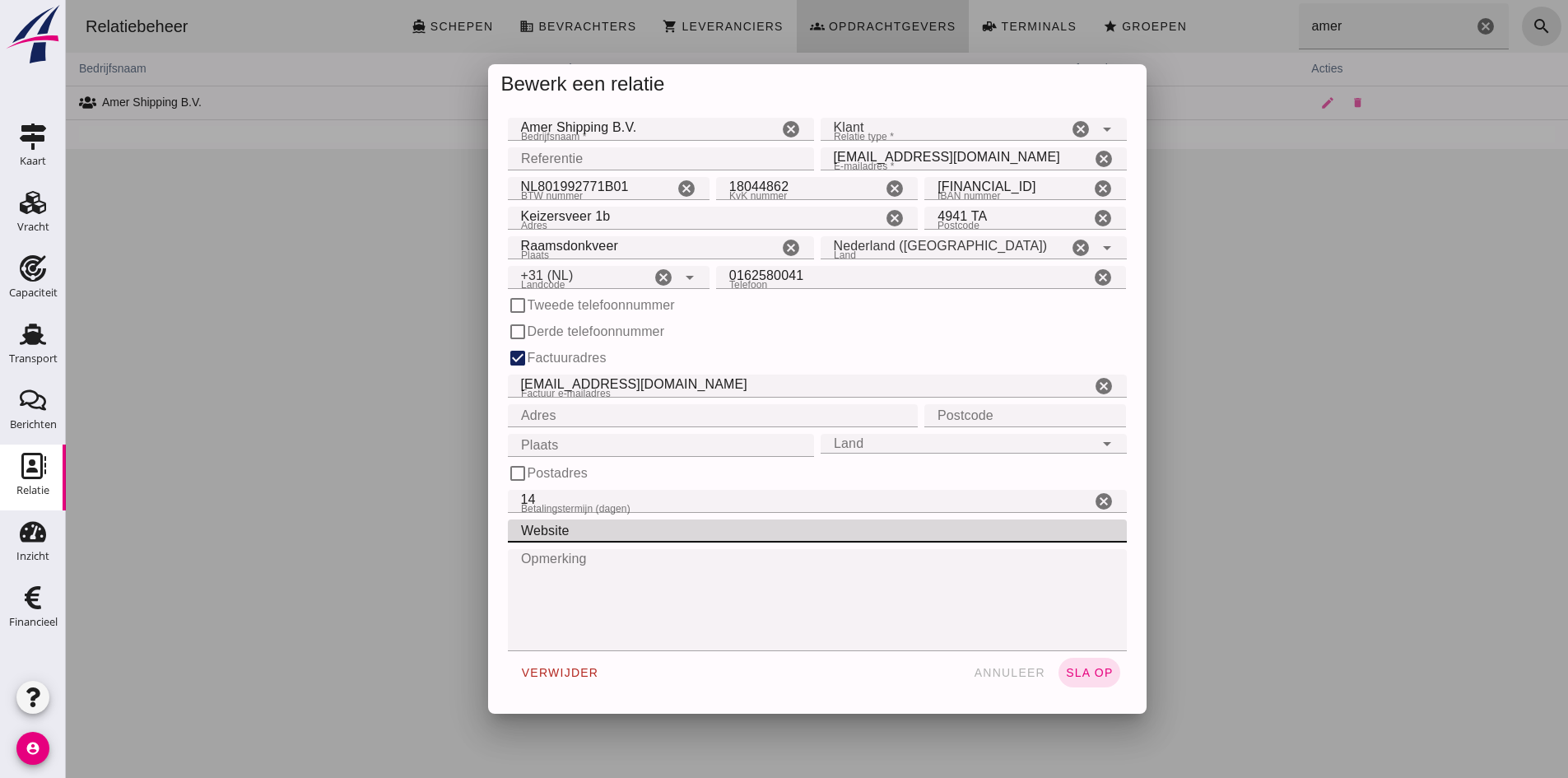
click at [608, 530] on input "Website" at bounding box center [812, 530] width 609 height 23
type input "[DOMAIN_NAME]"
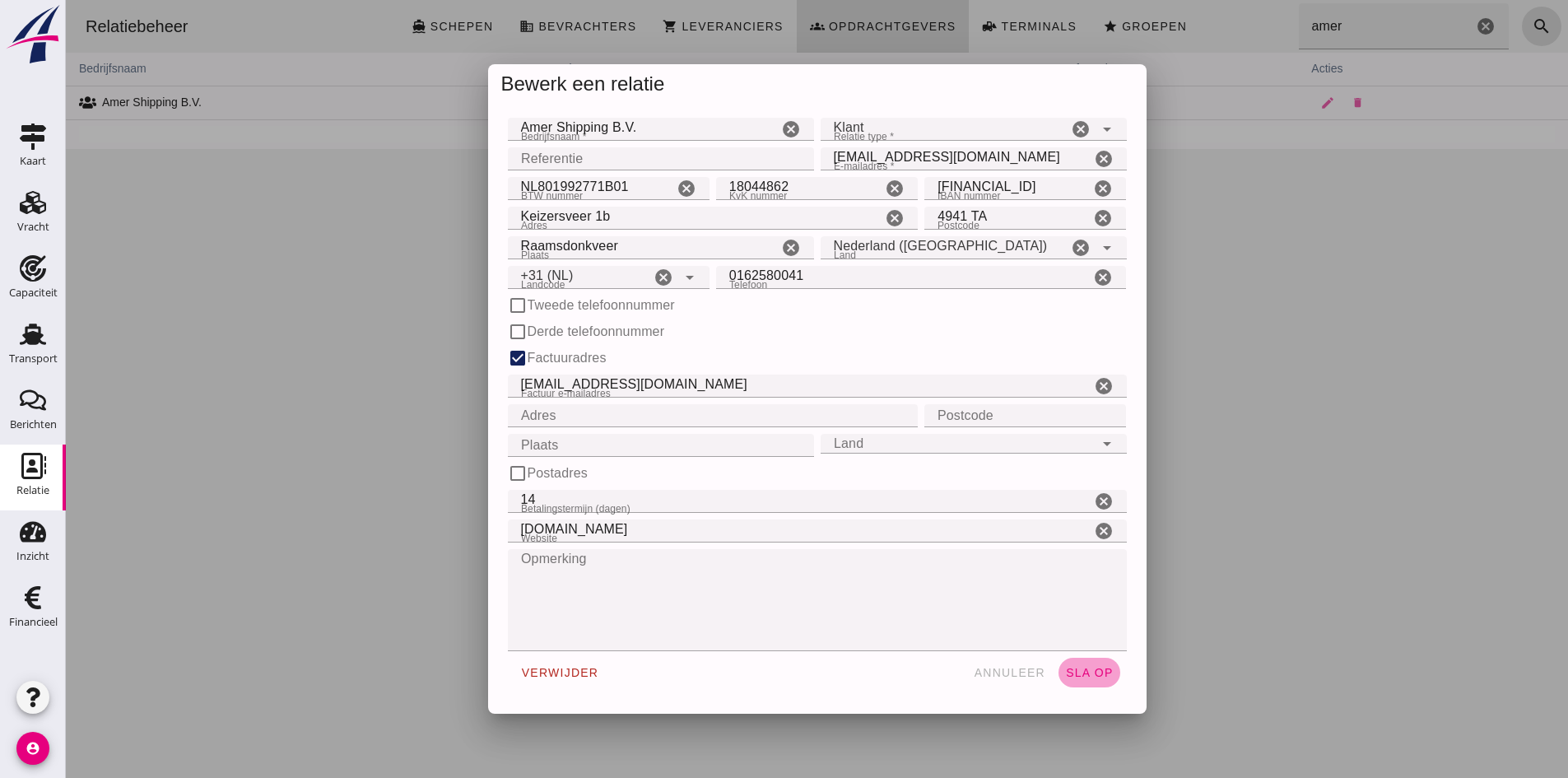
click at [1073, 673] on span "sla op" at bounding box center [1089, 673] width 48 height 14
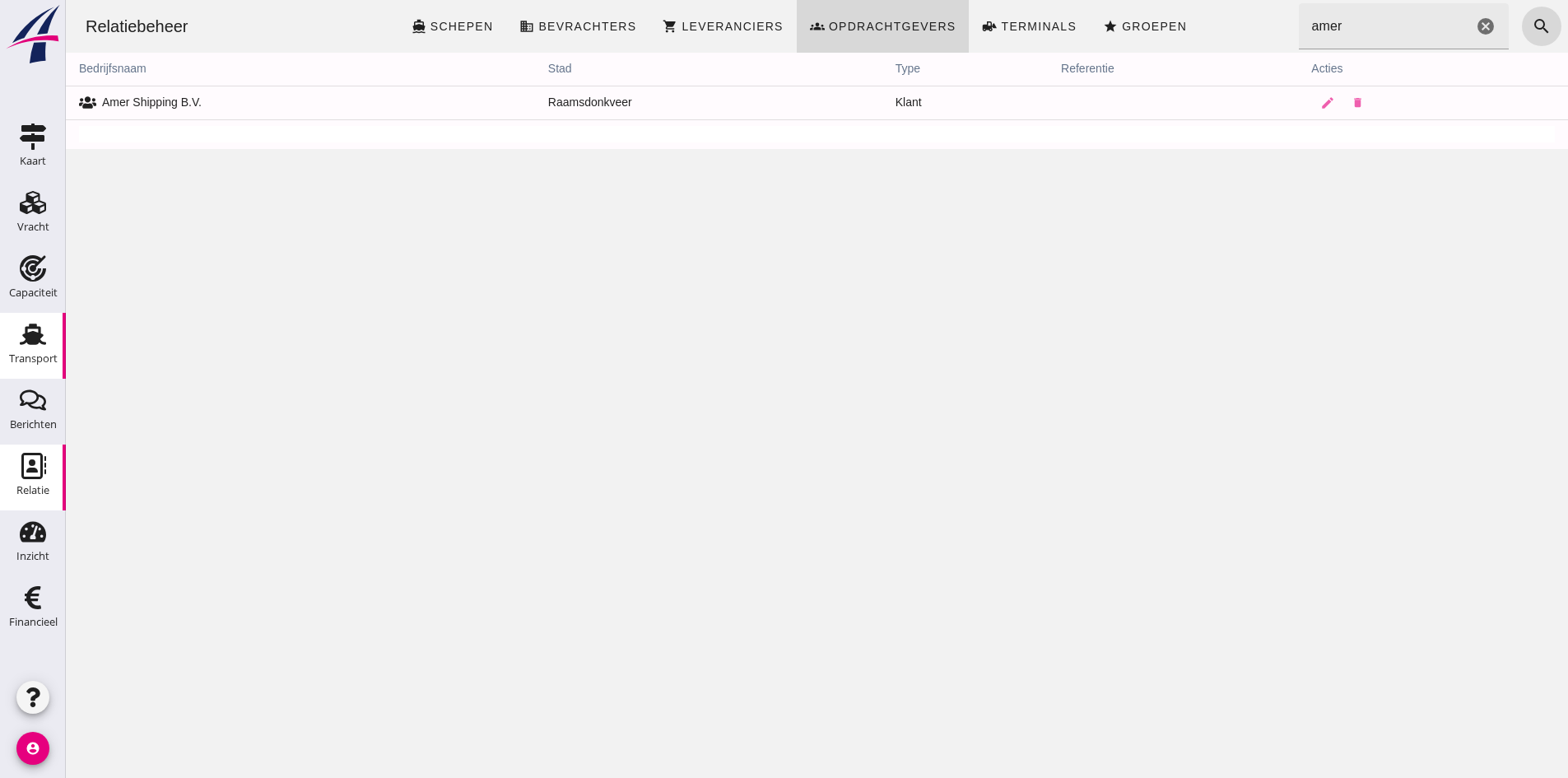
click at [36, 344] on use at bounding box center [32, 334] width 26 height 21
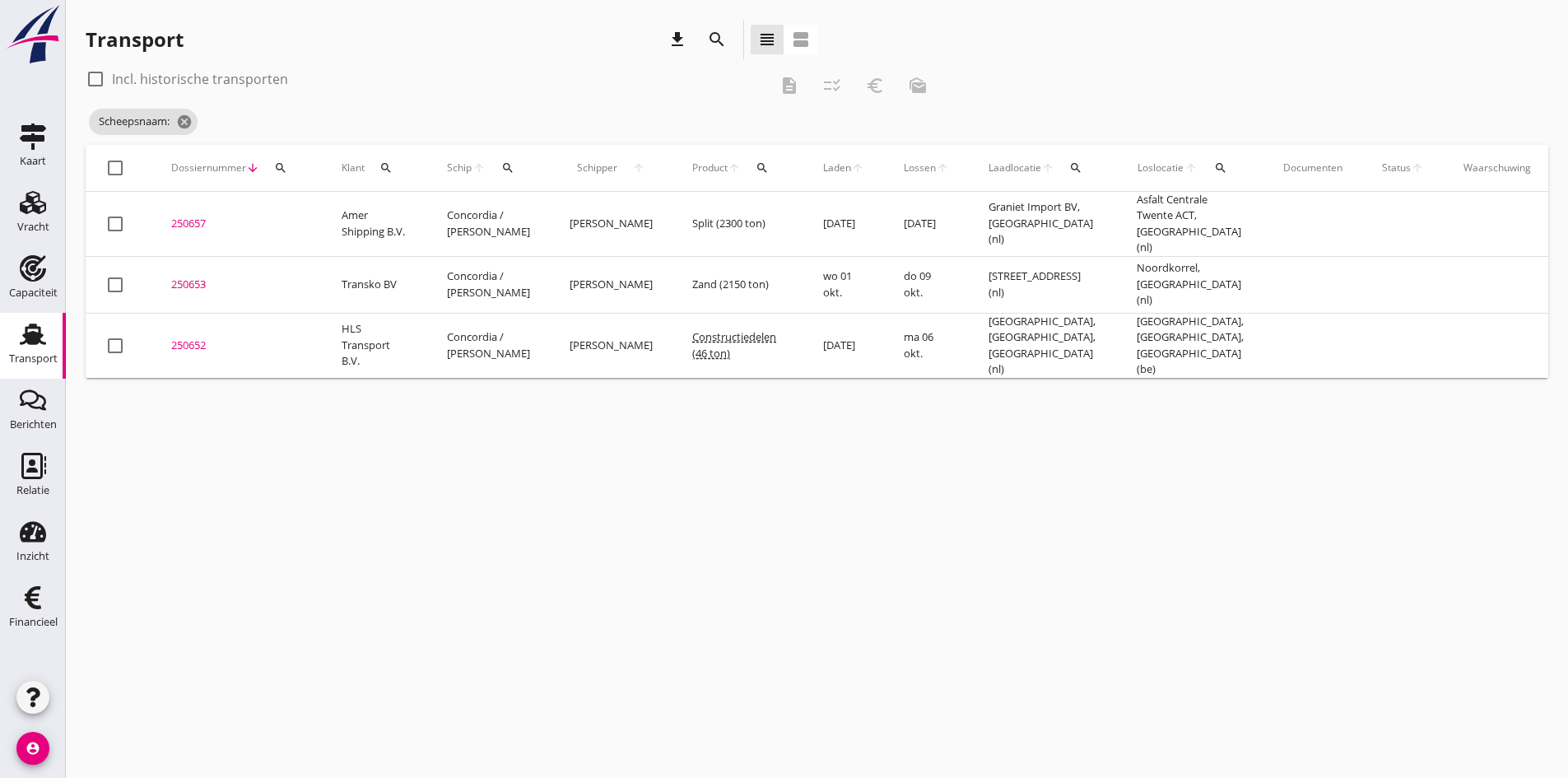
click at [508, 166] on icon "search" at bounding box center [508, 168] width 14 height 14
click at [533, 211] on input "Zoek op (scheeps)naam" at bounding box center [584, 215] width 171 height 26
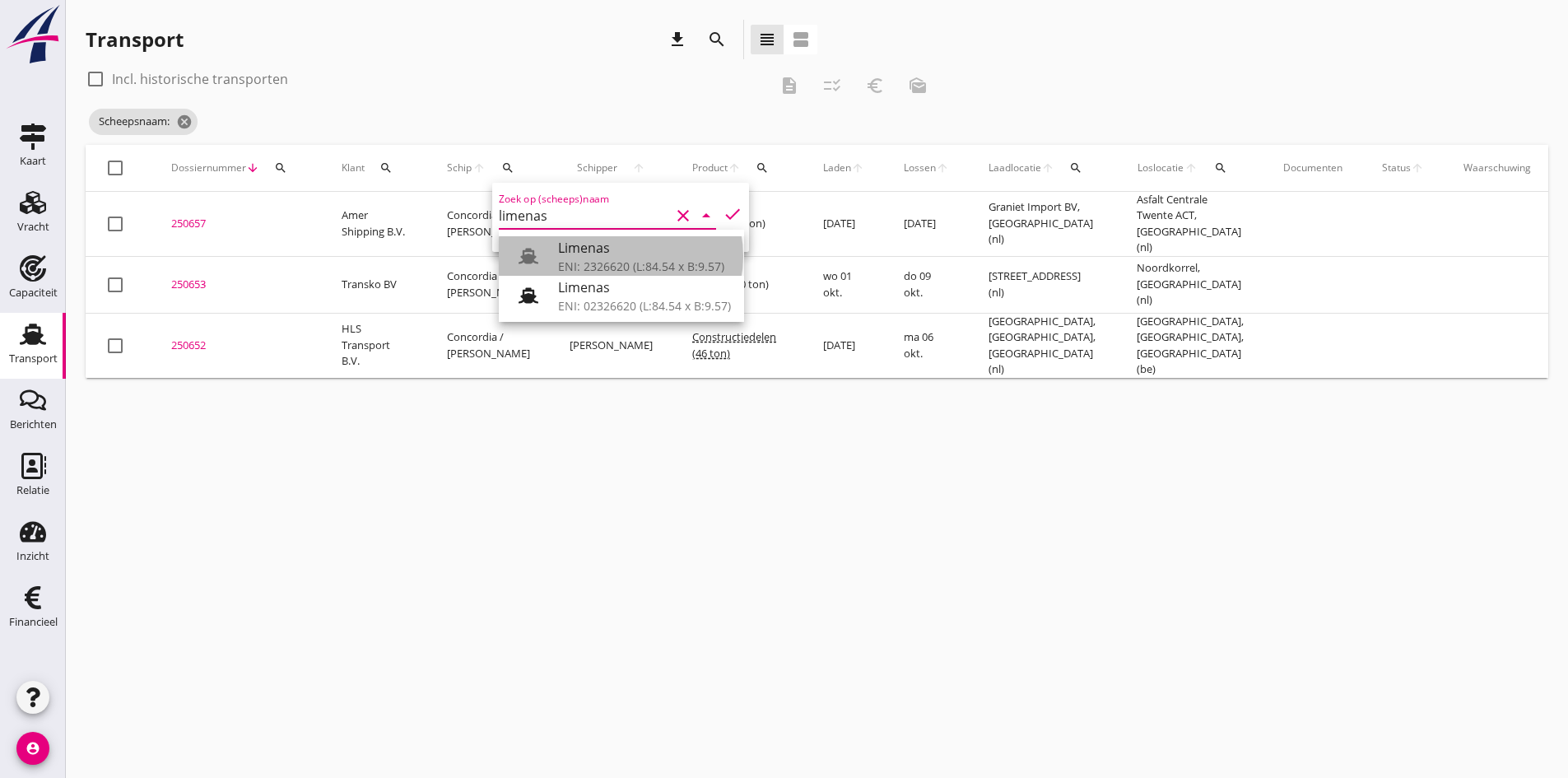
click at [617, 259] on div "ENI: 2326620 (L:84.54 x B:9.57)" at bounding box center [644, 266] width 172 height 17
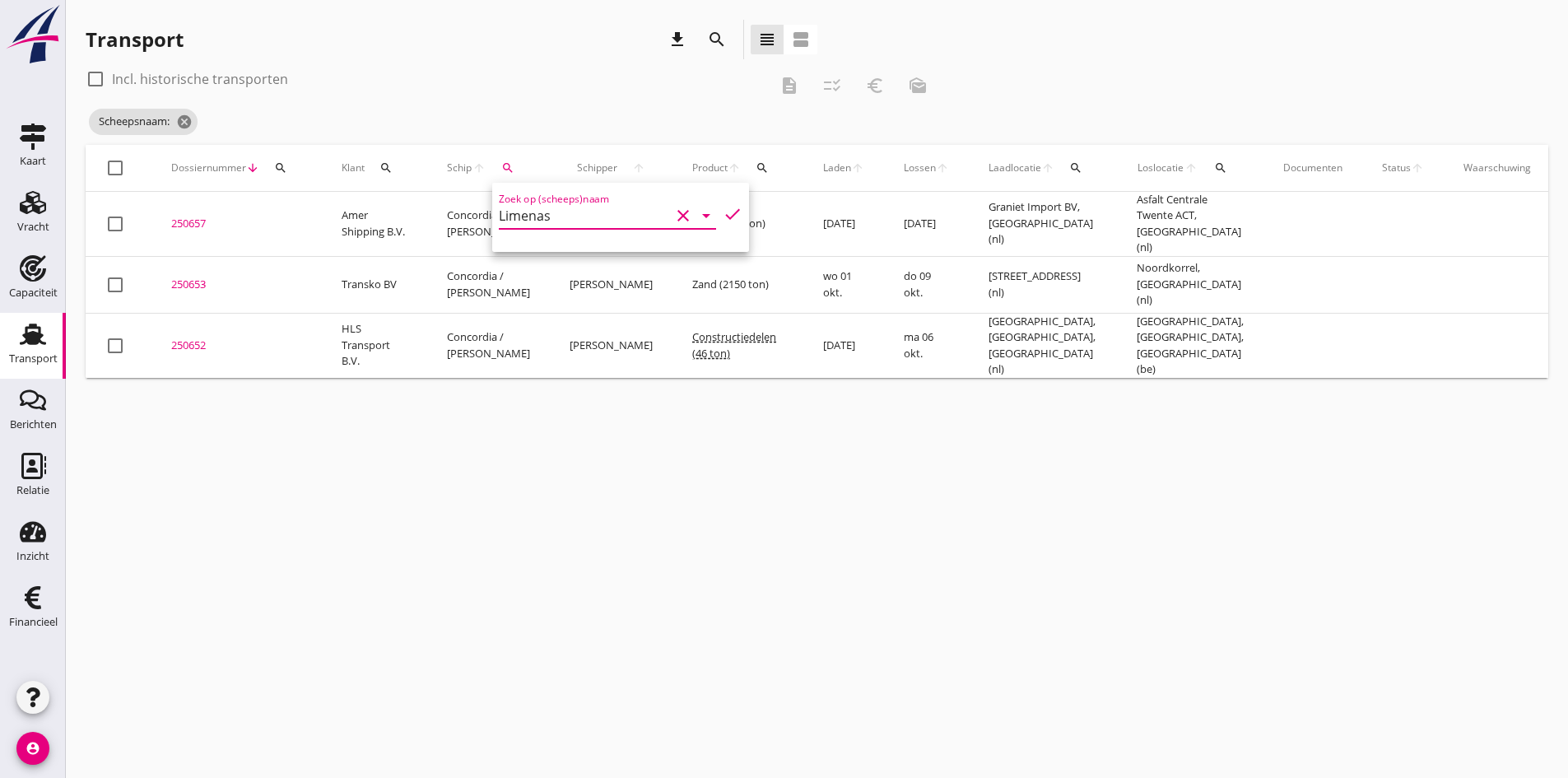
click at [723, 214] on icon "check" at bounding box center [732, 213] width 19 height 19
type input "Limenas"
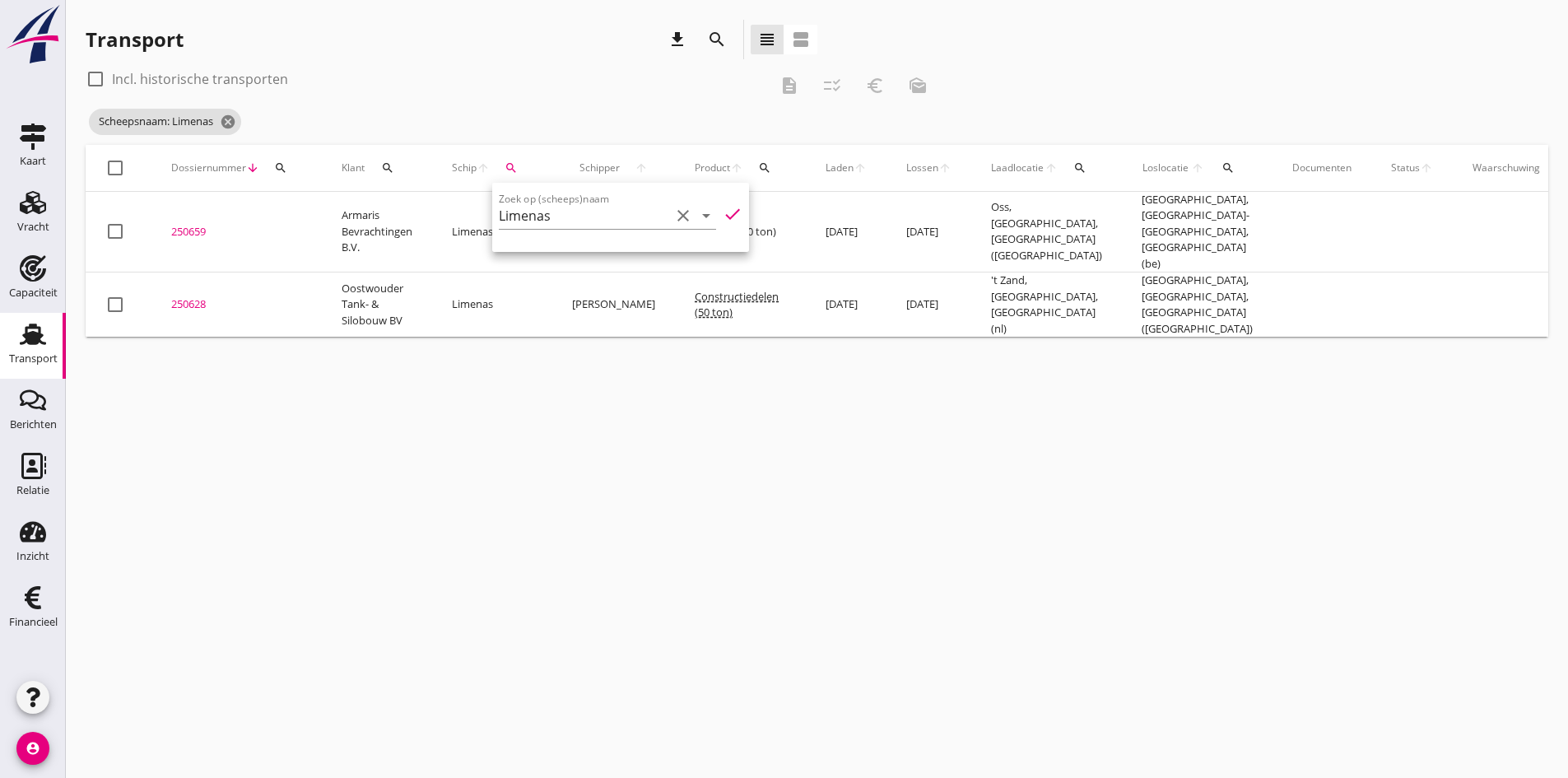
drag, startPoint x: 430, startPoint y: 473, endPoint x: 425, endPoint y: 463, distance: 11.2
click at [430, 472] on div "cancel You are impersonating another user. Transport download search view_headl…" at bounding box center [817, 389] width 1502 height 778
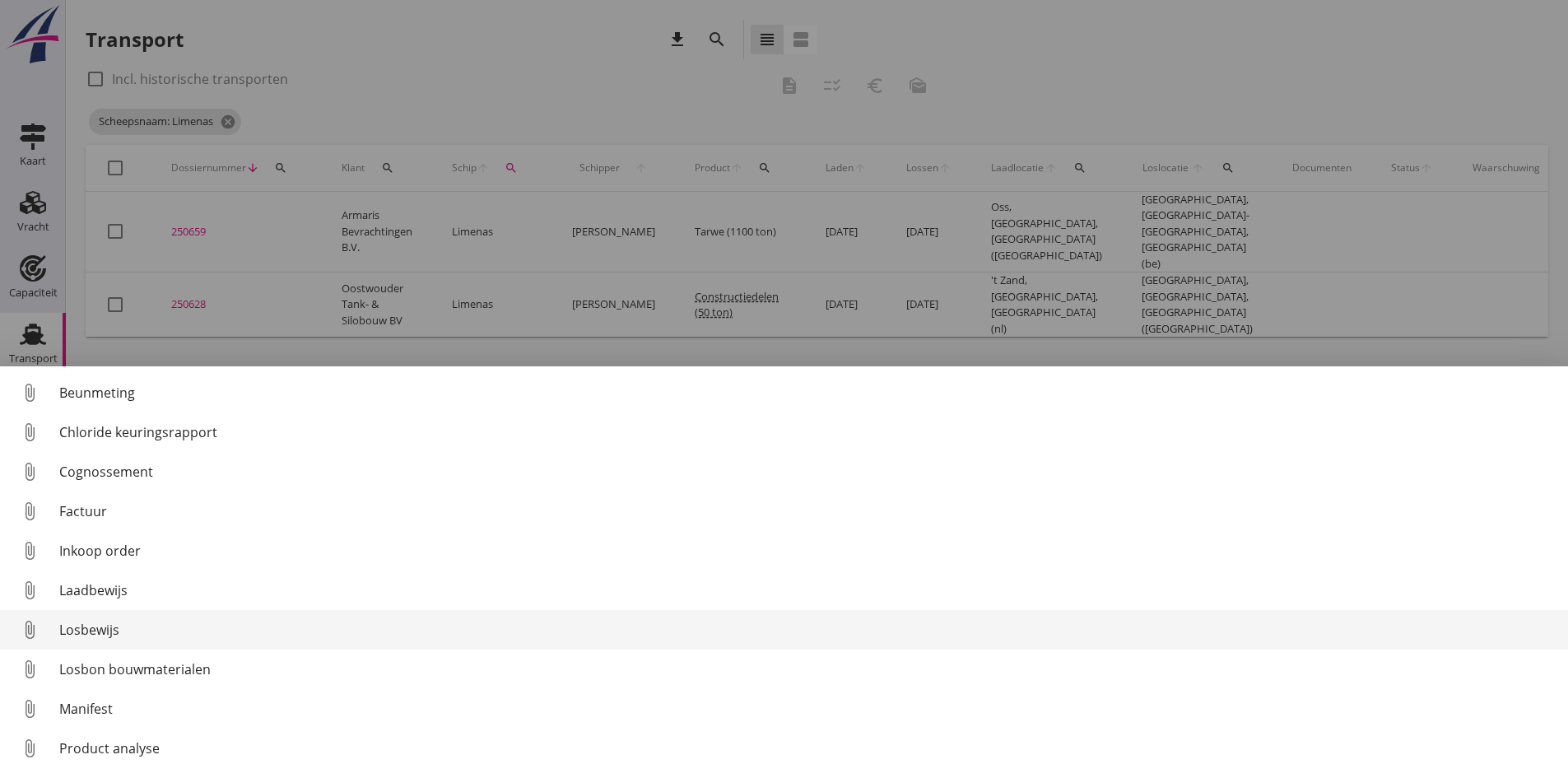
click at [98, 633] on div "Losbewijs" at bounding box center [806, 629] width 1495 height 19
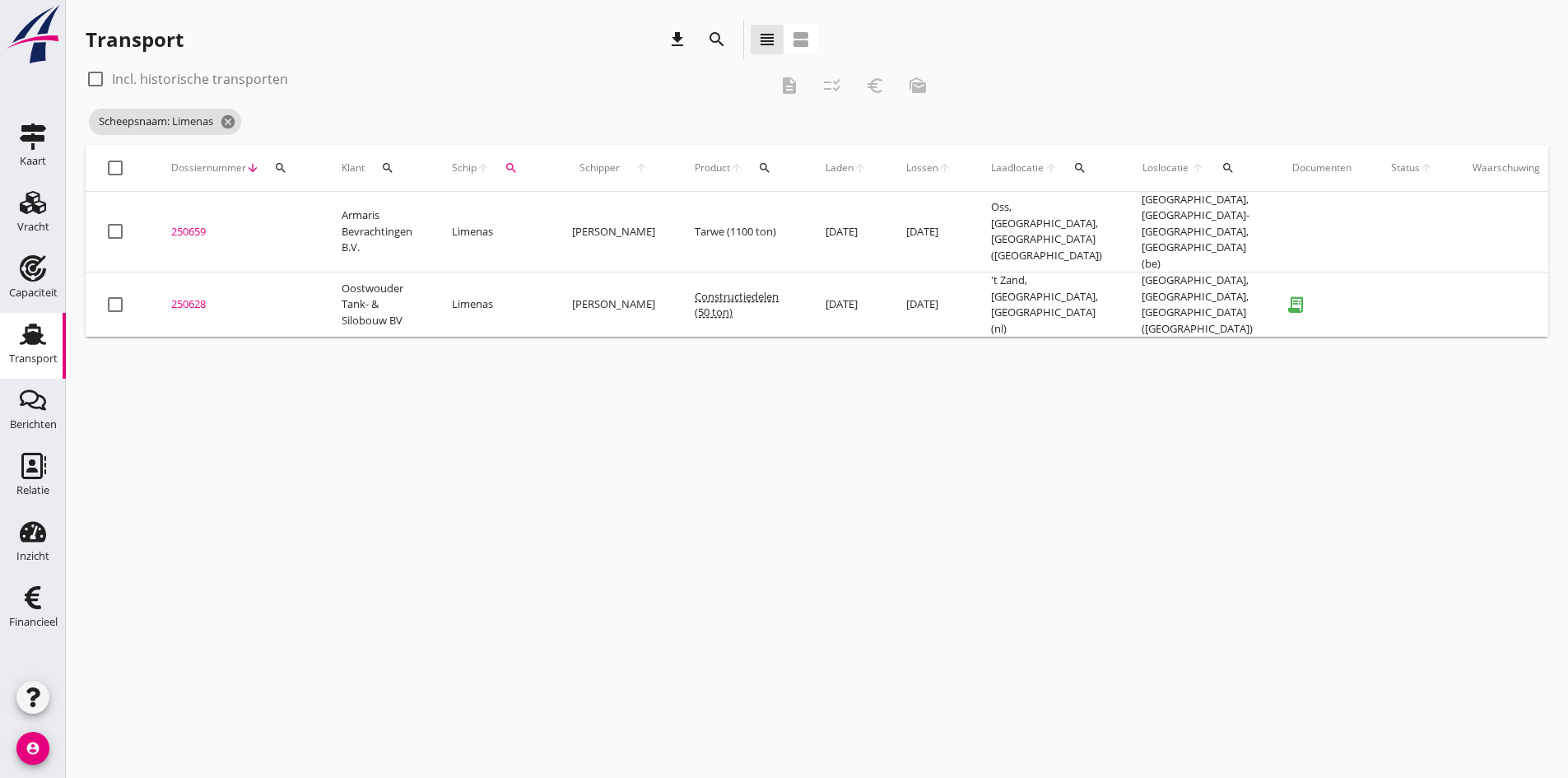
click at [199, 296] on div "250628" at bounding box center [236, 304] width 131 height 16
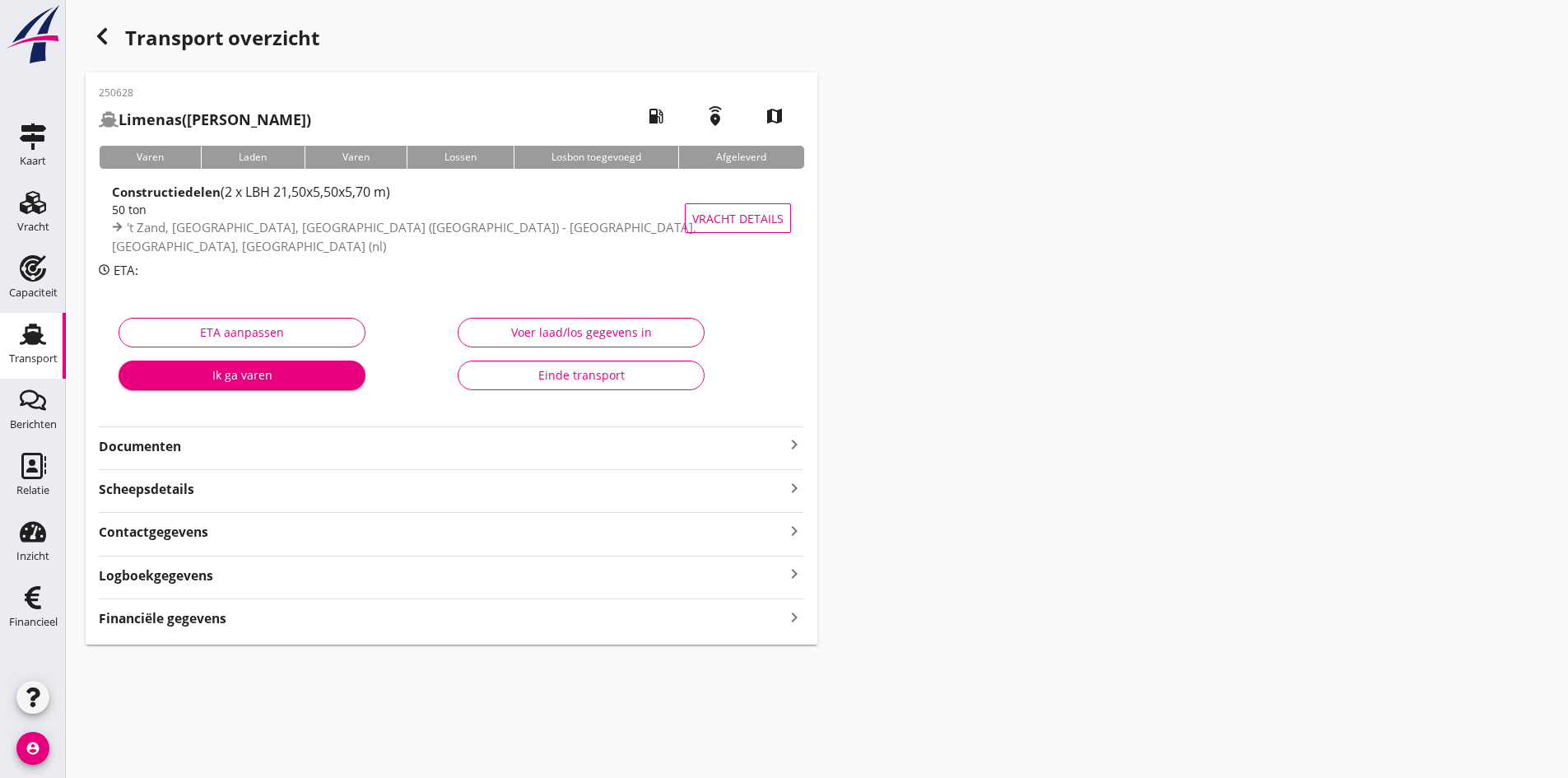
click at [785, 614] on icon "keyboard_arrow_right" at bounding box center [794, 617] width 19 height 22
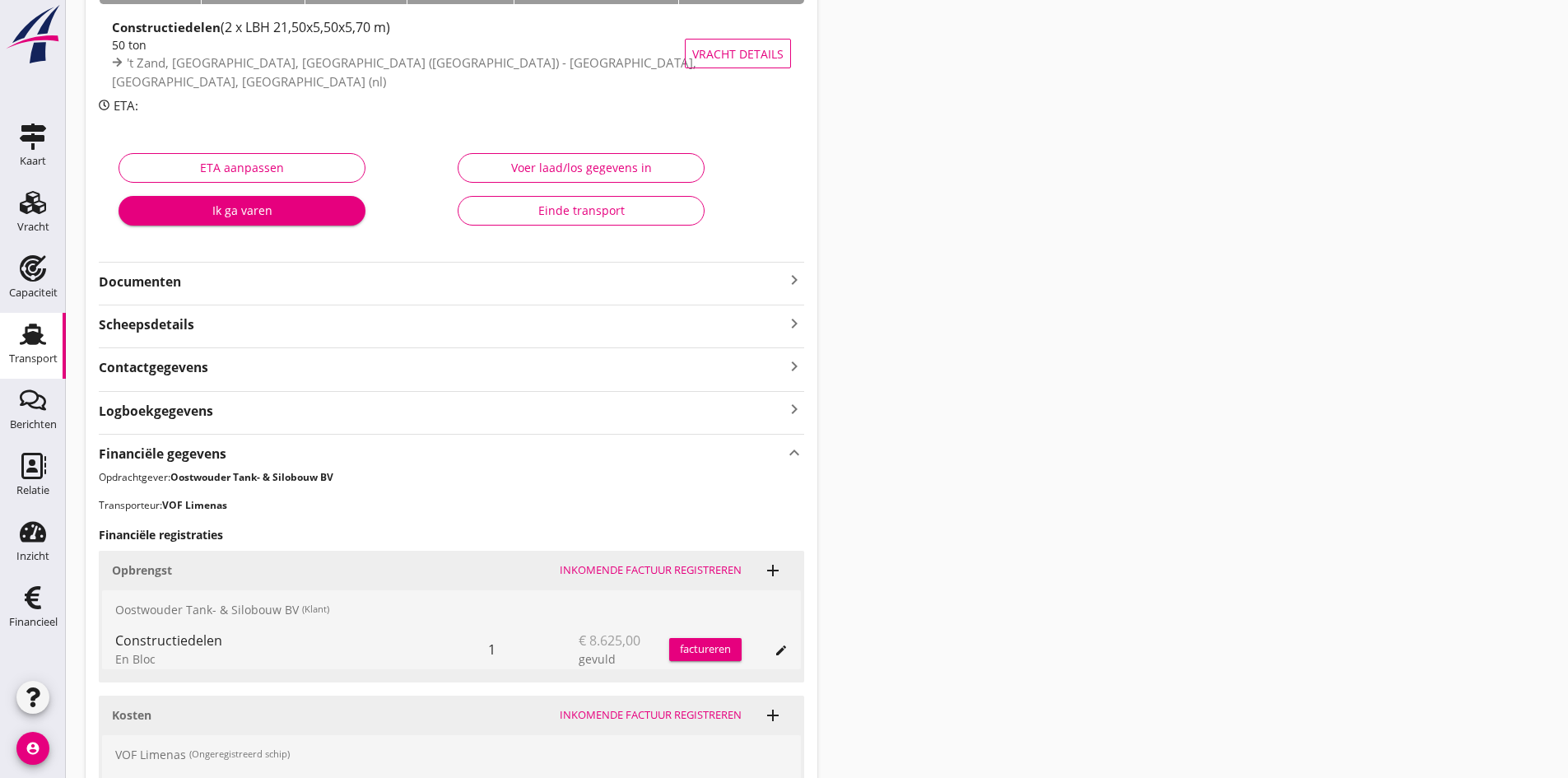
scroll to position [391, 0]
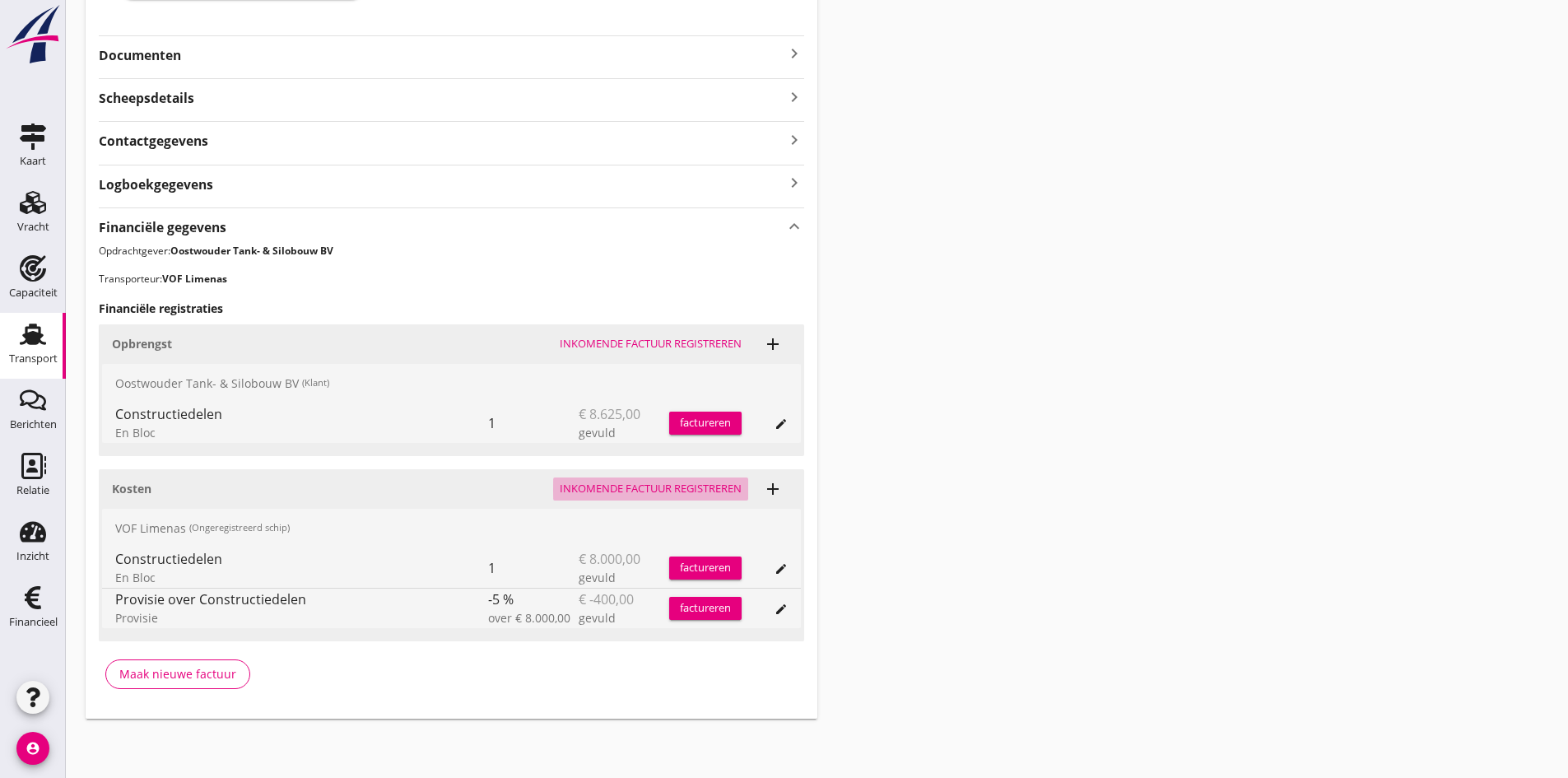
click at [653, 493] on div "Inkomende factuur registreren" at bounding box center [650, 489] width 182 height 16
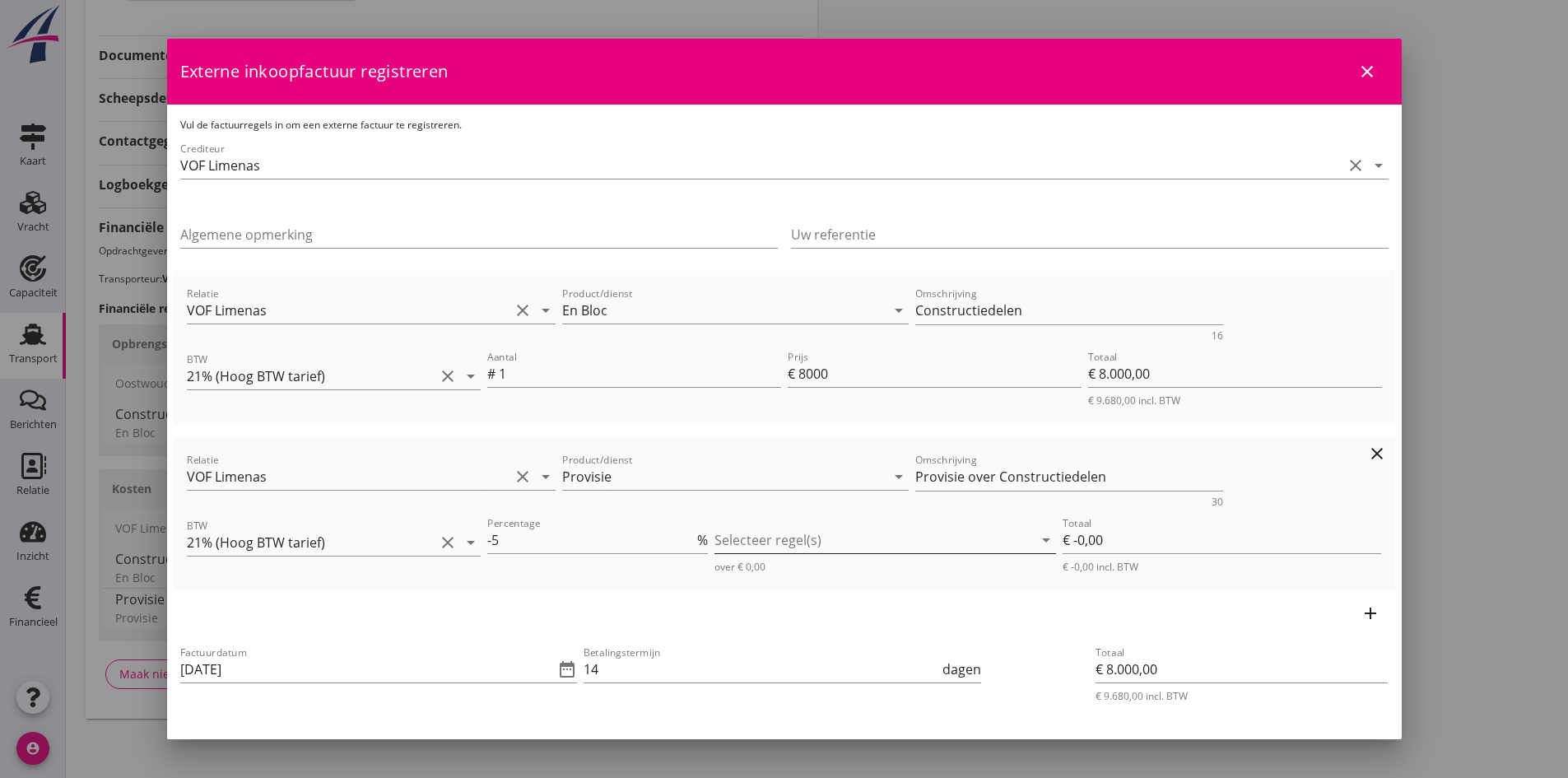
click at [735, 539] on div at bounding box center [873, 540] width 319 height 26
click at [745, 547] on icon "check_box_outline_blank" at bounding box center [746, 553] width 33 height 33
type input "€ -400,00"
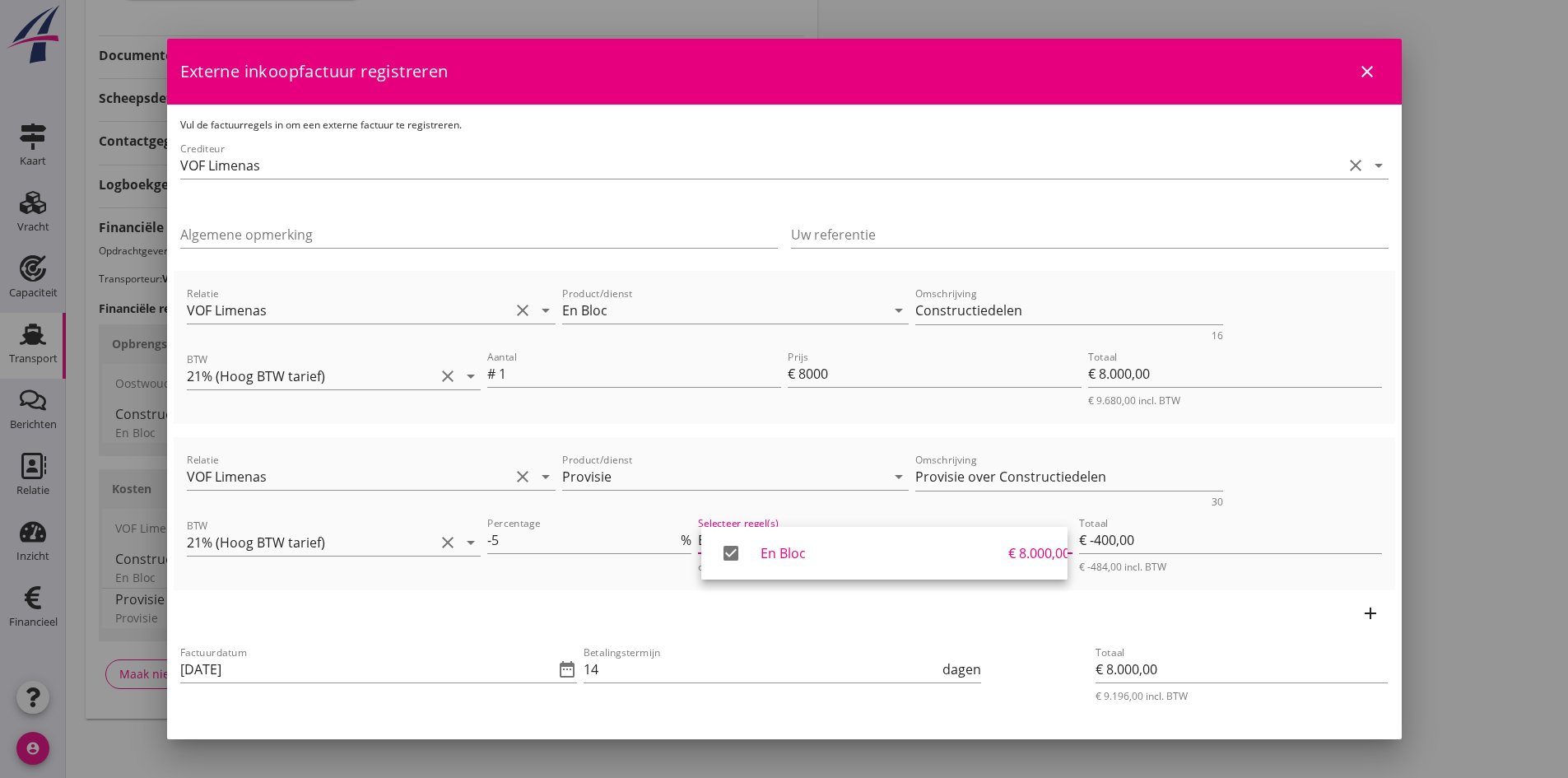
scroll to position [165, 0]
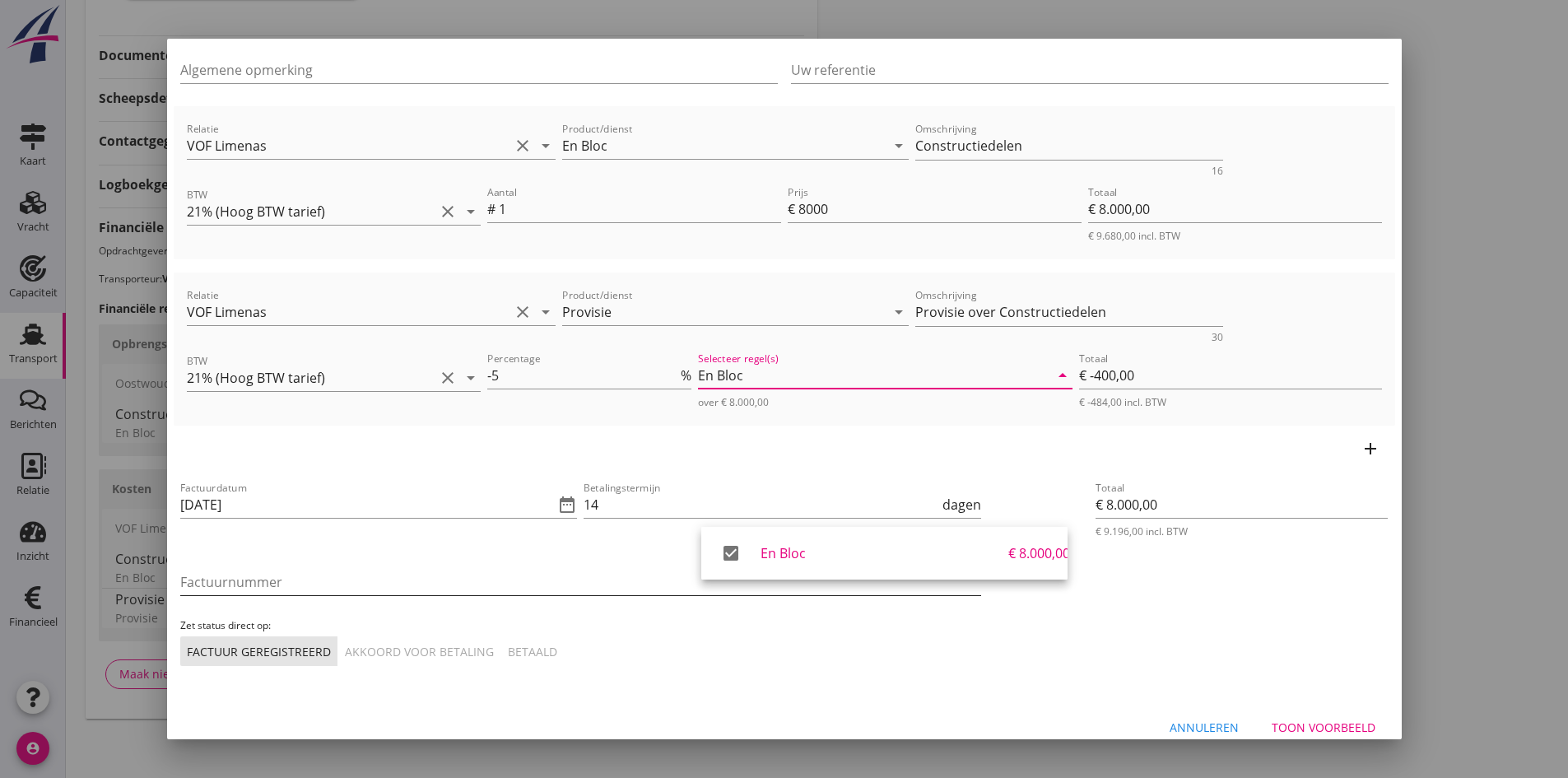
click at [272, 579] on input "Factuurnummer" at bounding box center [580, 582] width 800 height 26
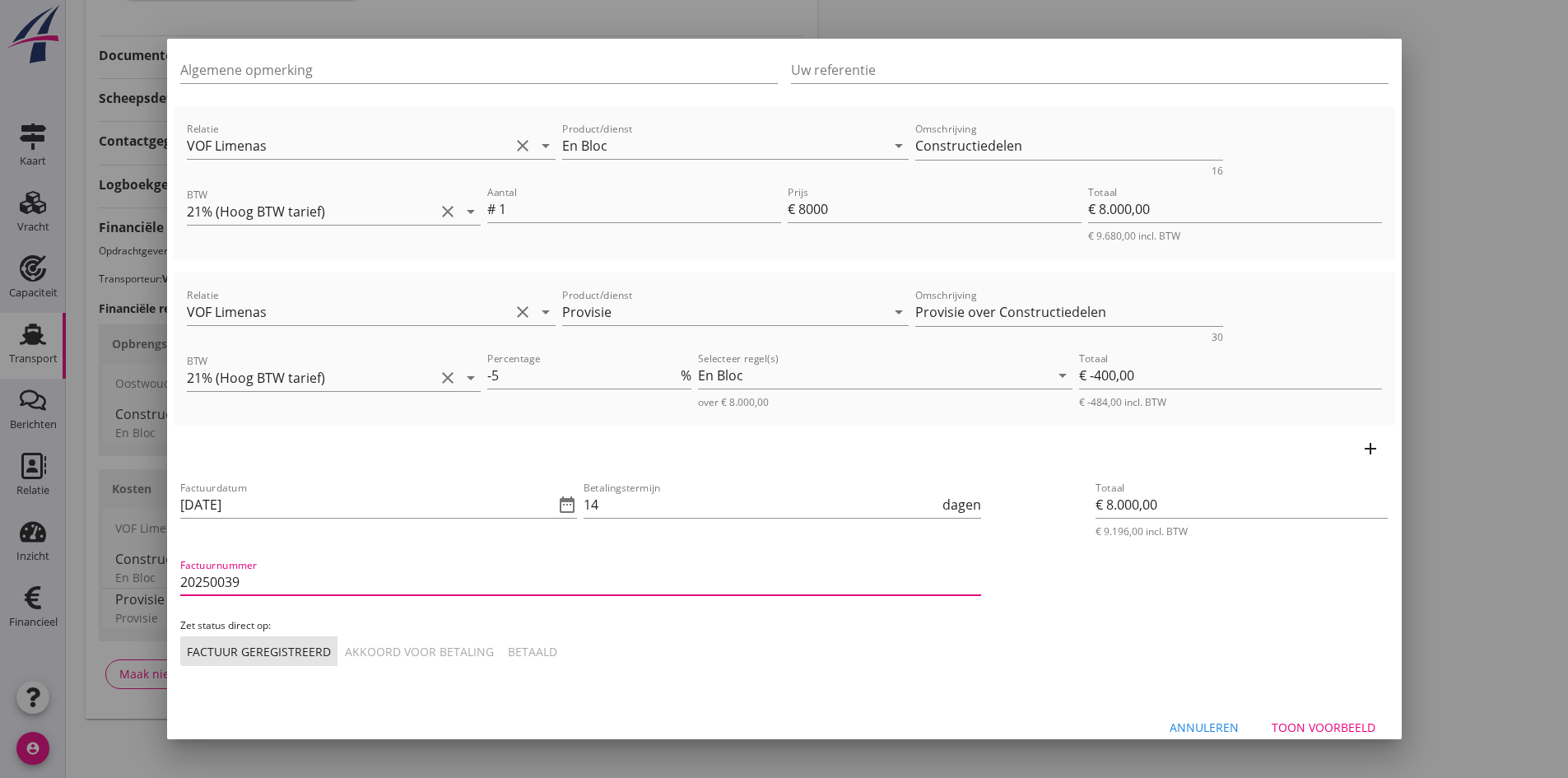
type input "20250039"
click at [410, 644] on div "Akkoord voor betaling" at bounding box center [419, 651] width 149 height 17
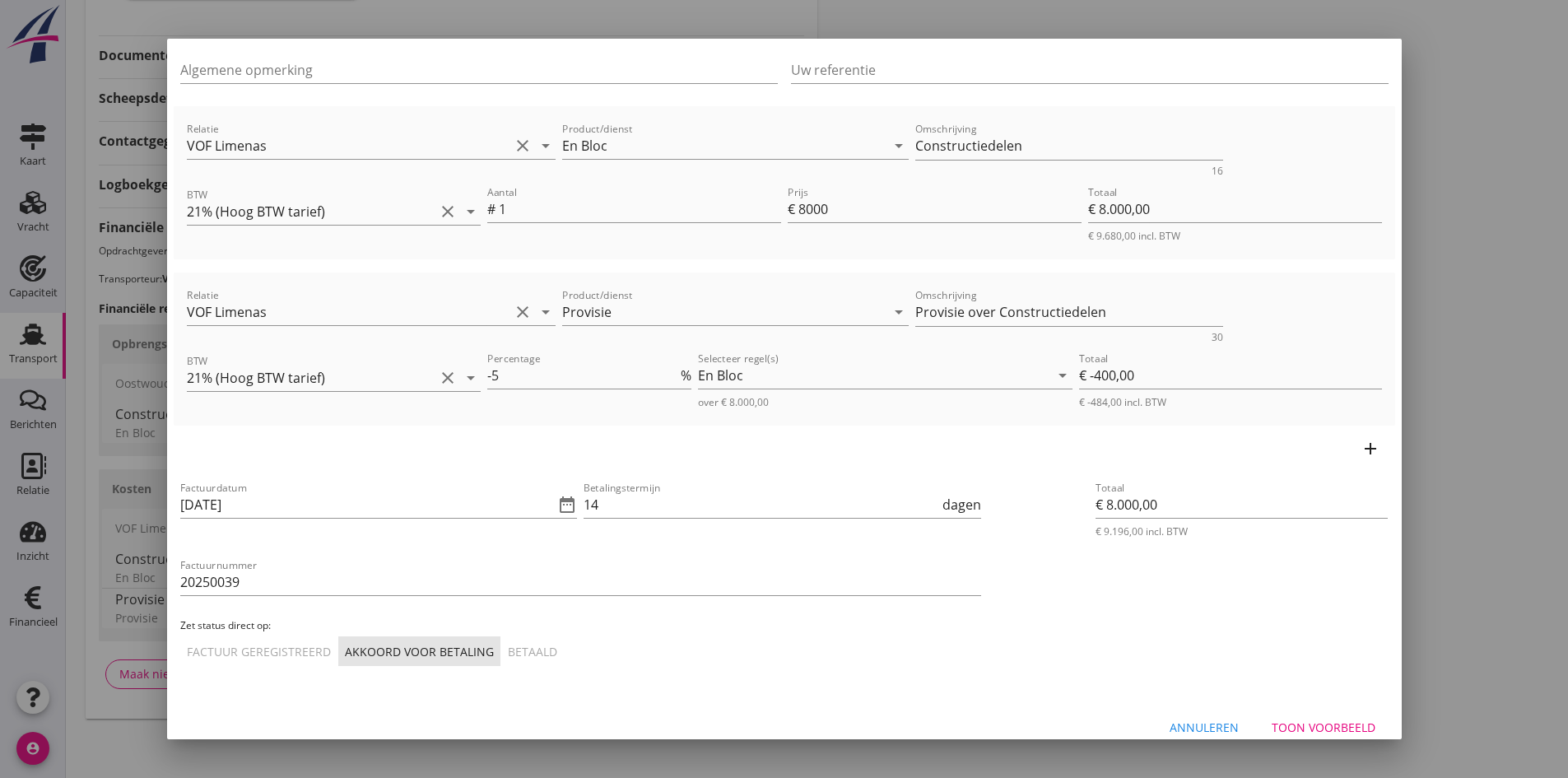
click at [1303, 726] on div "Toon voorbeeld" at bounding box center [1323, 727] width 104 height 17
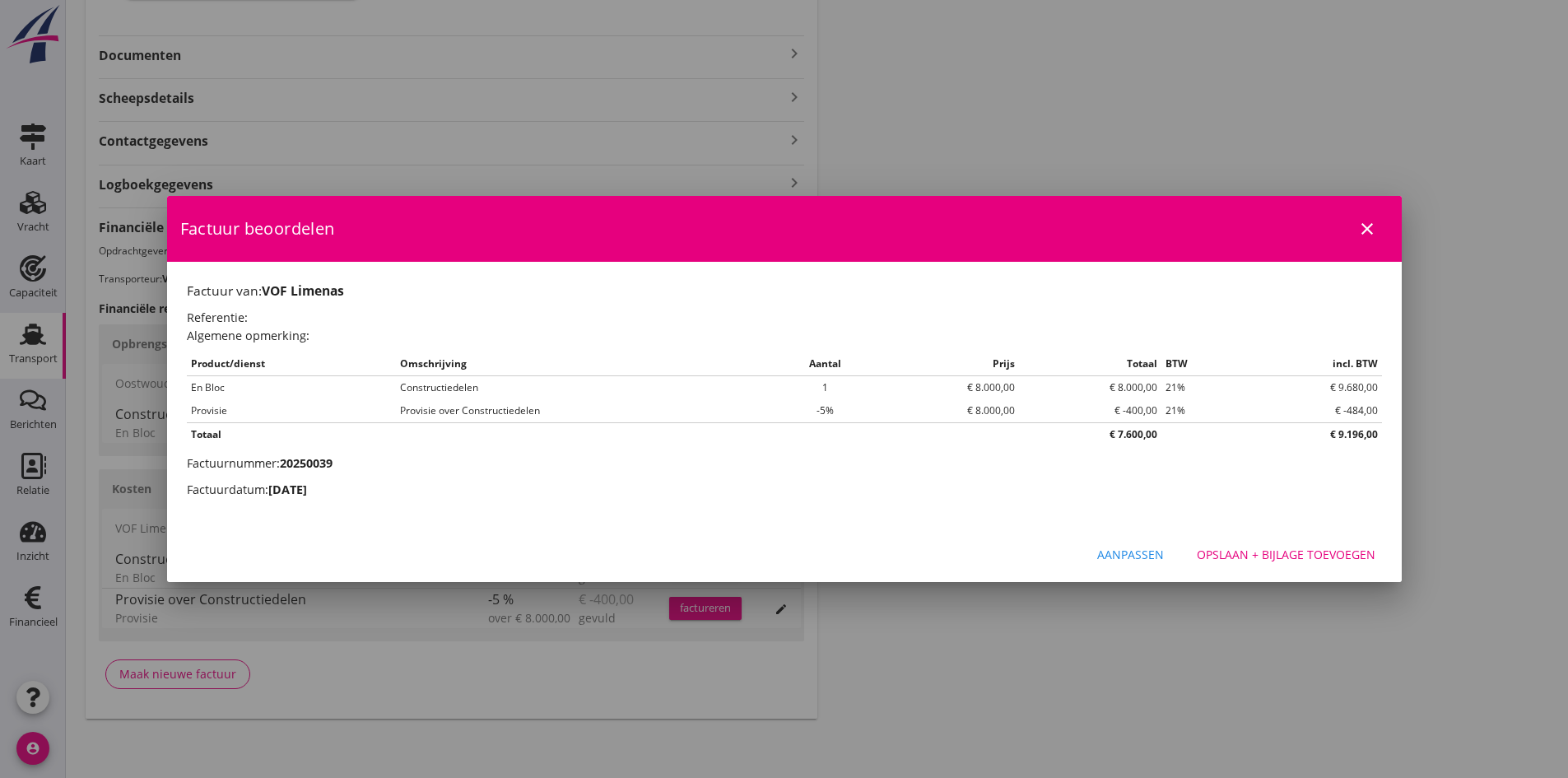
scroll to position [0, 0]
click at [1281, 552] on div "Opslaan + bijlage toevoegen" at bounding box center [1286, 554] width 178 height 17
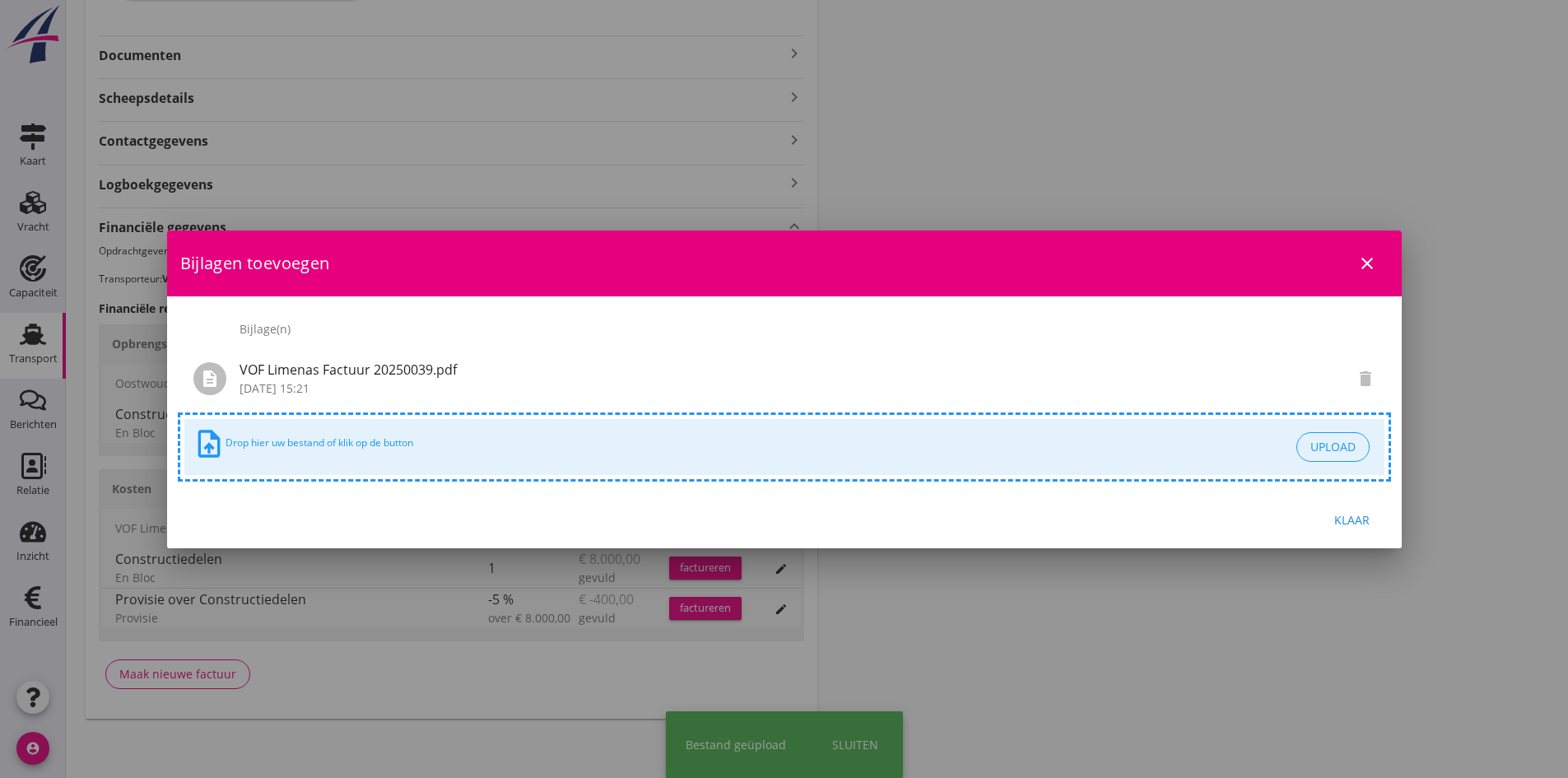
click at [1352, 516] on div "Klaar" at bounding box center [1352, 520] width 46 height 17
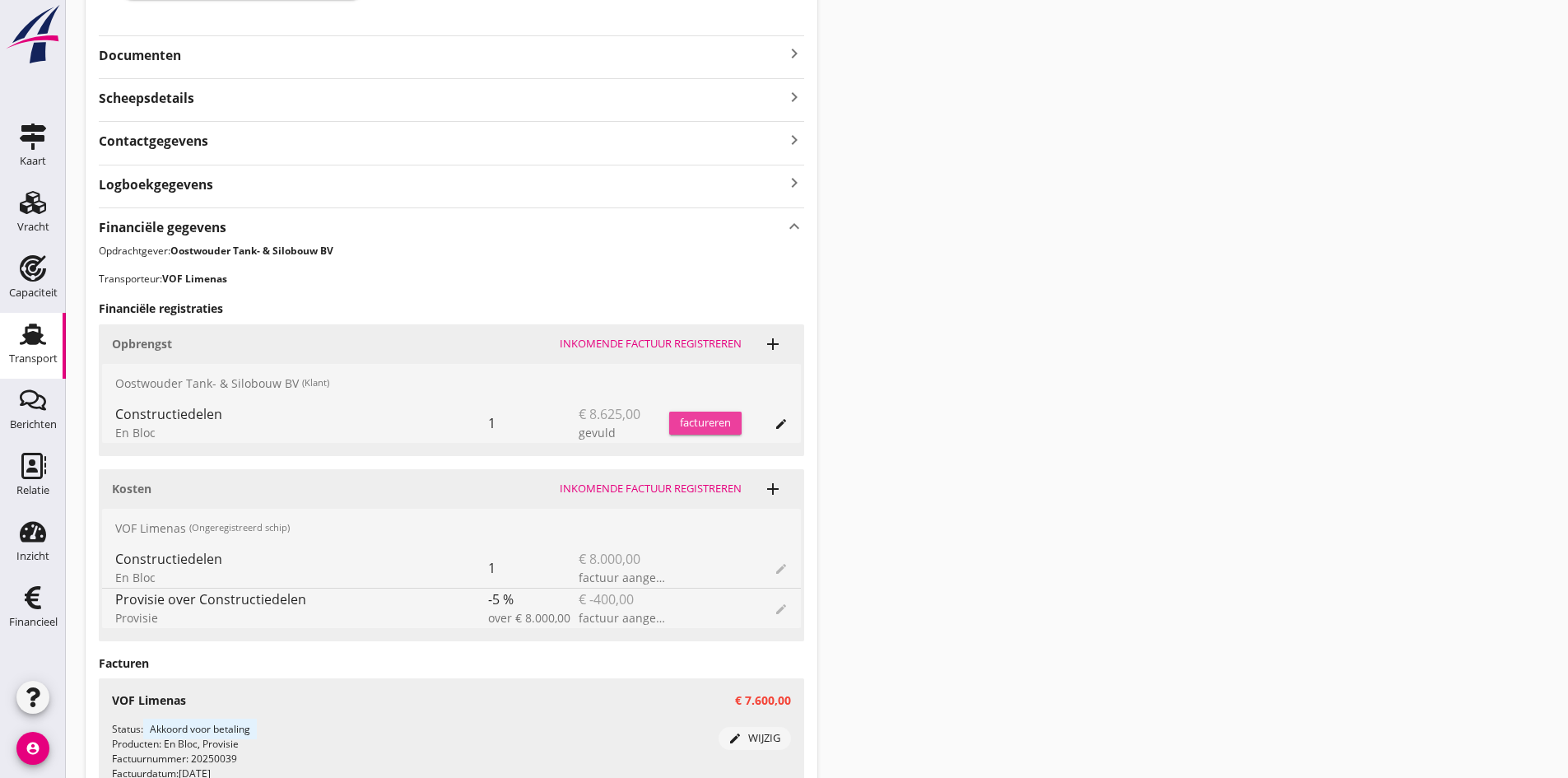
click at [698, 418] on div "factureren" at bounding box center [705, 423] width 73 height 16
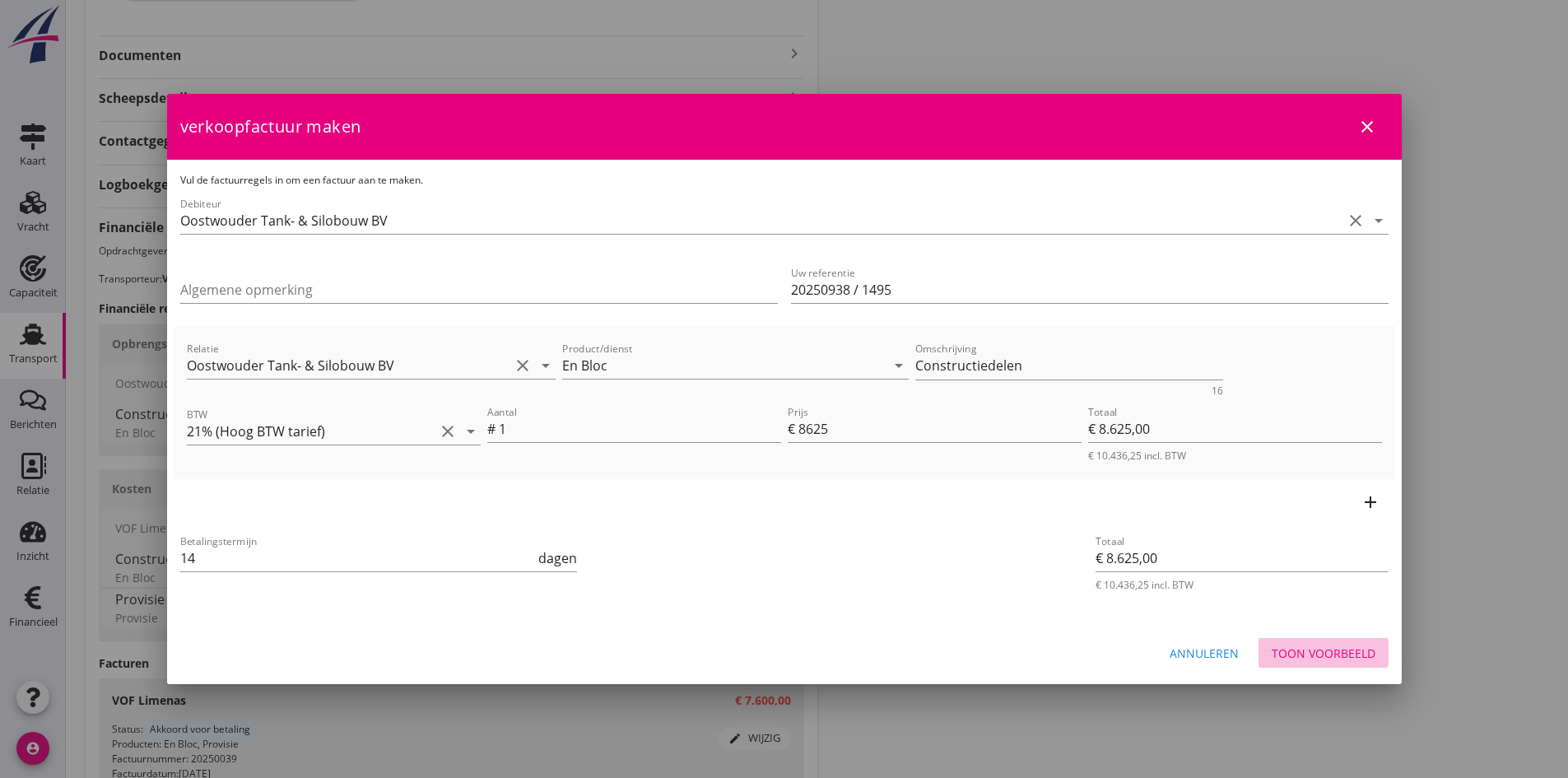
click at [1287, 648] on div "Toon voorbeeld" at bounding box center [1323, 653] width 104 height 17
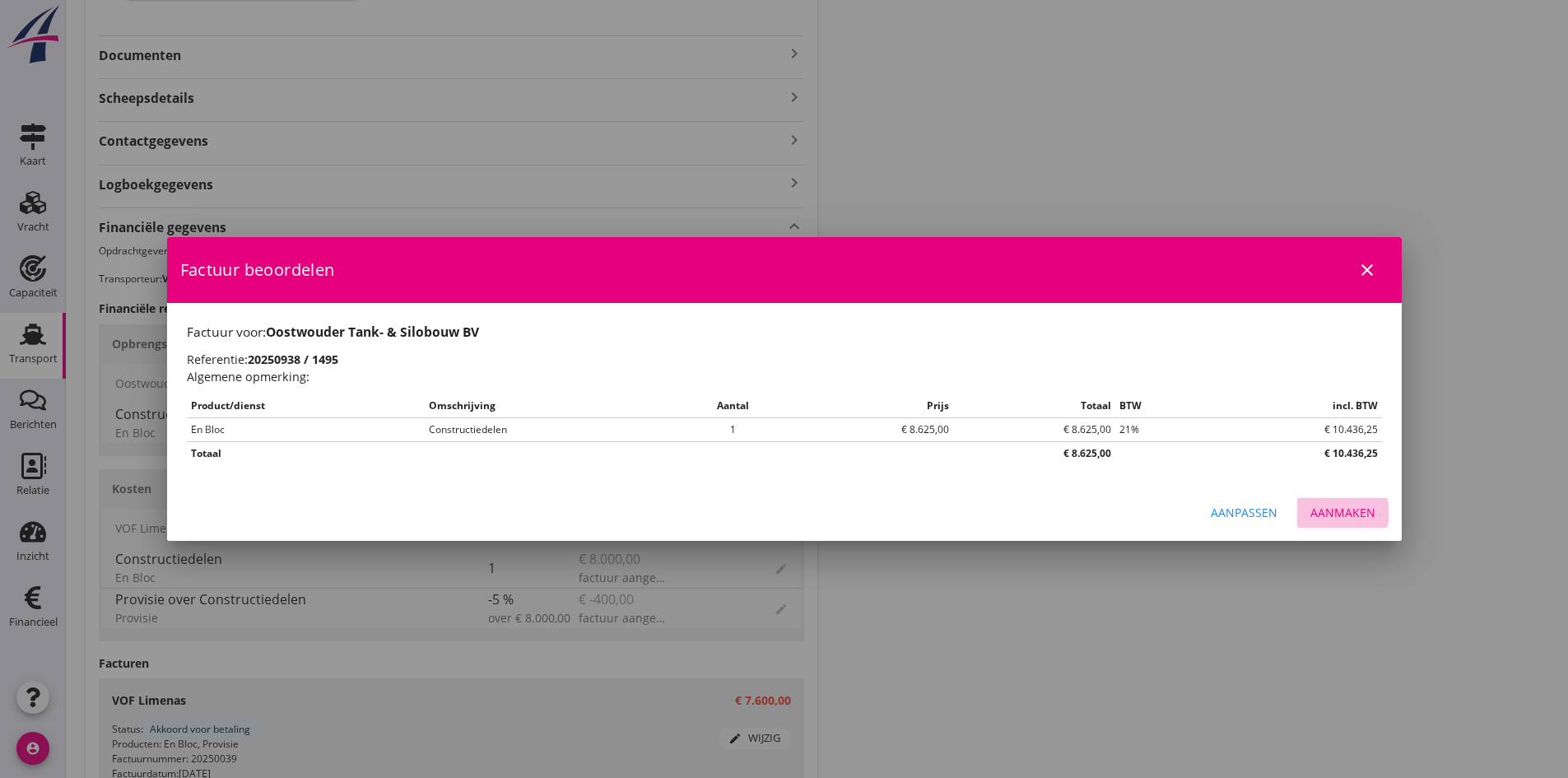
click at [1336, 511] on div "Aanmaken" at bounding box center [1342, 512] width 65 height 17
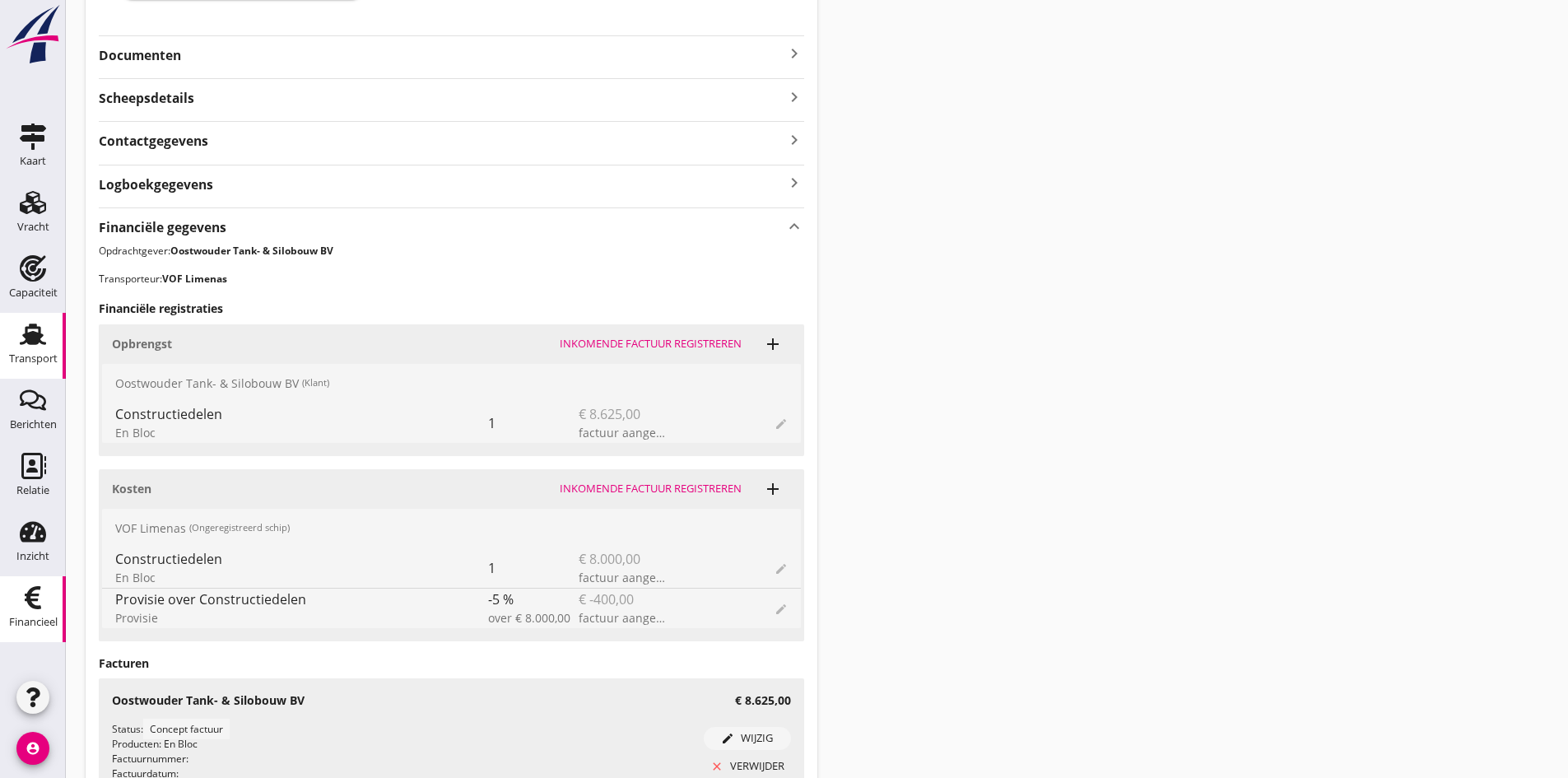
click at [31, 605] on use at bounding box center [32, 597] width 16 height 23
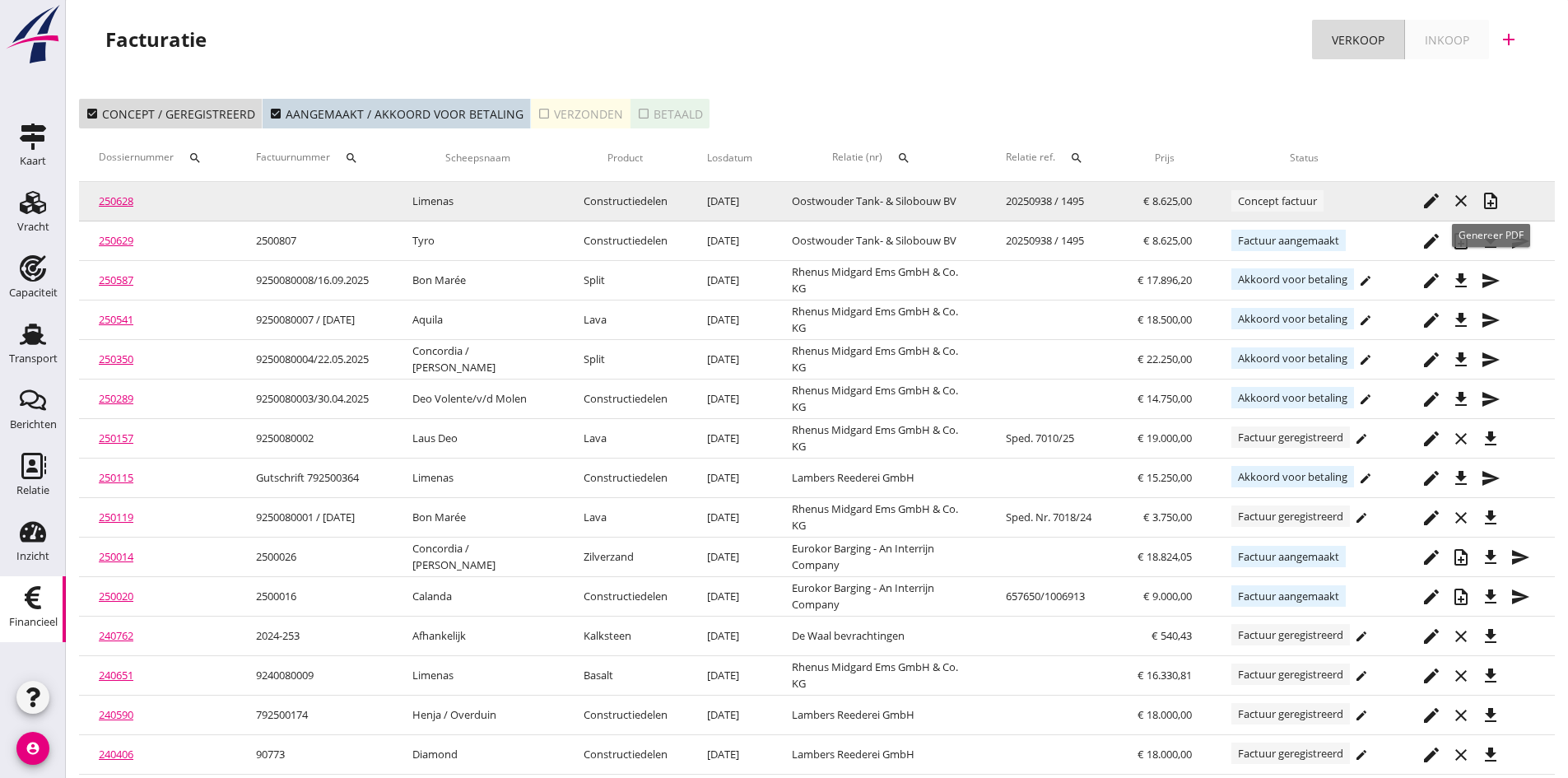
click at [1488, 200] on icon "note_add" at bounding box center [1489, 200] width 19 height 19
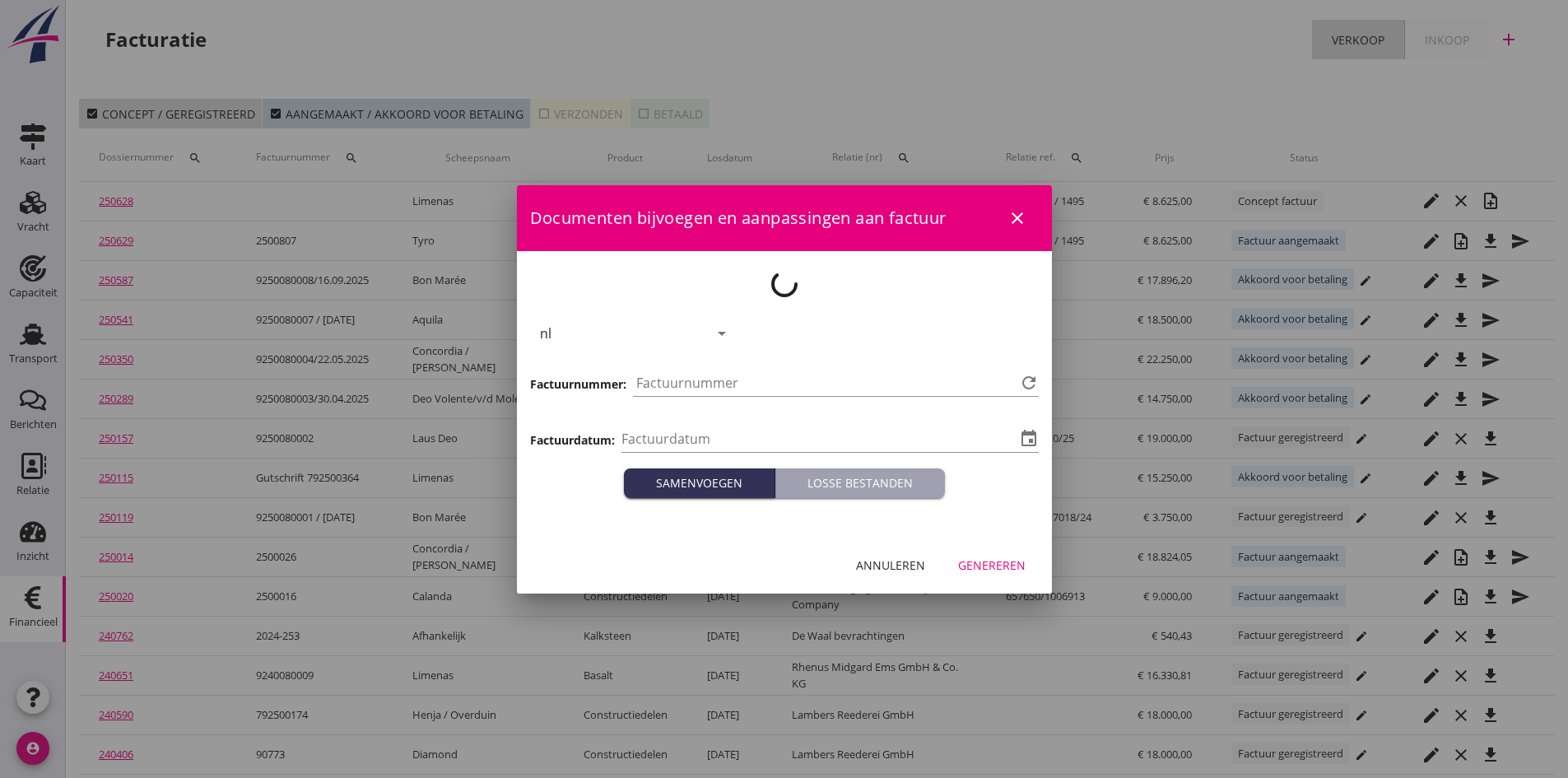
type input "[DATE]"
type input "810"
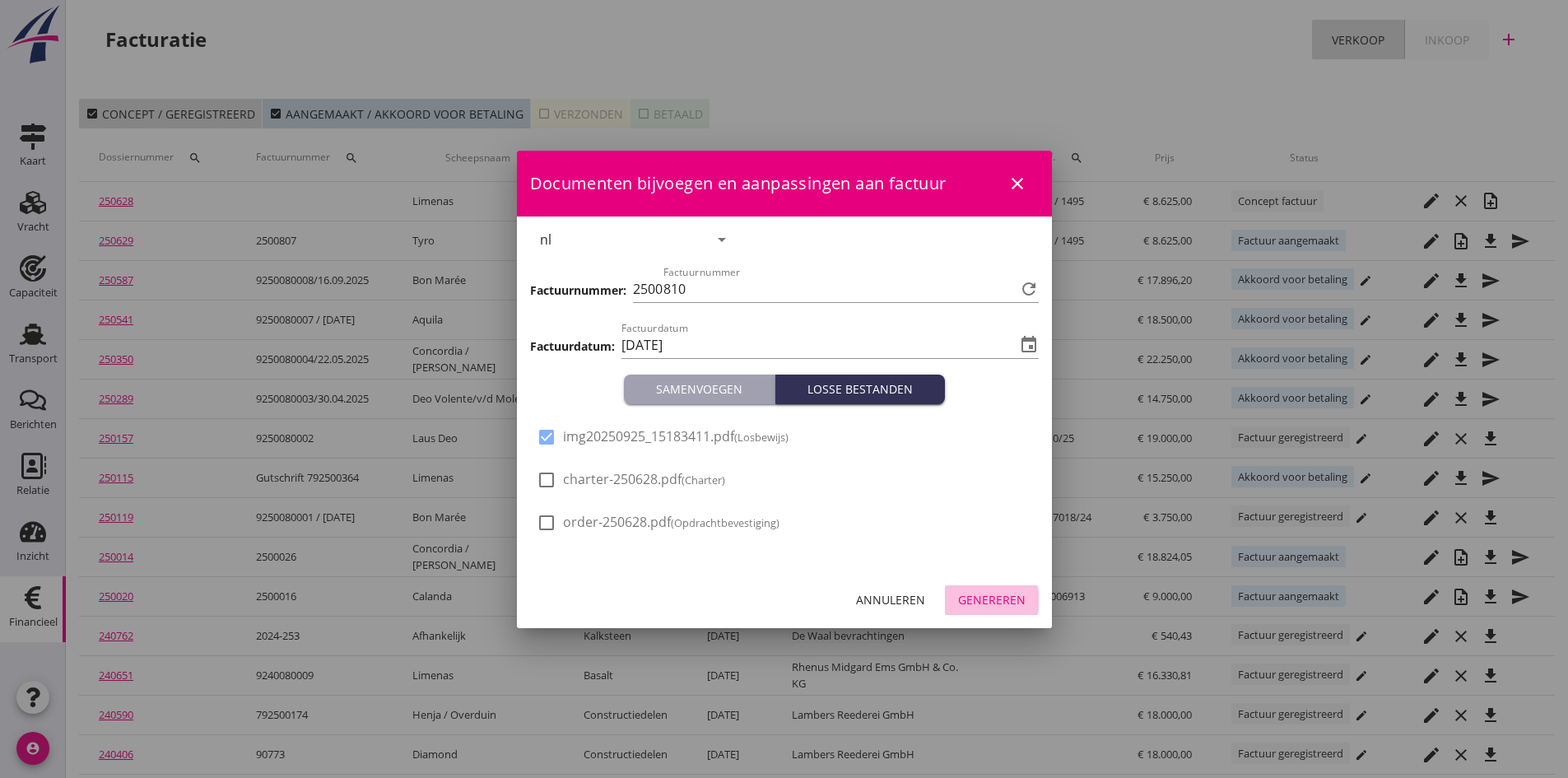
click at [976, 597] on div "Genereren" at bounding box center [992, 600] width 68 height 17
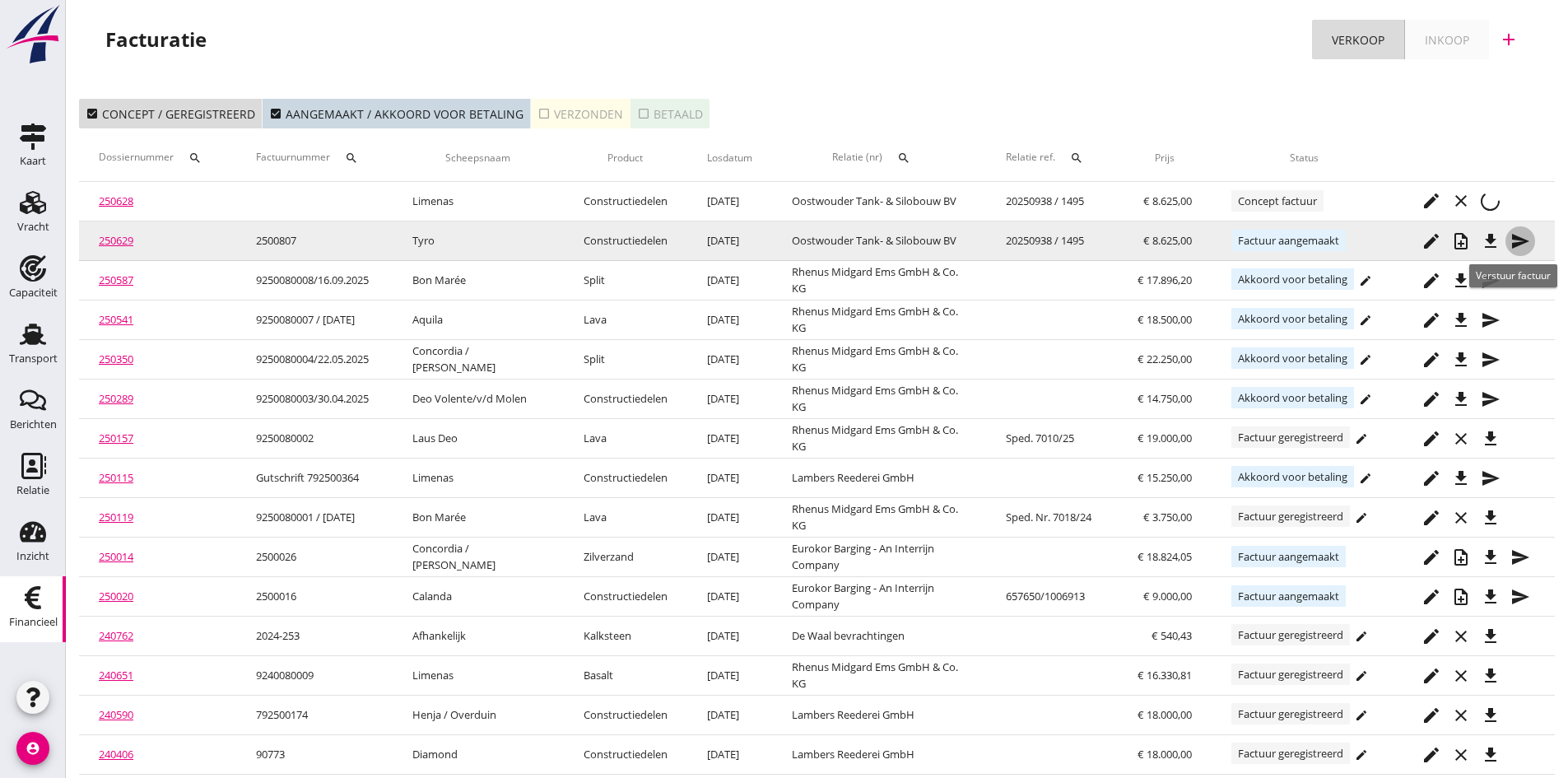
click at [1515, 240] on icon "send" at bounding box center [1519, 241] width 19 height 19
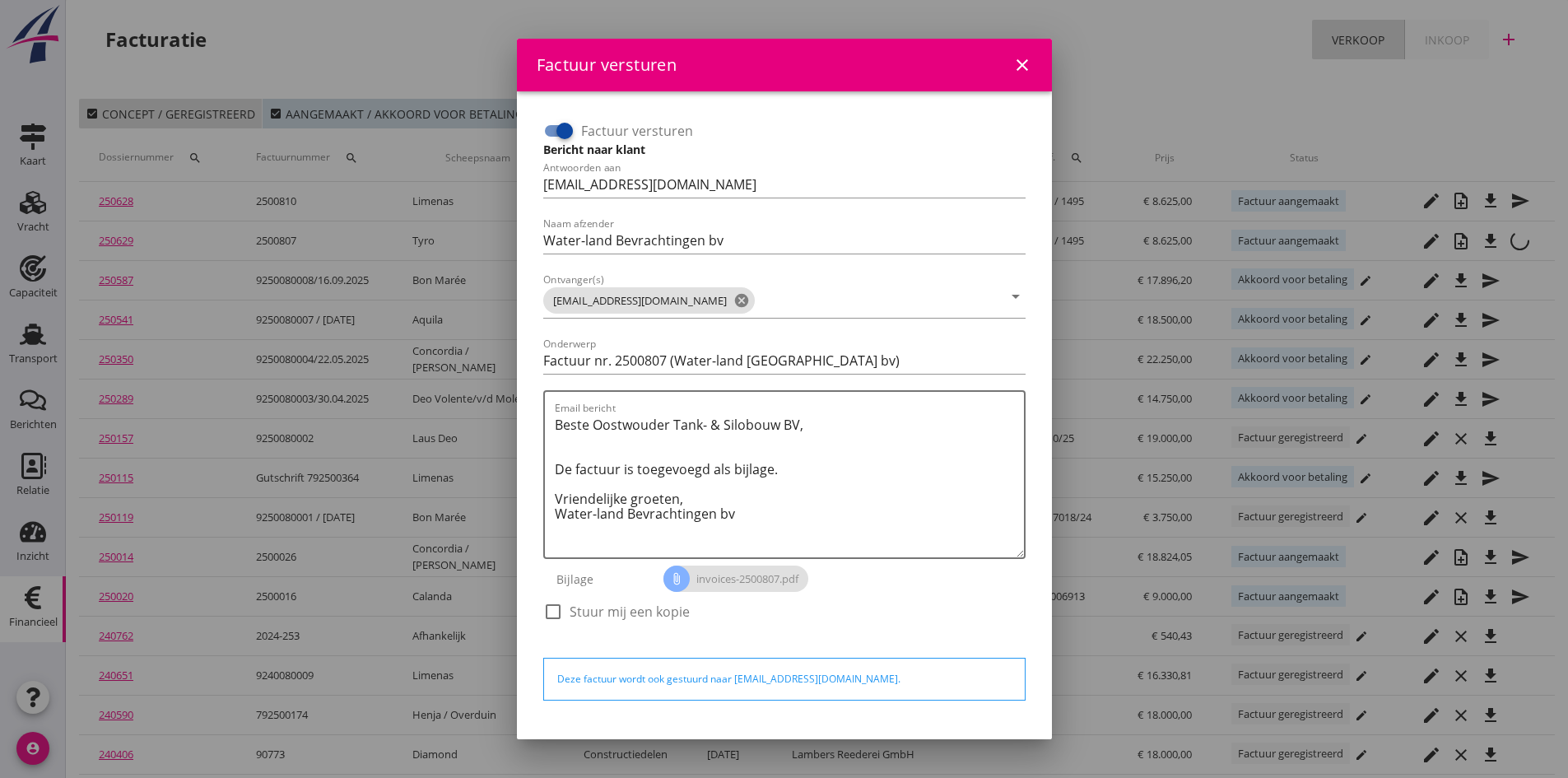
scroll to position [47, 0]
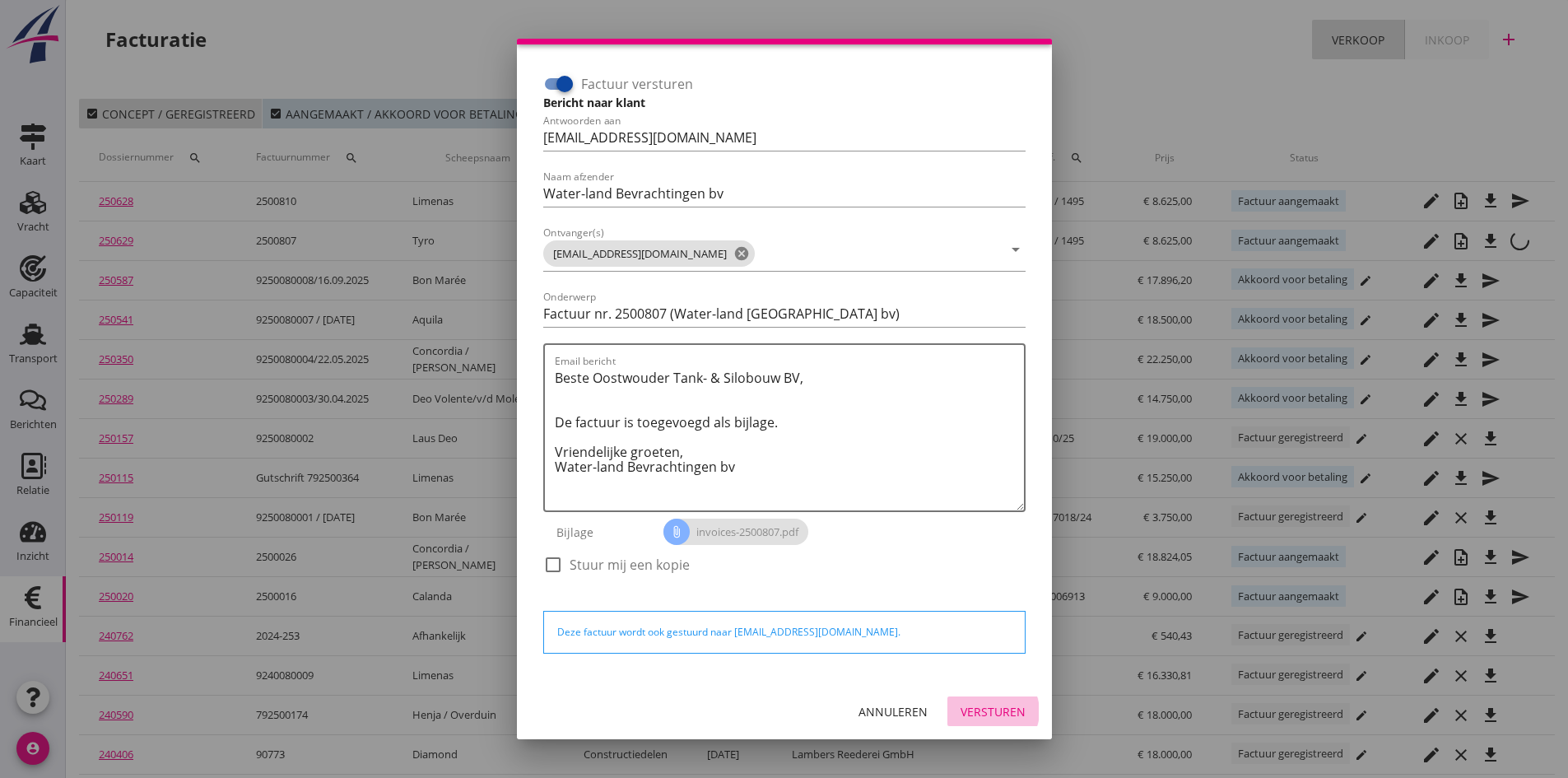
click at [970, 707] on div "Versturen" at bounding box center [992, 711] width 65 height 17
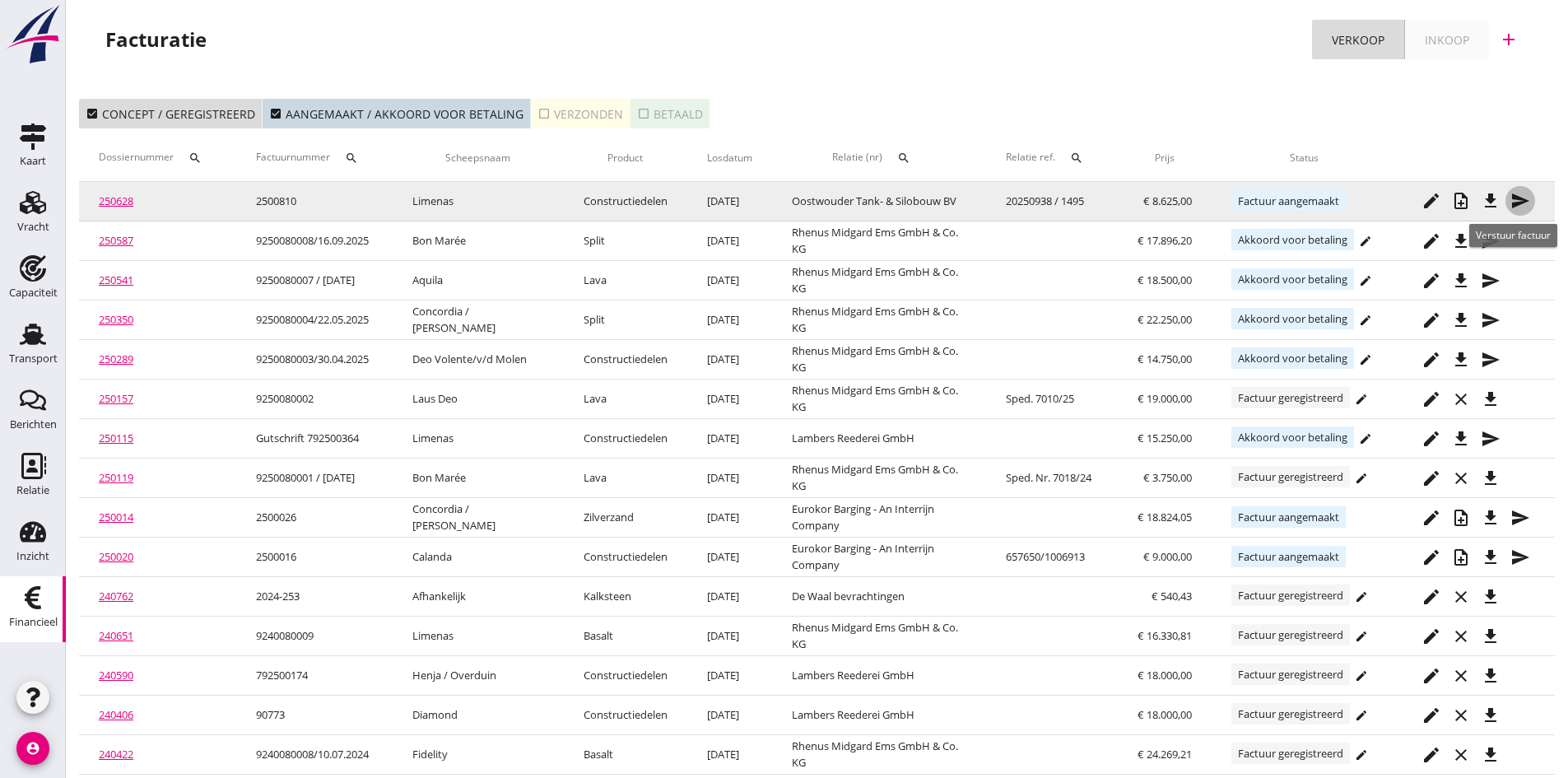
click at [1516, 200] on icon "send" at bounding box center [1519, 200] width 19 height 19
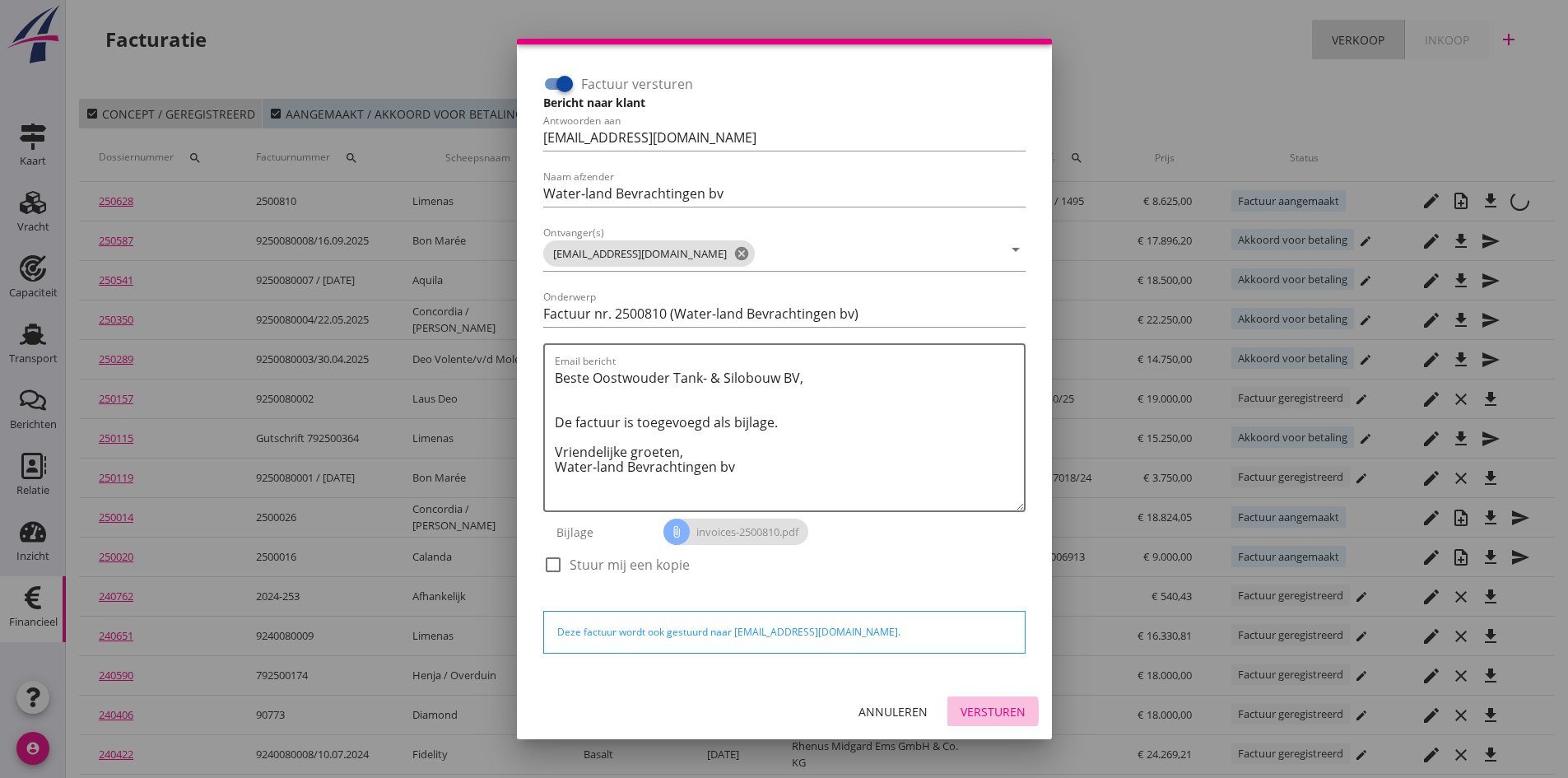
click at [965, 710] on div "Versturen" at bounding box center [992, 711] width 65 height 17
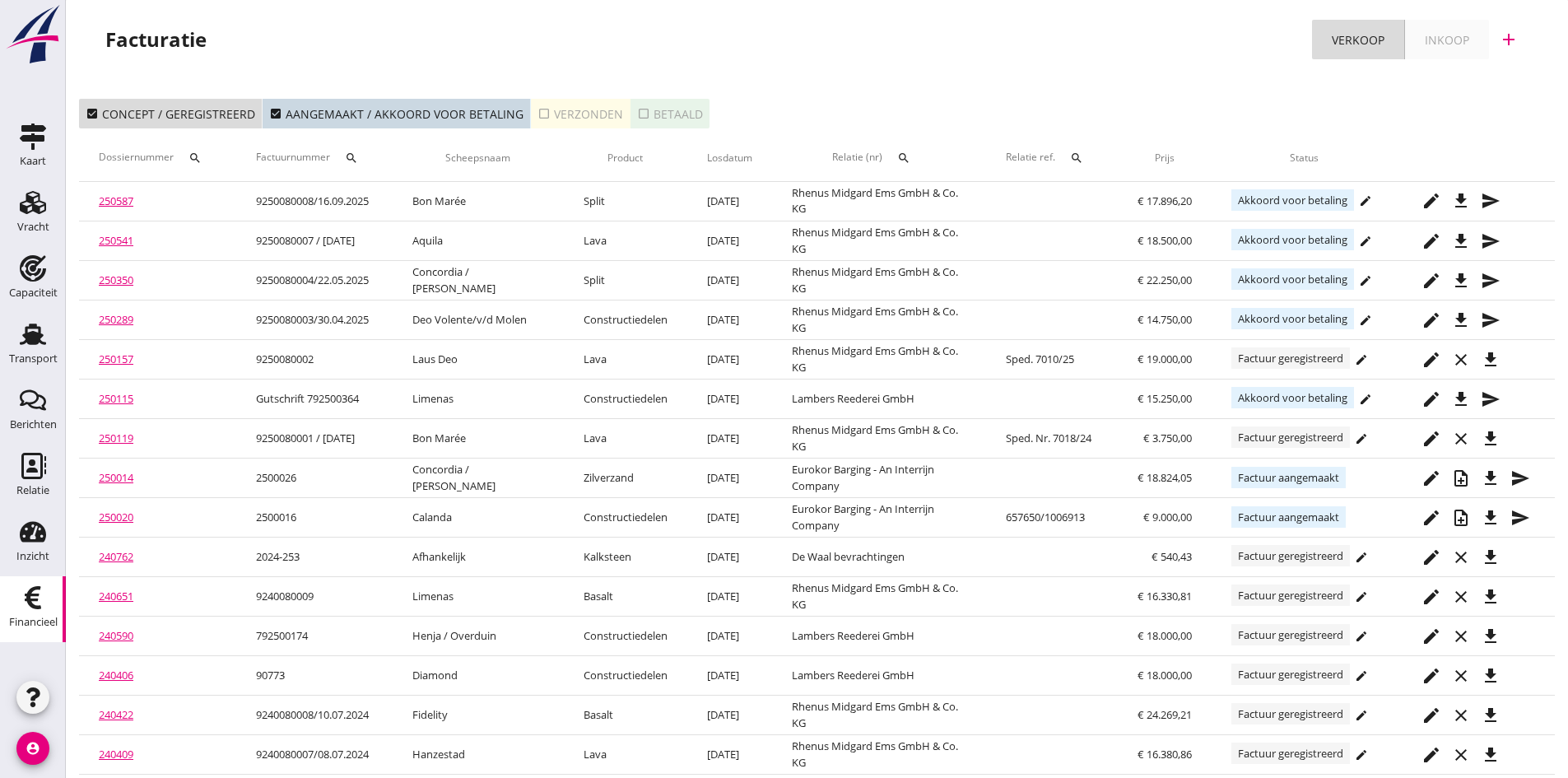
click at [578, 109] on div "check_box_outline_blank Verzonden" at bounding box center [580, 114] width 85 height 17
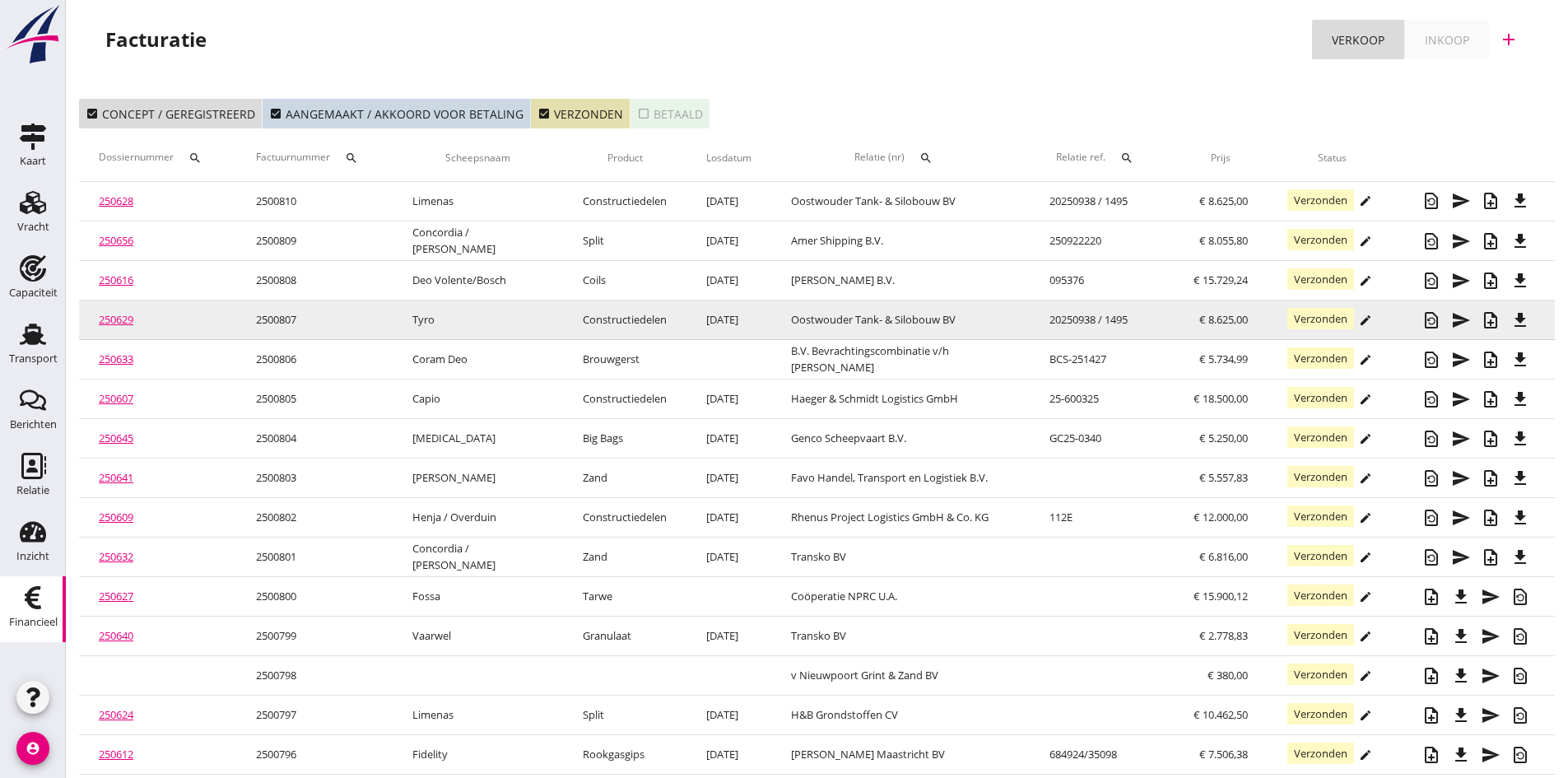
click at [114, 319] on link "250629" at bounding box center [116, 320] width 35 height 15
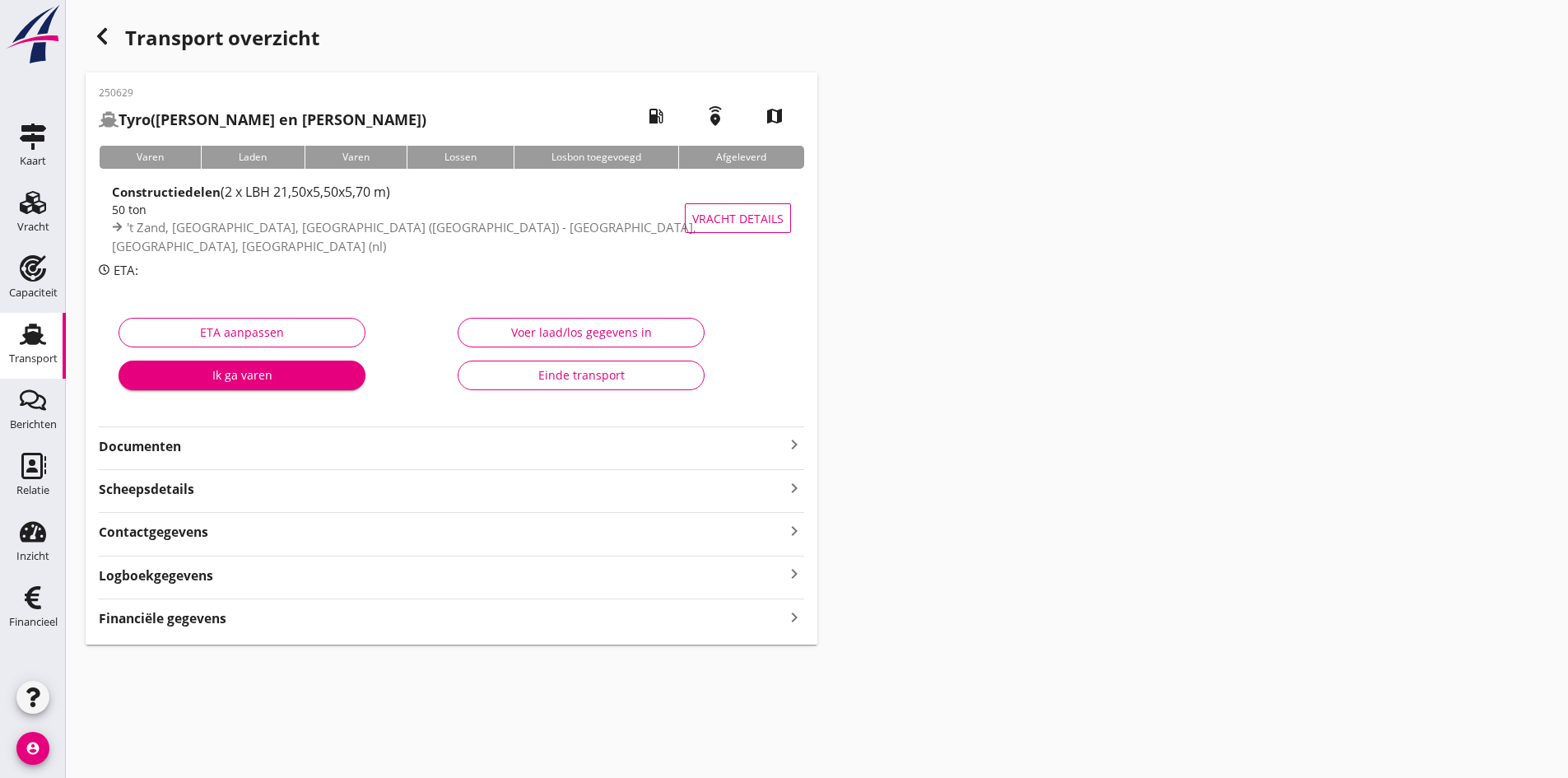
click at [145, 439] on strong "Documenten" at bounding box center [441, 447] width 686 height 19
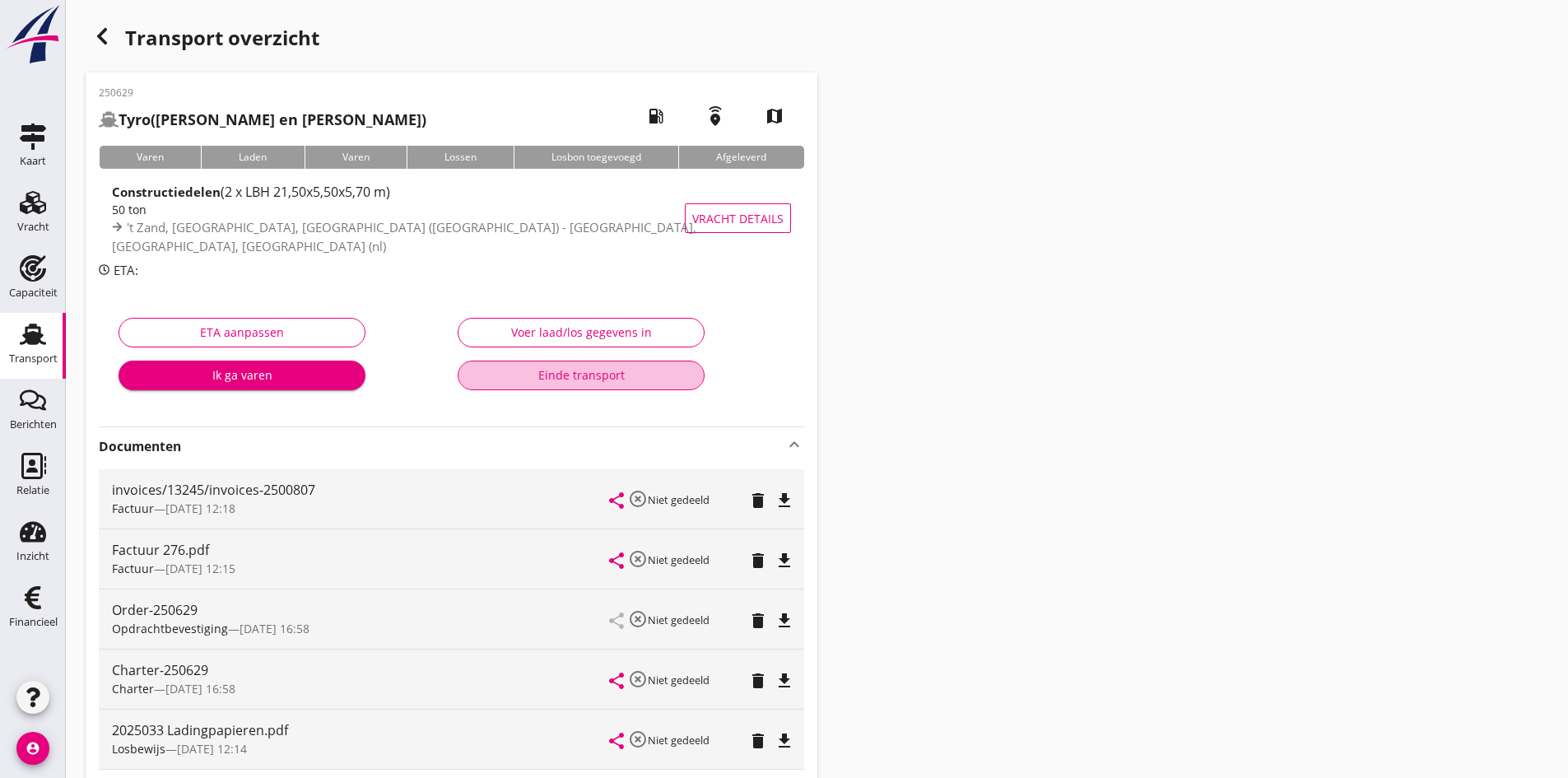
click at [560, 375] on div "Einde transport" at bounding box center [581, 375] width 219 height 17
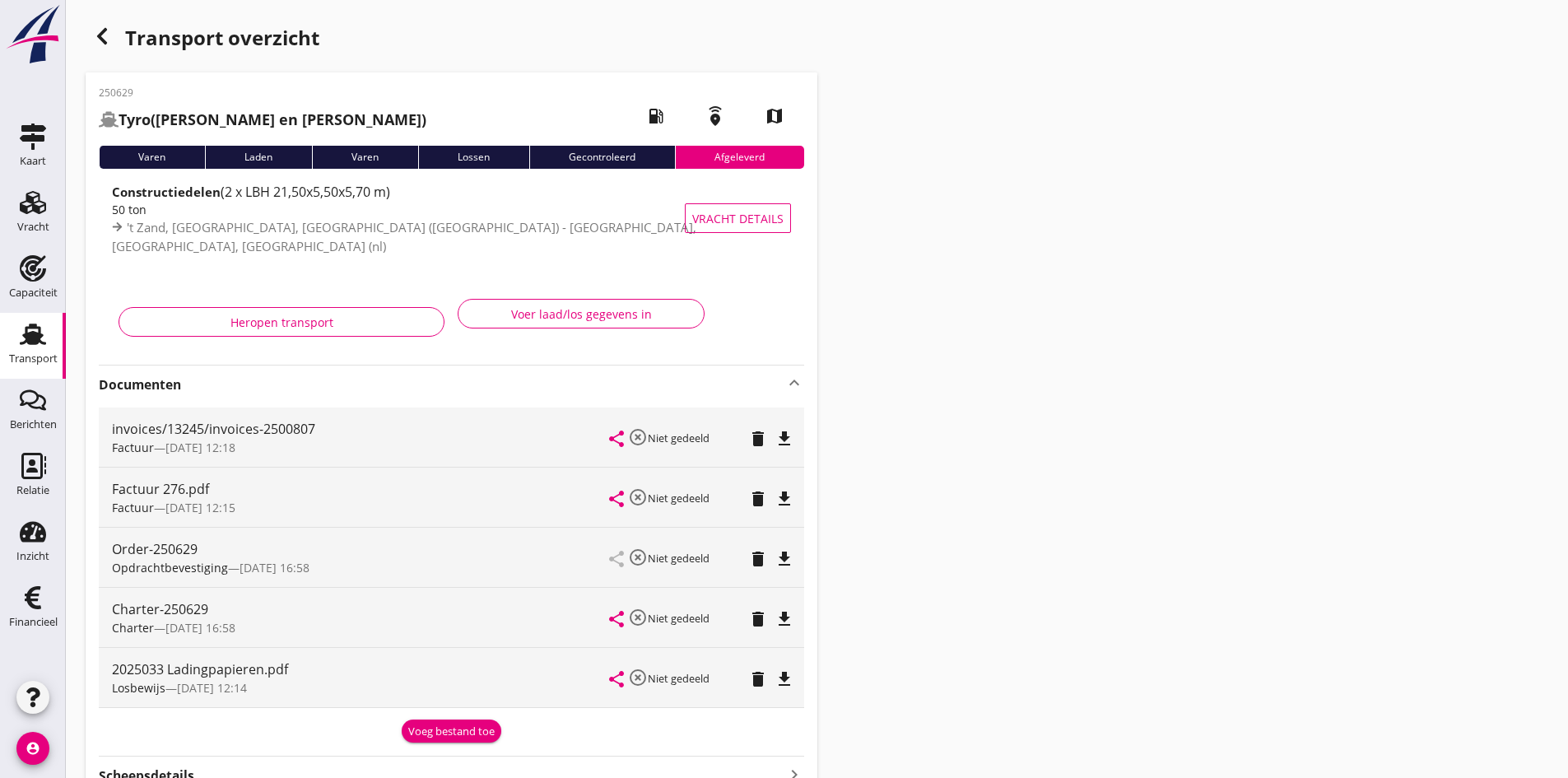
click at [30, 337] on use at bounding box center [32, 334] width 26 height 21
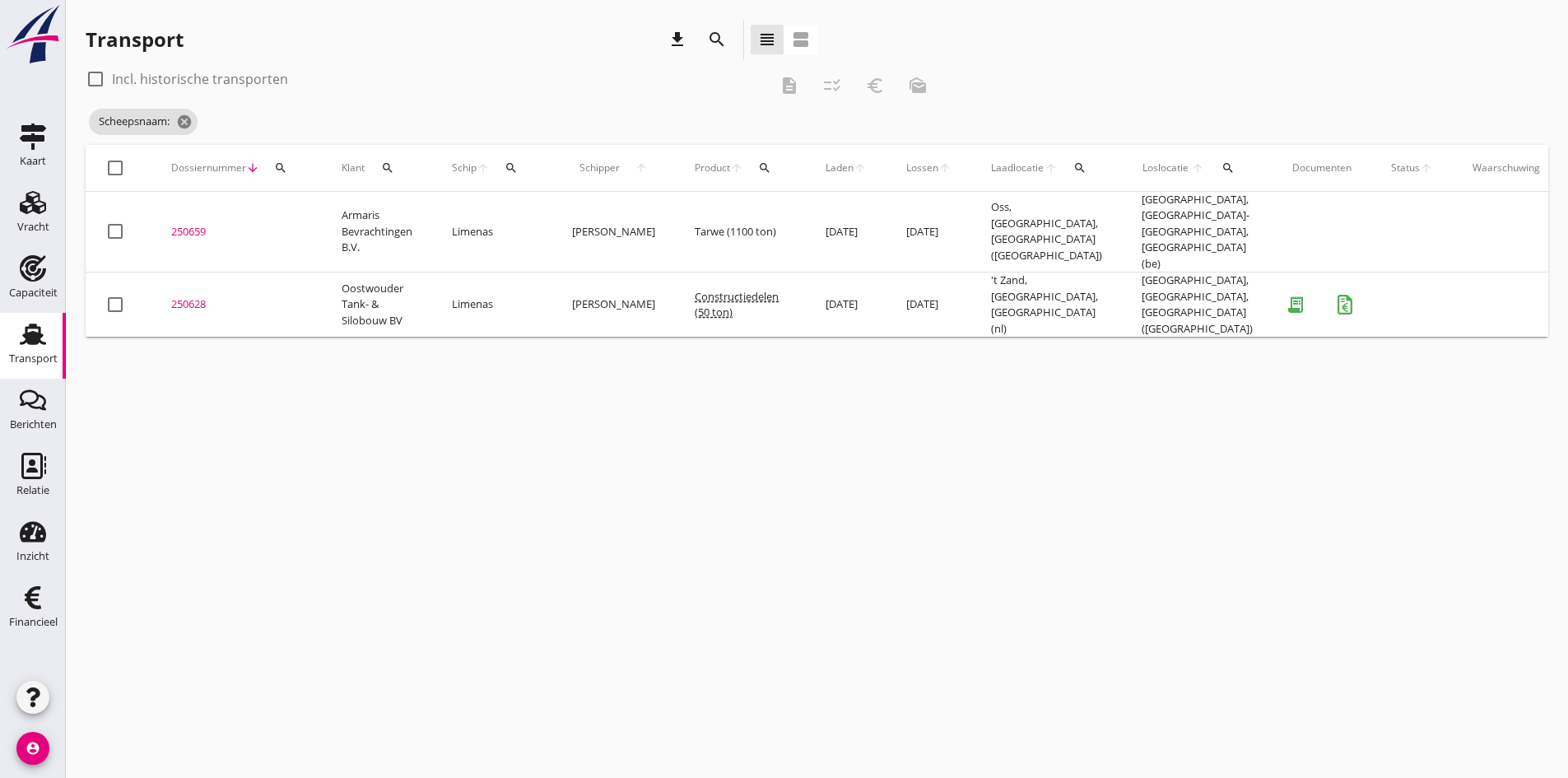
click at [190, 296] on div "250628" at bounding box center [236, 304] width 131 height 16
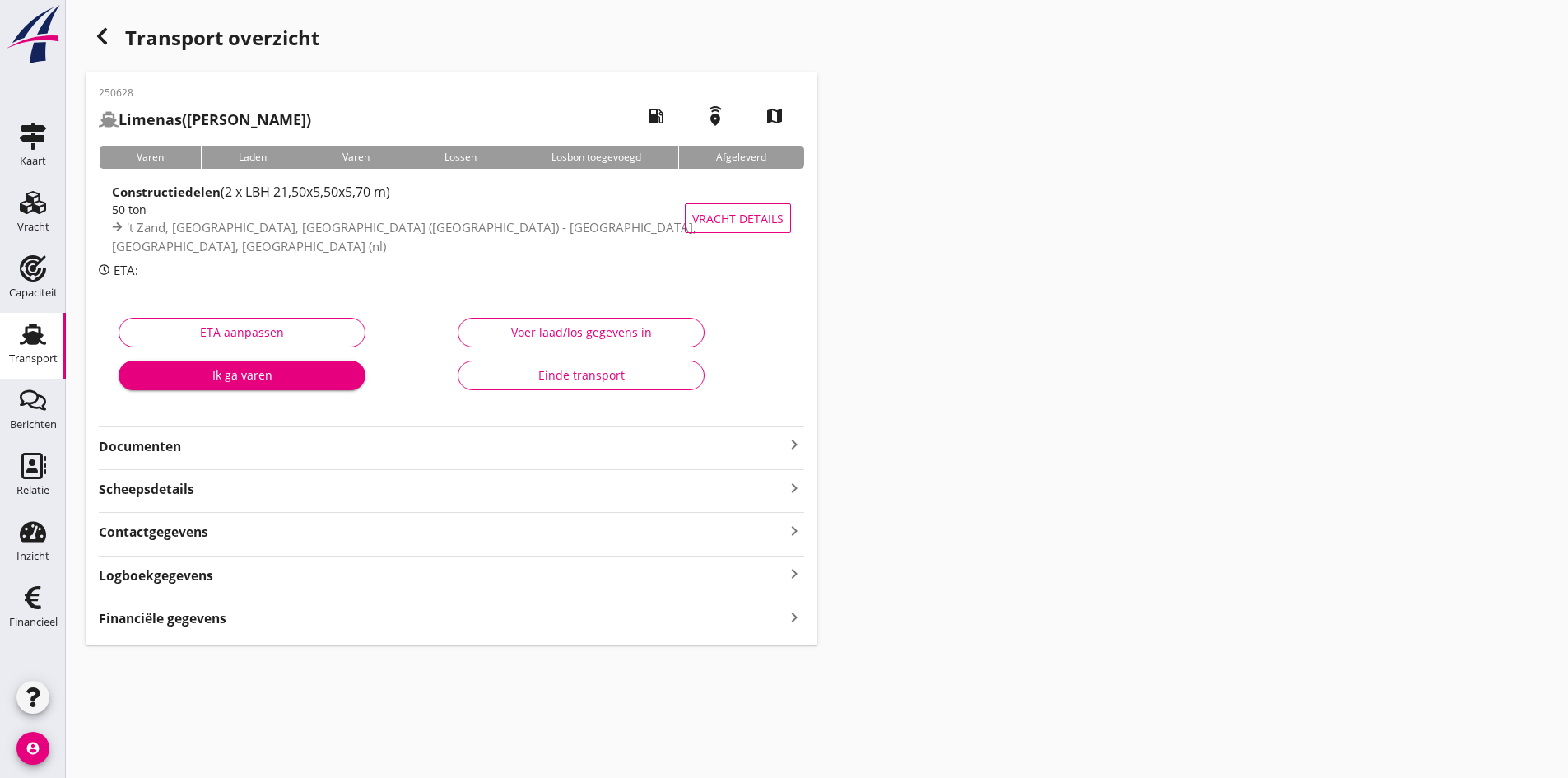
click at [183, 441] on strong "Documenten" at bounding box center [441, 447] width 686 height 19
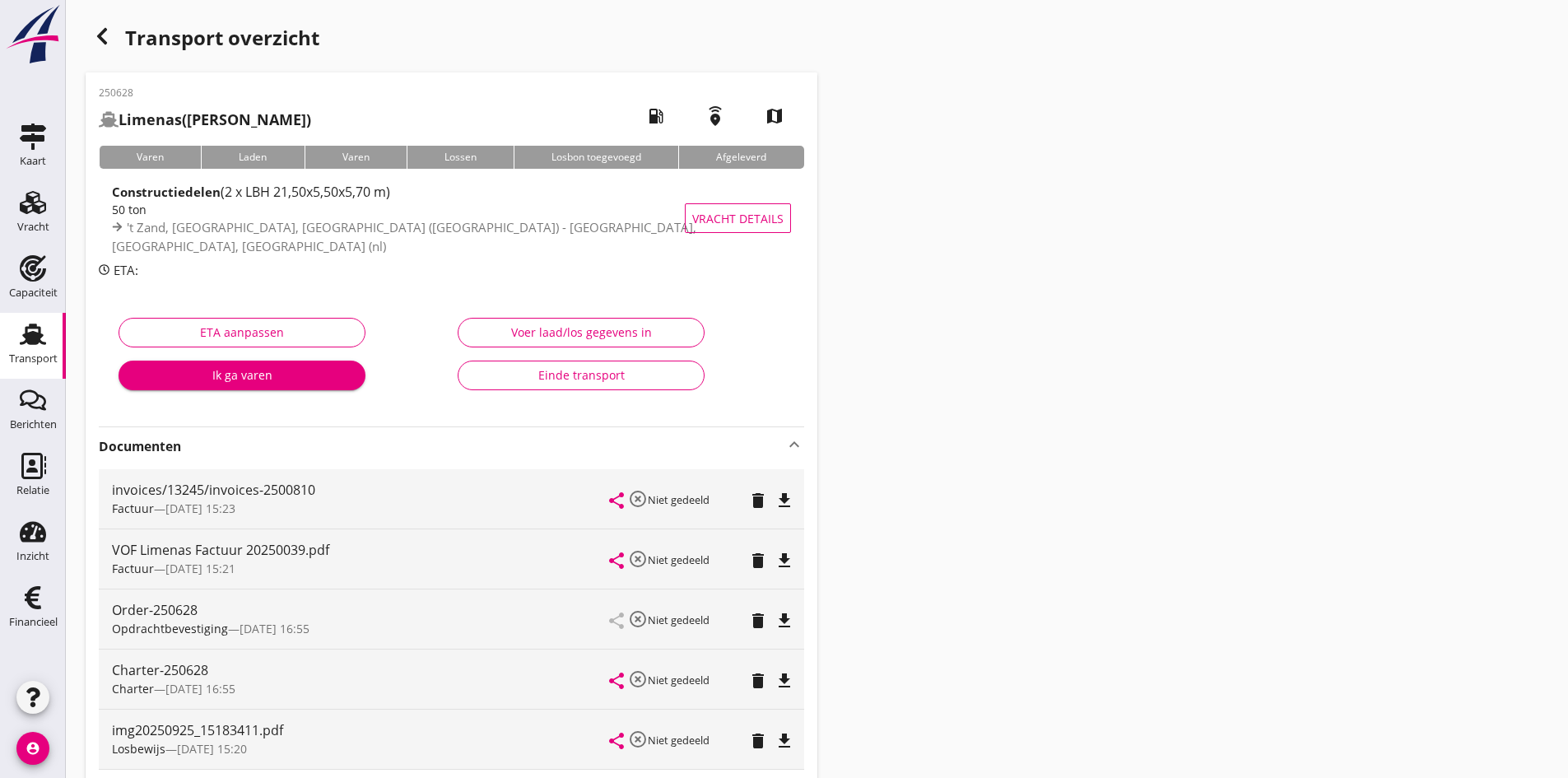
scroll to position [82, 0]
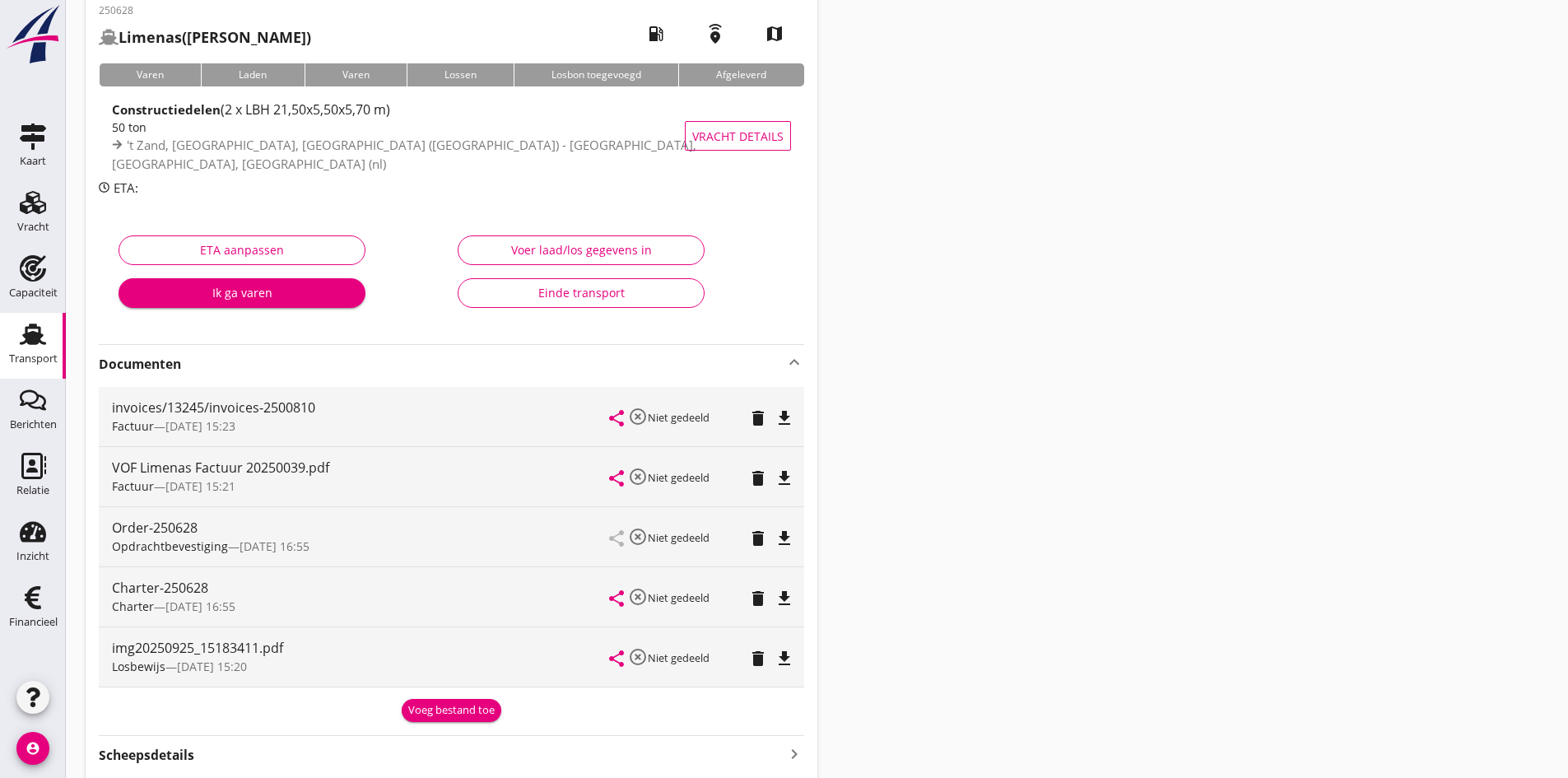
click at [602, 290] on div "Einde transport" at bounding box center [581, 293] width 219 height 17
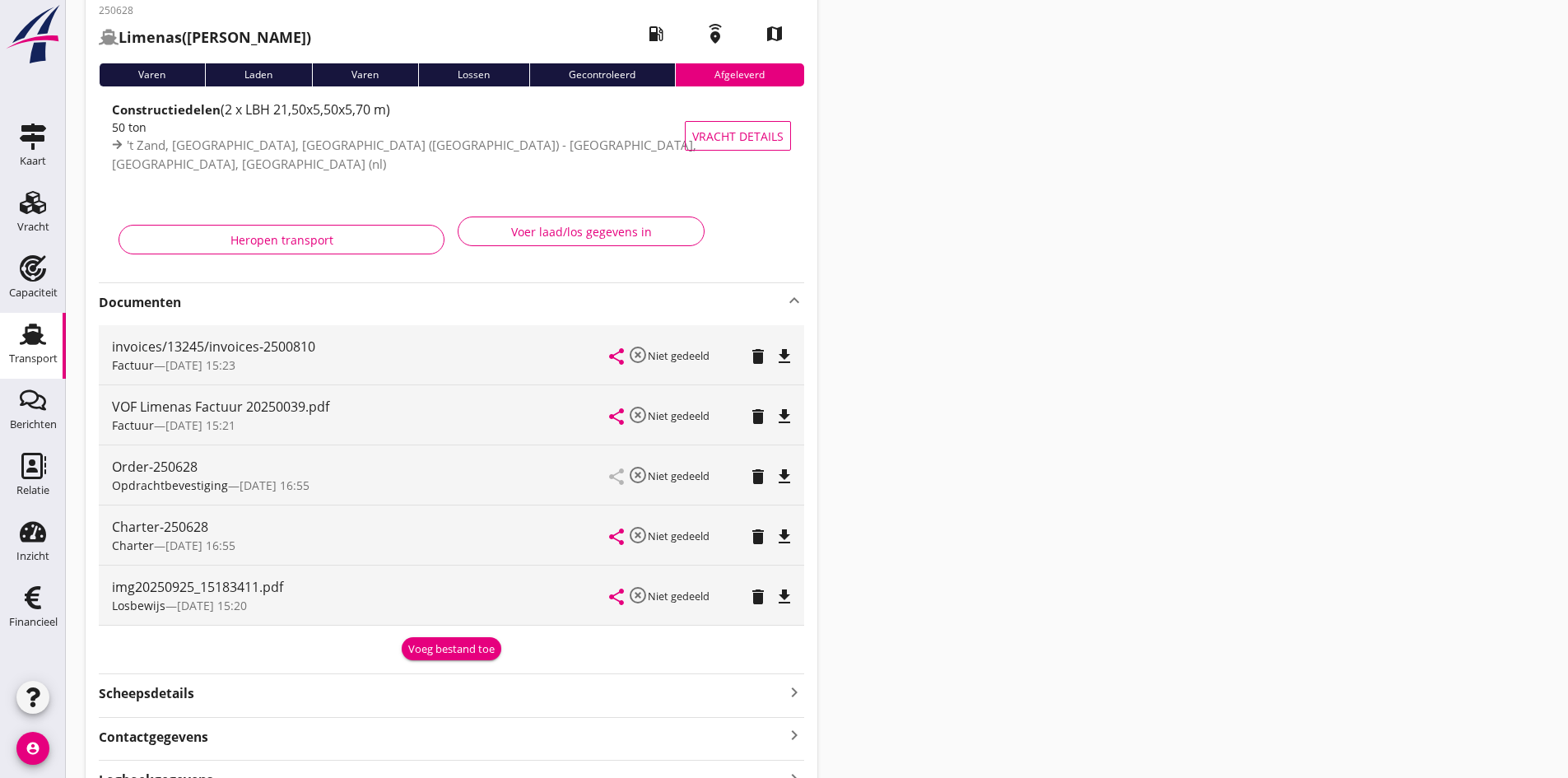
click at [35, 332] on use at bounding box center [32, 334] width 26 height 21
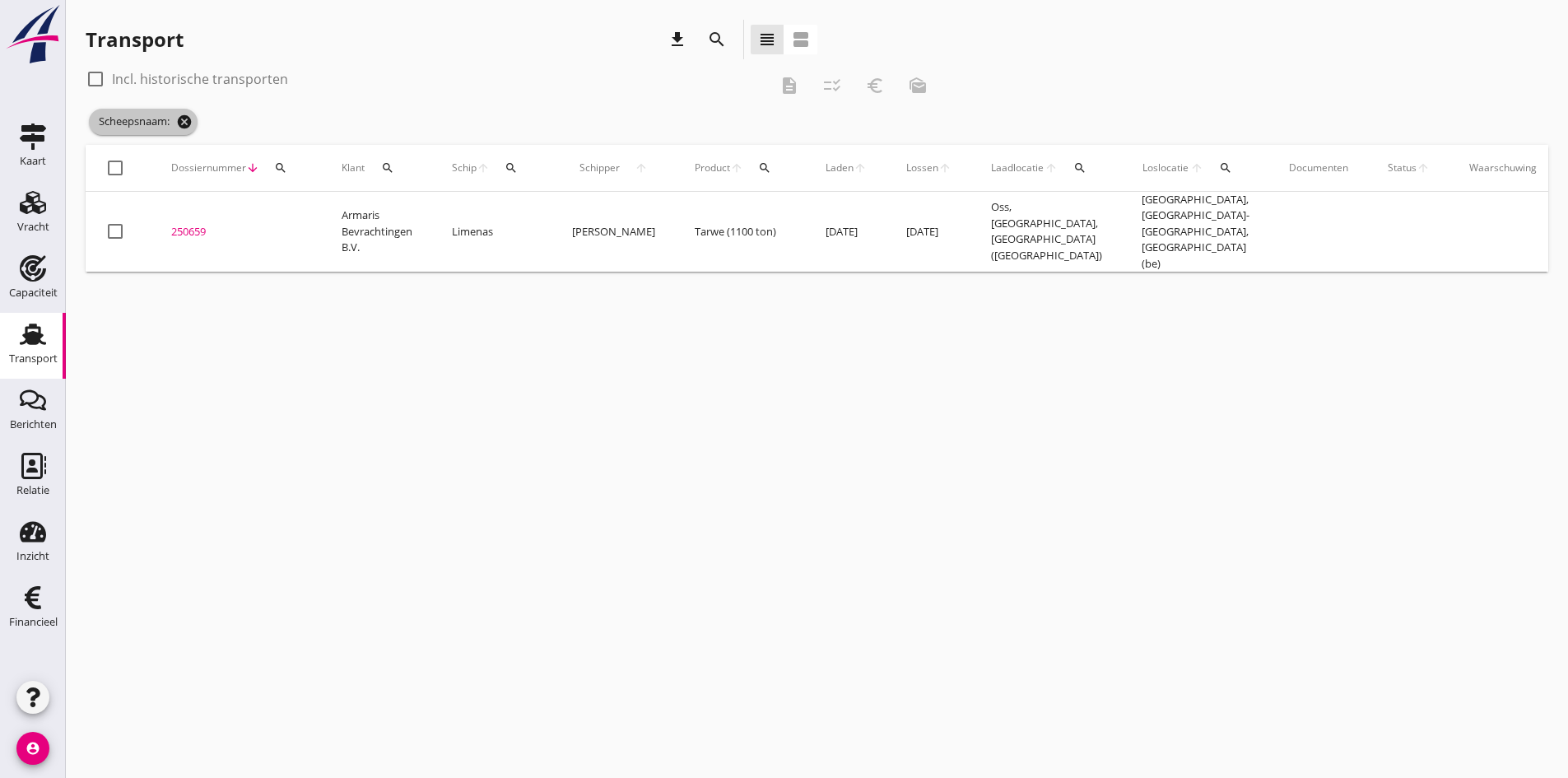
click at [188, 122] on icon "cancel" at bounding box center [183, 121] width 16 height 16
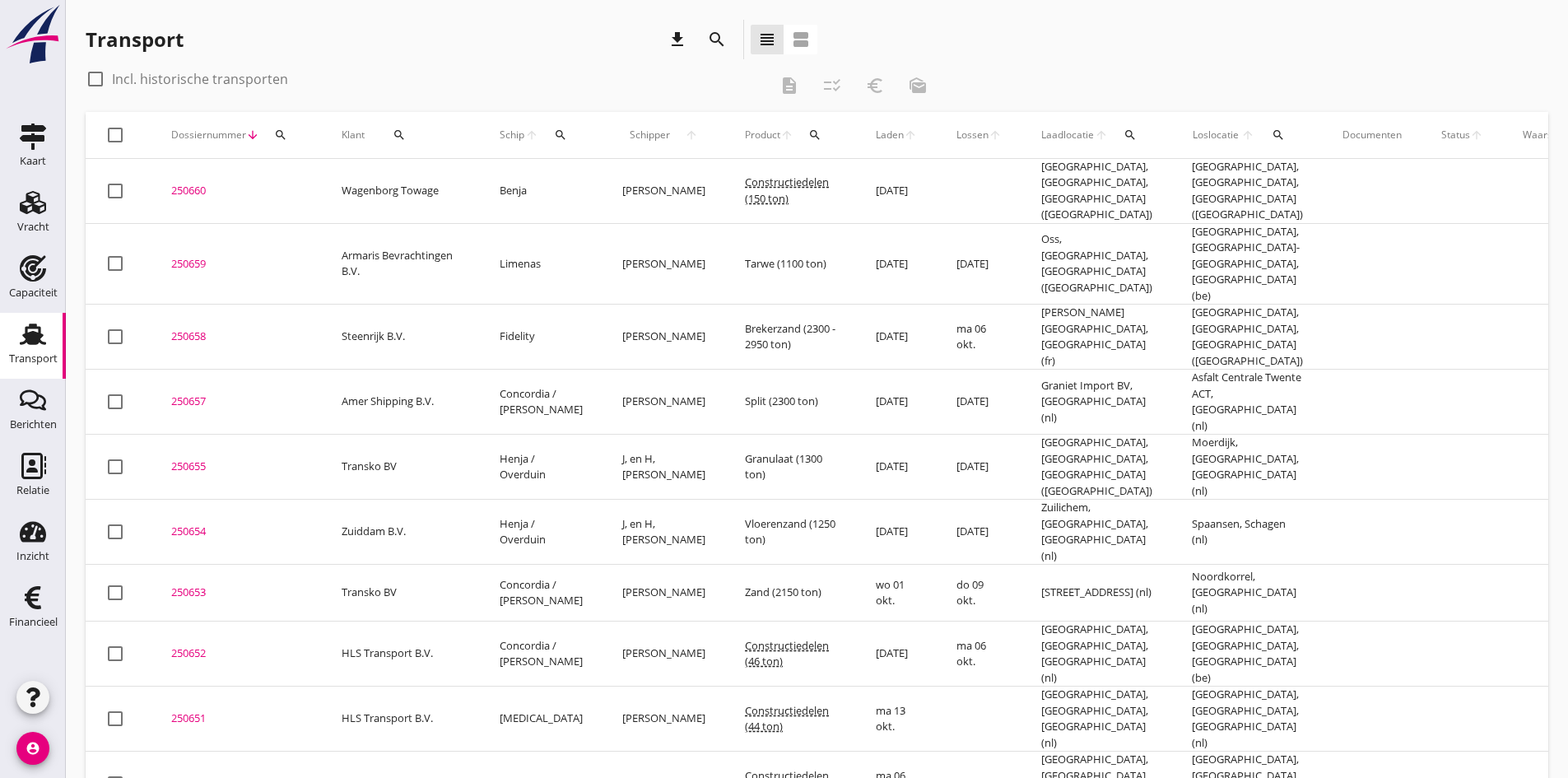
click at [190, 458] on div "250655" at bounding box center [236, 466] width 131 height 16
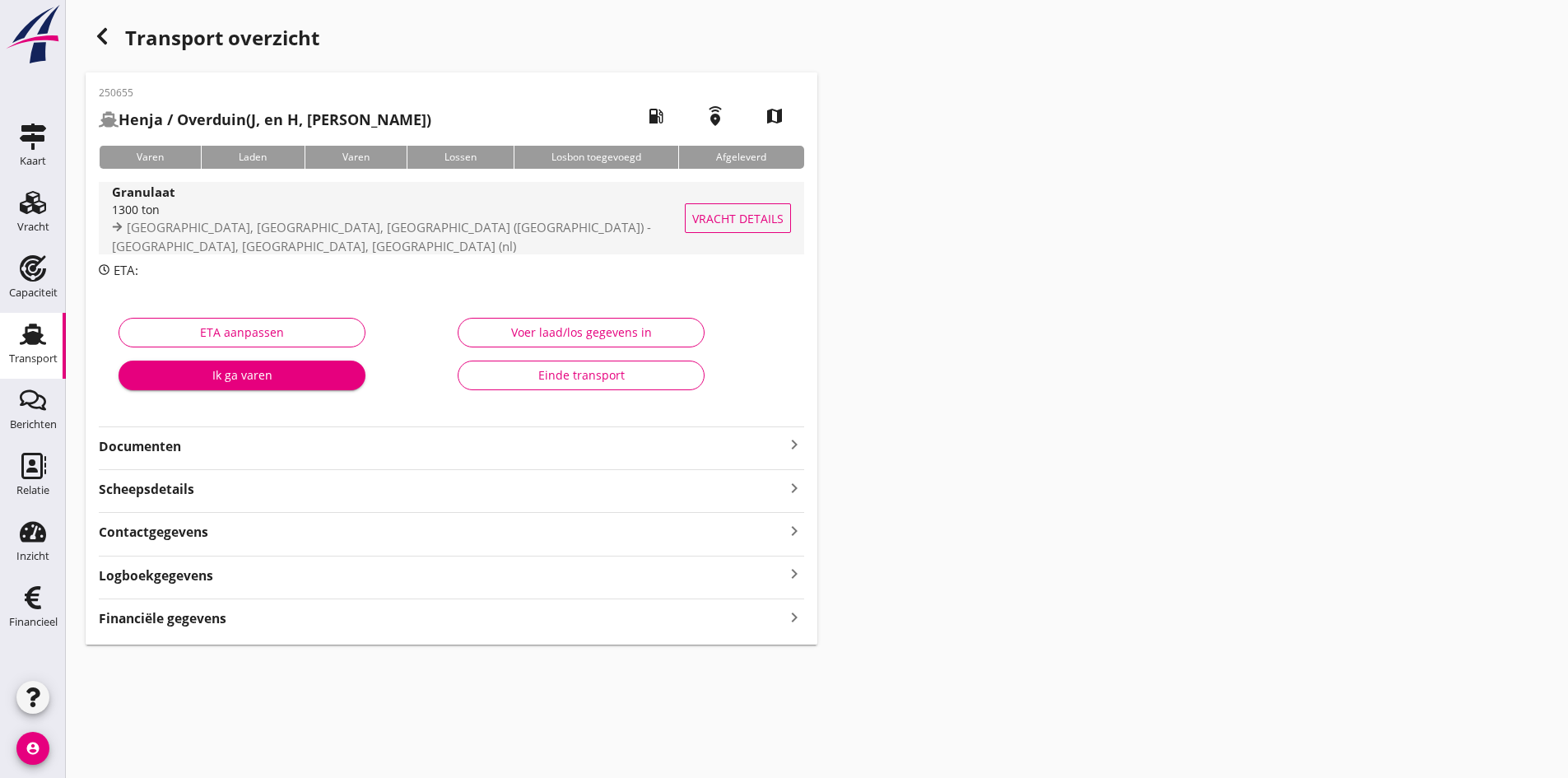
click at [153, 218] on div "1300 ton" at bounding box center [416, 210] width 609 height 17
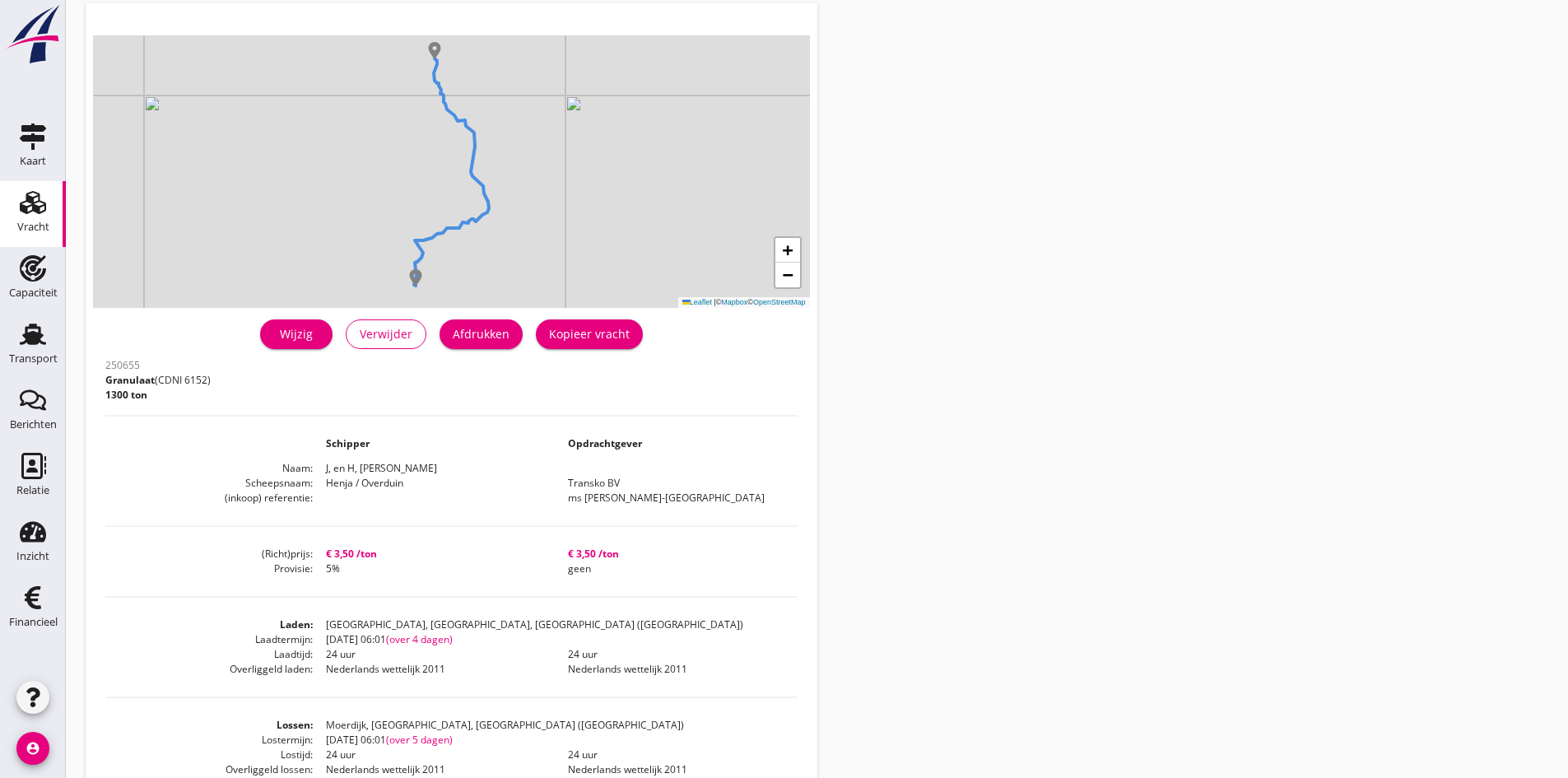
scroll to position [295, 0]
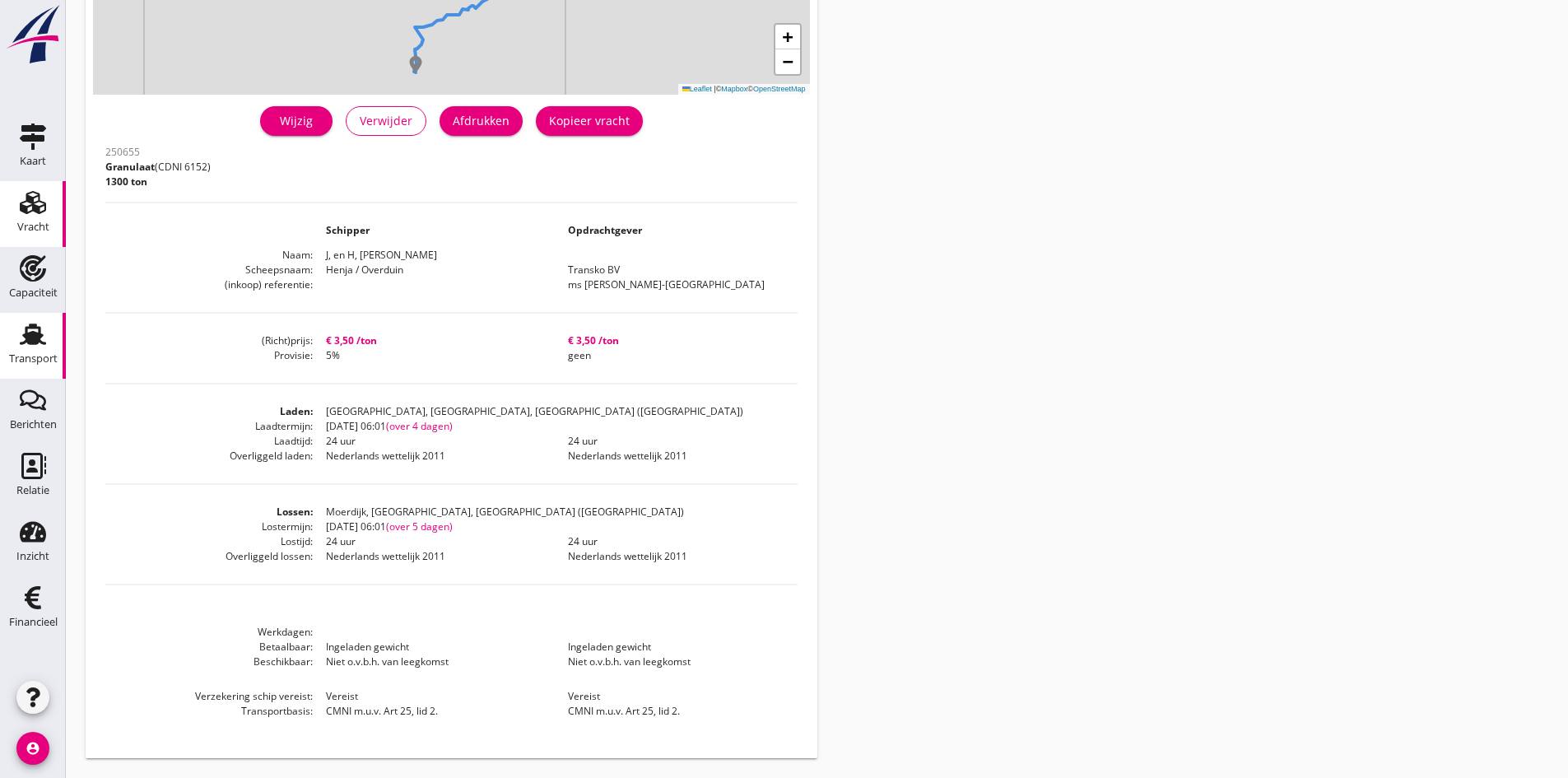
click at [36, 343] on use at bounding box center [32, 334] width 26 height 21
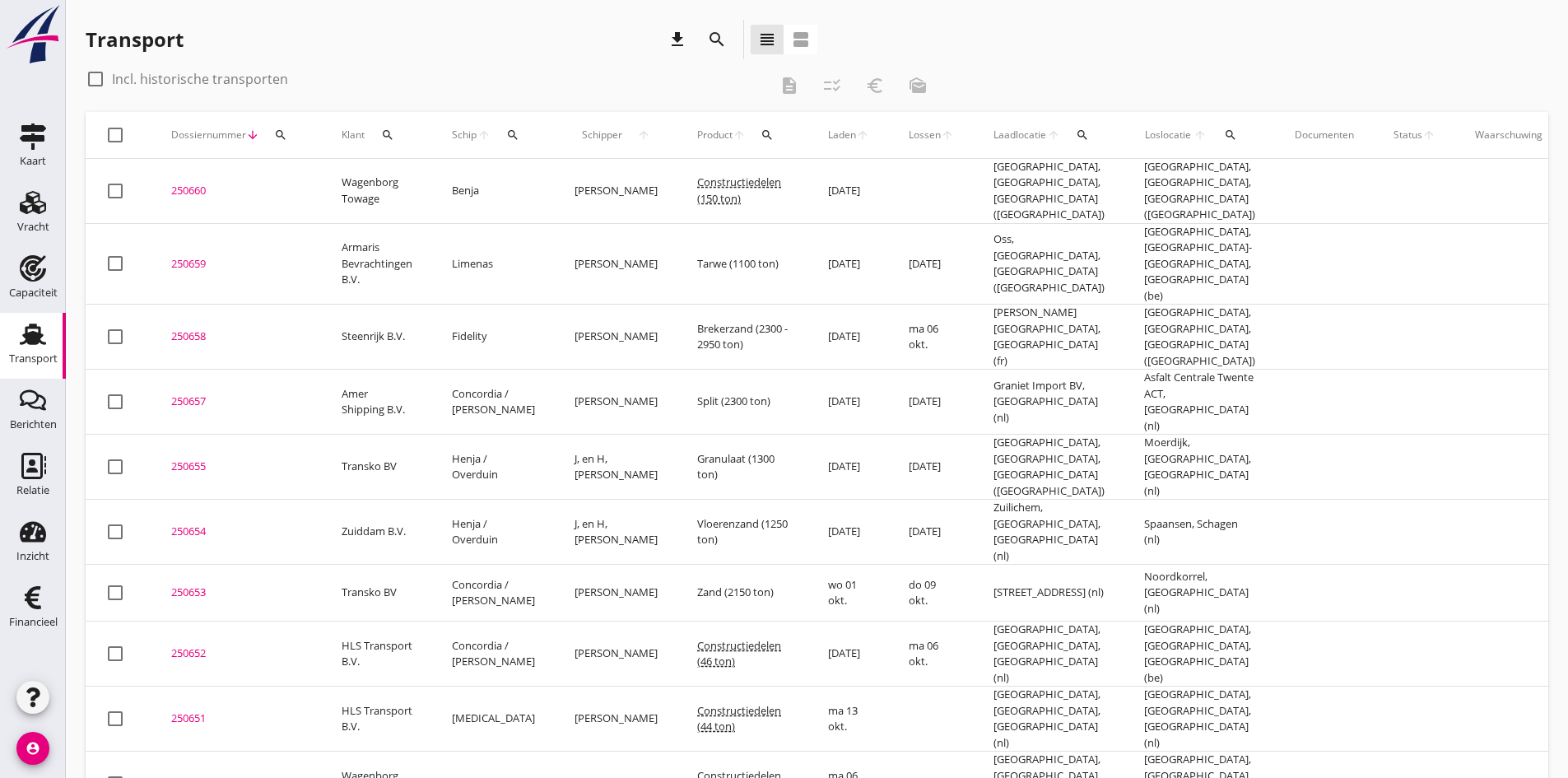
click at [193, 393] on div "250657" at bounding box center [236, 401] width 131 height 16
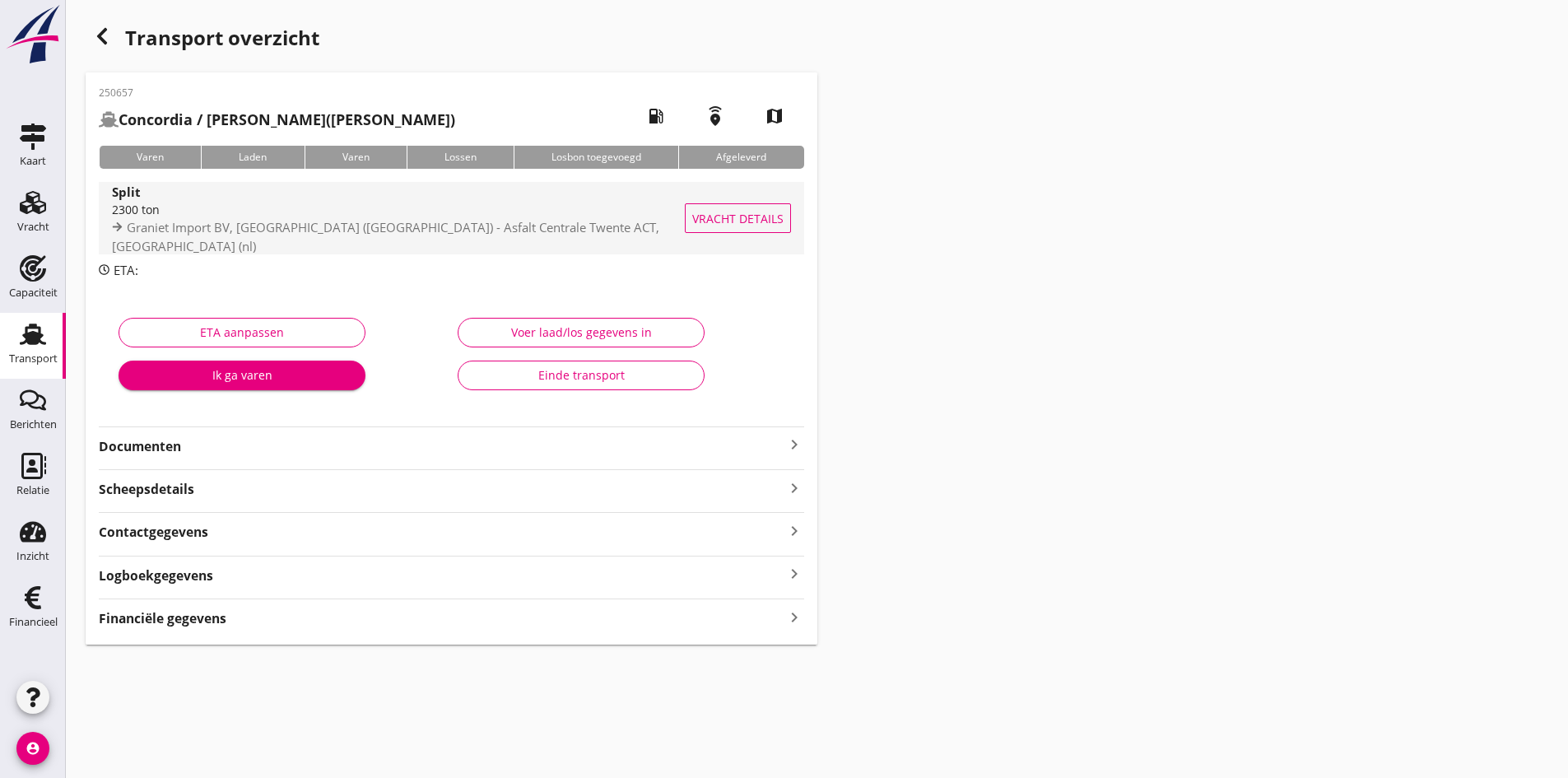
click at [171, 216] on div "2300 ton" at bounding box center [406, 210] width 588 height 17
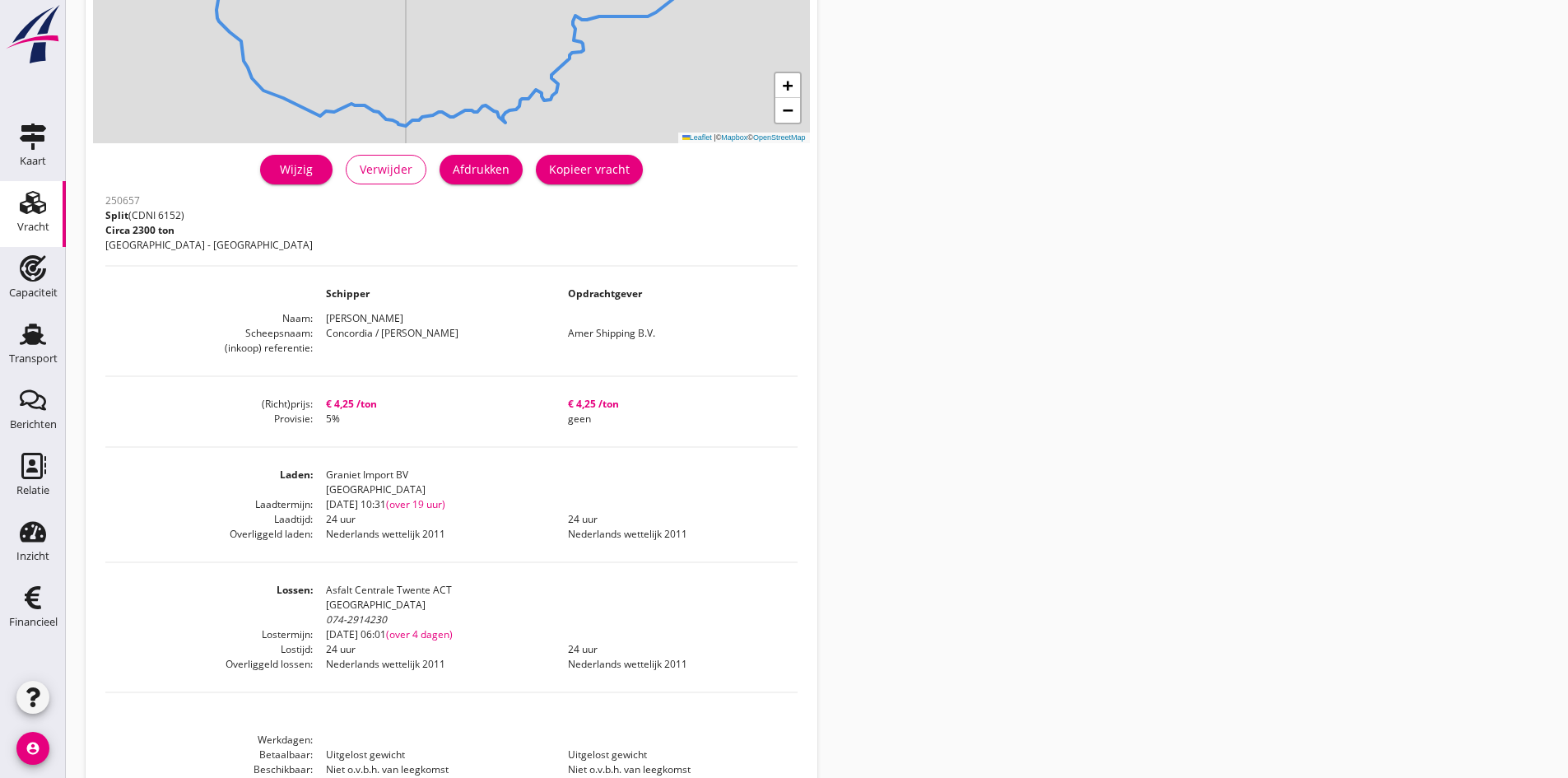
scroll to position [329, 0]
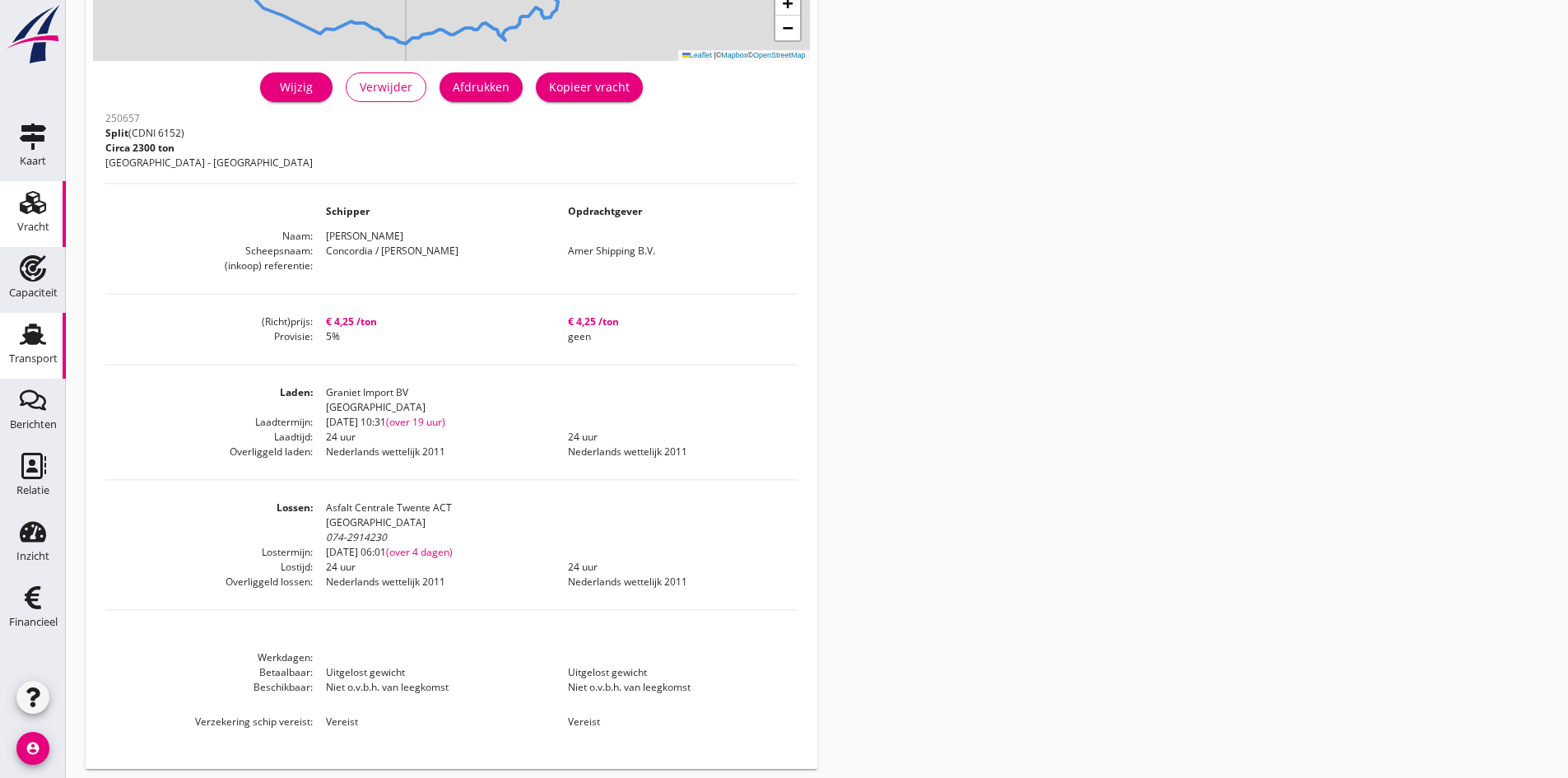
click at [41, 342] on use at bounding box center [32, 334] width 26 height 21
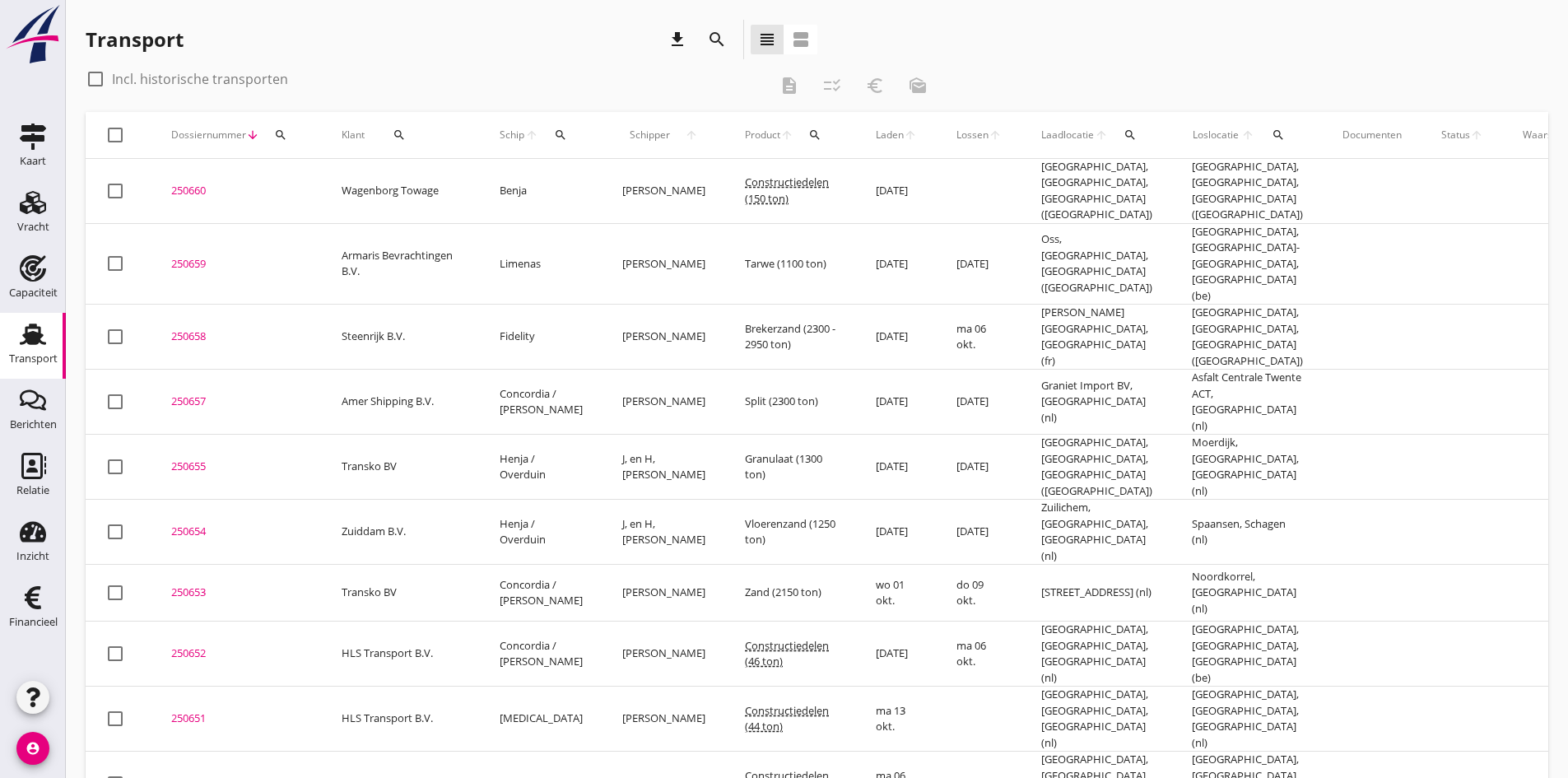
click at [189, 328] on div "250658" at bounding box center [236, 336] width 131 height 16
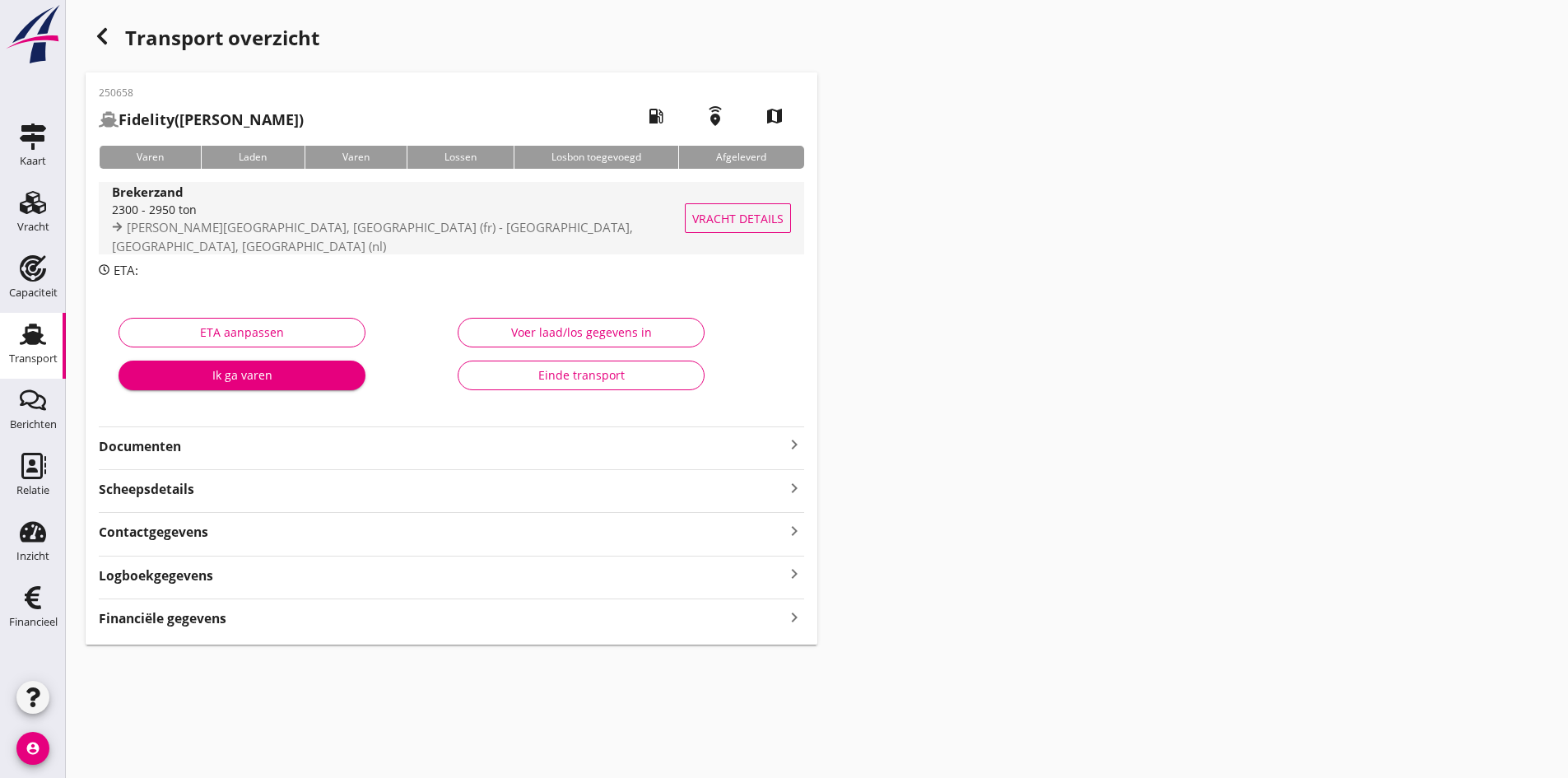
click at [163, 218] on div "2300 - 2950 ton" at bounding box center [411, 210] width 599 height 17
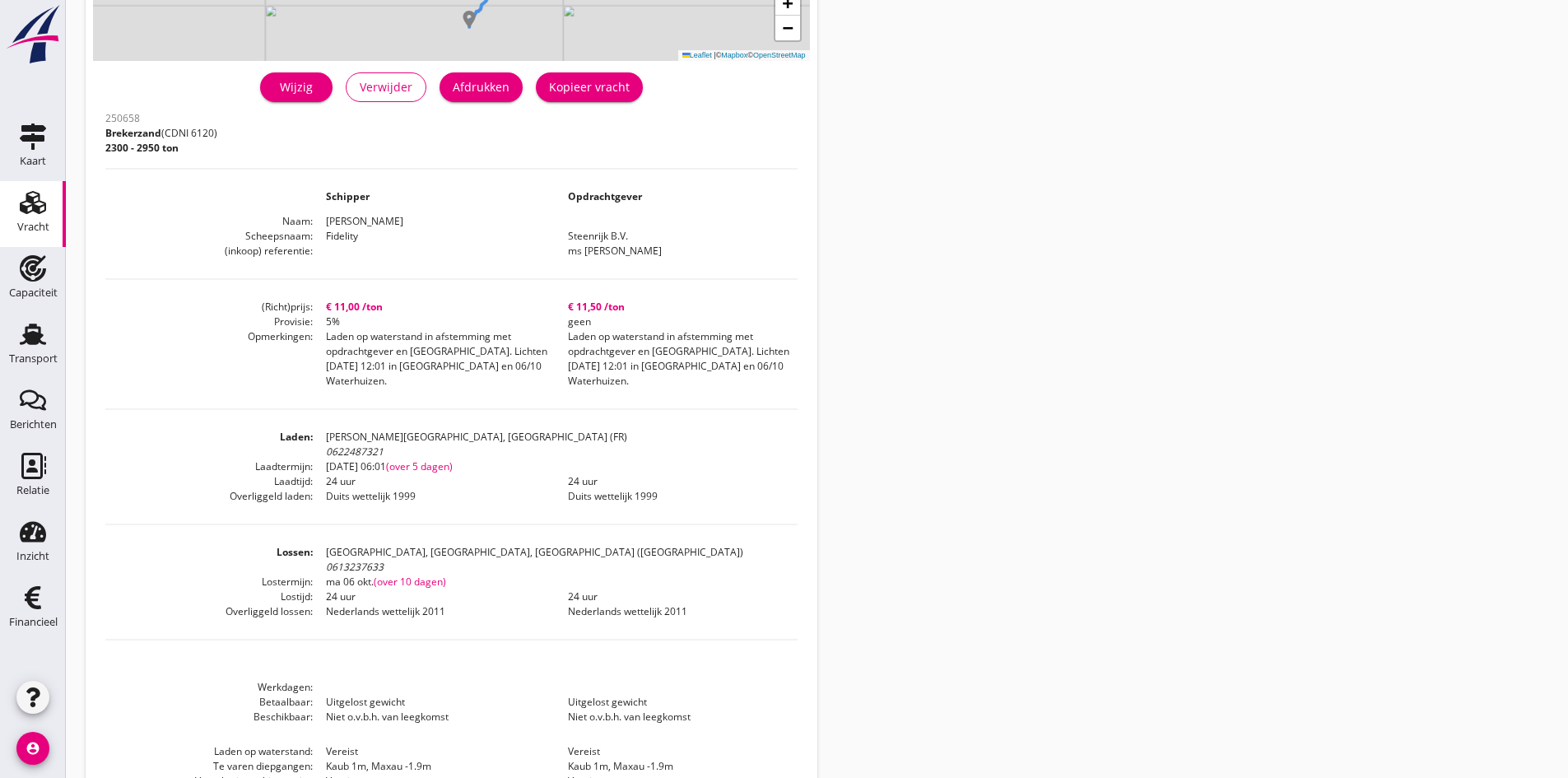
scroll to position [385, 0]
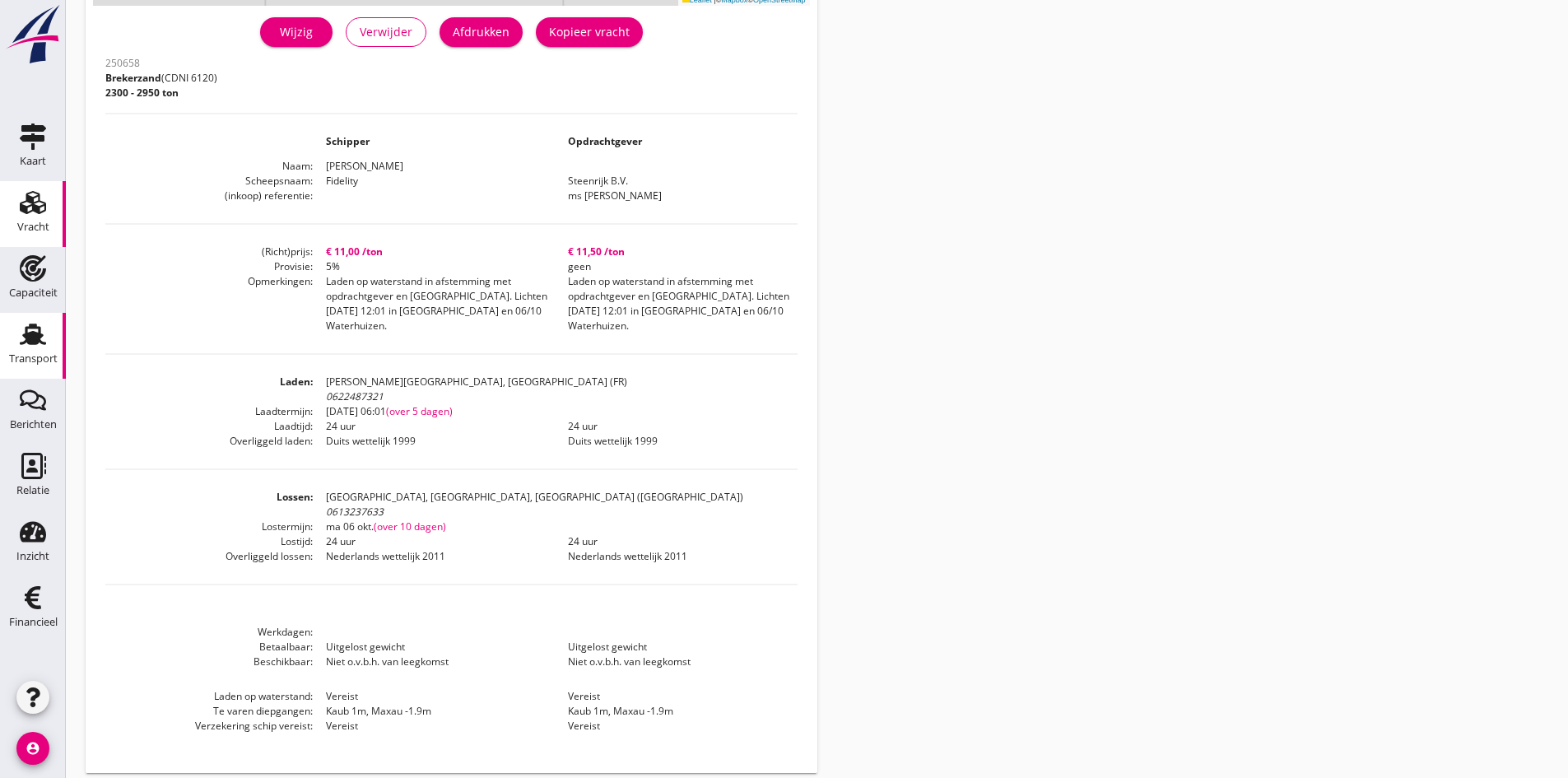
click at [25, 341] on use at bounding box center [32, 334] width 26 height 21
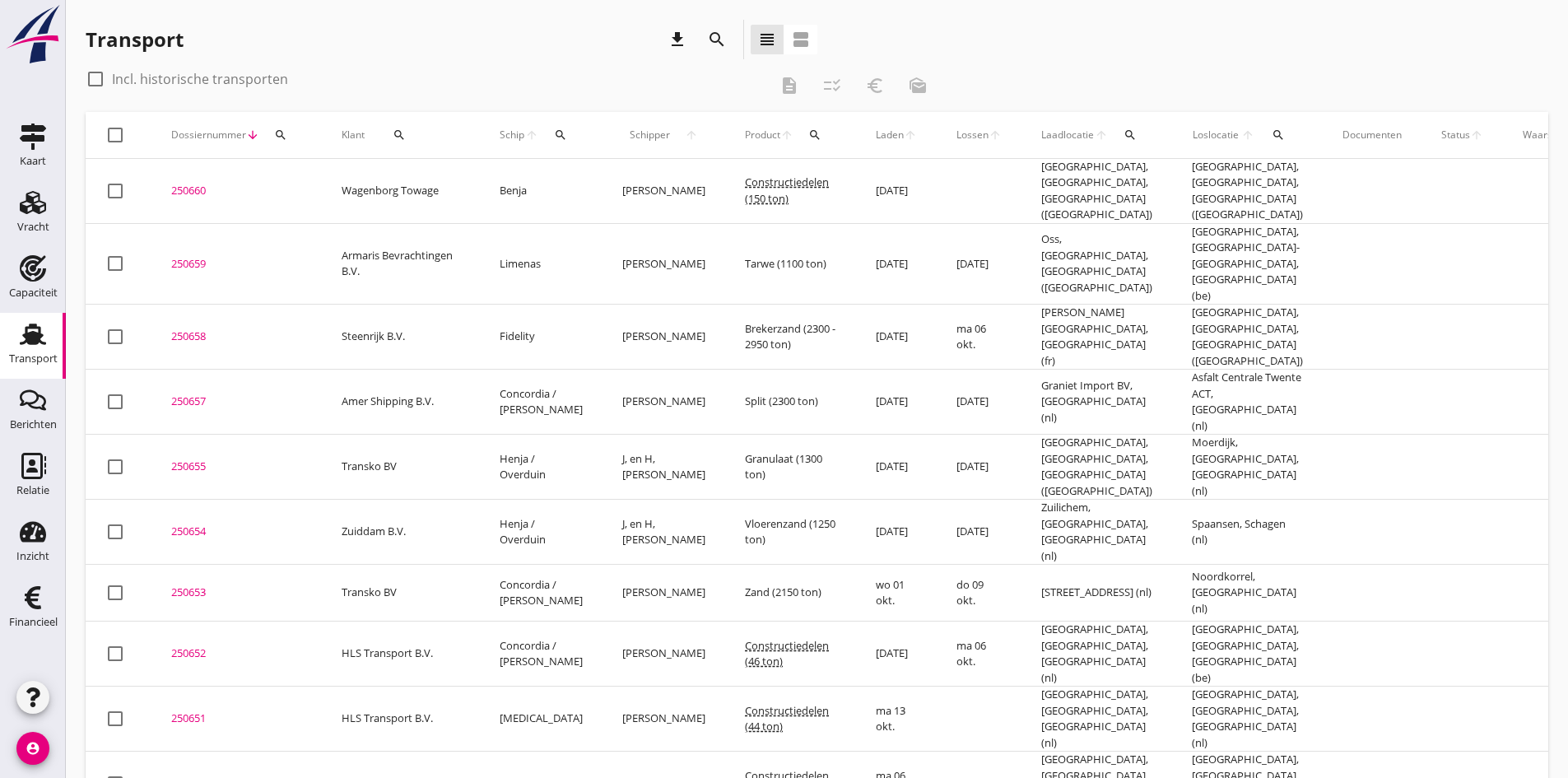
click at [189, 328] on div "250658" at bounding box center [236, 336] width 131 height 16
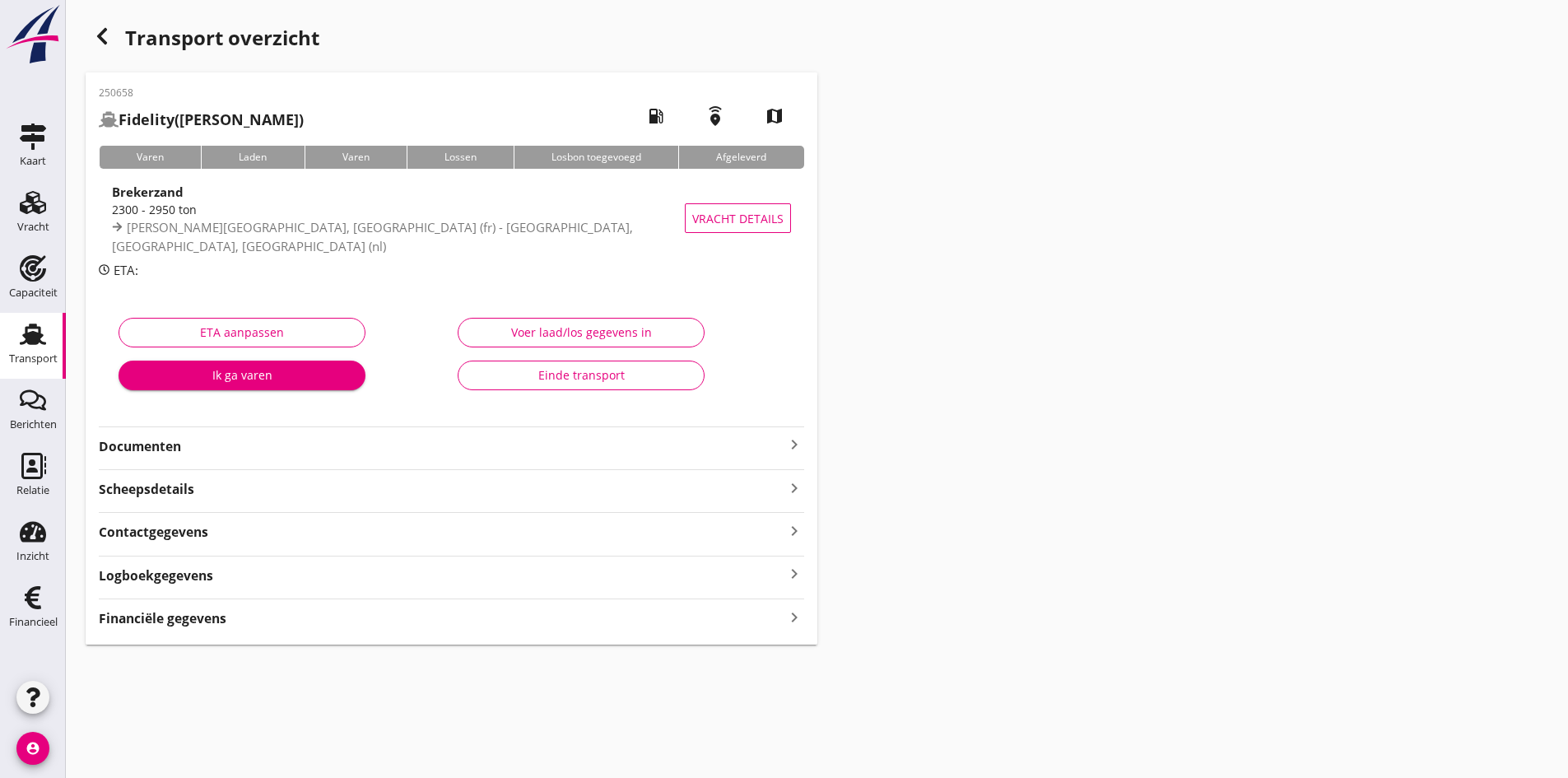
click at [782, 444] on strong "Documenten" at bounding box center [441, 447] width 686 height 19
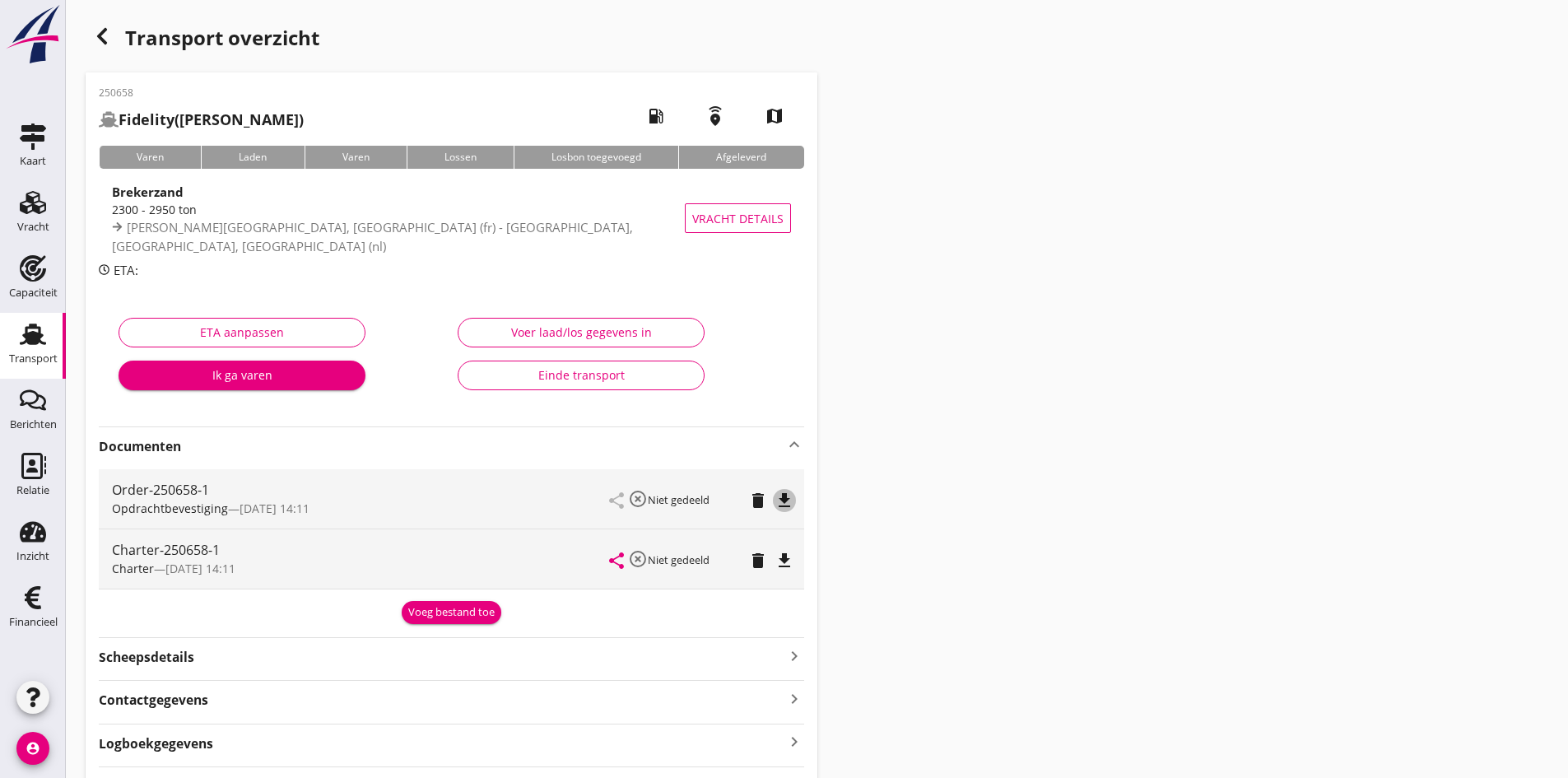
click at [784, 496] on icon "file_download" at bounding box center [784, 500] width 19 height 19
click at [35, 334] on use at bounding box center [32, 334] width 26 height 21
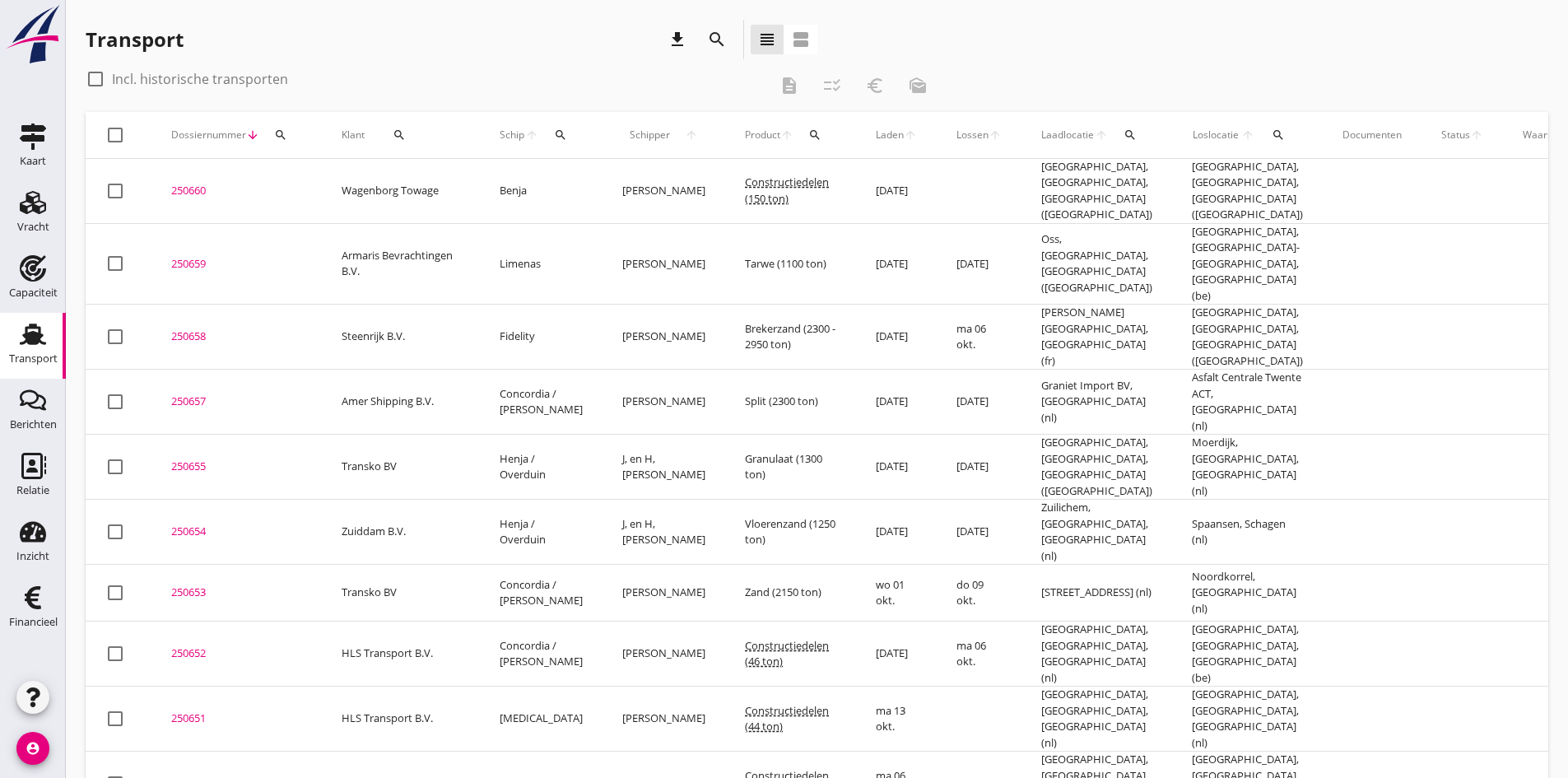
click at [195, 256] on div "250659" at bounding box center [236, 264] width 131 height 16
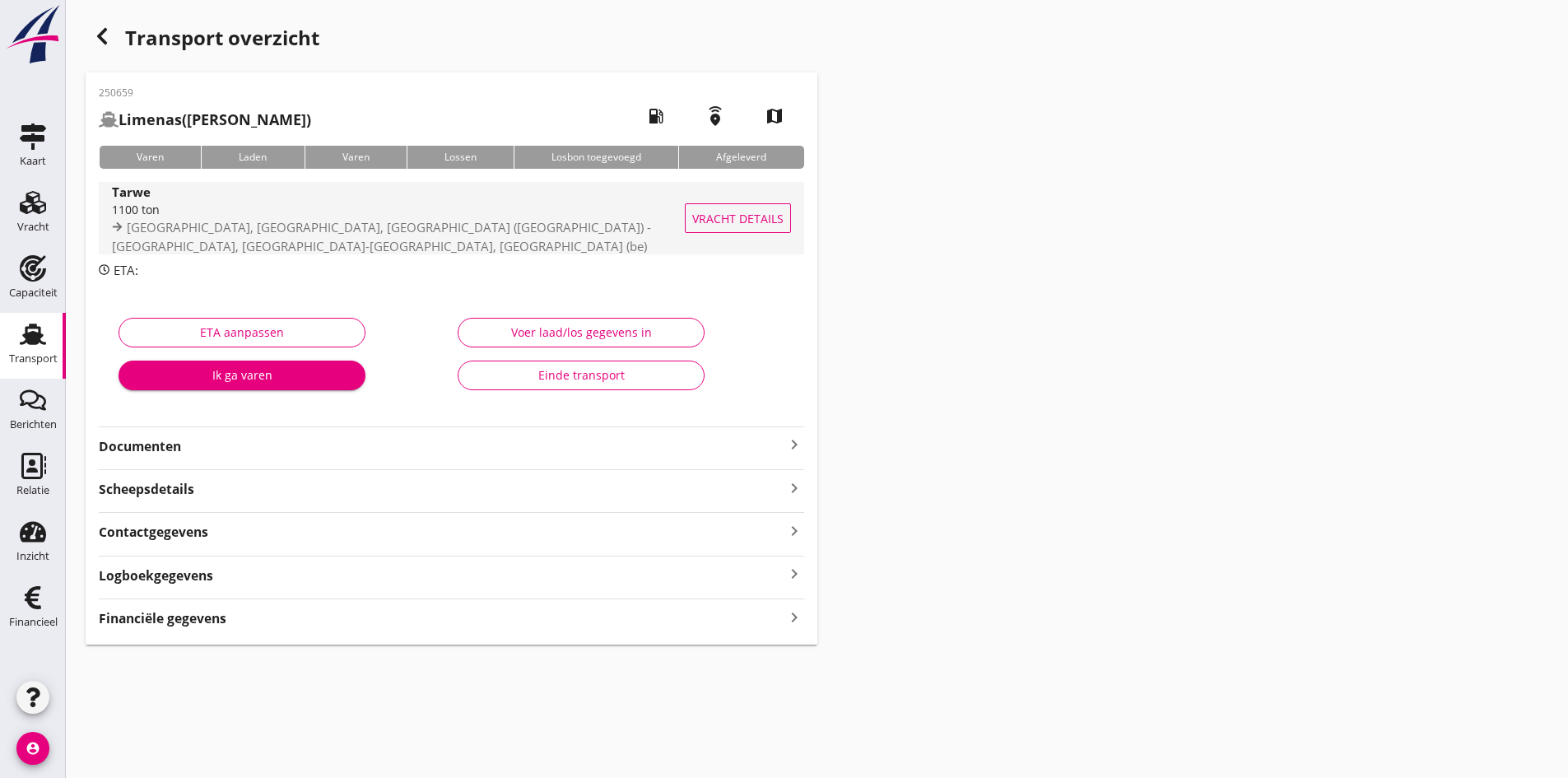
click at [156, 211] on div "1100 ton" at bounding box center [420, 210] width 618 height 17
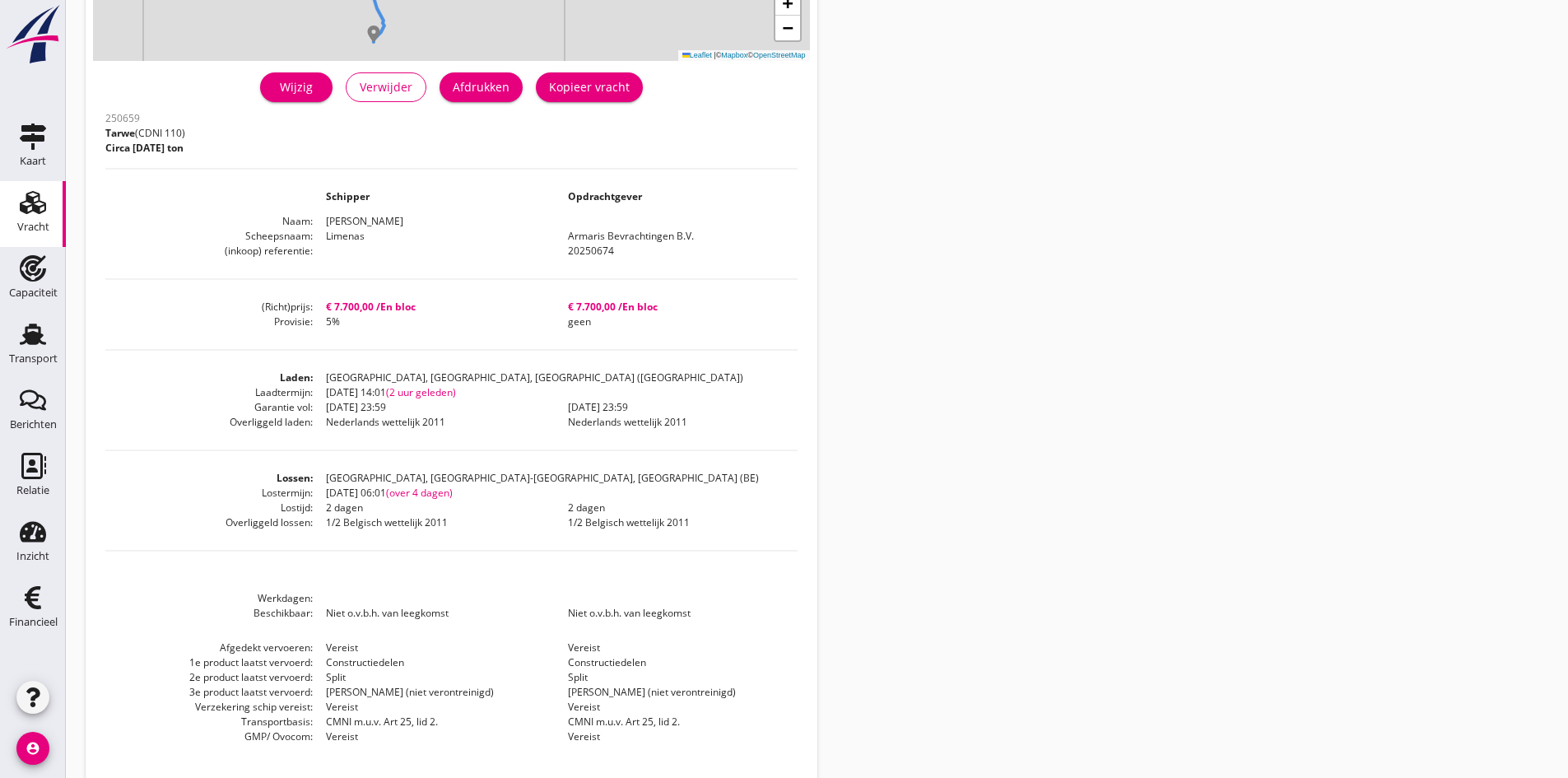
scroll to position [355, 0]
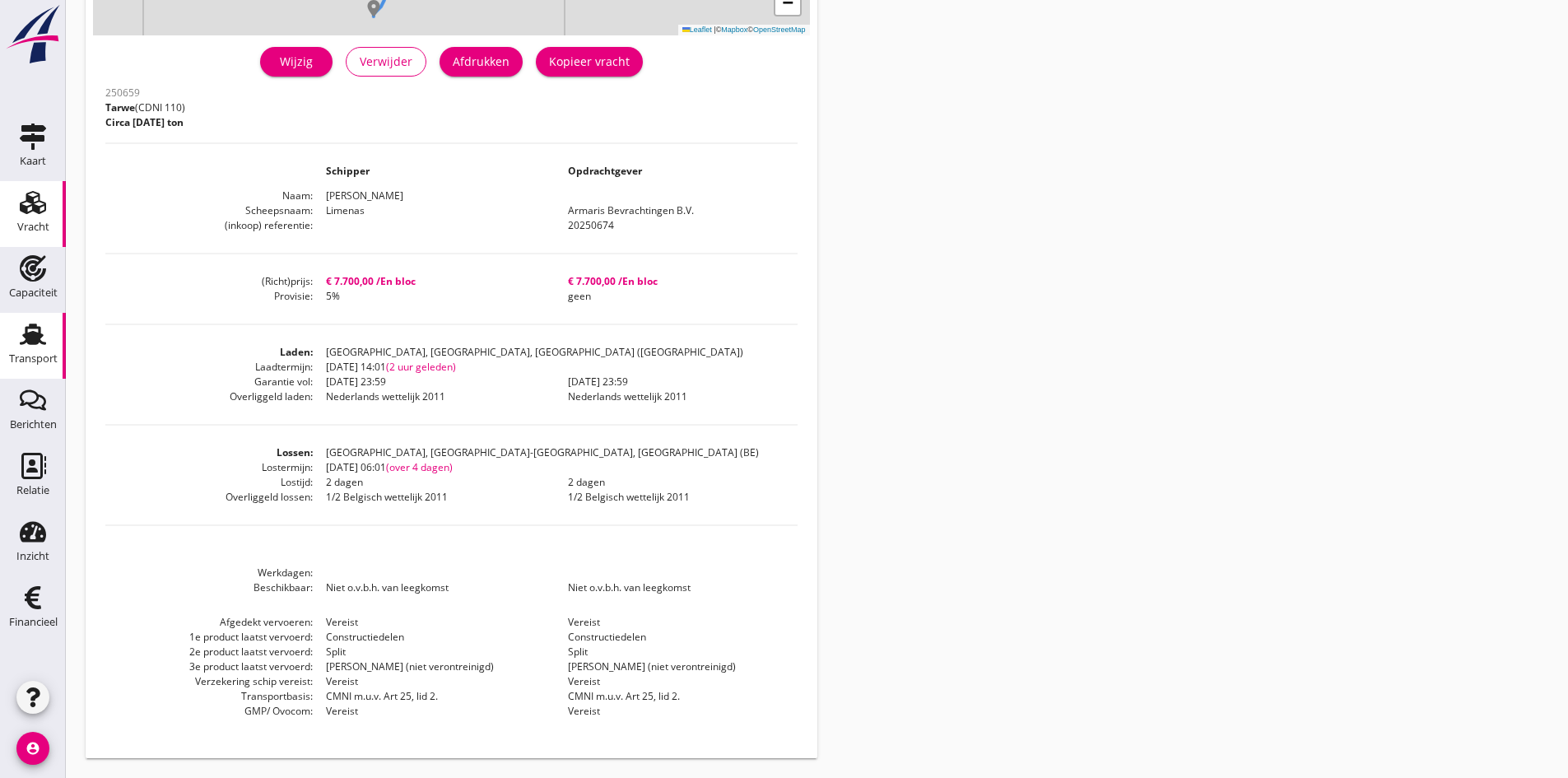
click at [29, 342] on use at bounding box center [32, 334] width 26 height 21
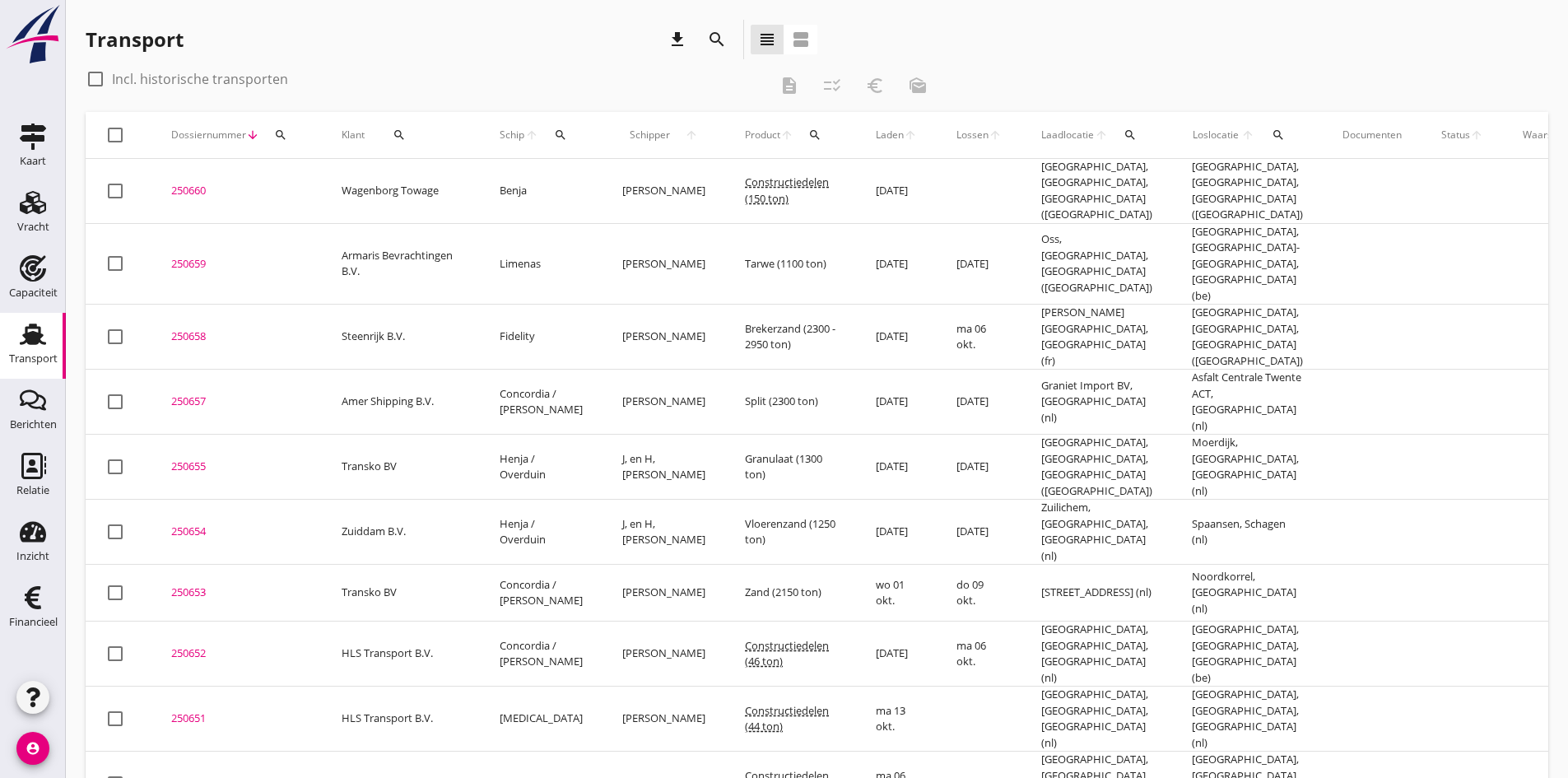
click at [197, 184] on div "250660" at bounding box center [236, 190] width 131 height 16
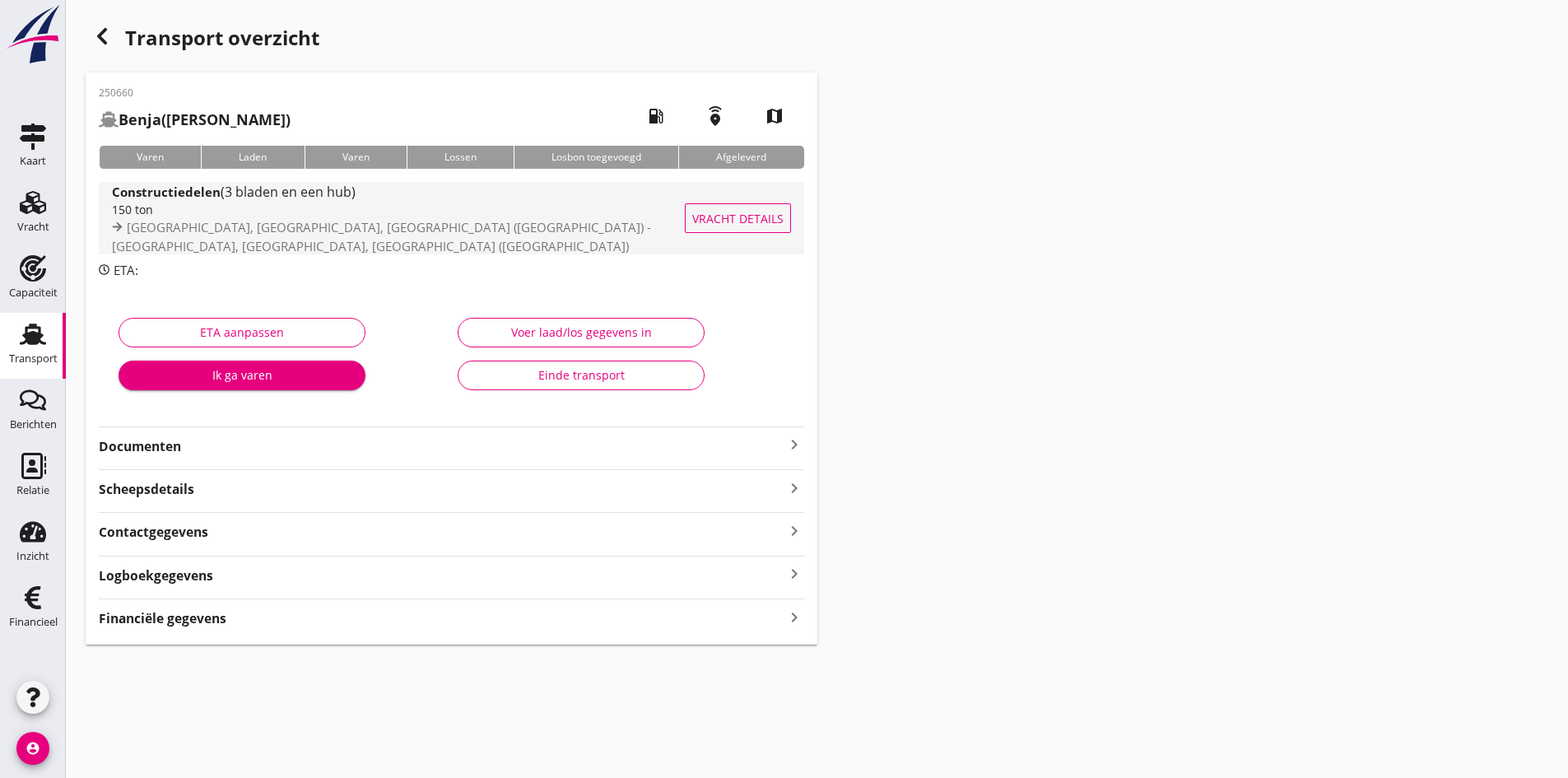
click at [156, 218] on div "150 ton" at bounding box center [419, 210] width 616 height 17
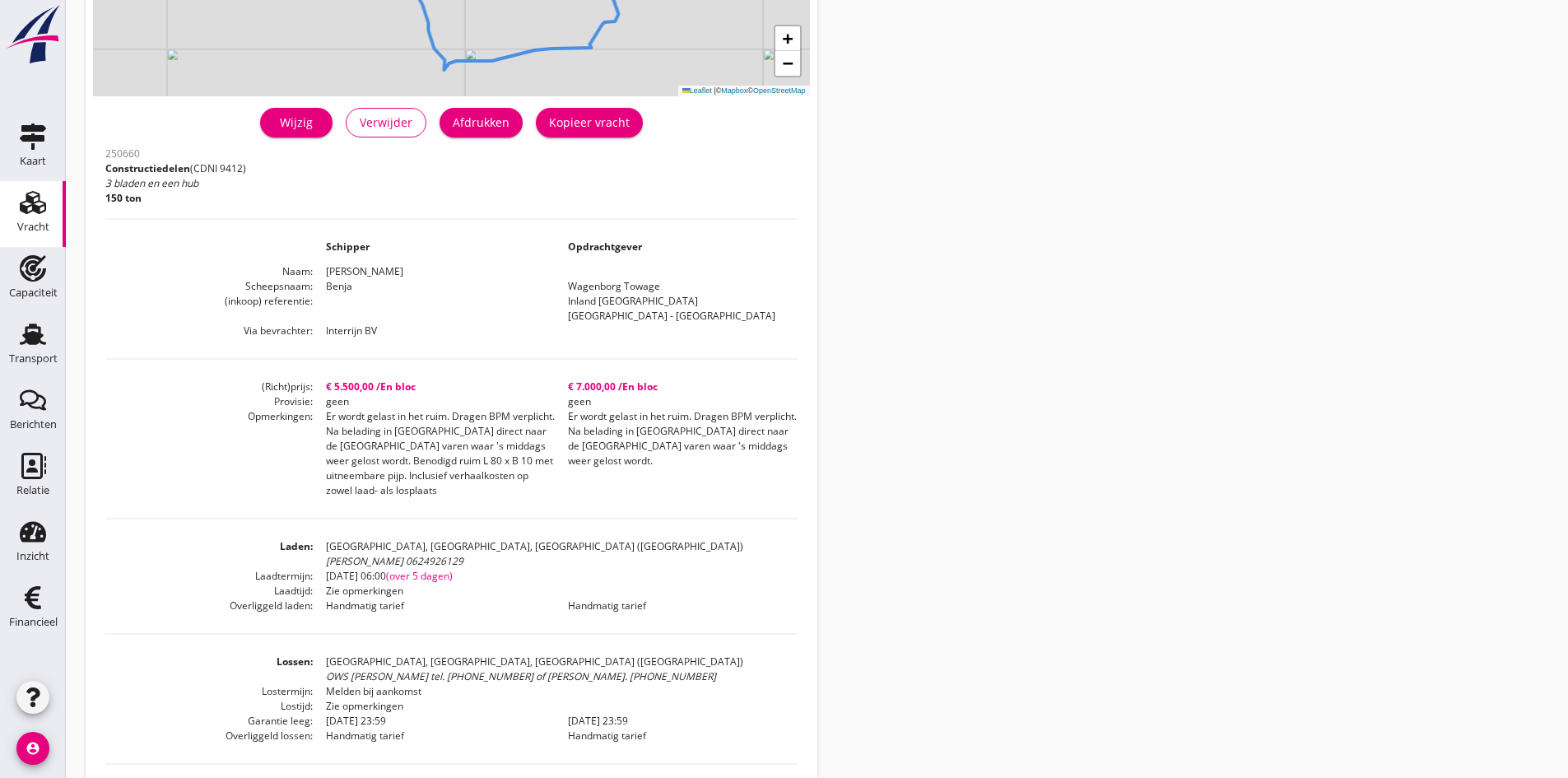
scroll to position [47, 0]
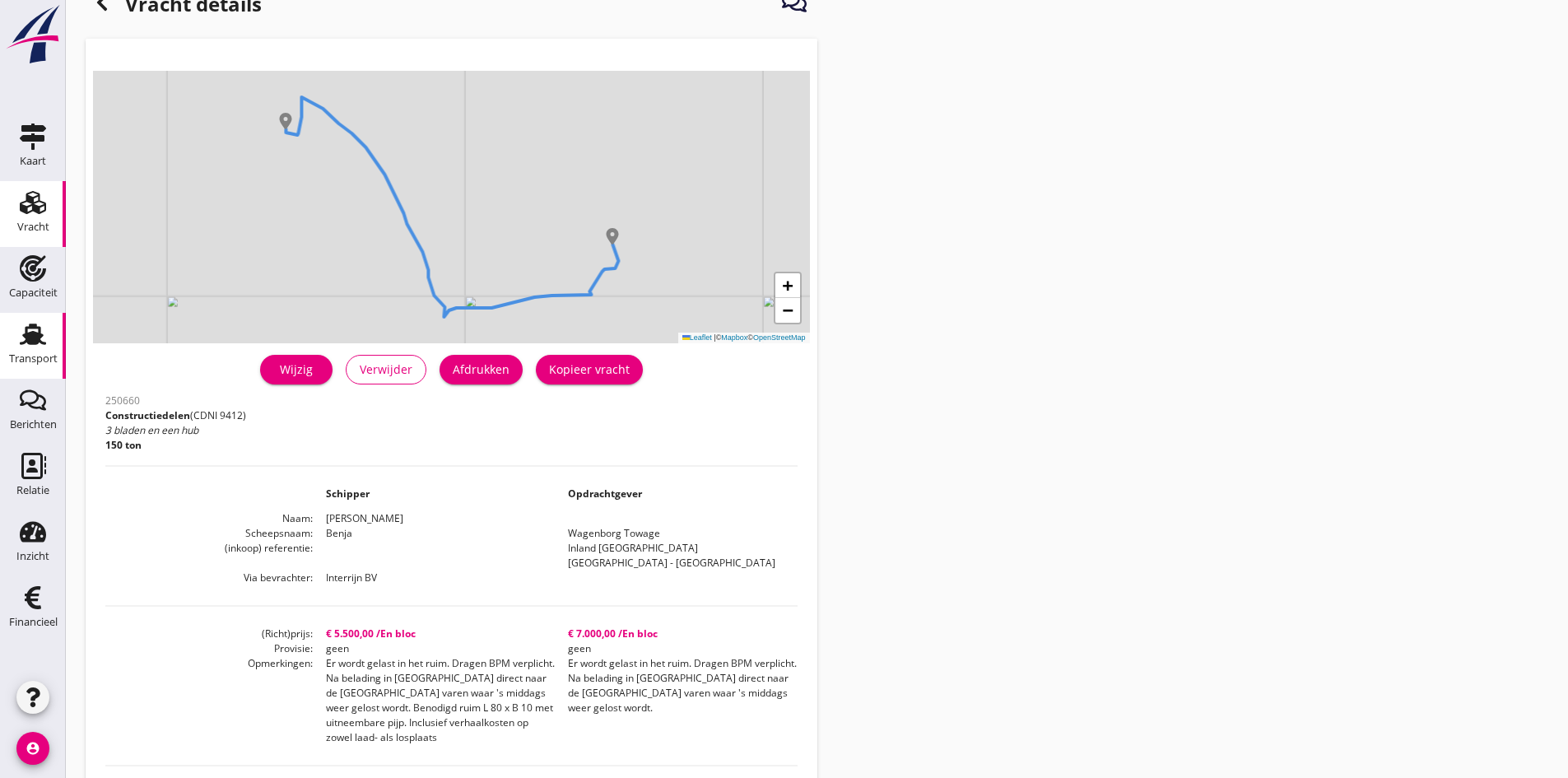
click at [41, 337] on use at bounding box center [32, 334] width 26 height 21
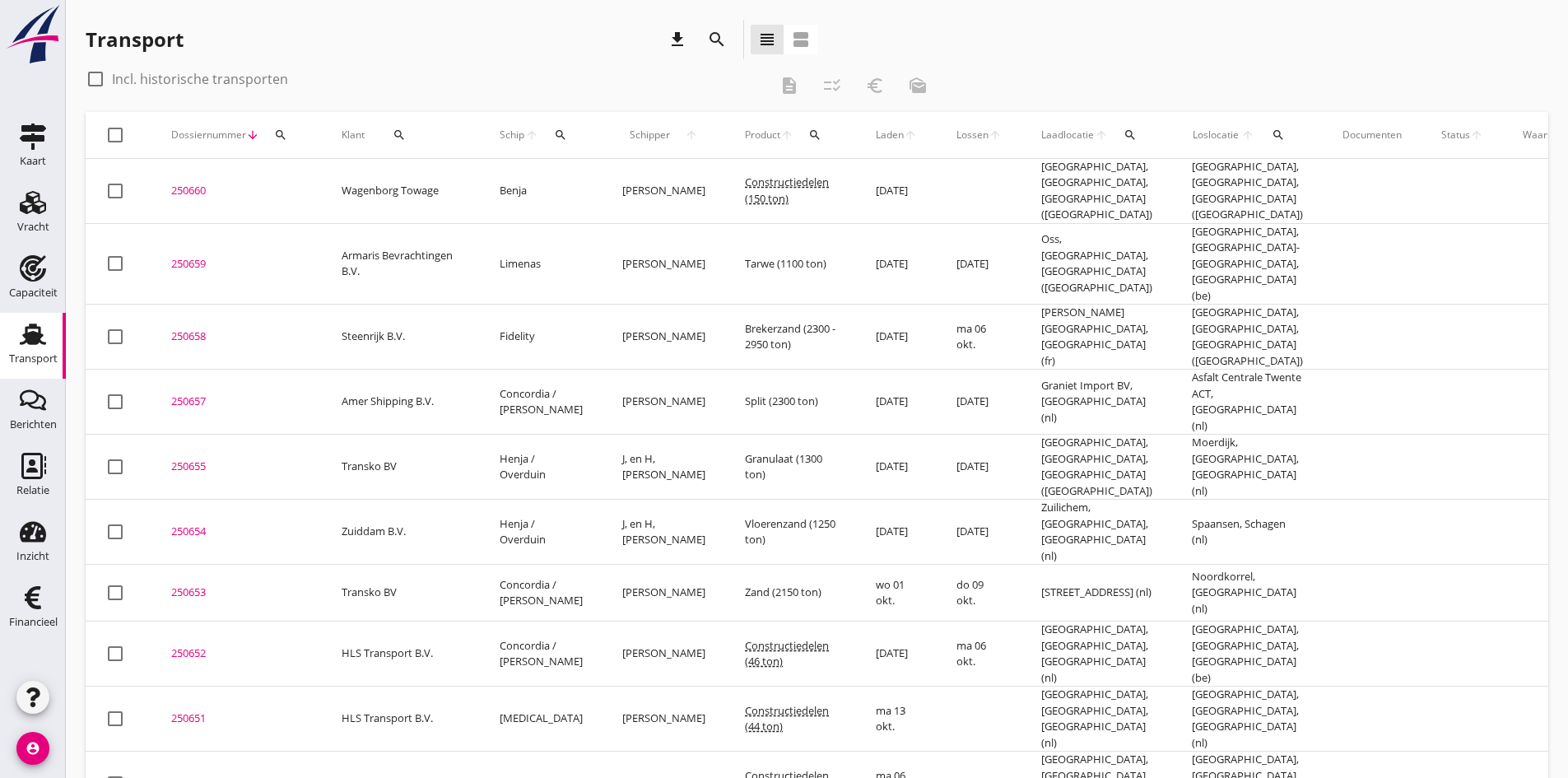
click at [556, 135] on icon "search" at bounding box center [560, 135] width 14 height 14
click at [576, 178] on input "Zoek op (scheeps)naam" at bounding box center [637, 183] width 171 height 26
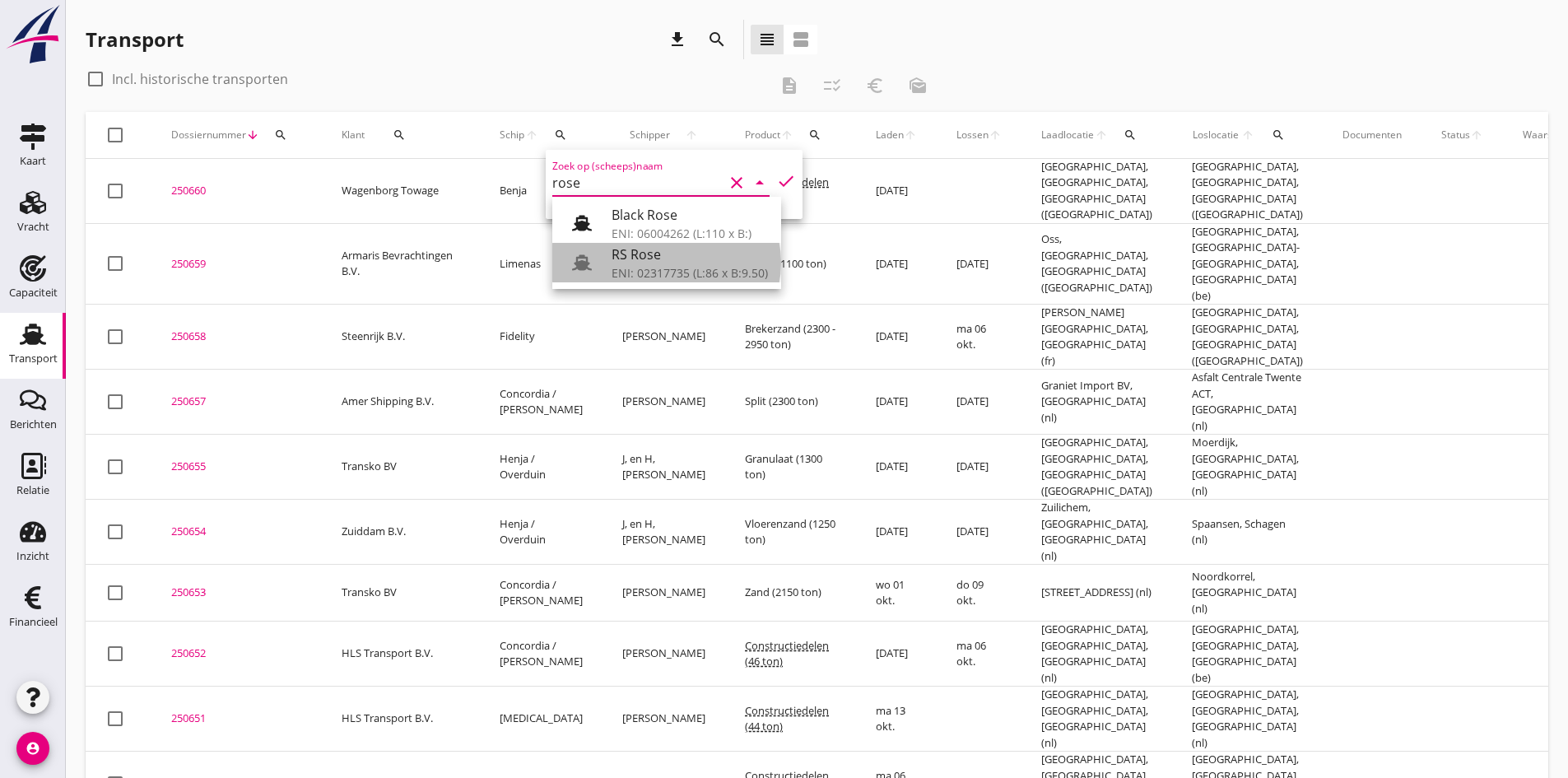
click at [640, 254] on div "RS Rose" at bounding box center [689, 254] width 156 height 19
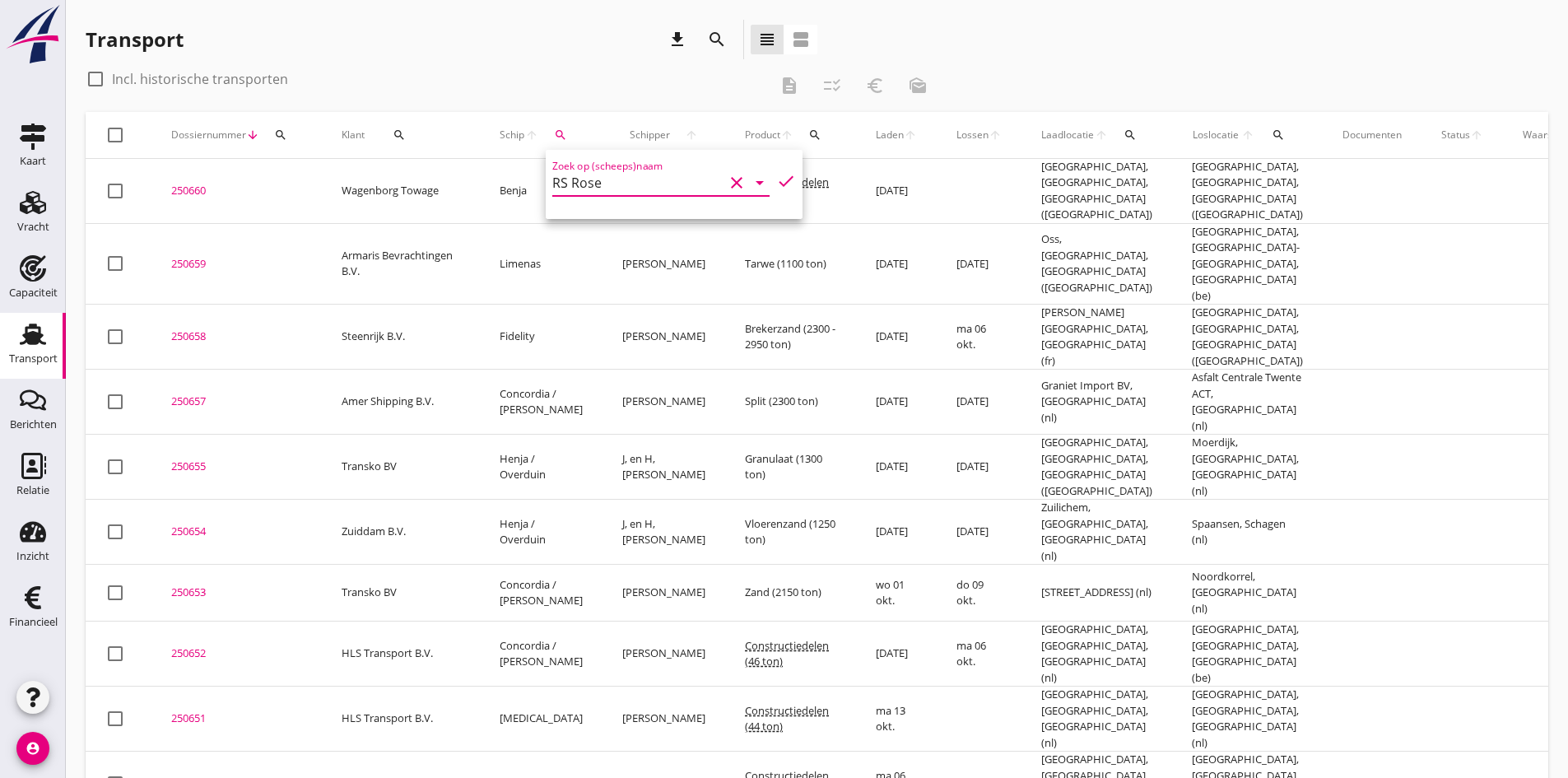
click at [776, 180] on icon "check" at bounding box center [785, 180] width 19 height 19
type input "RS Rose"
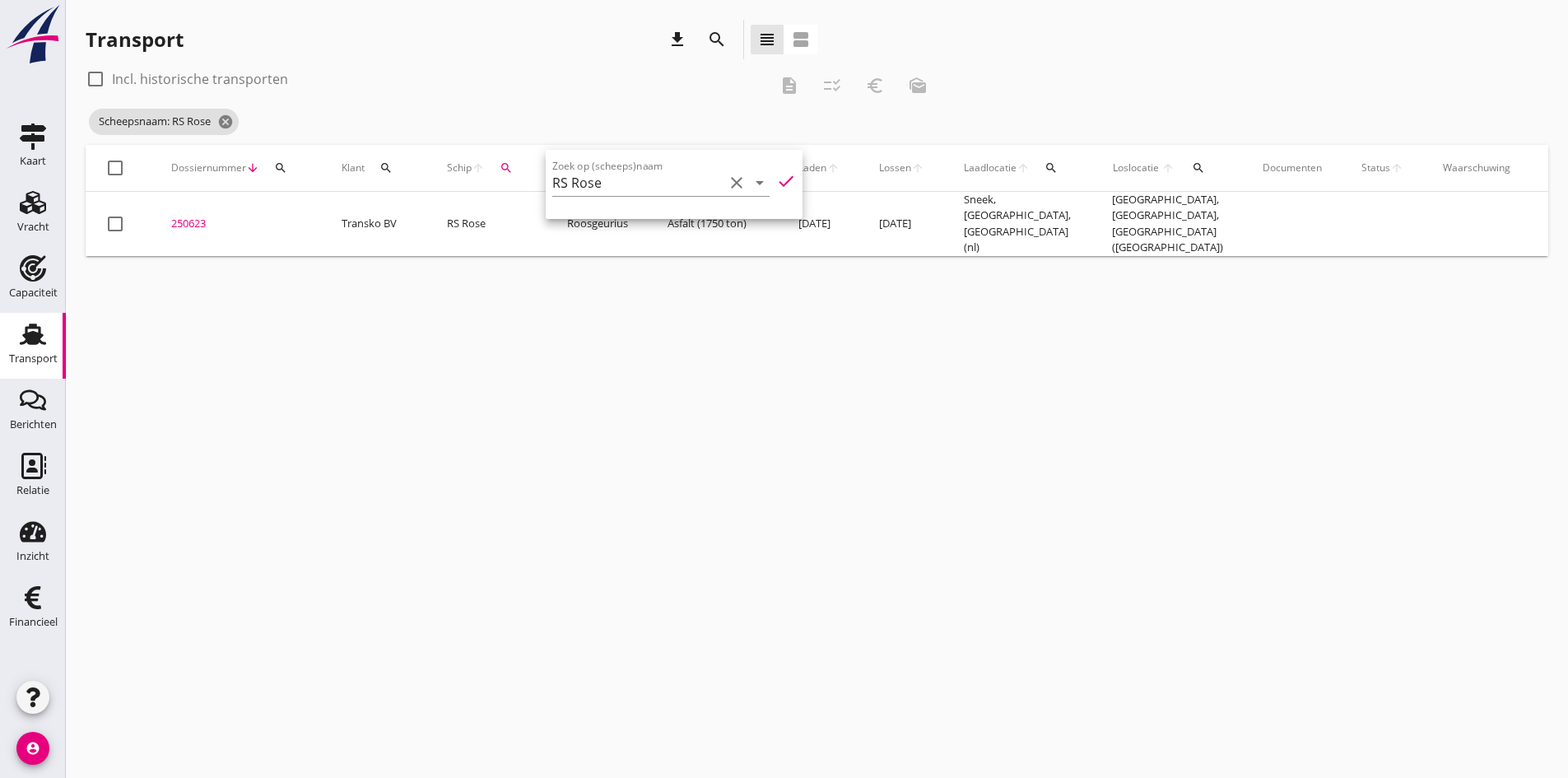
click at [358, 539] on div "cancel You are impersonating another user. Transport download search view_headl…" at bounding box center [817, 389] width 1502 height 778
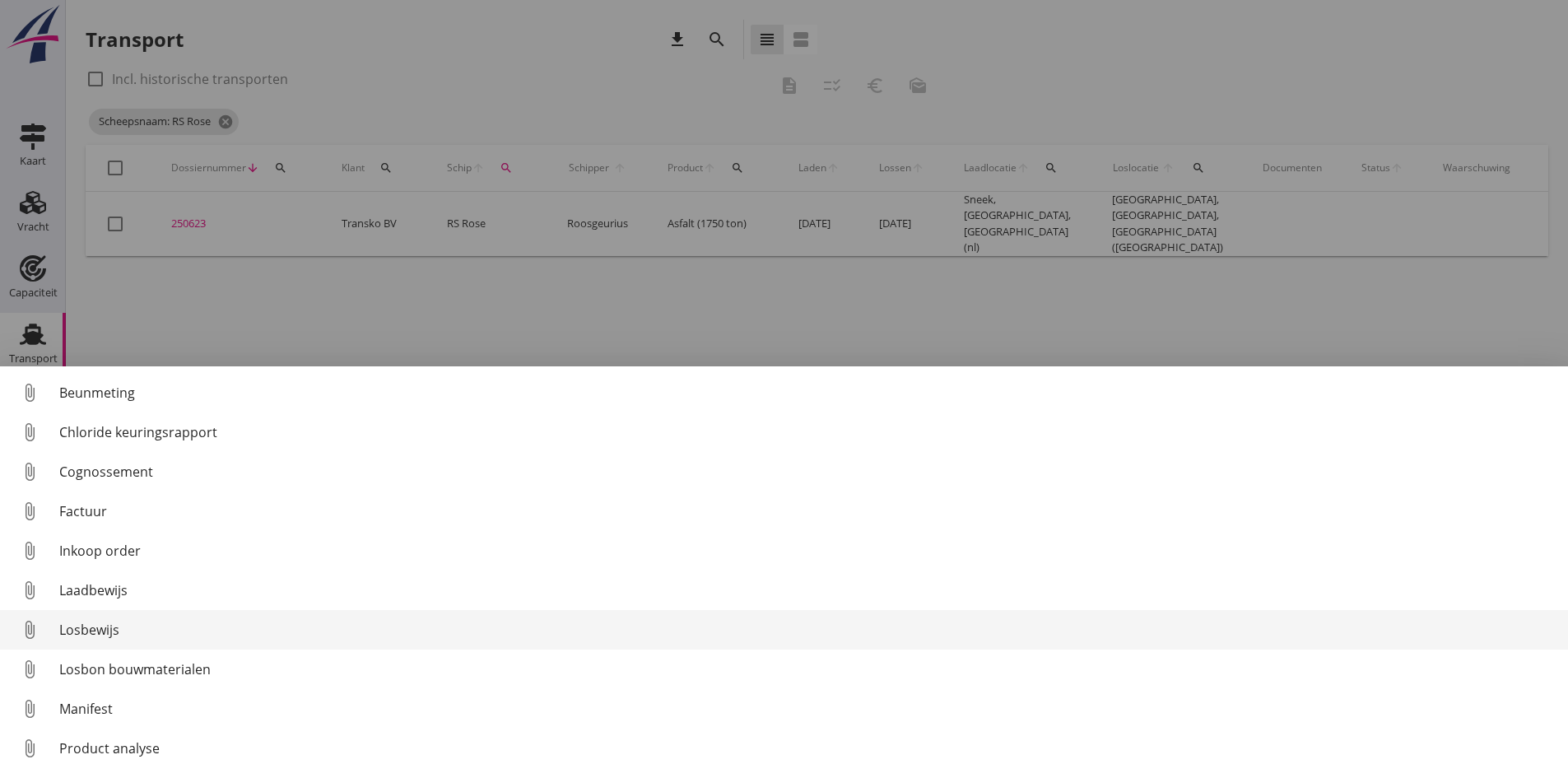
click at [86, 628] on div "Losbewijs" at bounding box center [806, 629] width 1495 height 19
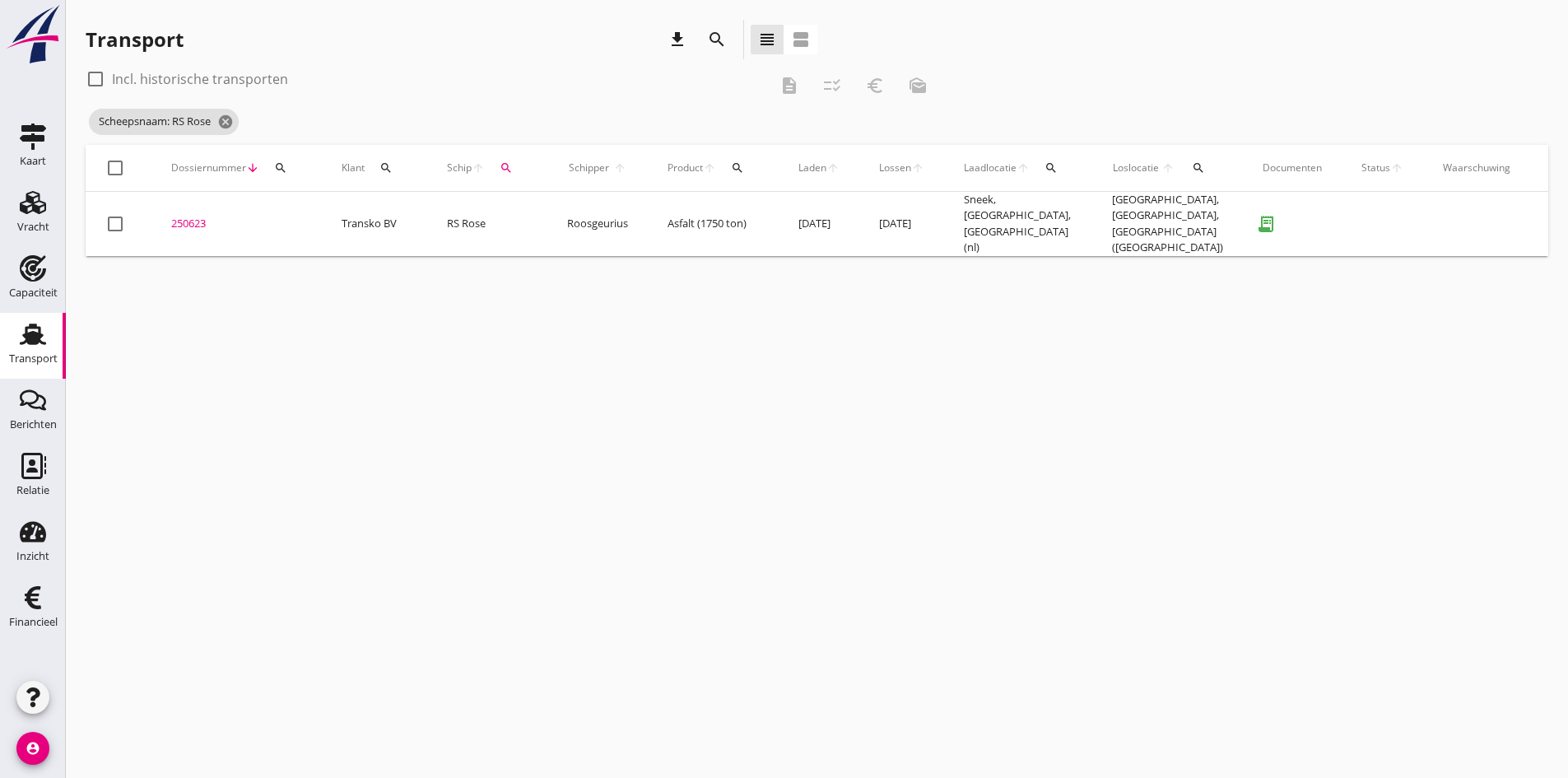
click at [203, 218] on div "250623" at bounding box center [236, 223] width 131 height 16
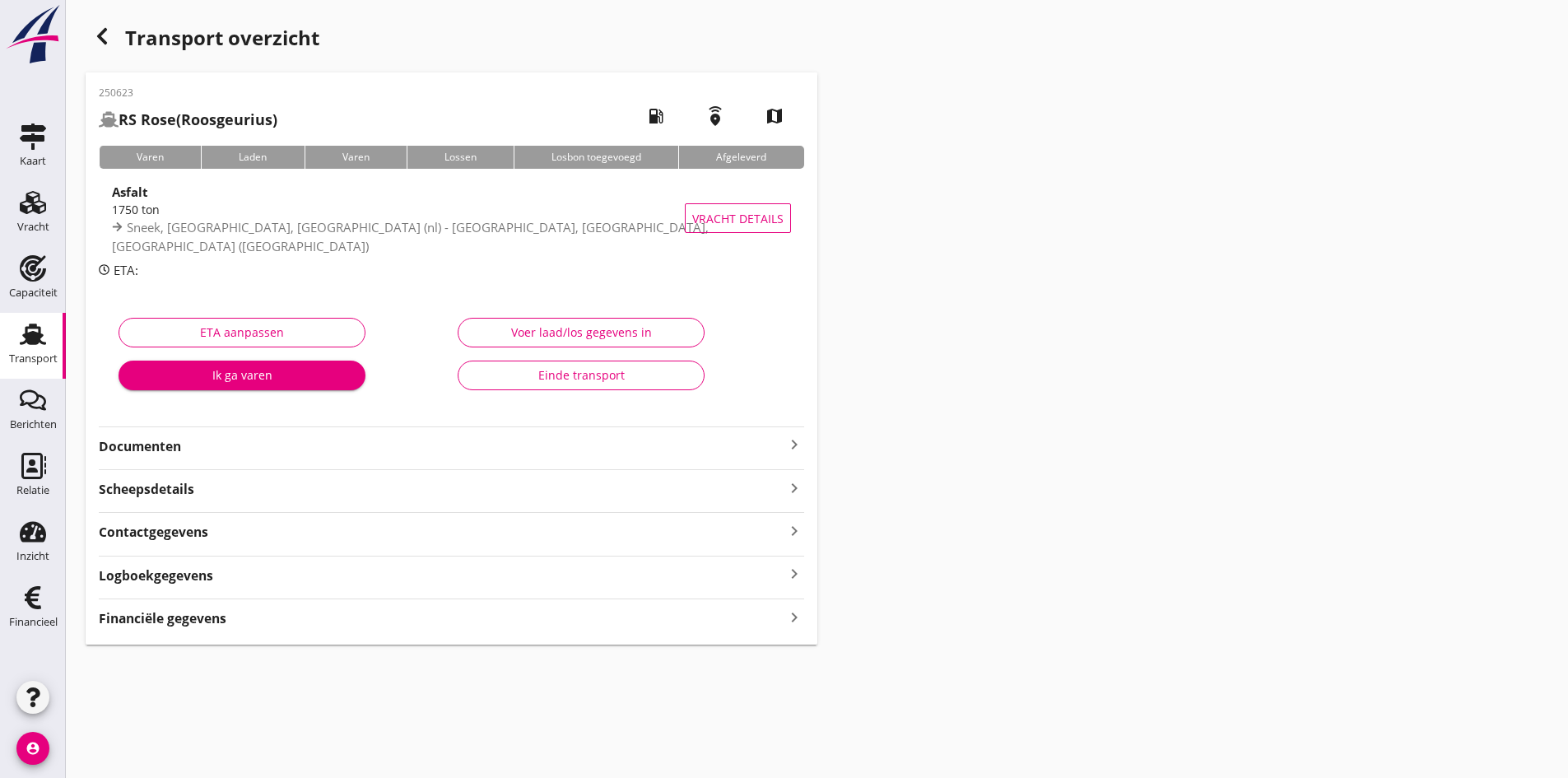
click at [516, 326] on div "Voer laad/los gegevens in" at bounding box center [581, 332] width 219 height 17
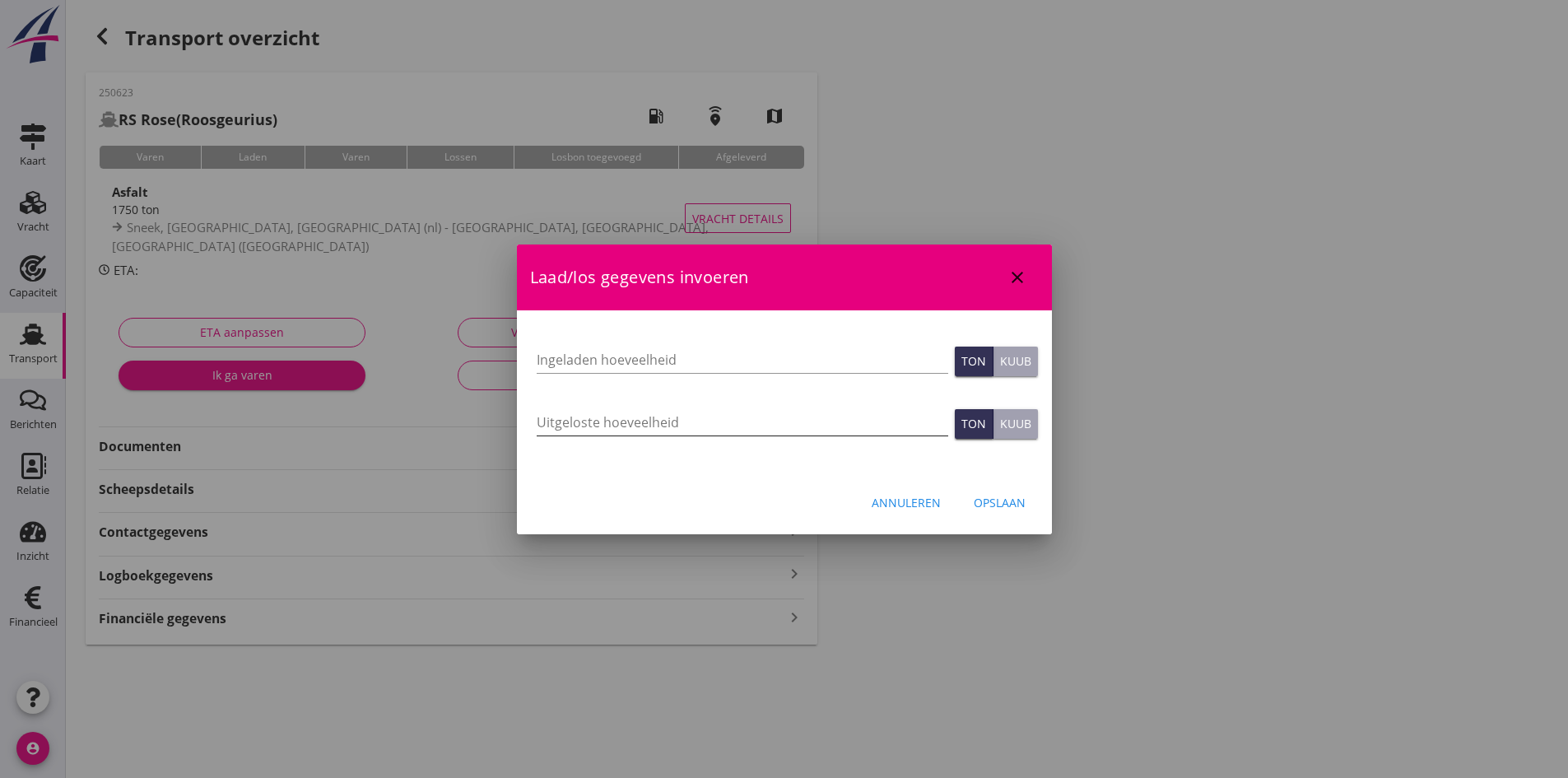
click at [557, 420] on input "Uitgeloste hoeveelheid" at bounding box center [742, 422] width 412 height 26
type input "1565"
click at [998, 501] on div "Opslaan" at bounding box center [999, 502] width 52 height 17
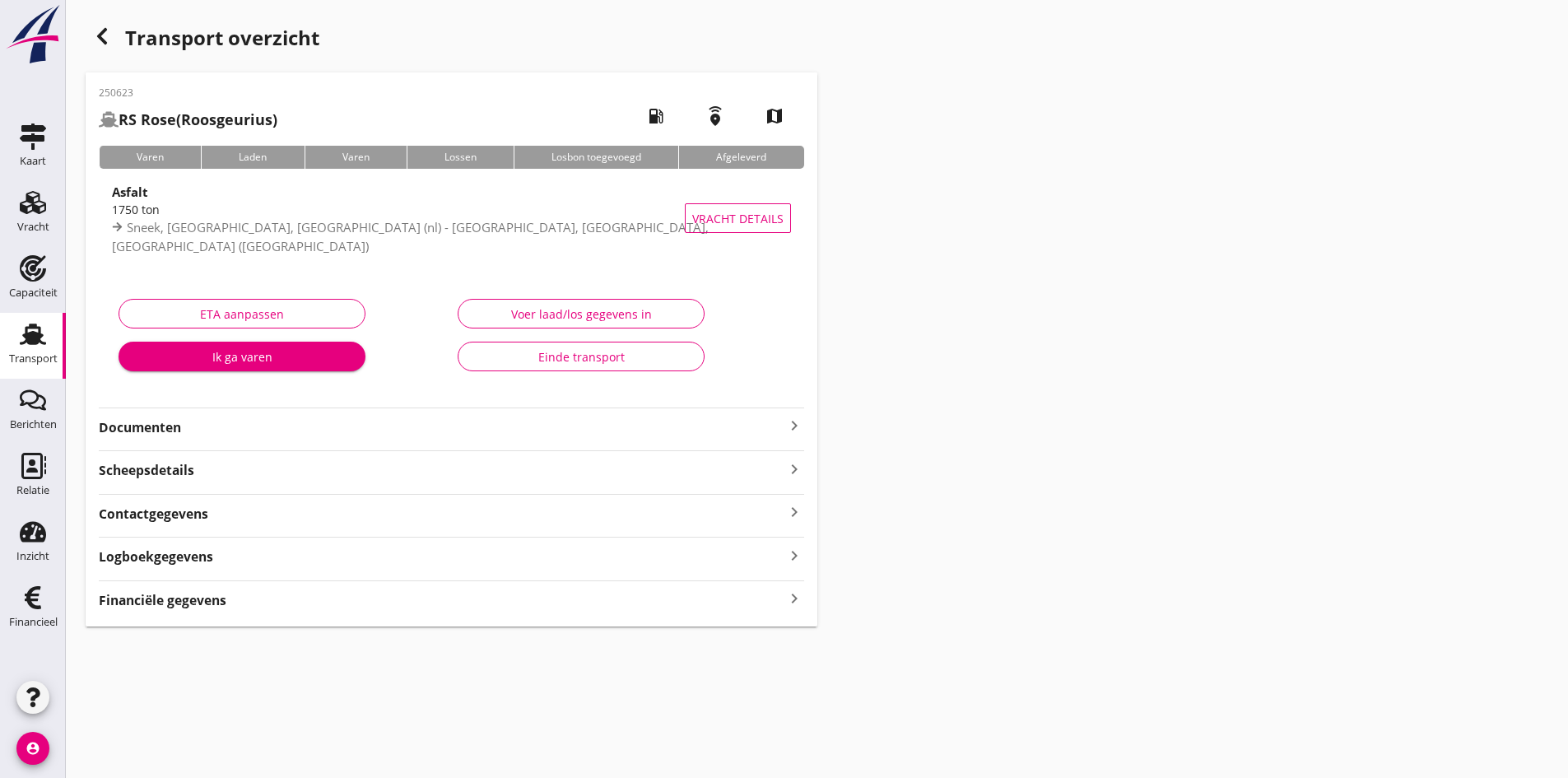
click at [730, 600] on div "Financiële gegevens keyboard_arrow_right" at bounding box center [451, 599] width 705 height 22
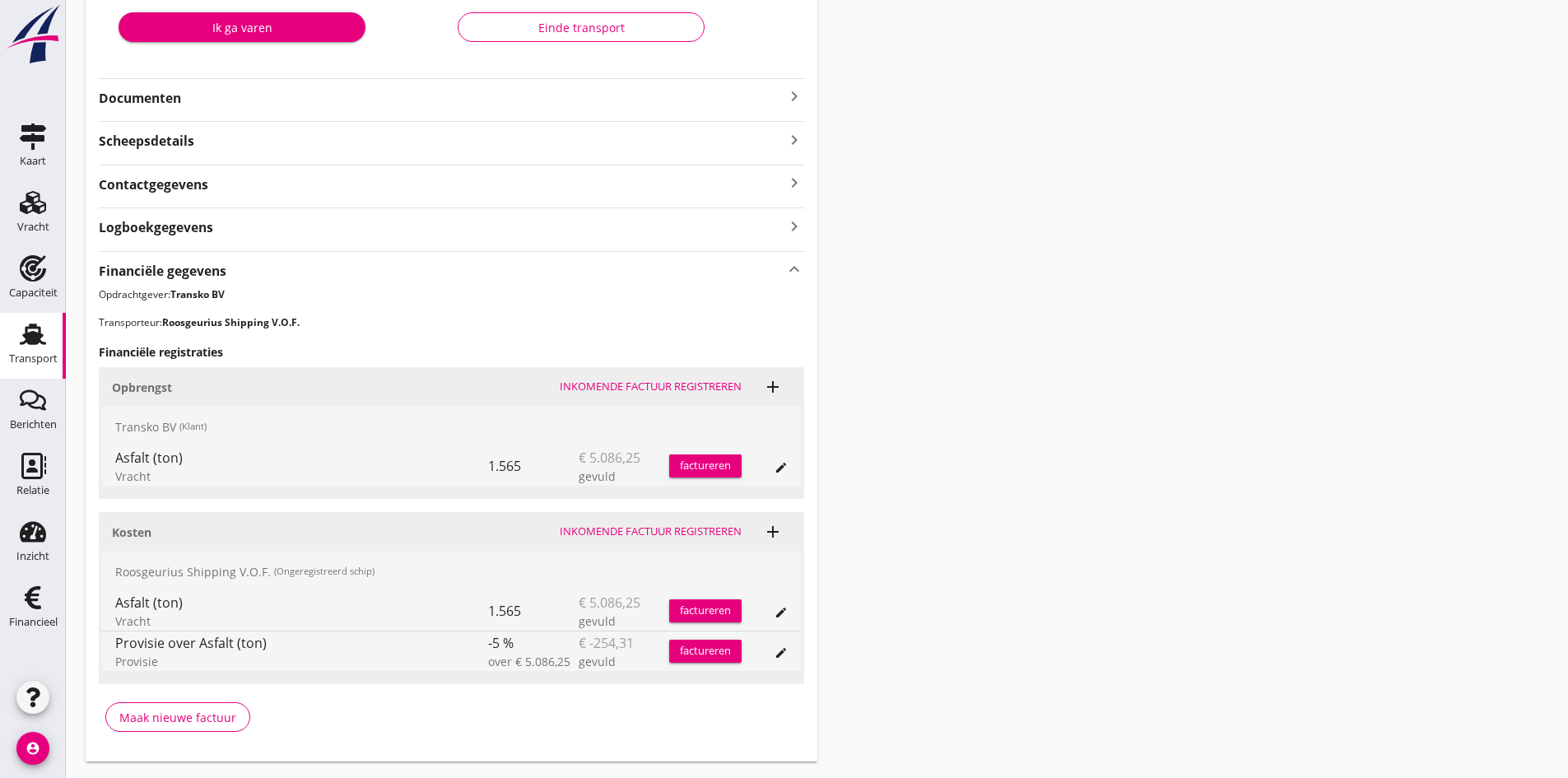
scroll to position [372, 0]
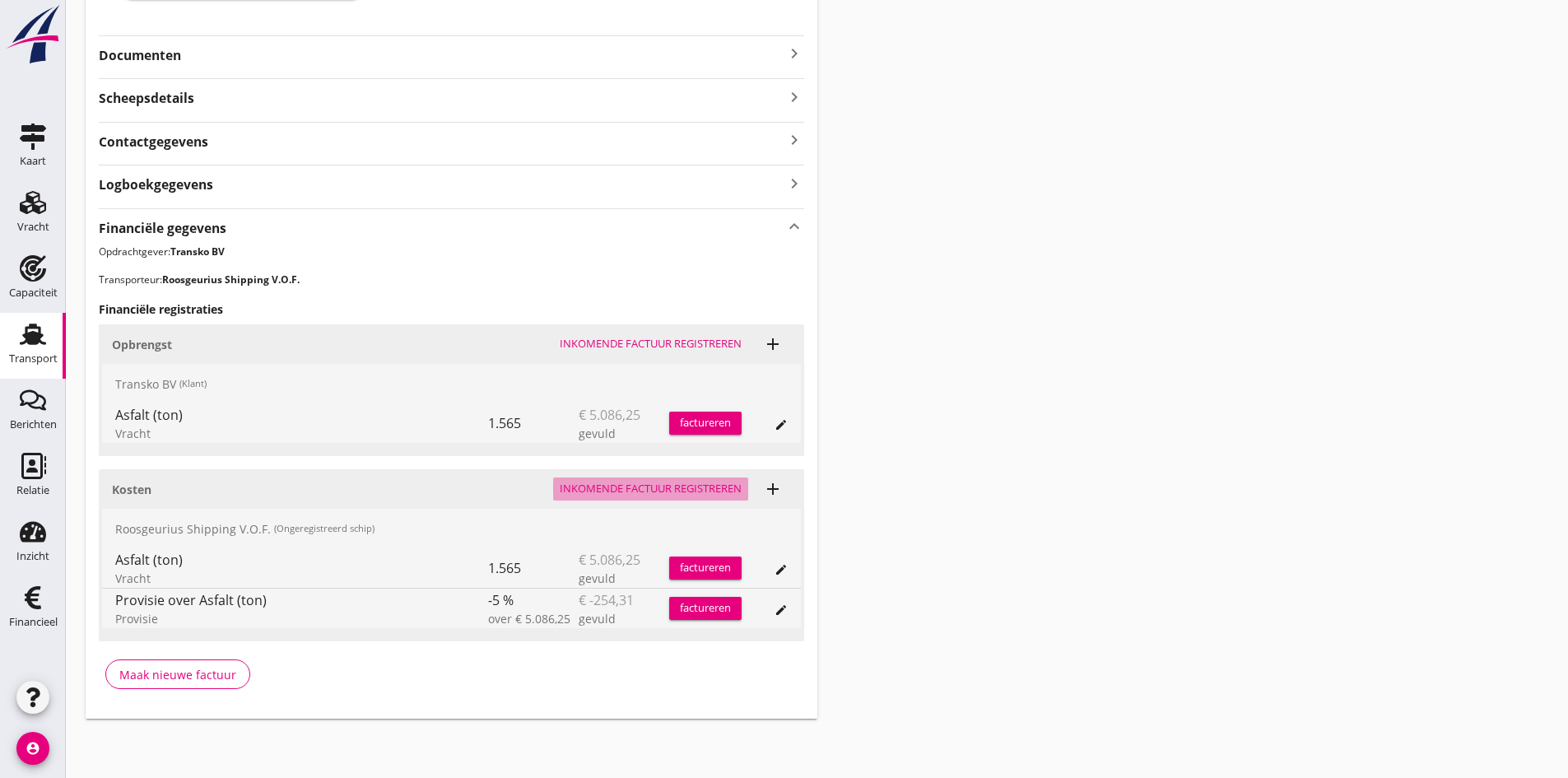
drag, startPoint x: 609, startPoint y: 484, endPoint x: 113, endPoint y: 545, distance: 499.7
click at [606, 485] on div "Inkomende factuur registreren" at bounding box center [650, 489] width 182 height 16
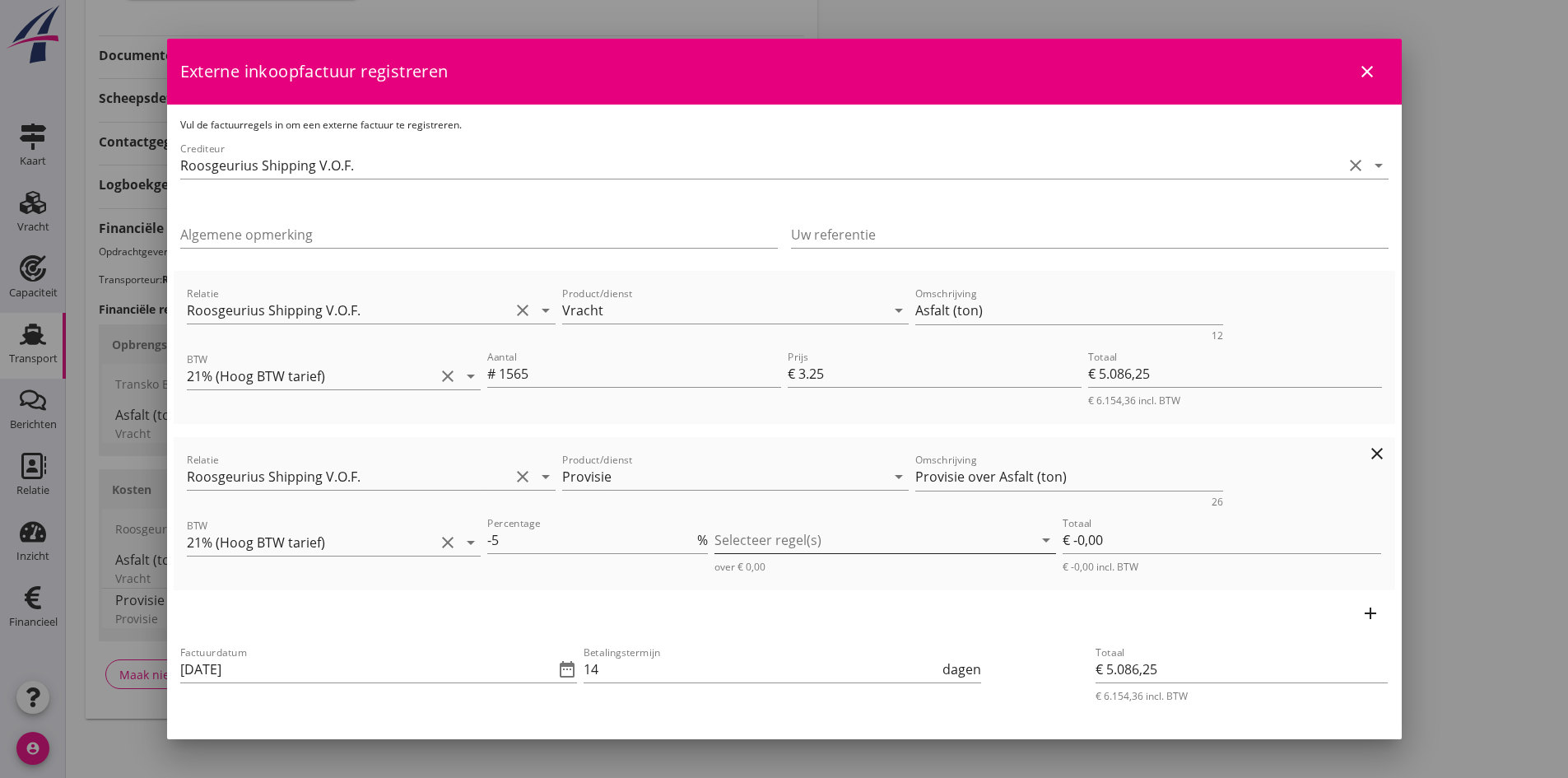
click at [731, 535] on div at bounding box center [873, 540] width 319 height 26
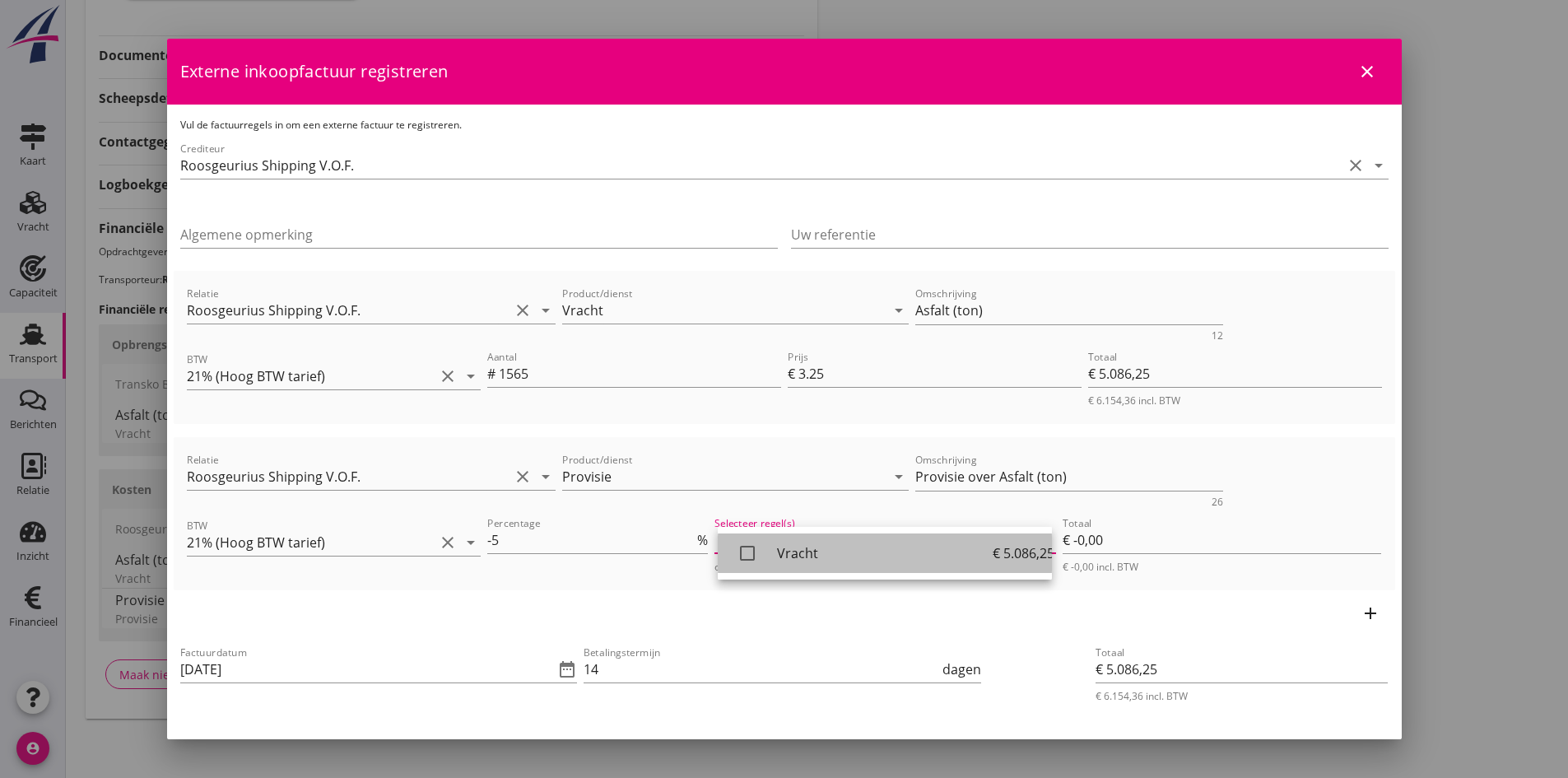
click at [749, 548] on icon "check_box_outline_blank" at bounding box center [746, 553] width 33 height 33
type input "€ -254,31"
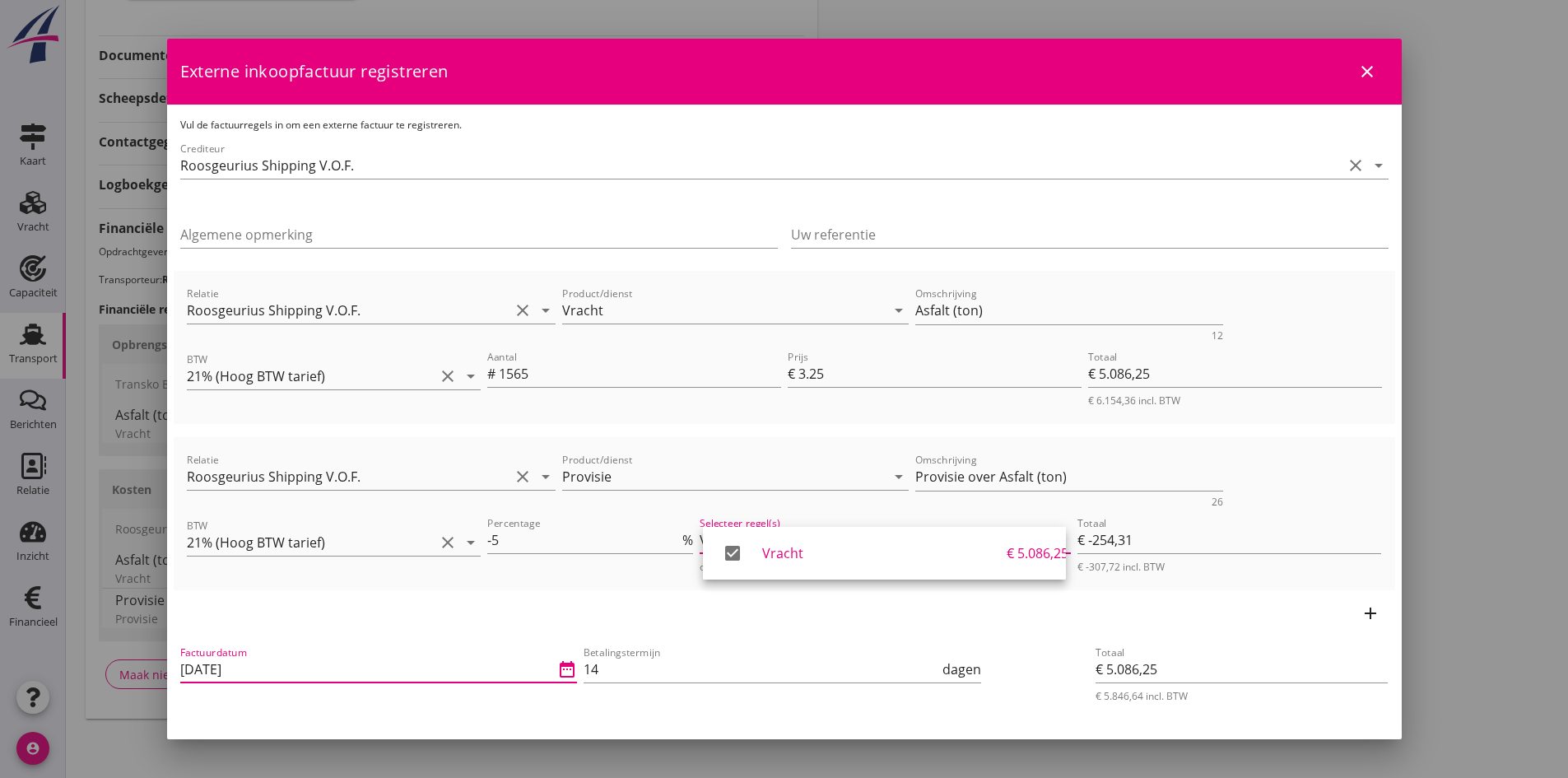
click at [288, 674] on input "[DATE]" at bounding box center [367, 669] width 374 height 26
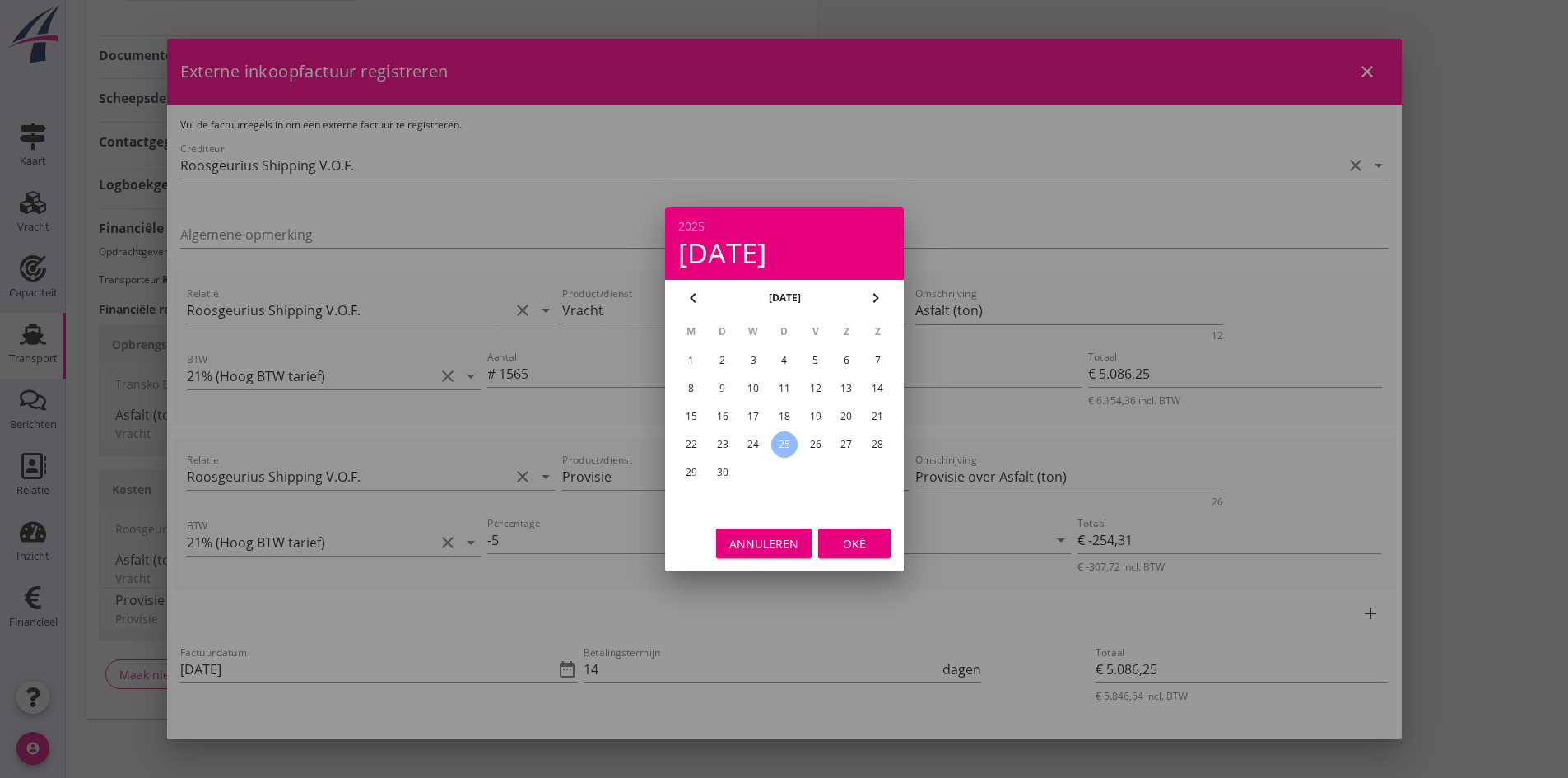
click at [753, 416] on div "17" at bounding box center [752, 416] width 26 height 26
type input "[DATE]"
click at [834, 542] on div "Oké" at bounding box center [854, 543] width 46 height 17
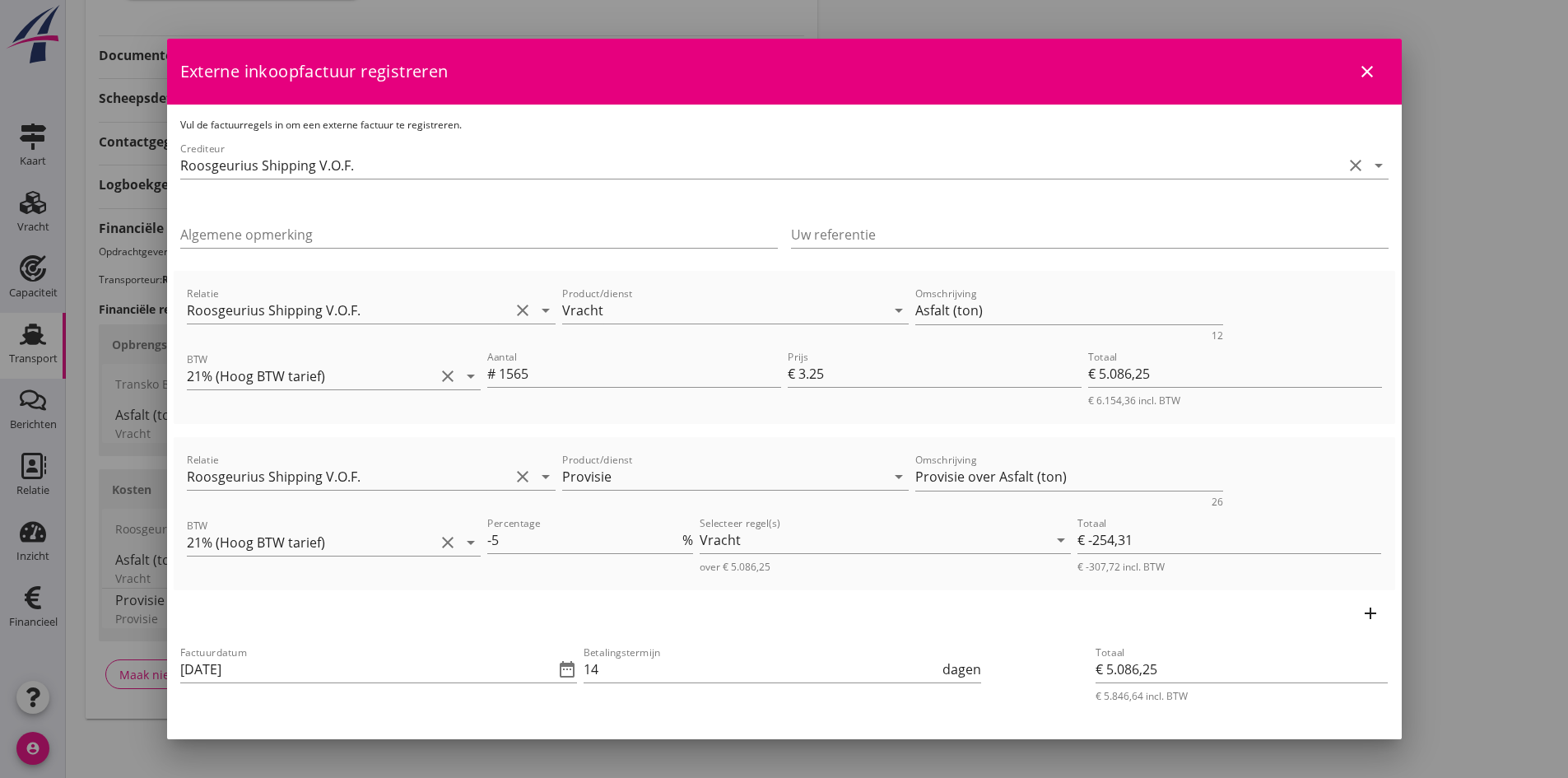
scroll to position [165, 0]
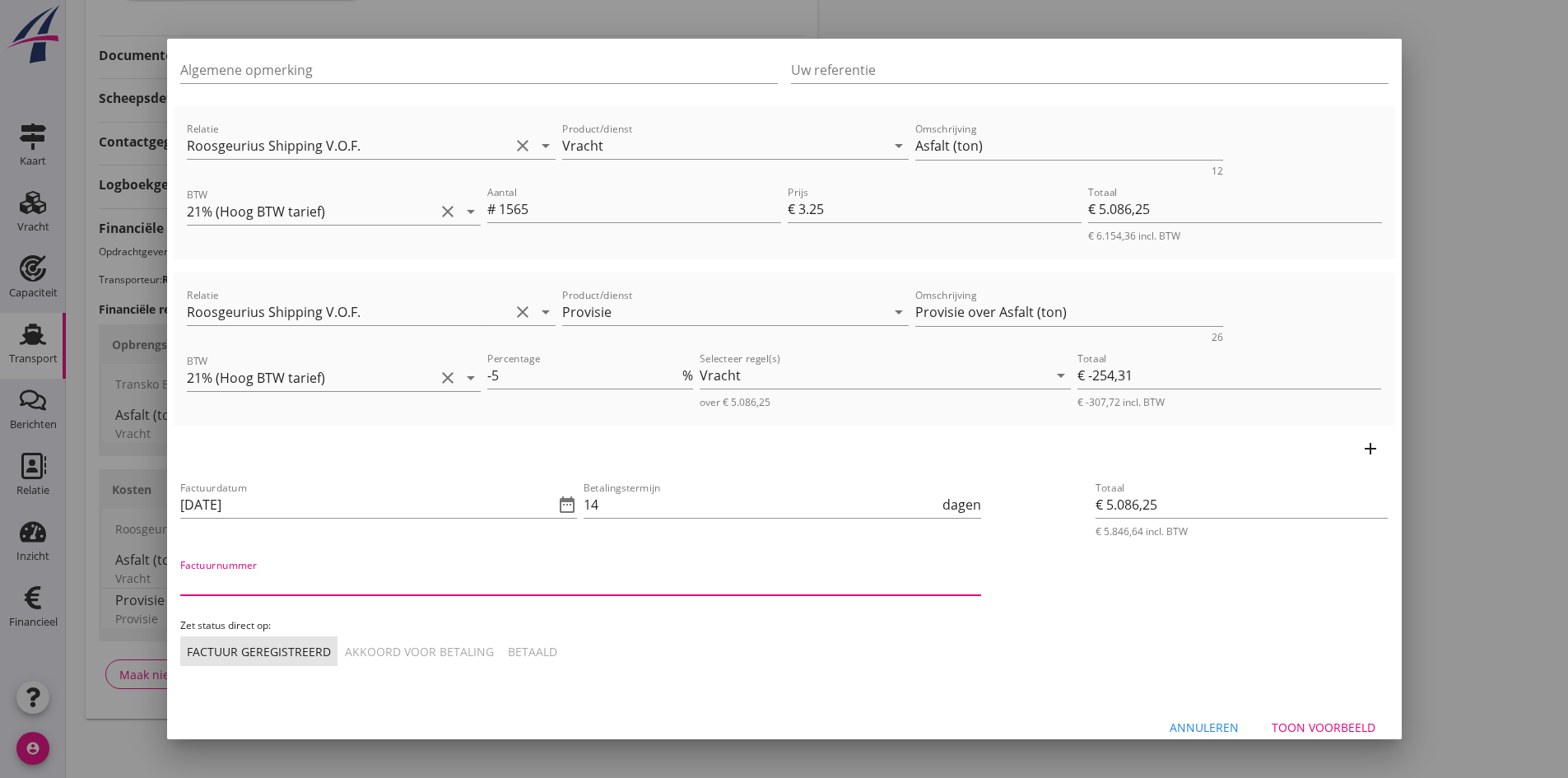
click at [283, 583] on input "Factuurnummer" at bounding box center [580, 582] width 800 height 26
type input "RSR 2025-52"
click at [401, 652] on div "Akkoord voor betaling" at bounding box center [419, 651] width 149 height 17
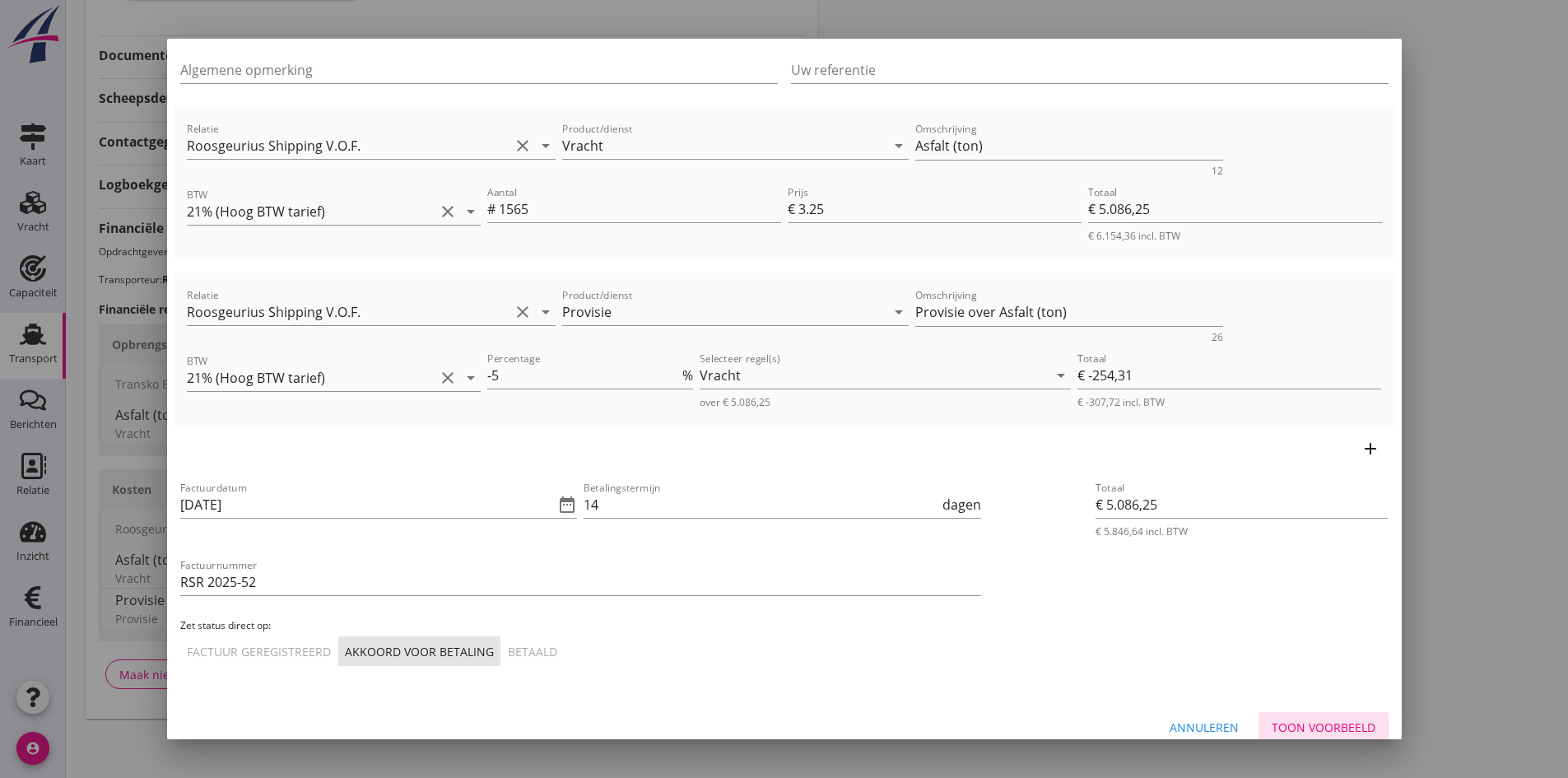
click at [1304, 731] on div "Toon voorbeeld" at bounding box center [1323, 727] width 104 height 17
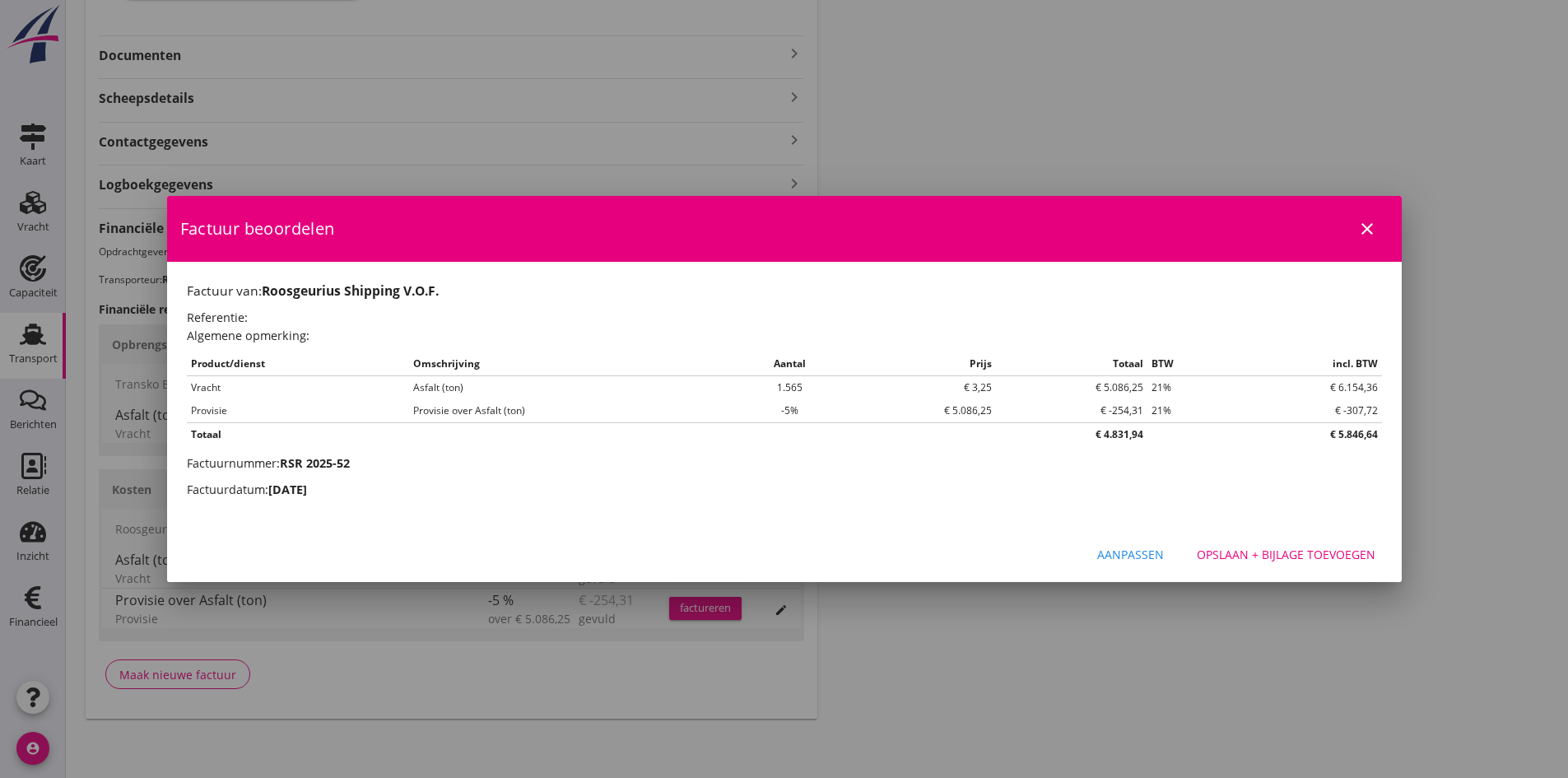
scroll to position [0, 0]
click at [1298, 553] on div "Opslaan + bijlage toevoegen" at bounding box center [1286, 554] width 178 height 17
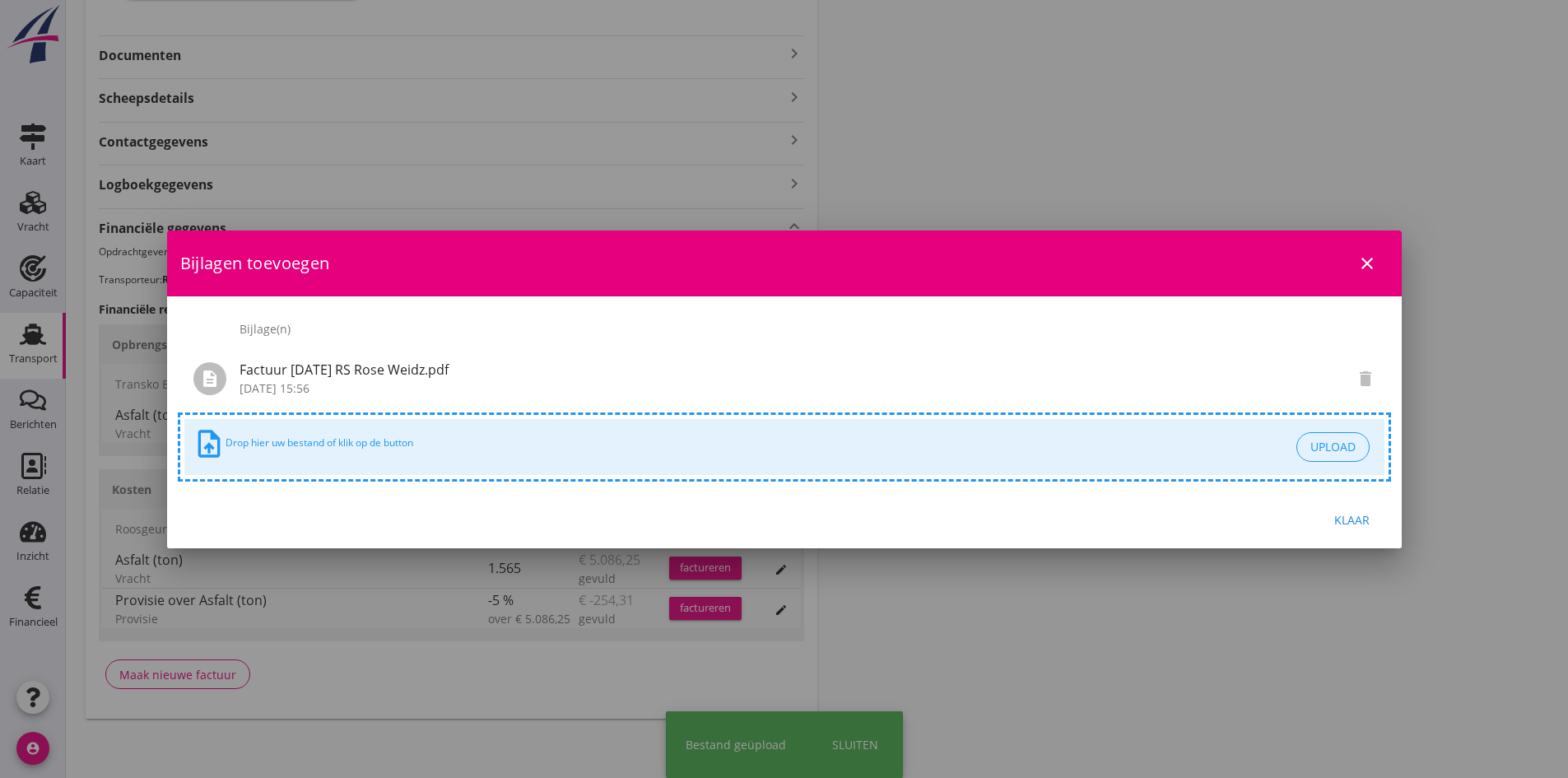
click at [1340, 517] on div "Klaar" at bounding box center [1352, 520] width 46 height 17
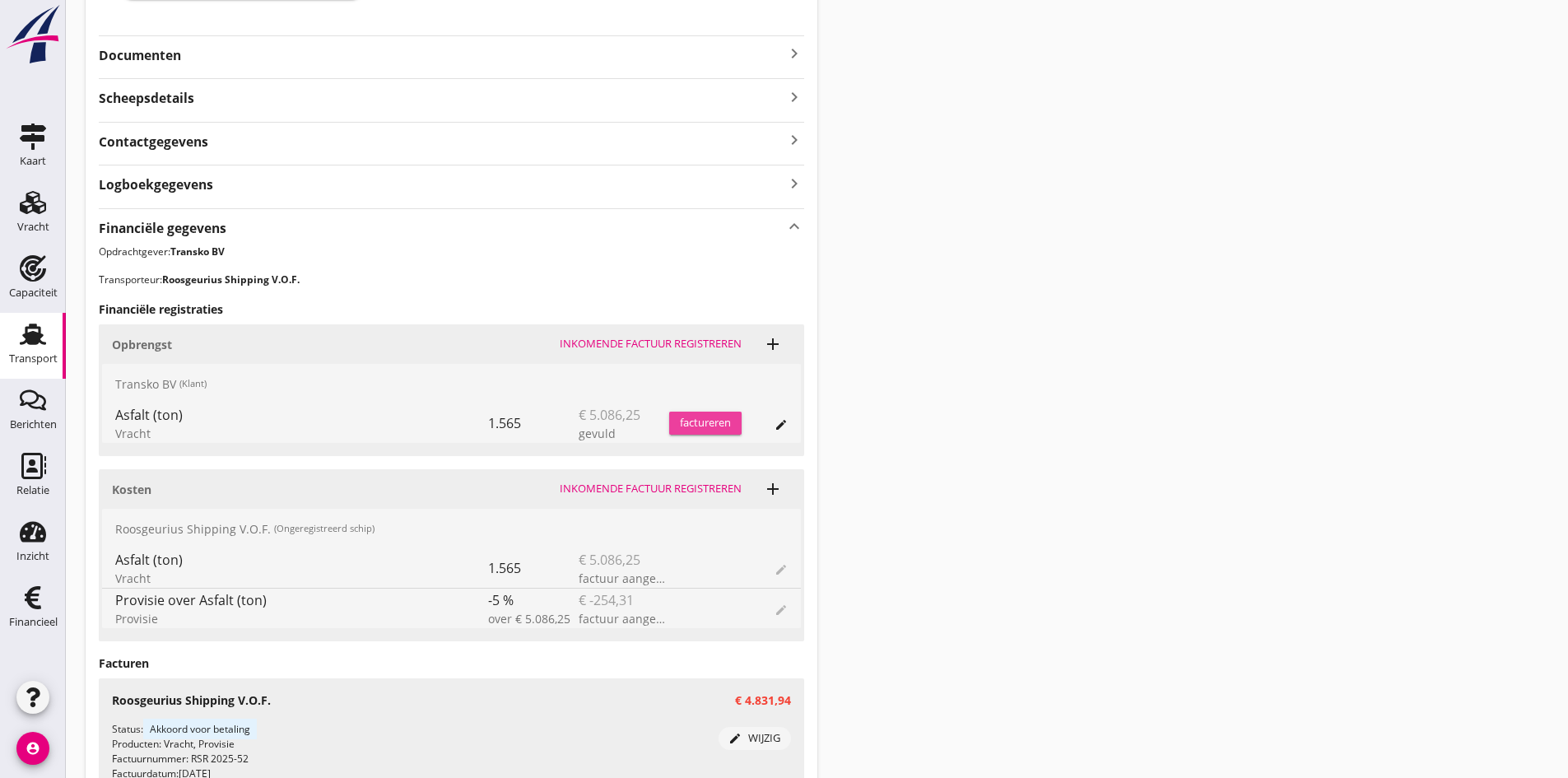
click at [696, 422] on div "factureren" at bounding box center [705, 423] width 73 height 16
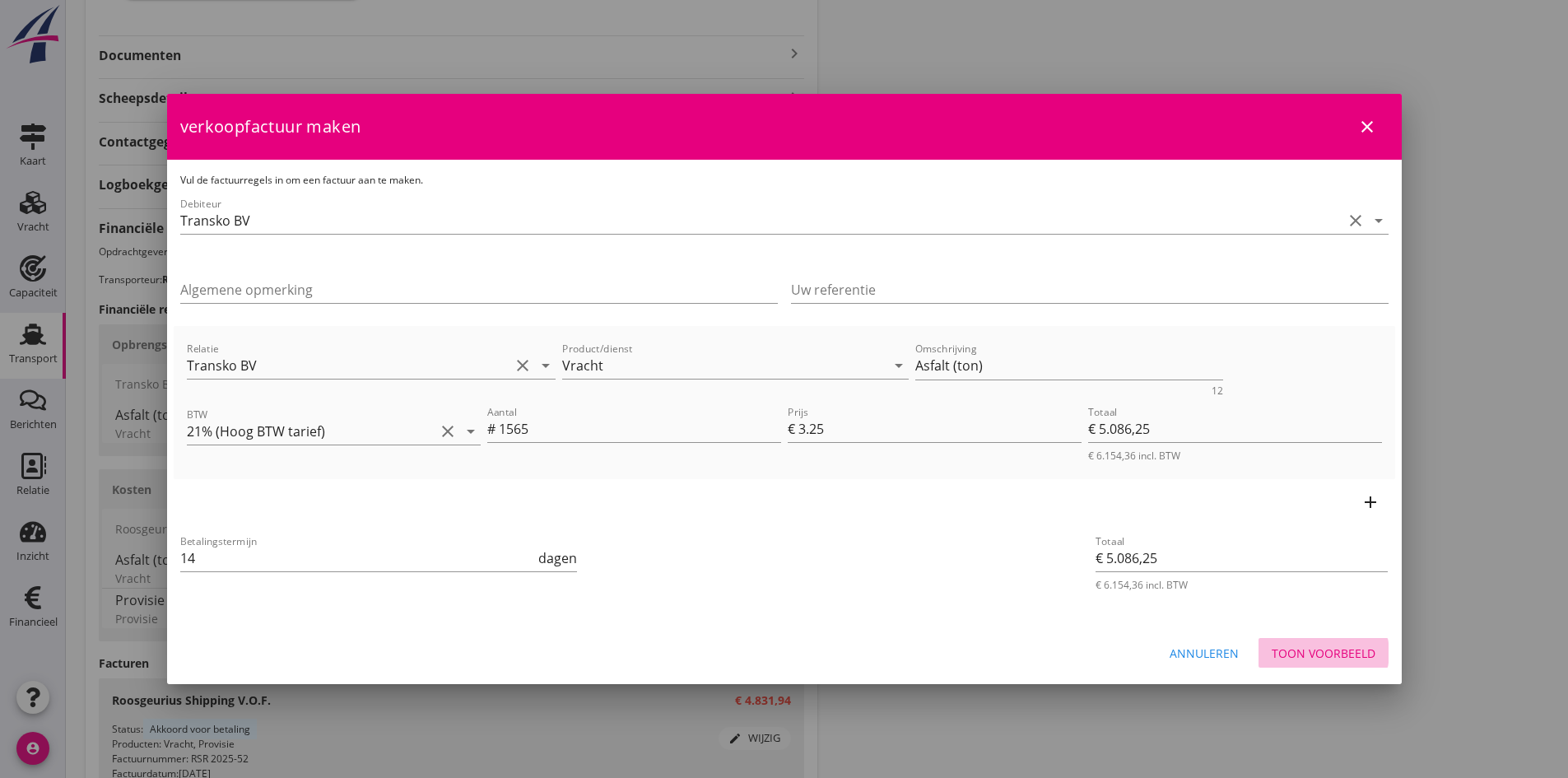
click at [1322, 650] on div "Toon voorbeeld" at bounding box center [1323, 653] width 104 height 17
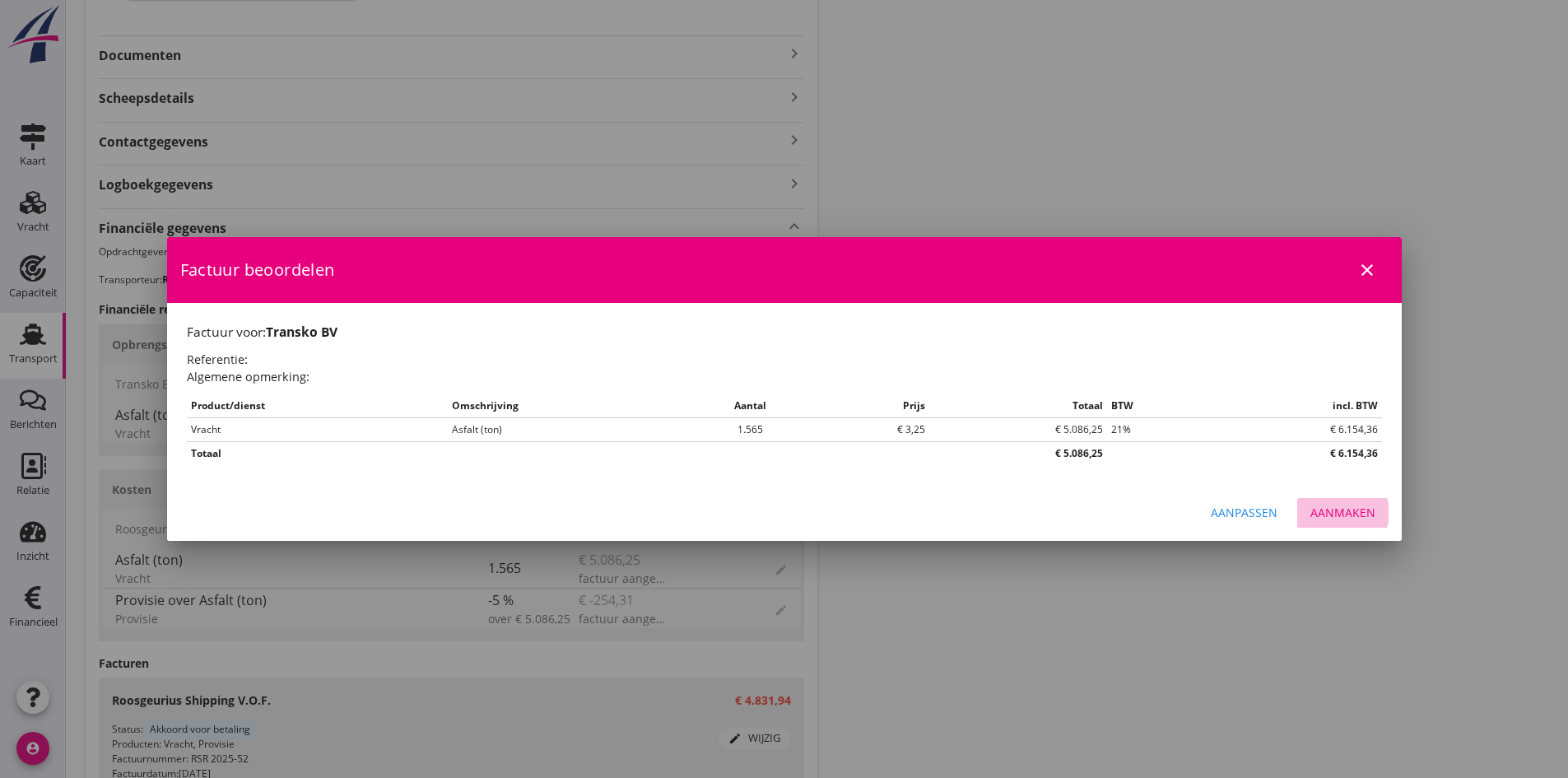
click at [1326, 511] on div "Aanmaken" at bounding box center [1342, 512] width 65 height 17
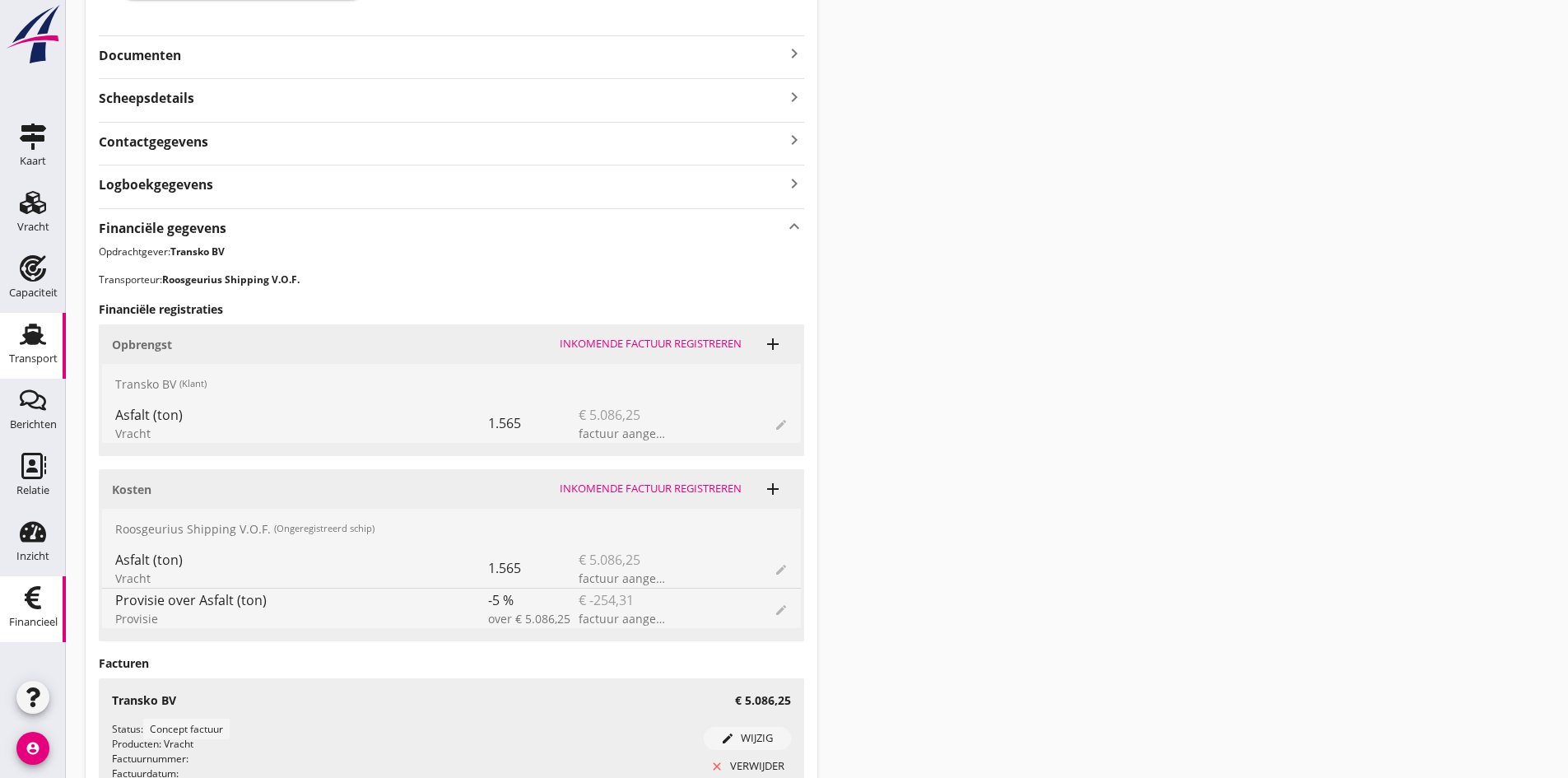
drag, startPoint x: 36, startPoint y: 603, endPoint x: 16, endPoint y: 601, distance: 20.1
click at [36, 603] on icon "Financieel" at bounding box center [32, 597] width 26 height 26
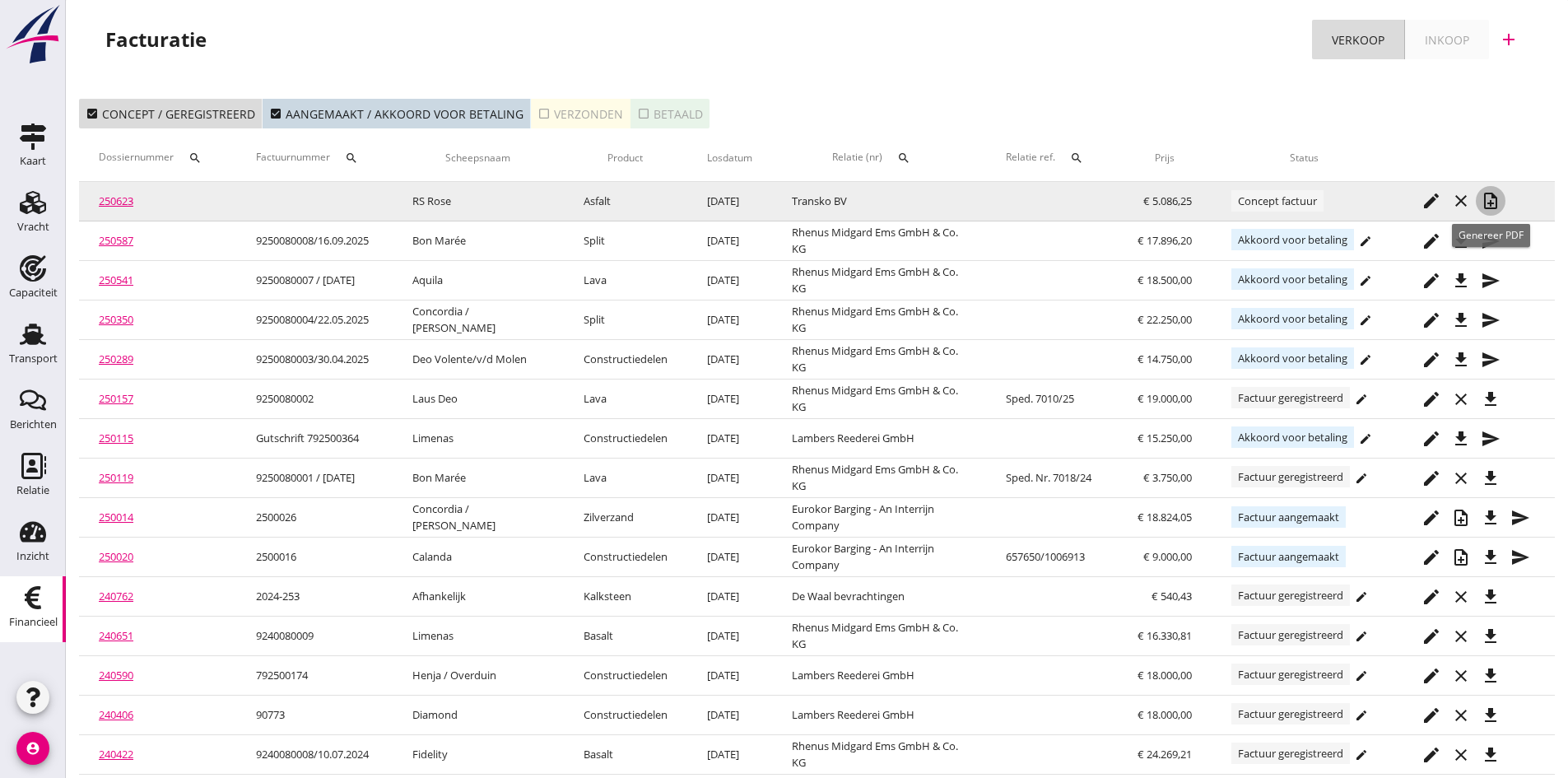
click at [1489, 197] on icon "note_add" at bounding box center [1489, 200] width 19 height 19
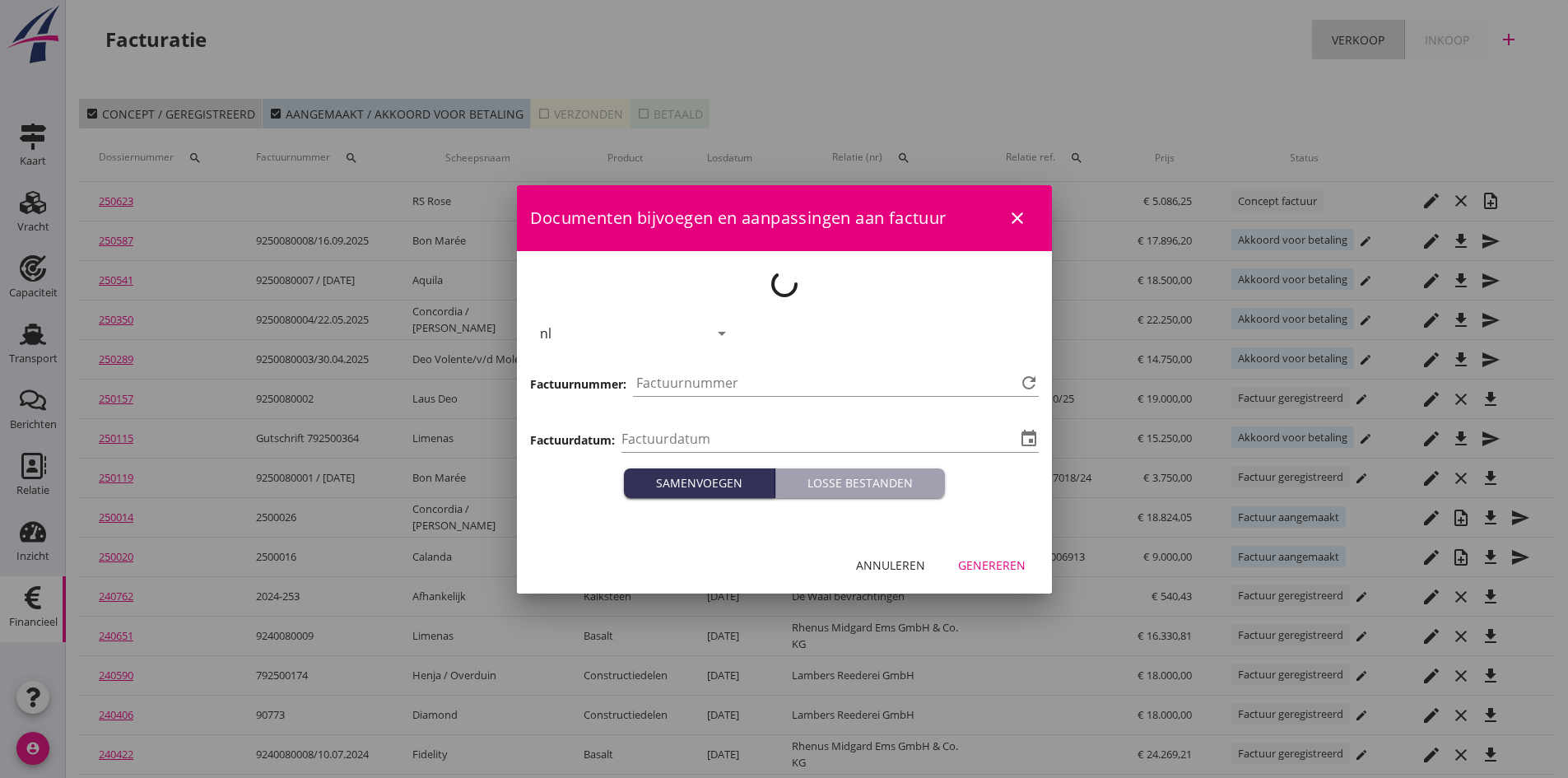
type input "[DATE]"
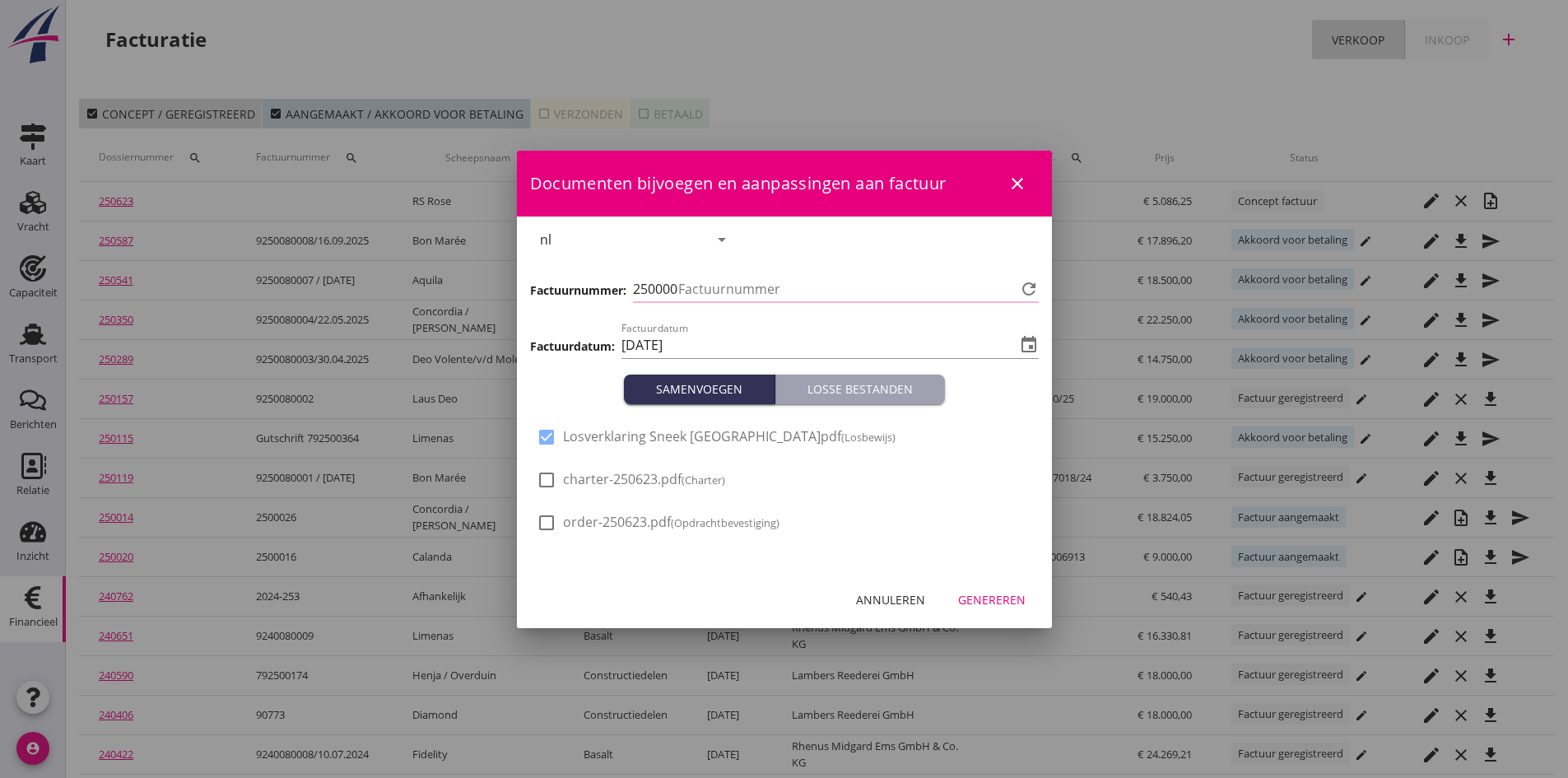
type input "811"
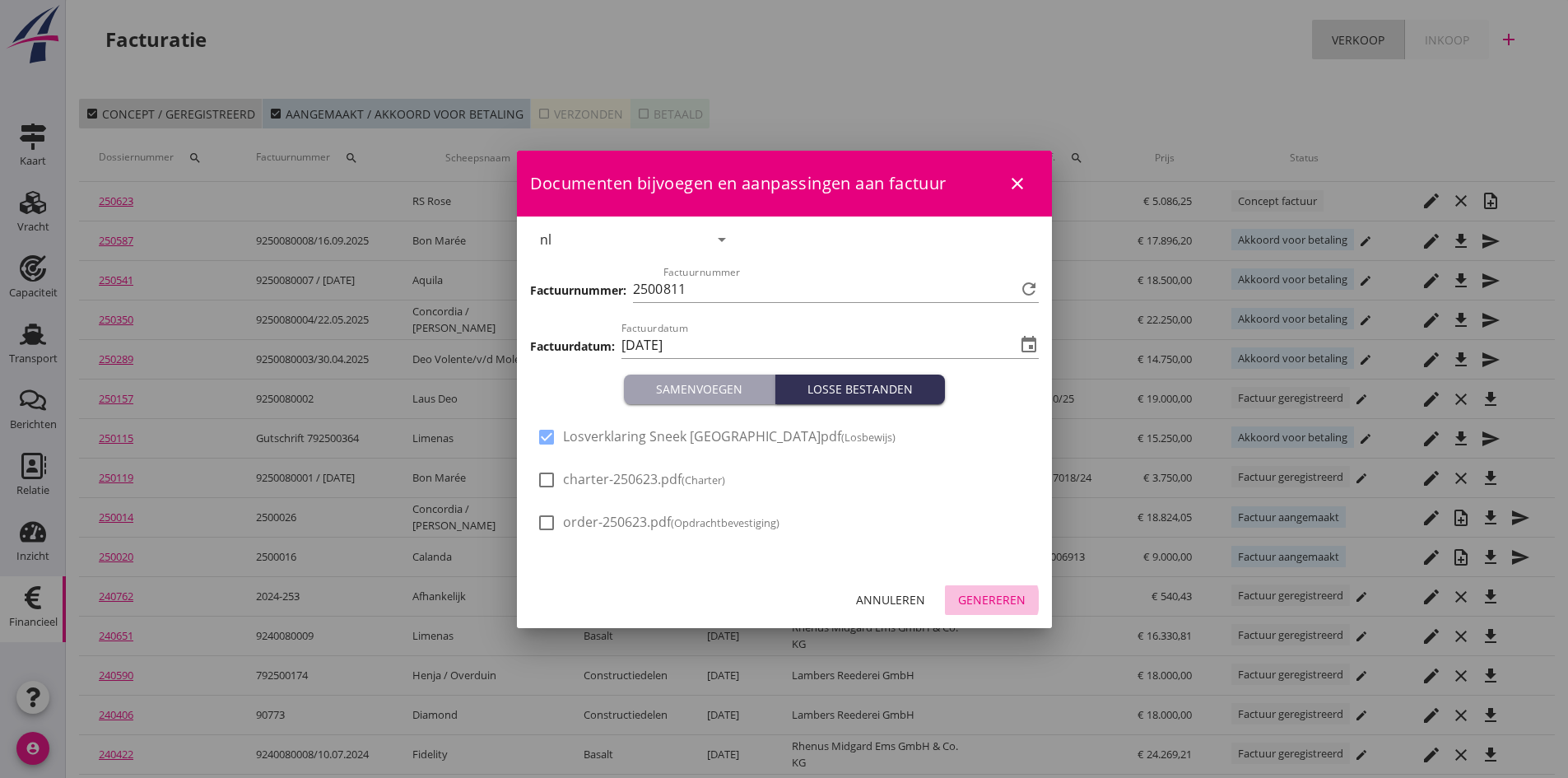
click at [972, 598] on div "Genereren" at bounding box center [992, 600] width 68 height 17
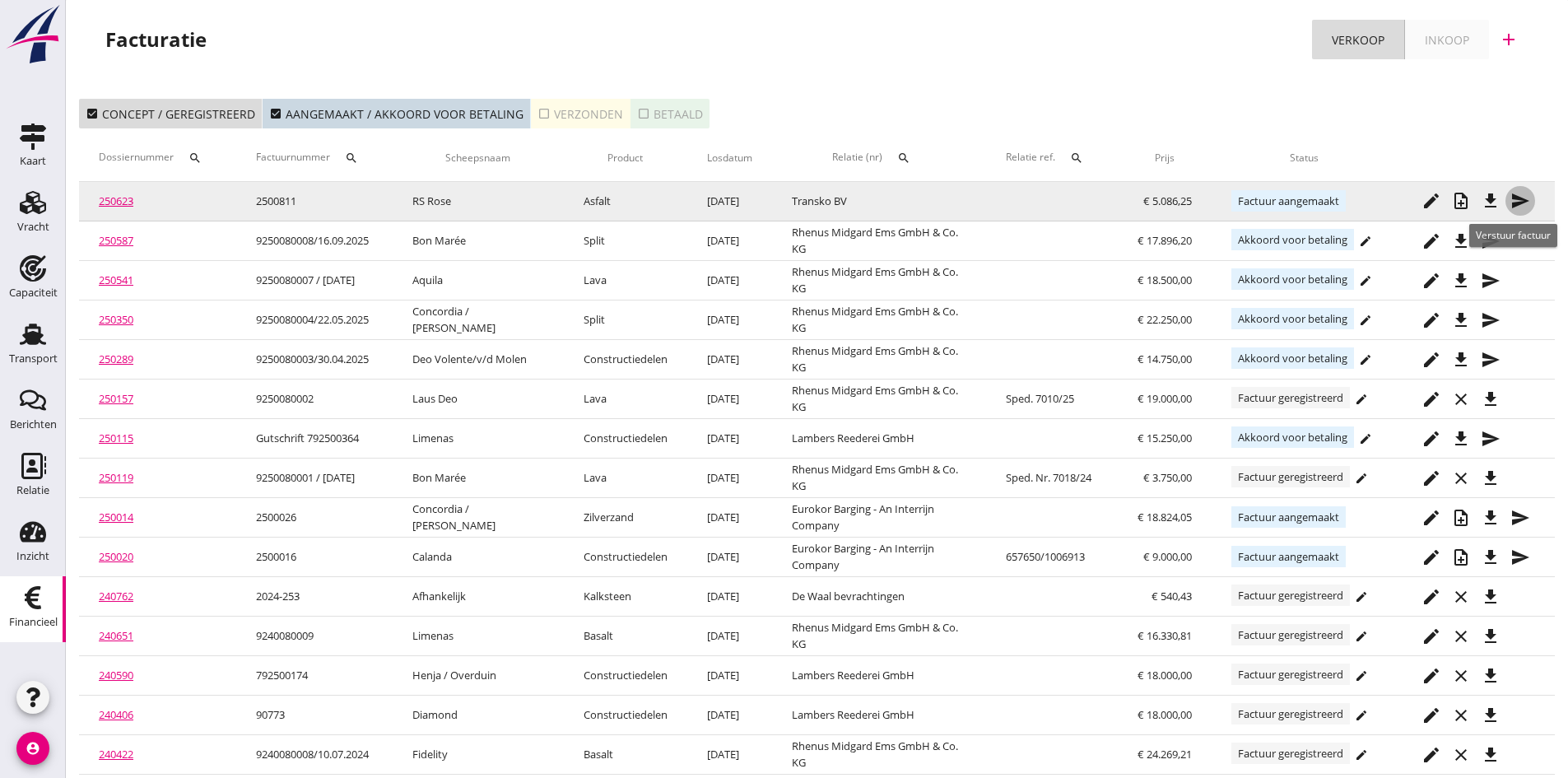
click at [1517, 195] on icon "send" at bounding box center [1519, 200] width 19 height 19
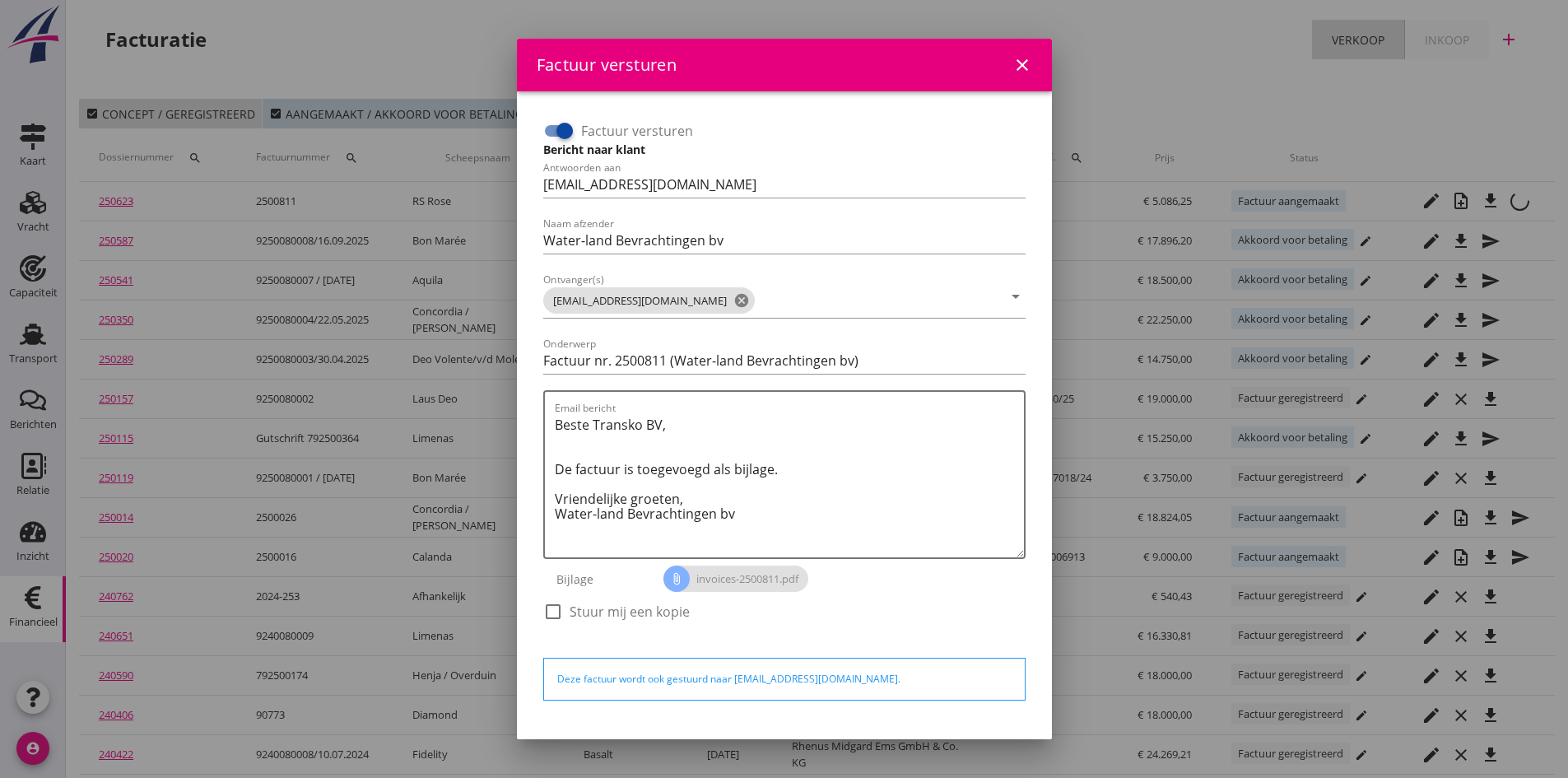
scroll to position [47, 0]
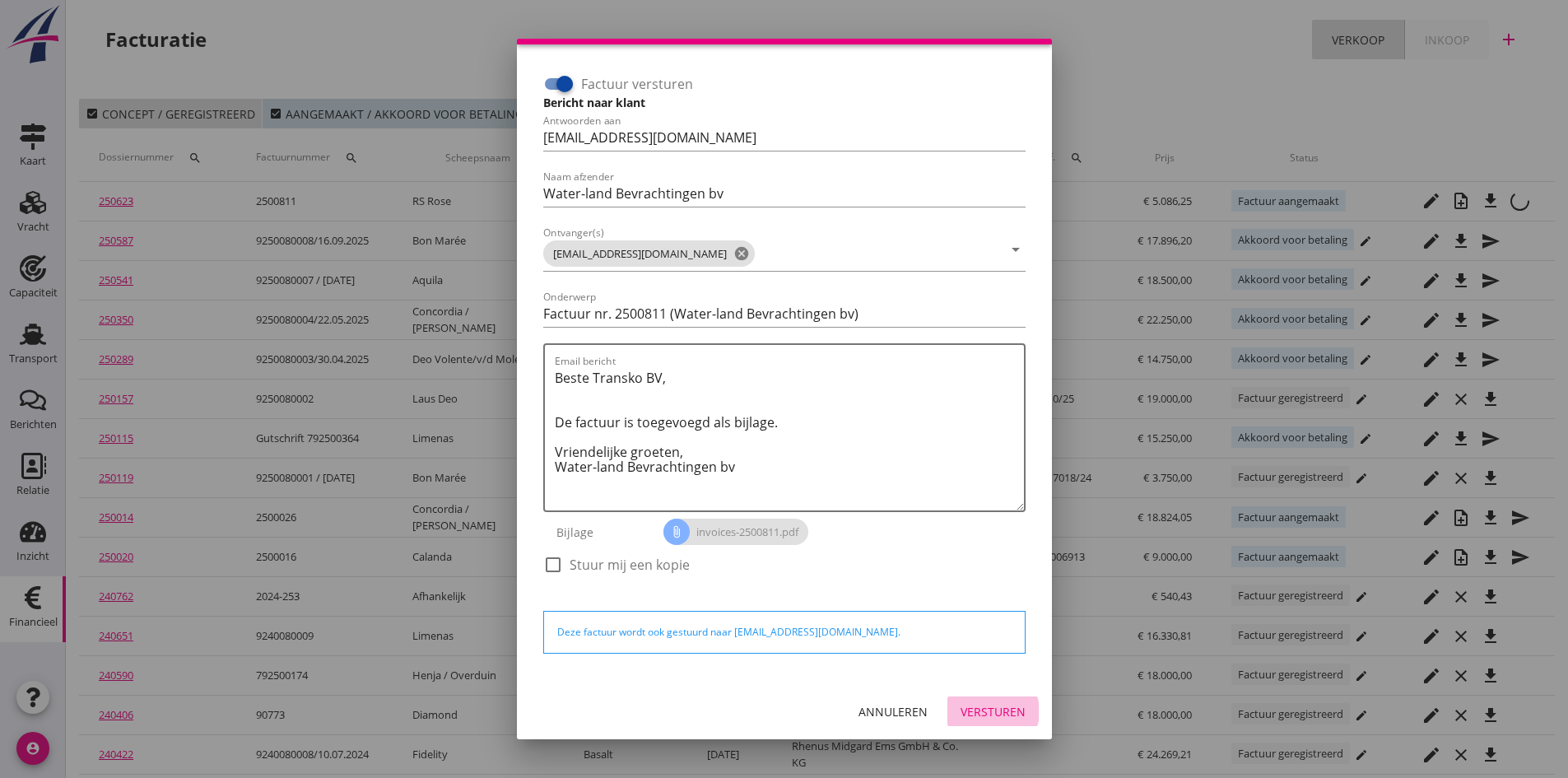
click at [971, 706] on div "Versturen" at bounding box center [992, 711] width 65 height 17
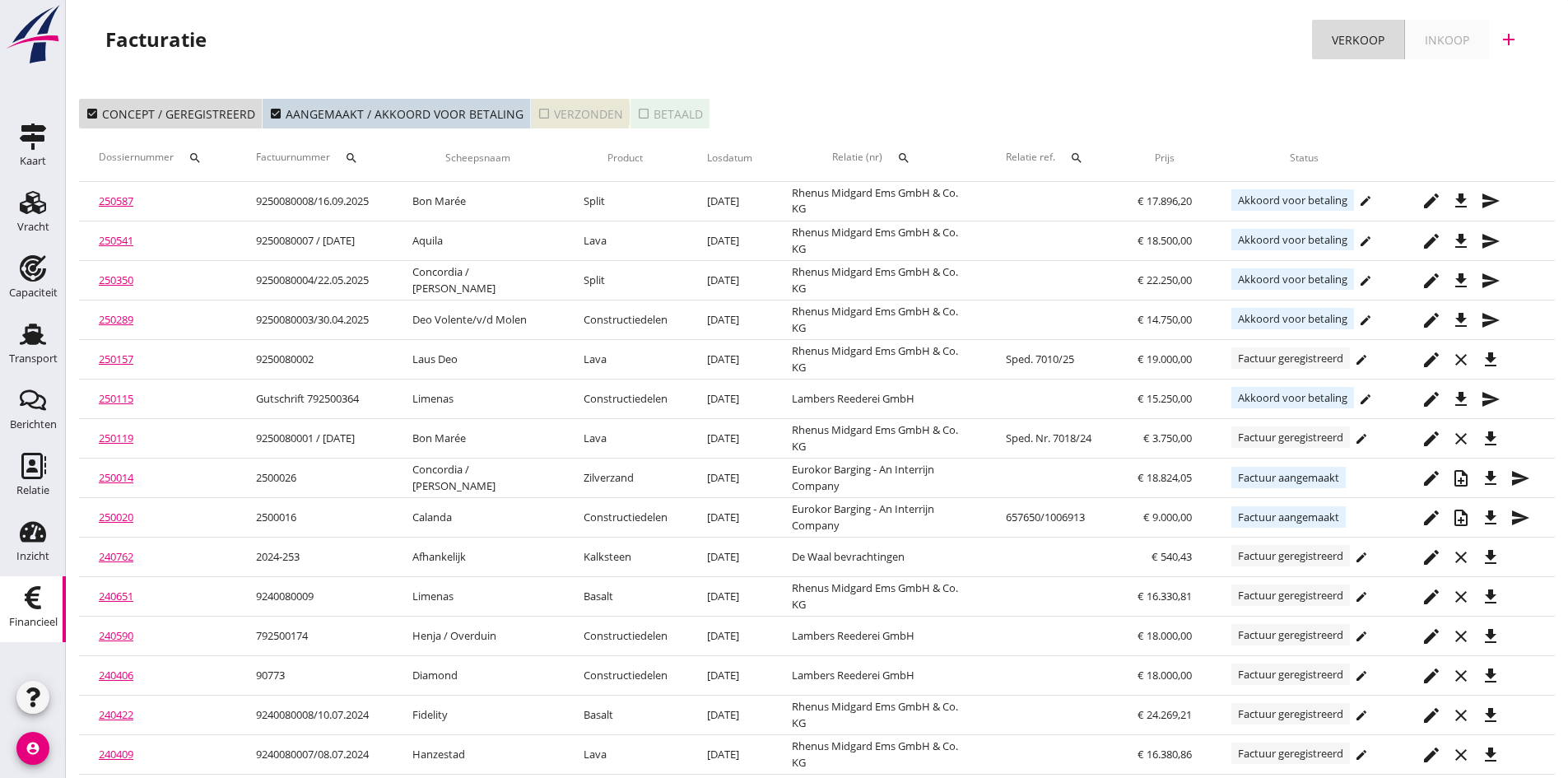
click at [573, 111] on div "check_box_outline_blank Verzonden" at bounding box center [580, 114] width 85 height 17
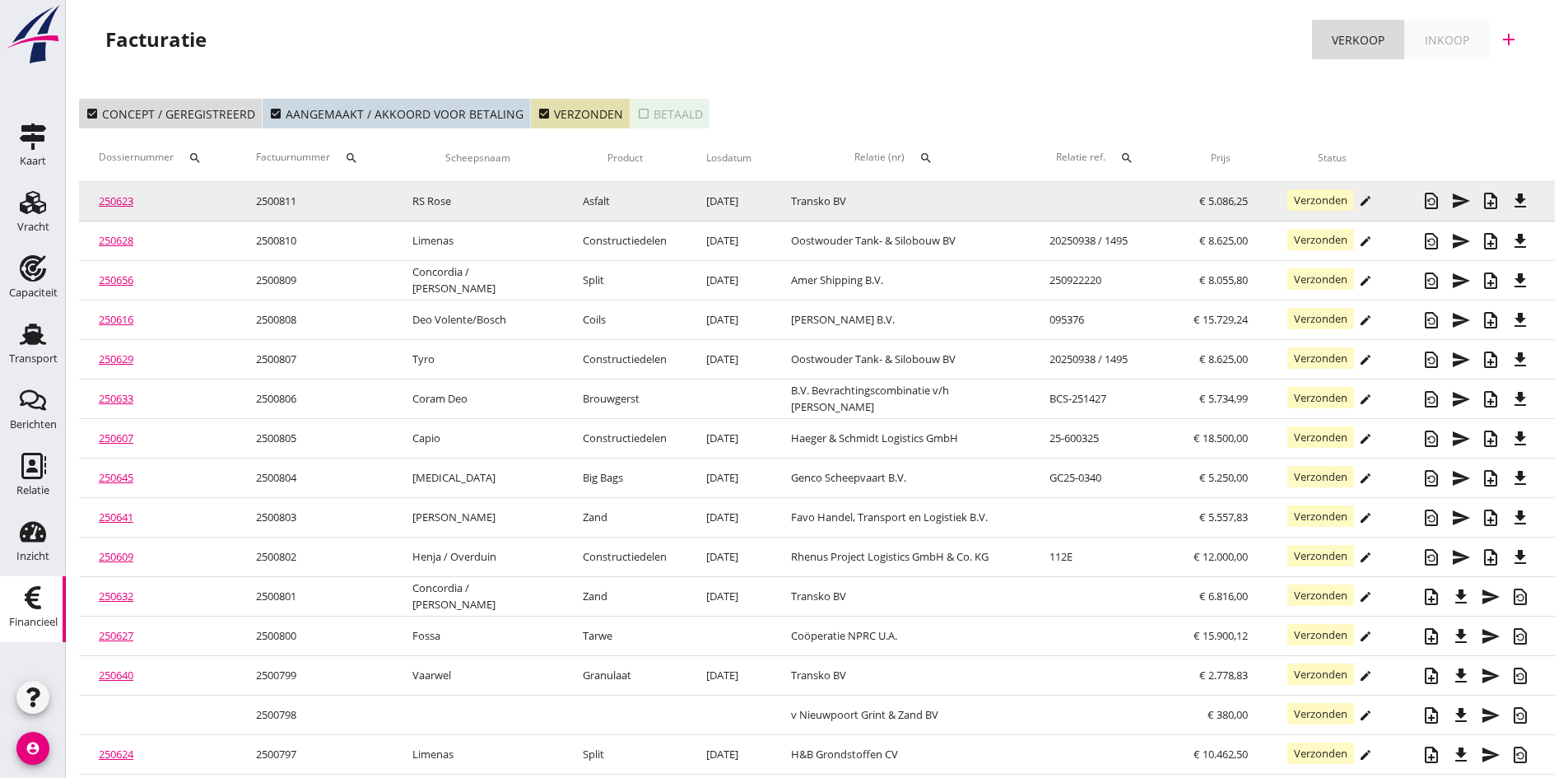
click at [119, 201] on link "250623" at bounding box center [116, 201] width 35 height 15
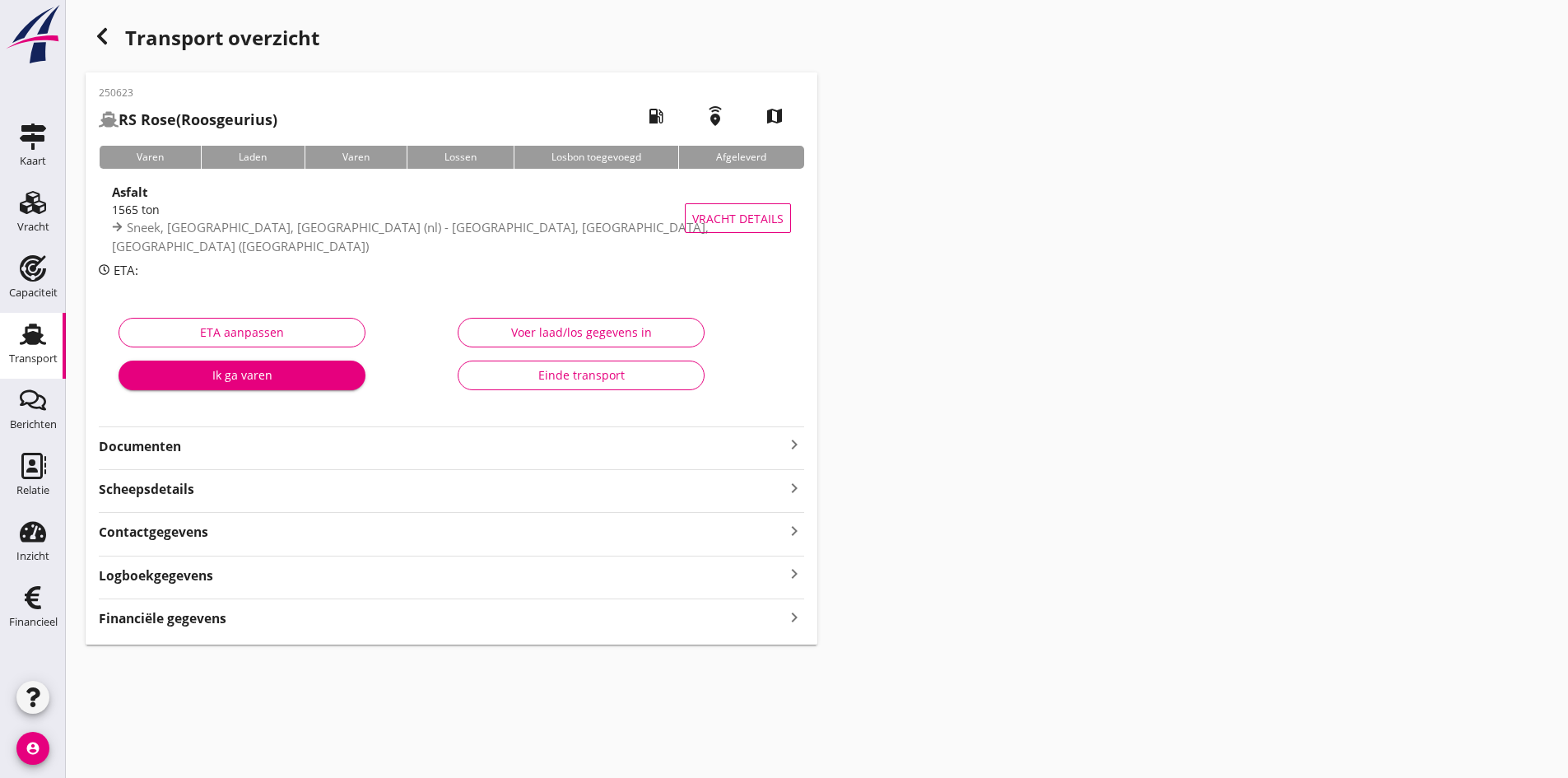
type input "1565"
click at [588, 328] on div "Voer laad/los gegevens in" at bounding box center [581, 332] width 219 height 17
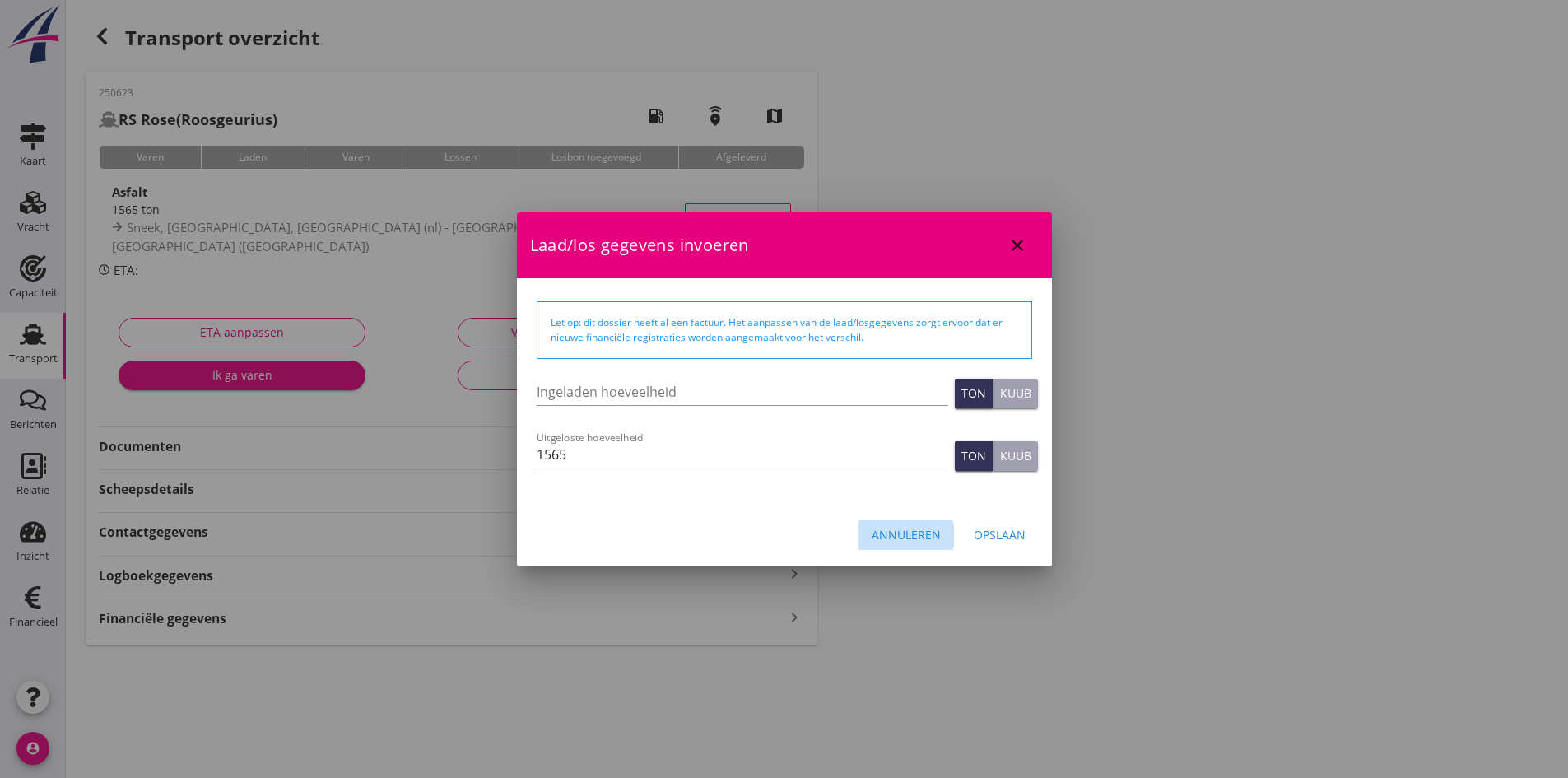
click at [893, 533] on div "Annuleren" at bounding box center [906, 534] width 69 height 17
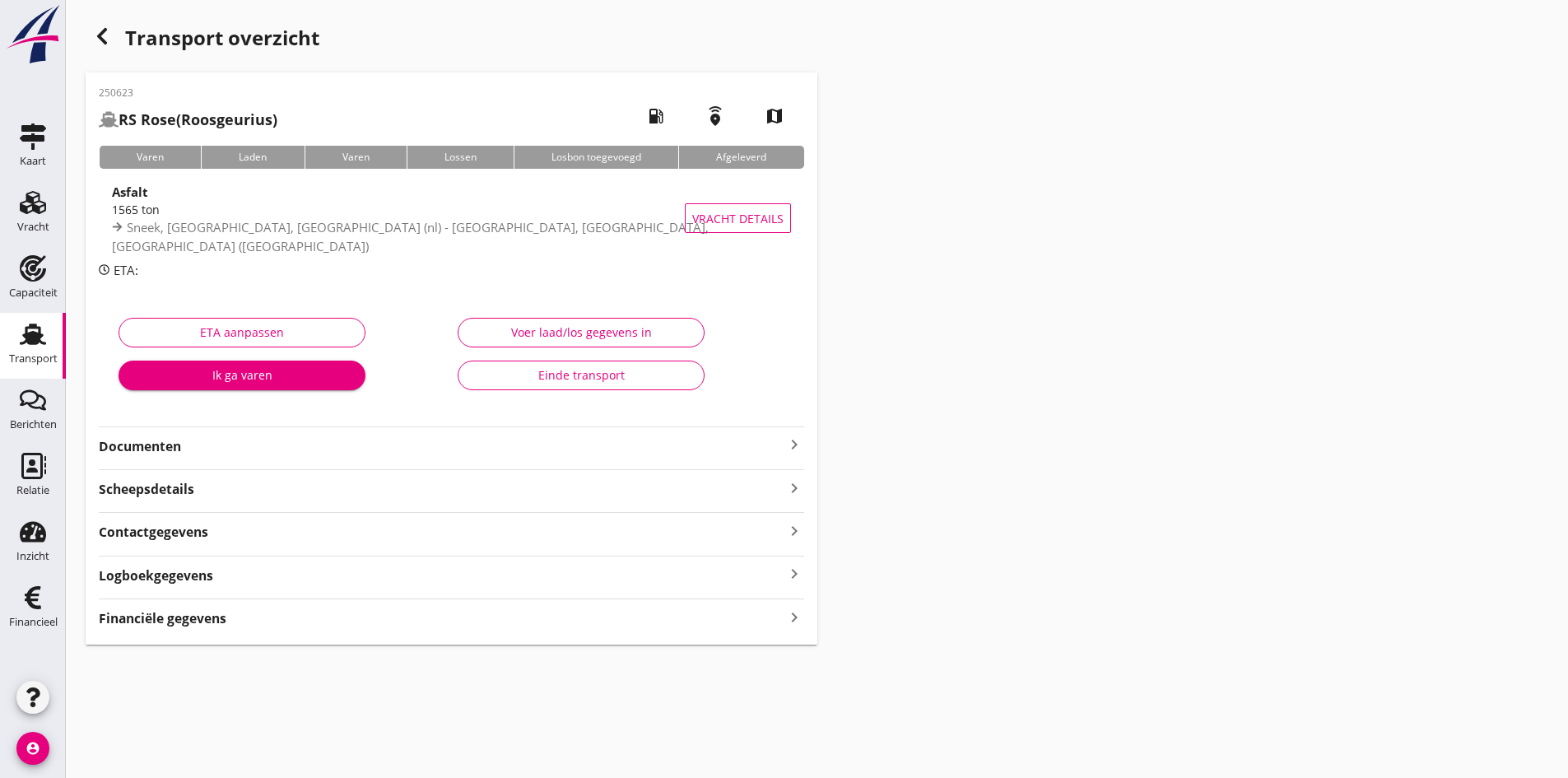
click at [381, 452] on strong "Documenten" at bounding box center [441, 447] width 686 height 19
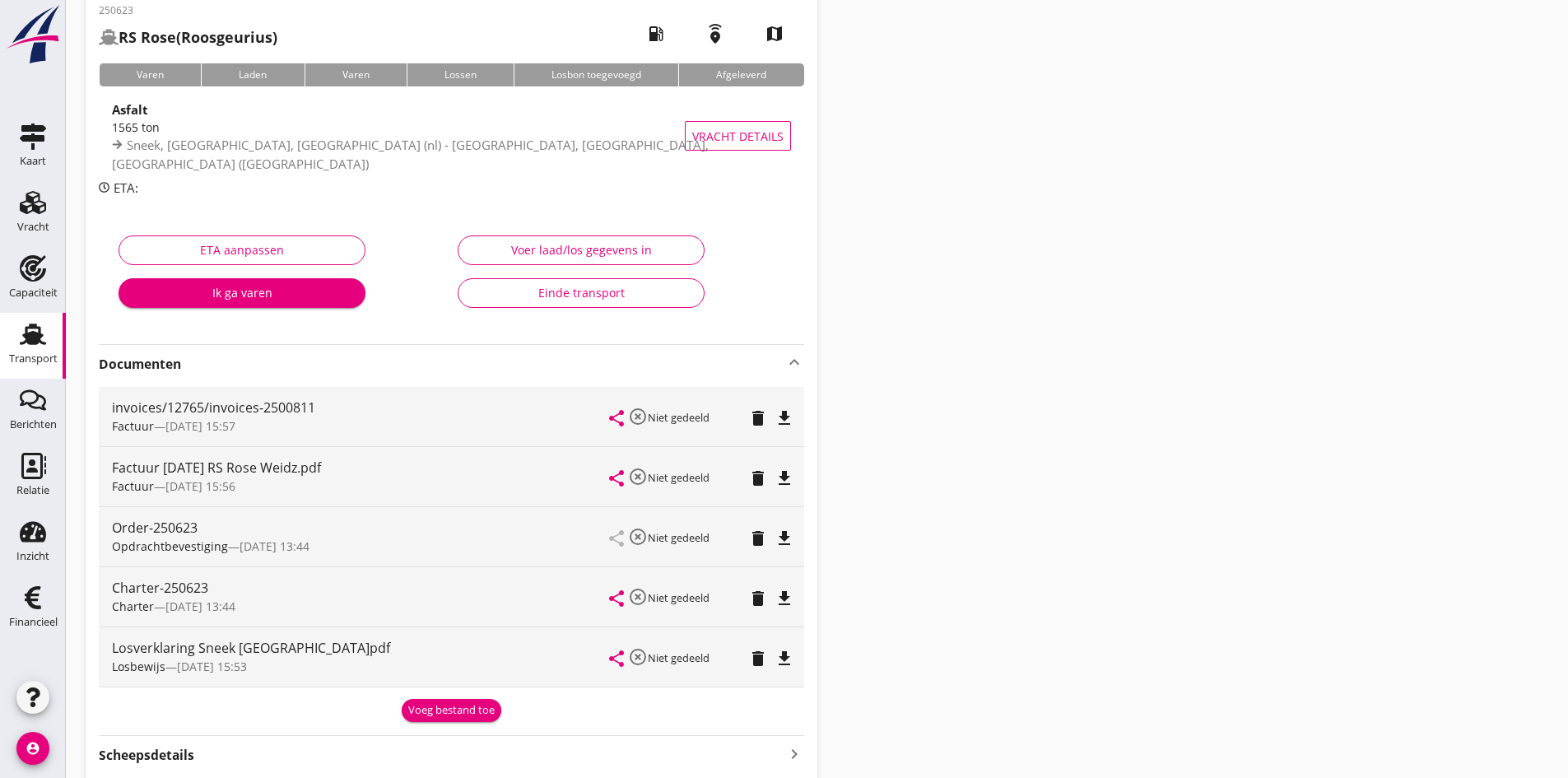
scroll to position [165, 0]
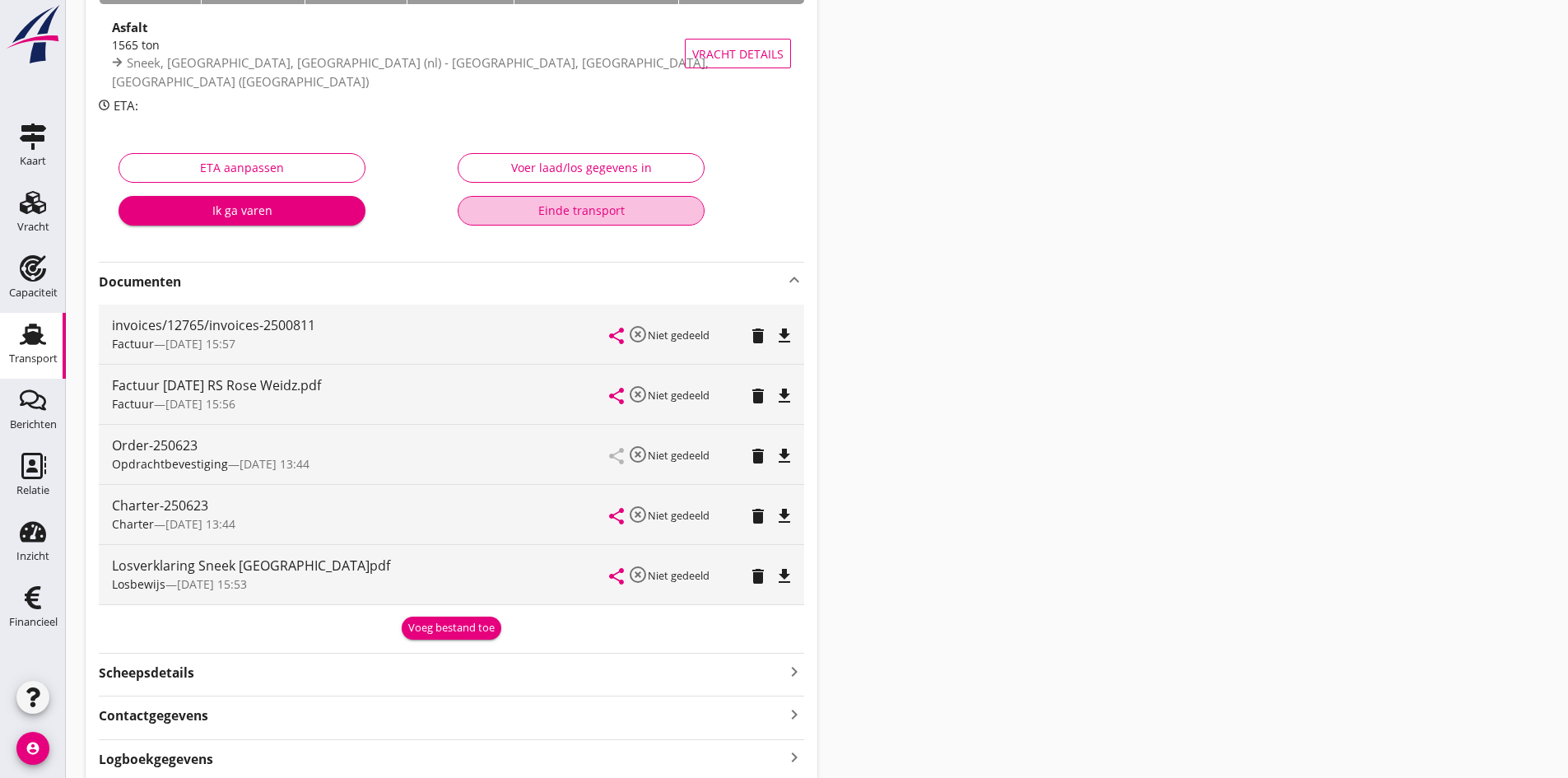
click at [572, 212] on div "Einde transport" at bounding box center [581, 211] width 219 height 17
